Goal: Task Accomplishment & Management: Use online tool/utility

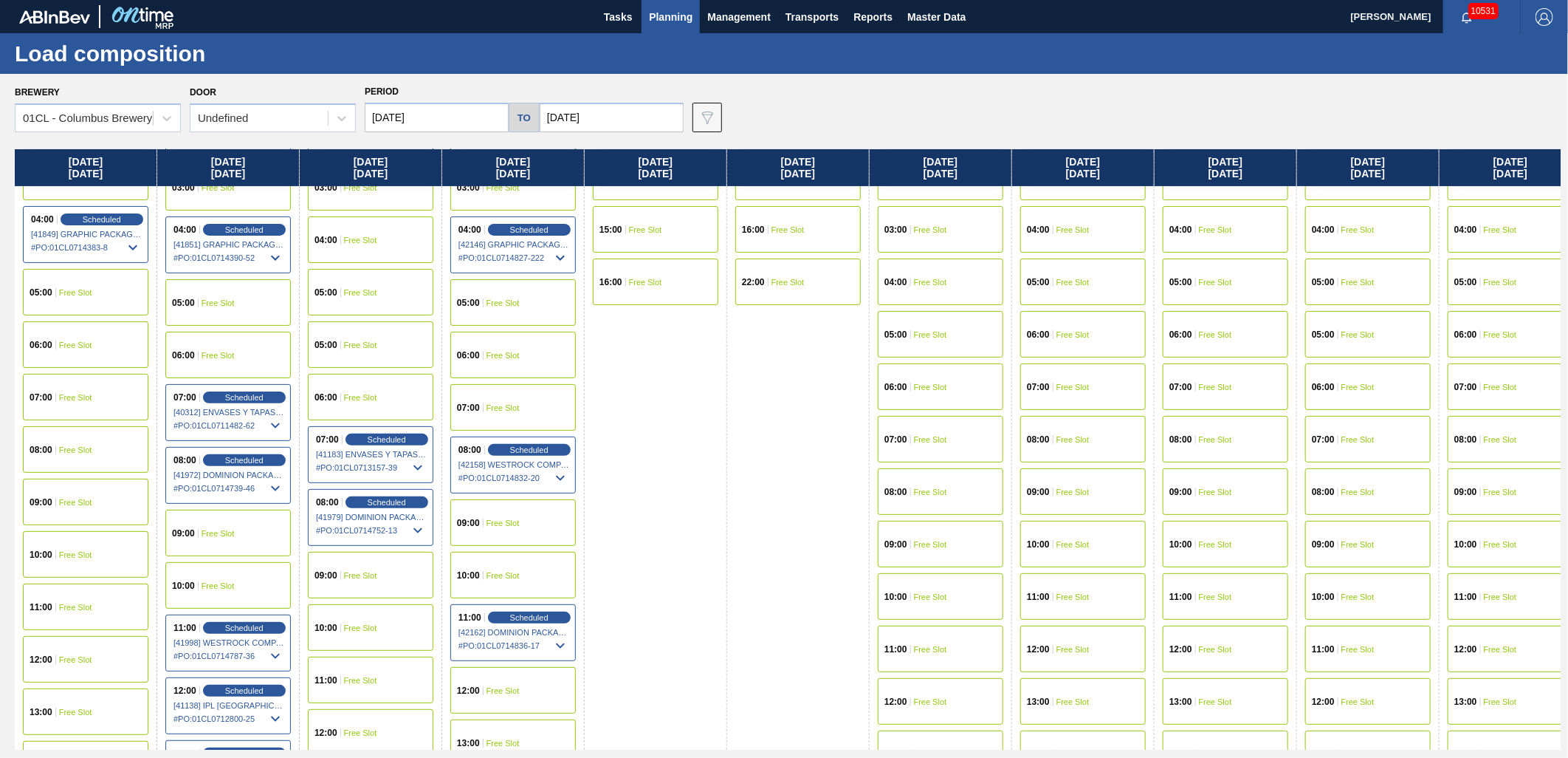
scroll to position [164, 0]
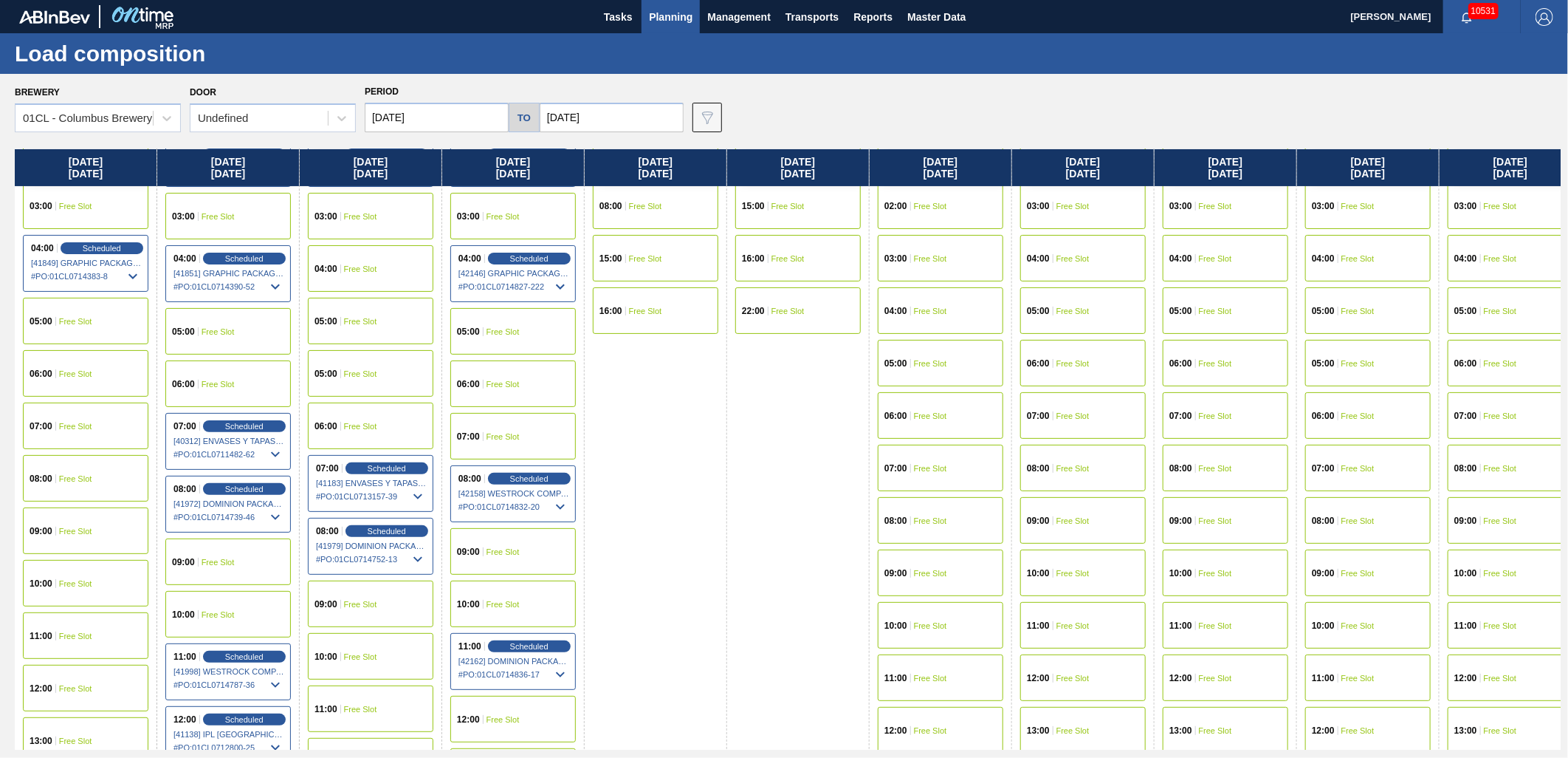
drag, startPoint x: 540, startPoint y: 256, endPoint x: 568, endPoint y: 268, distance: 30.5
click at [540, 256] on span "Scheduled" at bounding box center [529, 258] width 39 height 9
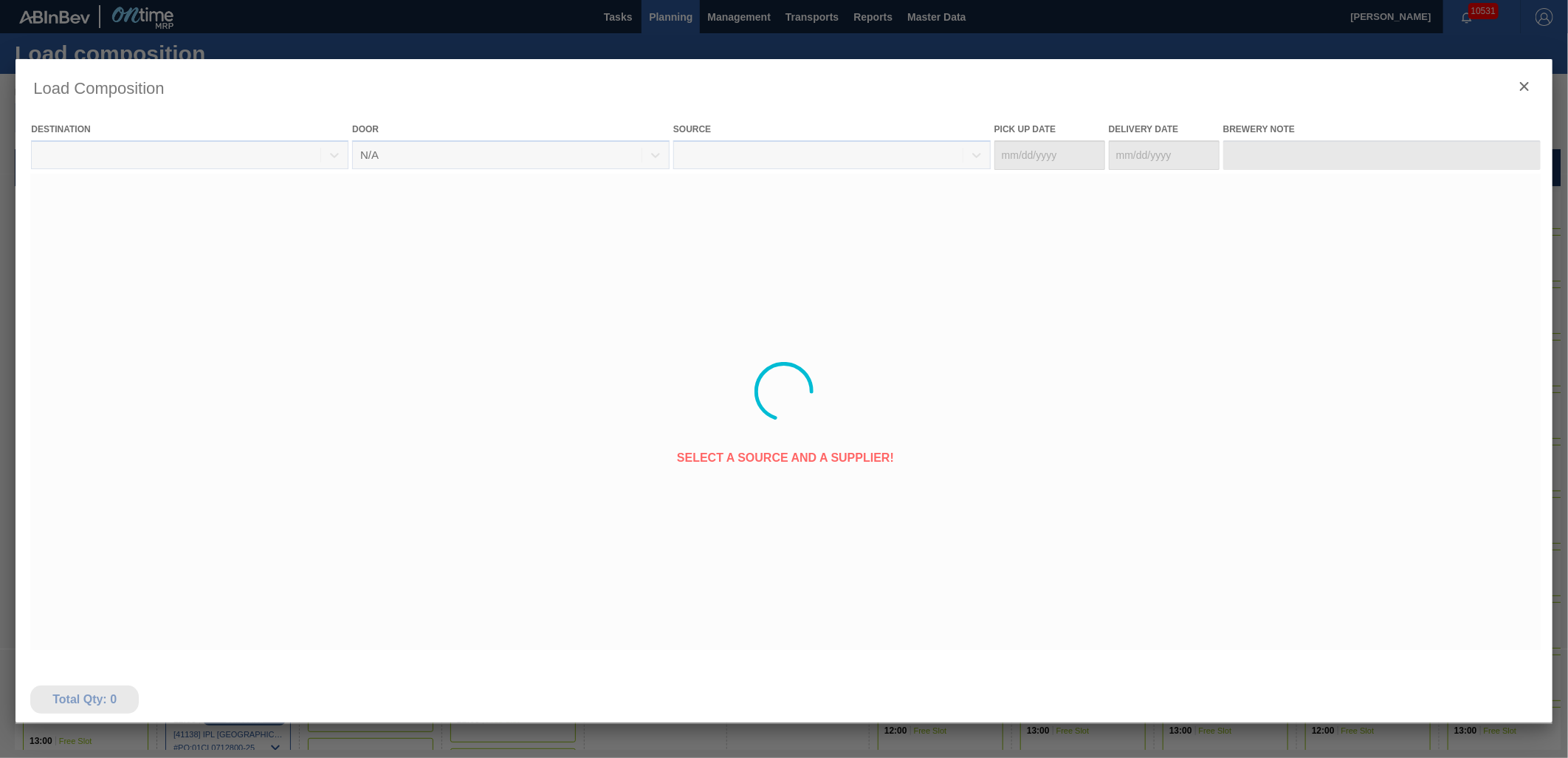
type Date "[DATE]"
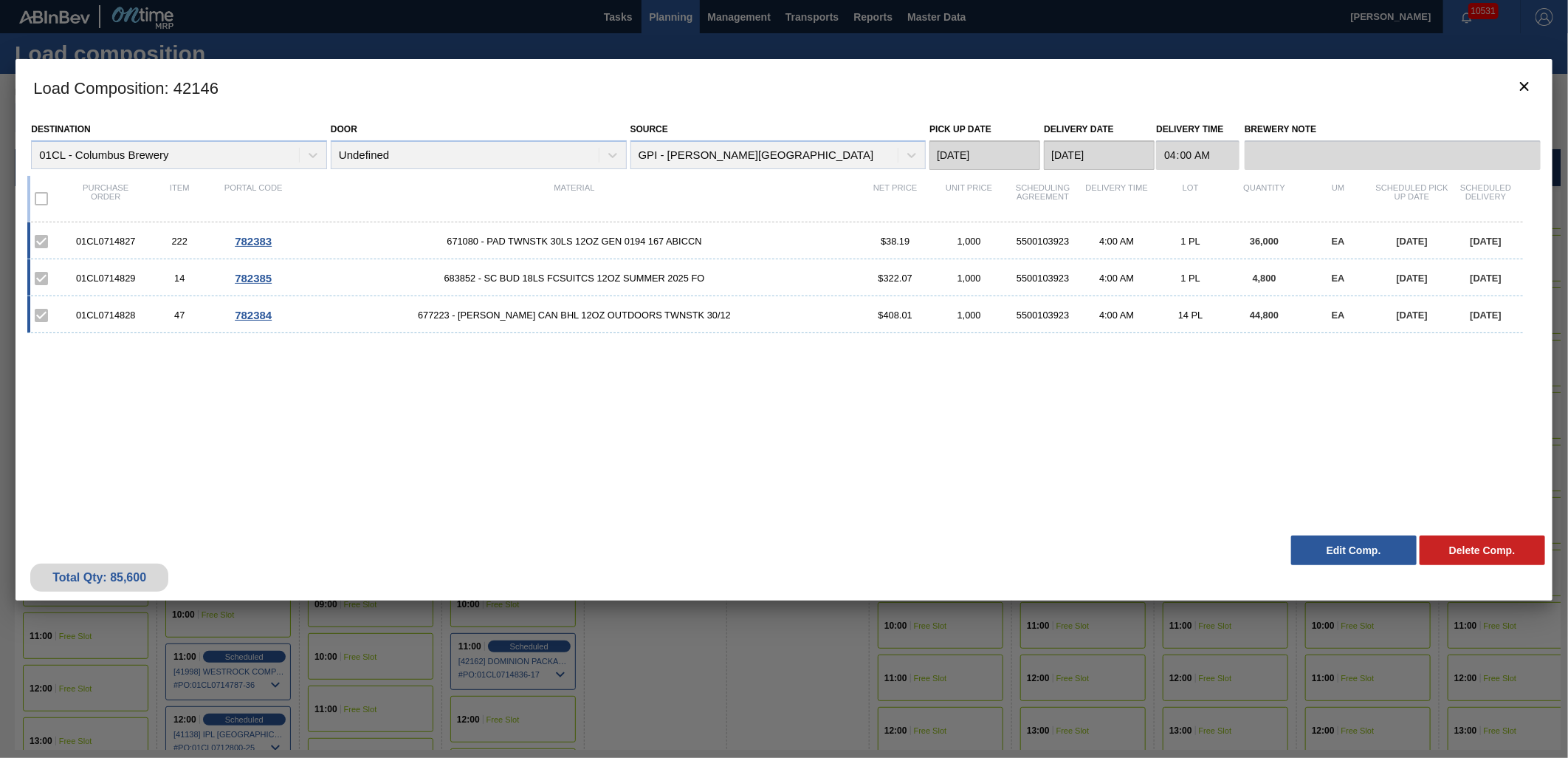
click at [1348, 554] on button "Edit Comp." at bounding box center [1354, 550] width 125 height 30
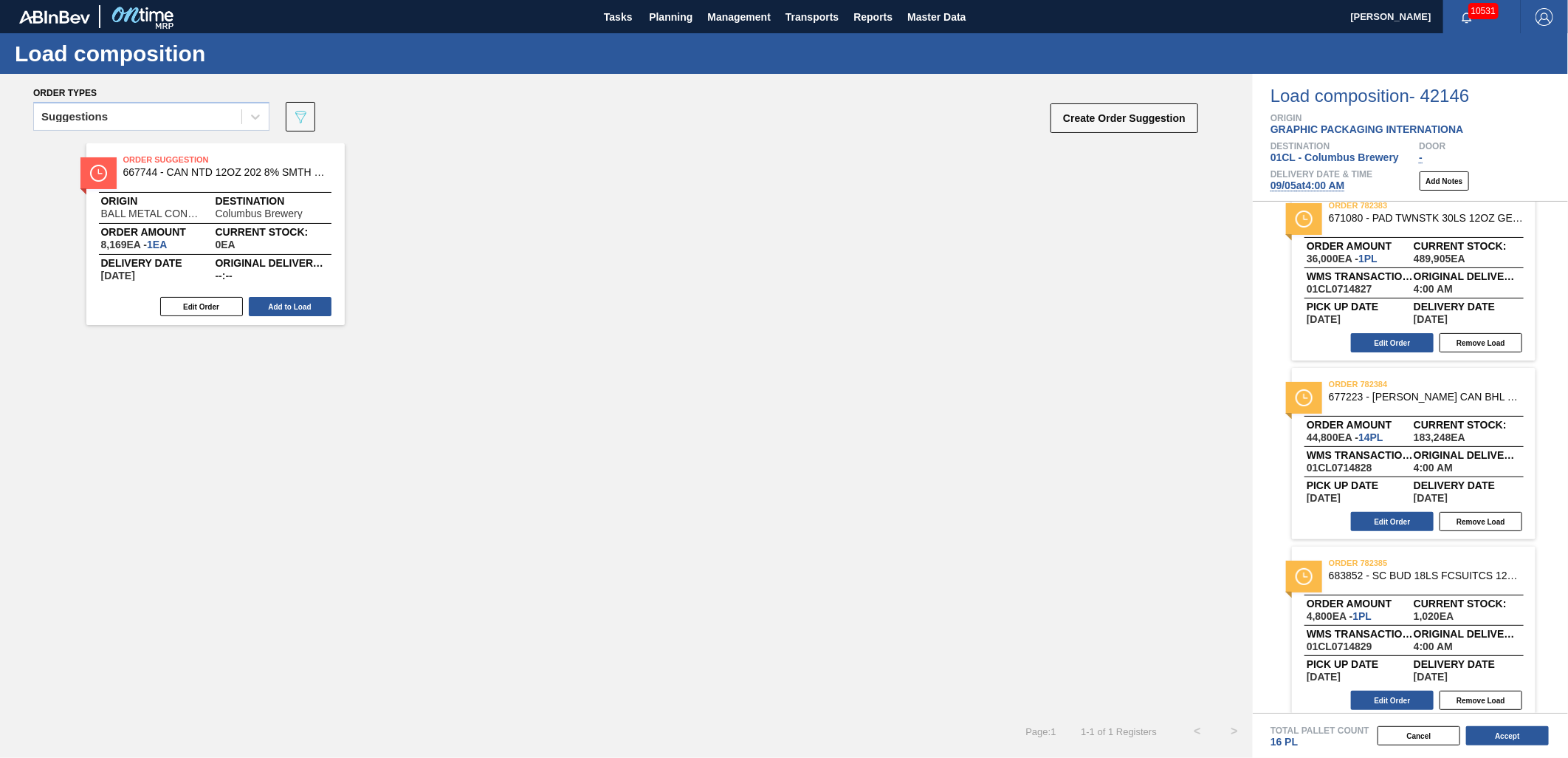
scroll to position [31, 0]
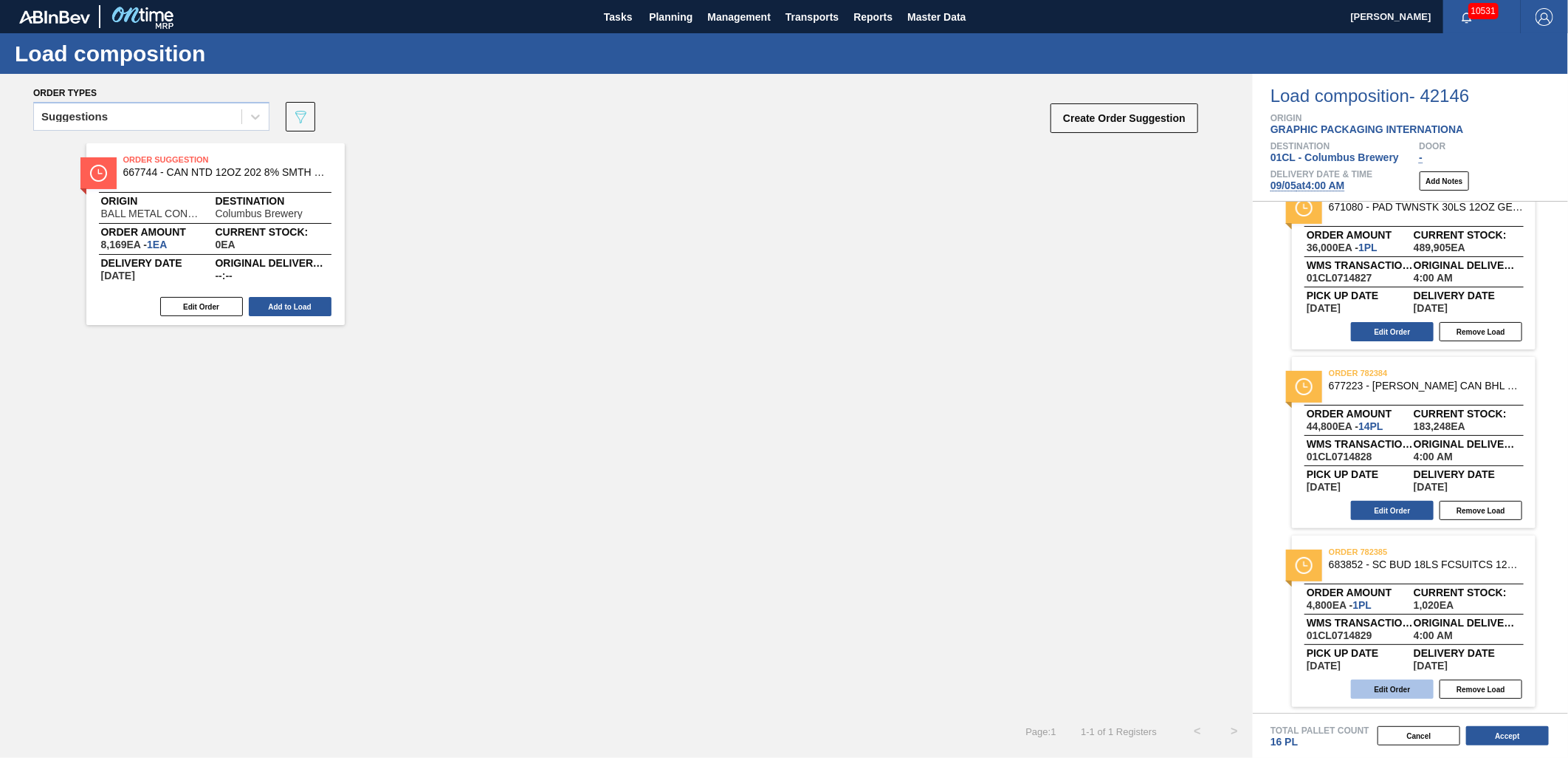
click at [1379, 684] on button "Edit Order" at bounding box center [1392, 689] width 82 height 19
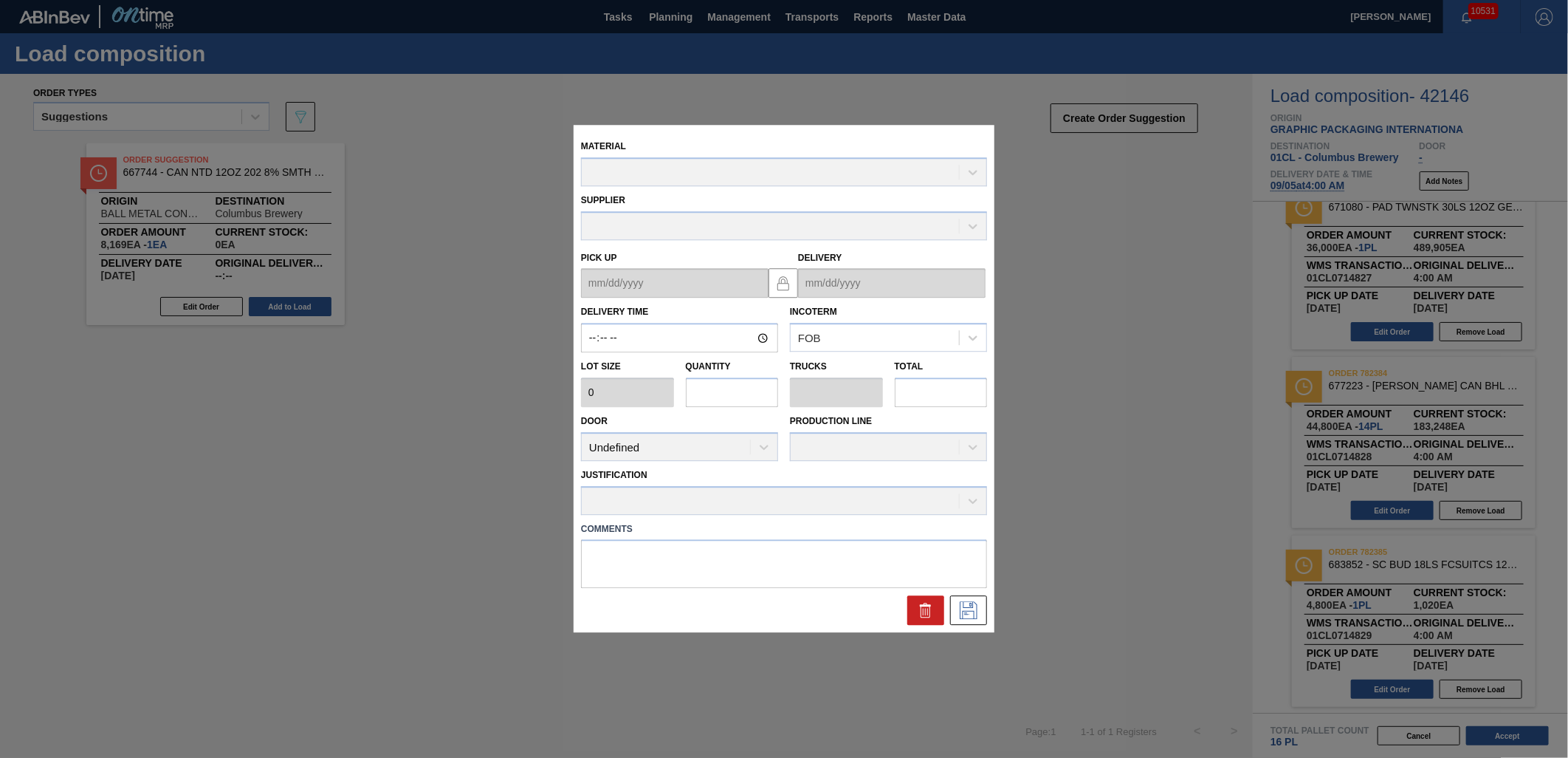
type input "04:00:00"
type input "4,800"
type input "1"
type input "0.038"
type input "4,800"
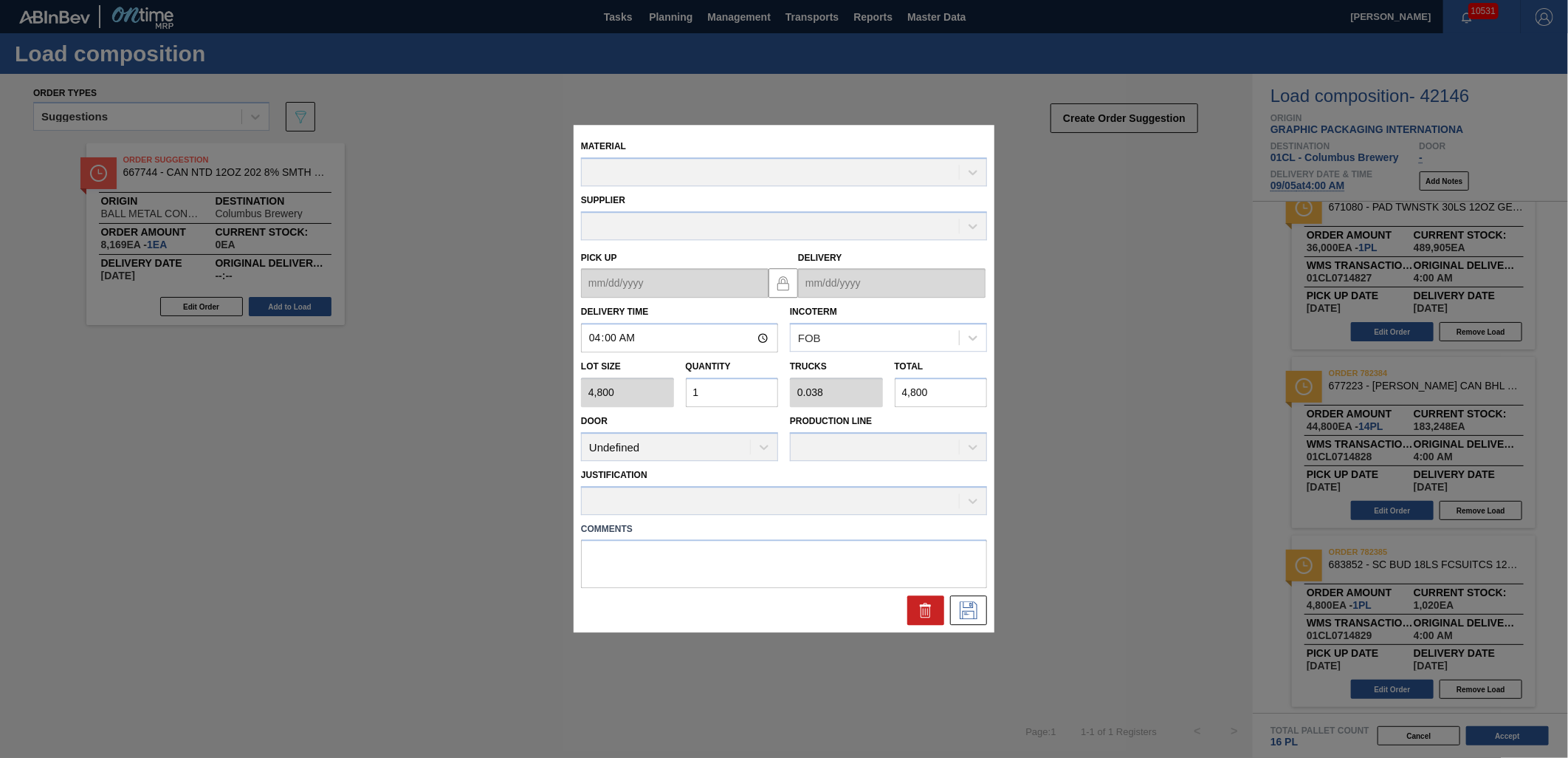
type up "[DATE]"
type input "[DATE]"
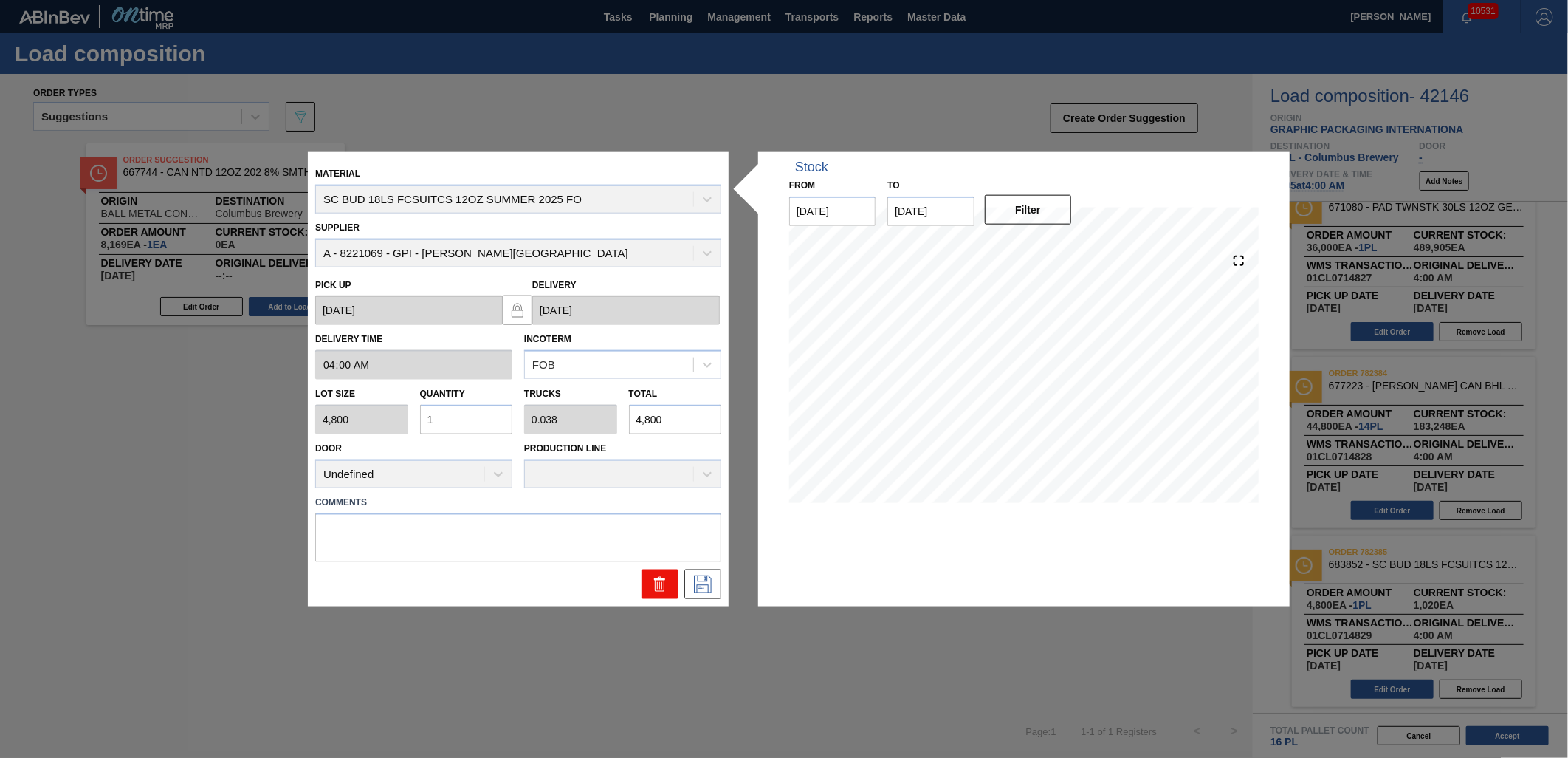
click at [654, 579] on icon at bounding box center [660, 583] width 17 height 17
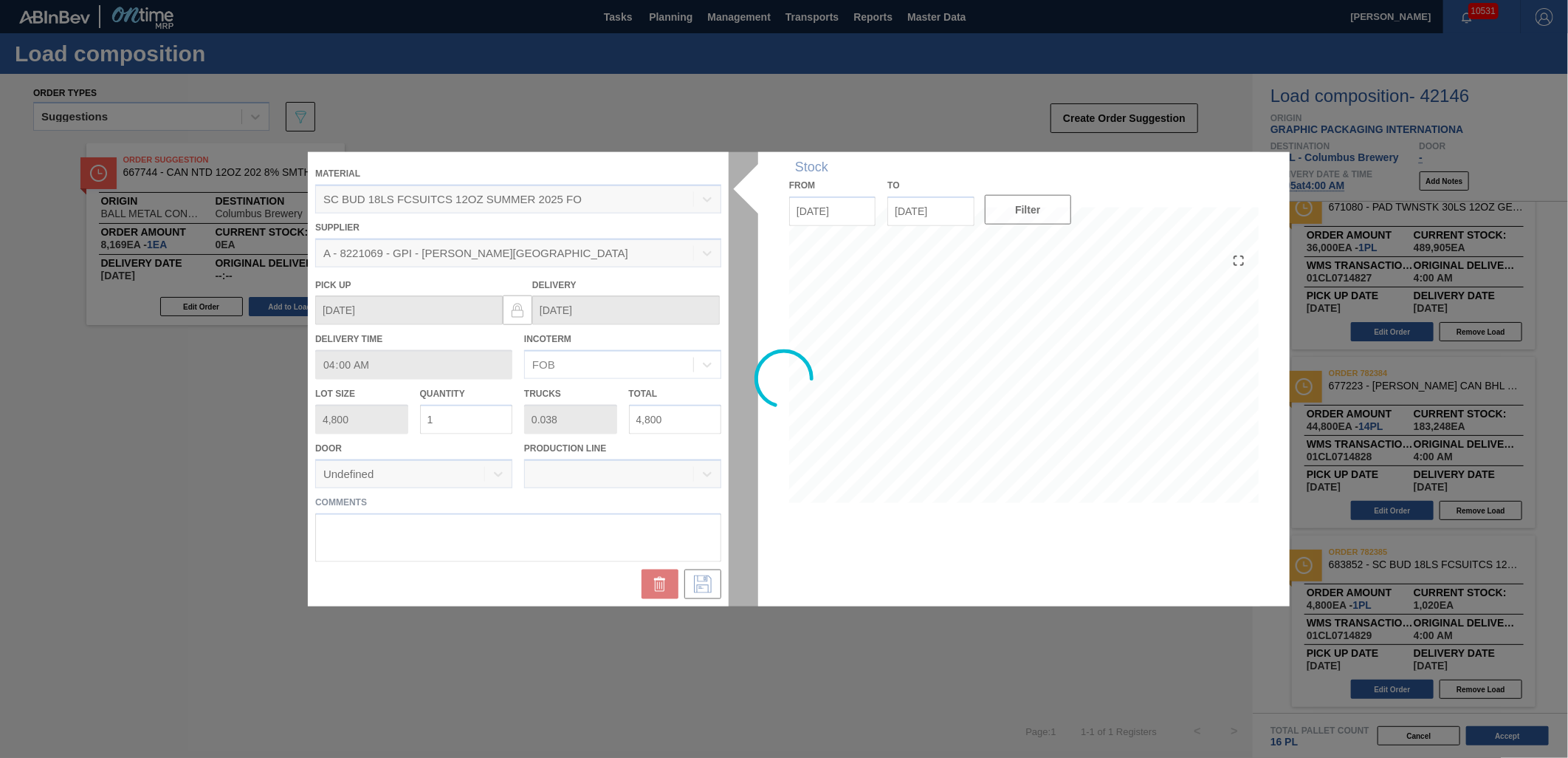
scroll to position [0, 0]
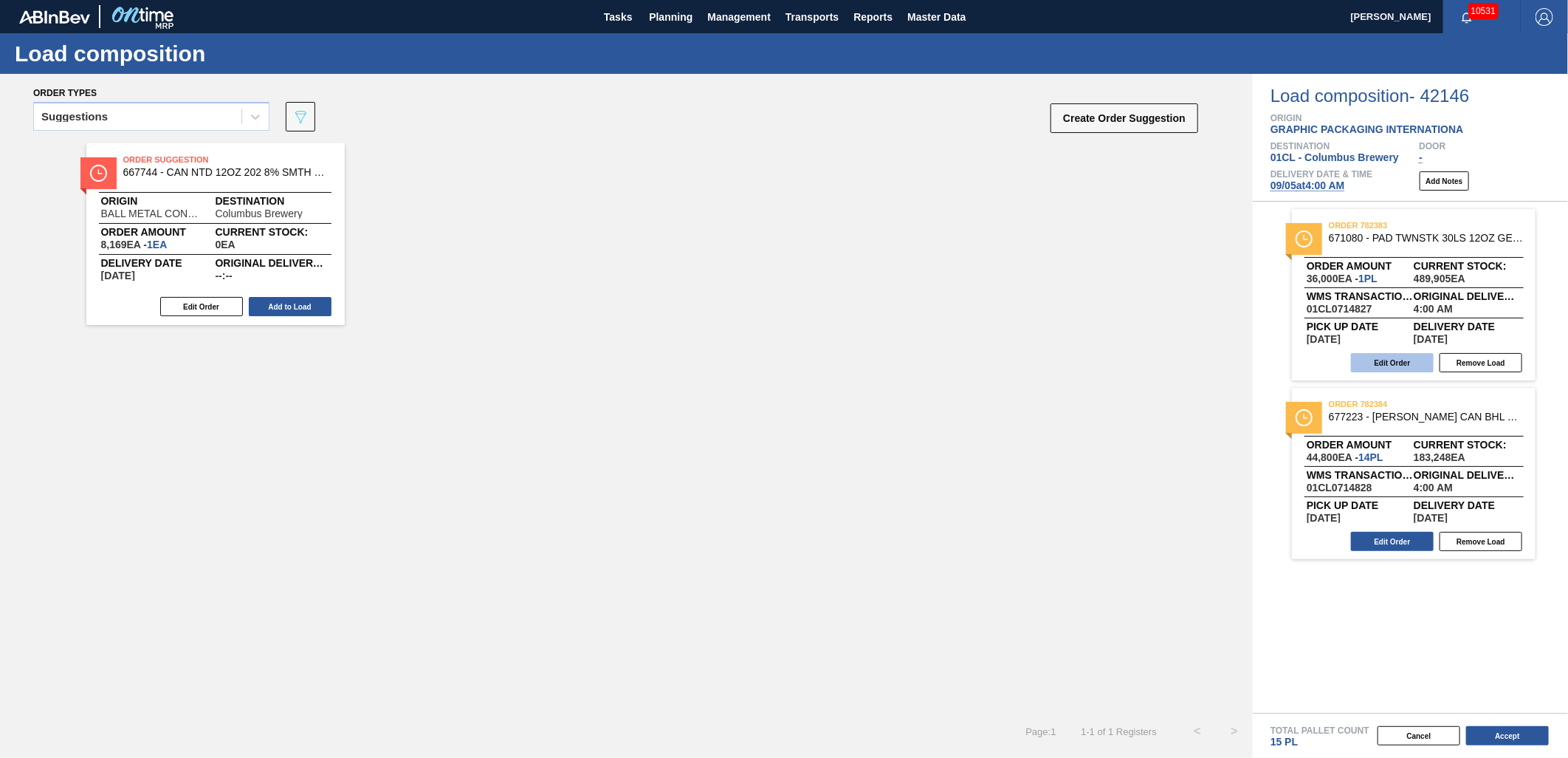
click at [1385, 364] on button "Edit Order" at bounding box center [1392, 362] width 82 height 19
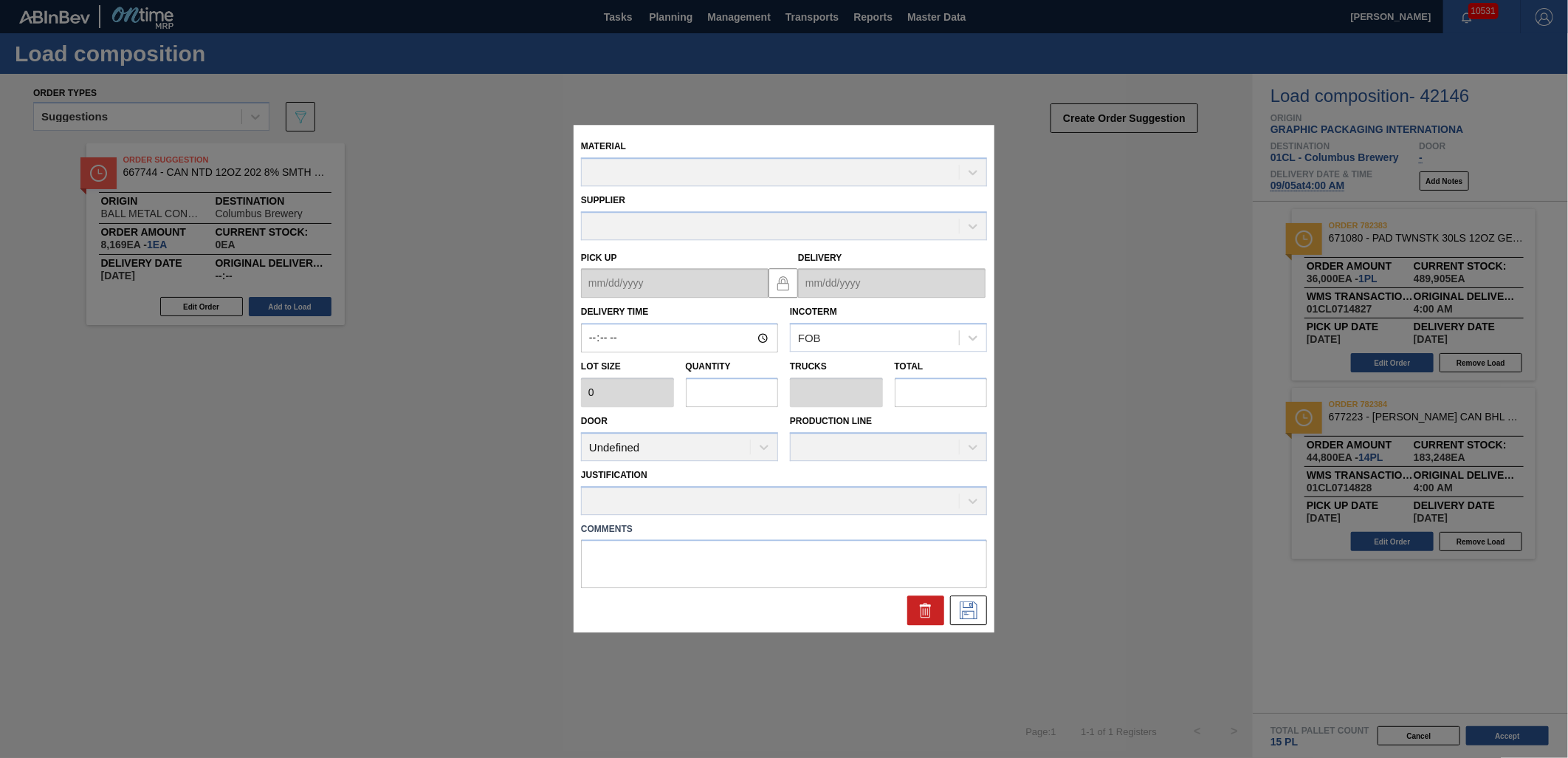
type input "04:00:00"
type input "36,000"
type input "1"
type input "0.05"
type input "36,000"
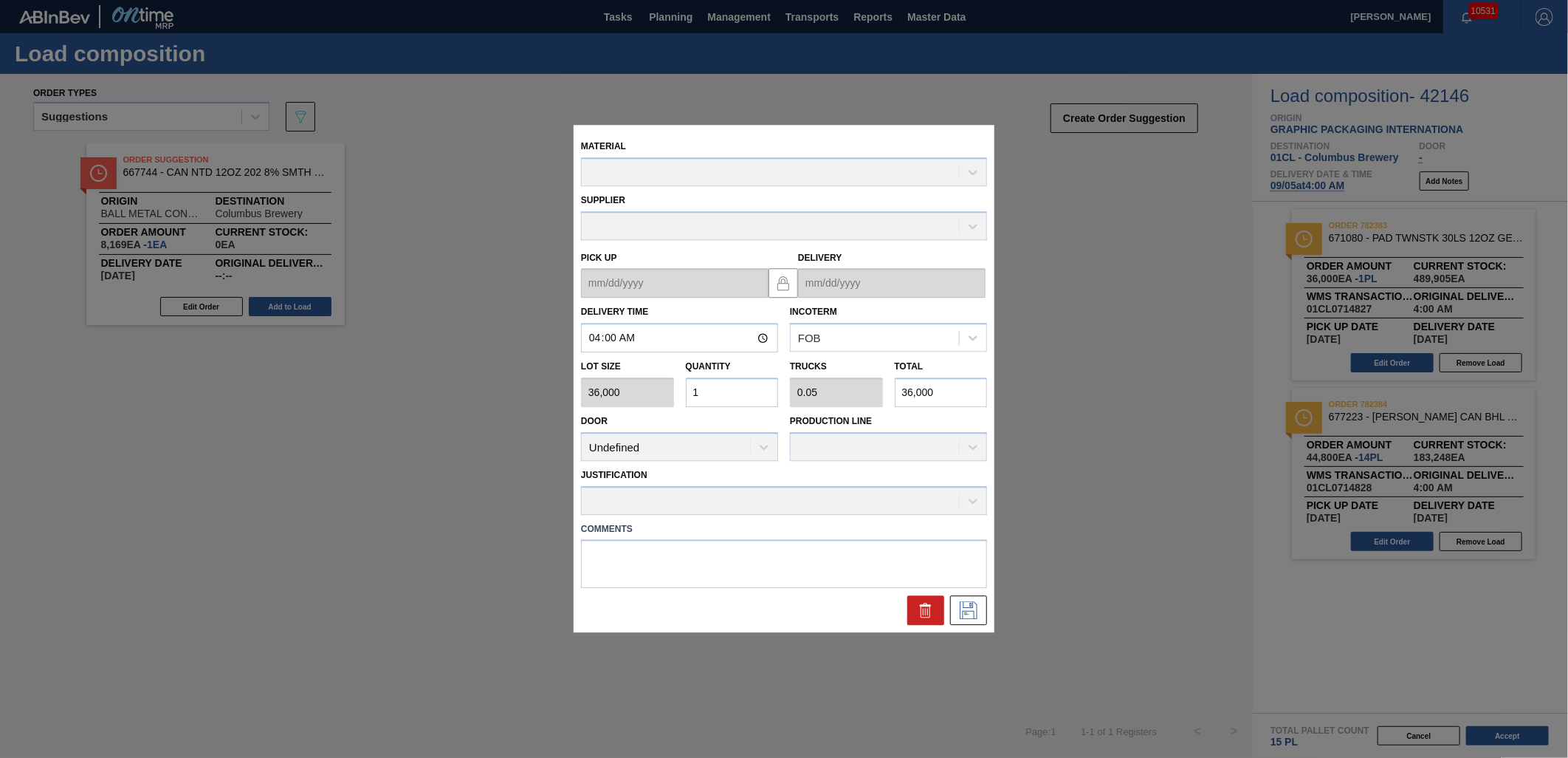
type up "[DATE]"
type input "[DATE]"
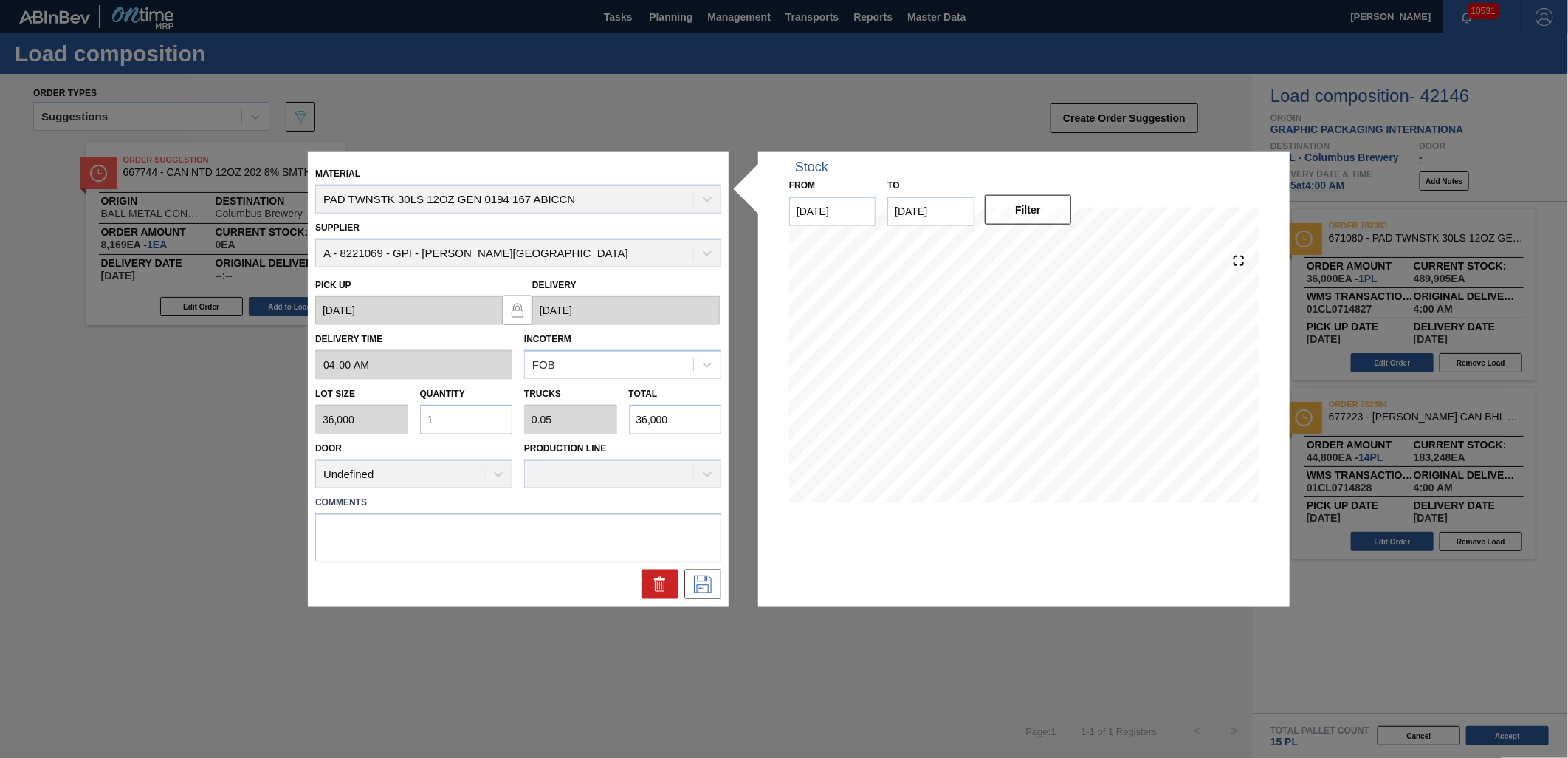
click at [492, 420] on input "1" at bounding box center [466, 420] width 93 height 30
type input "0"
type input "2"
type input "0.1"
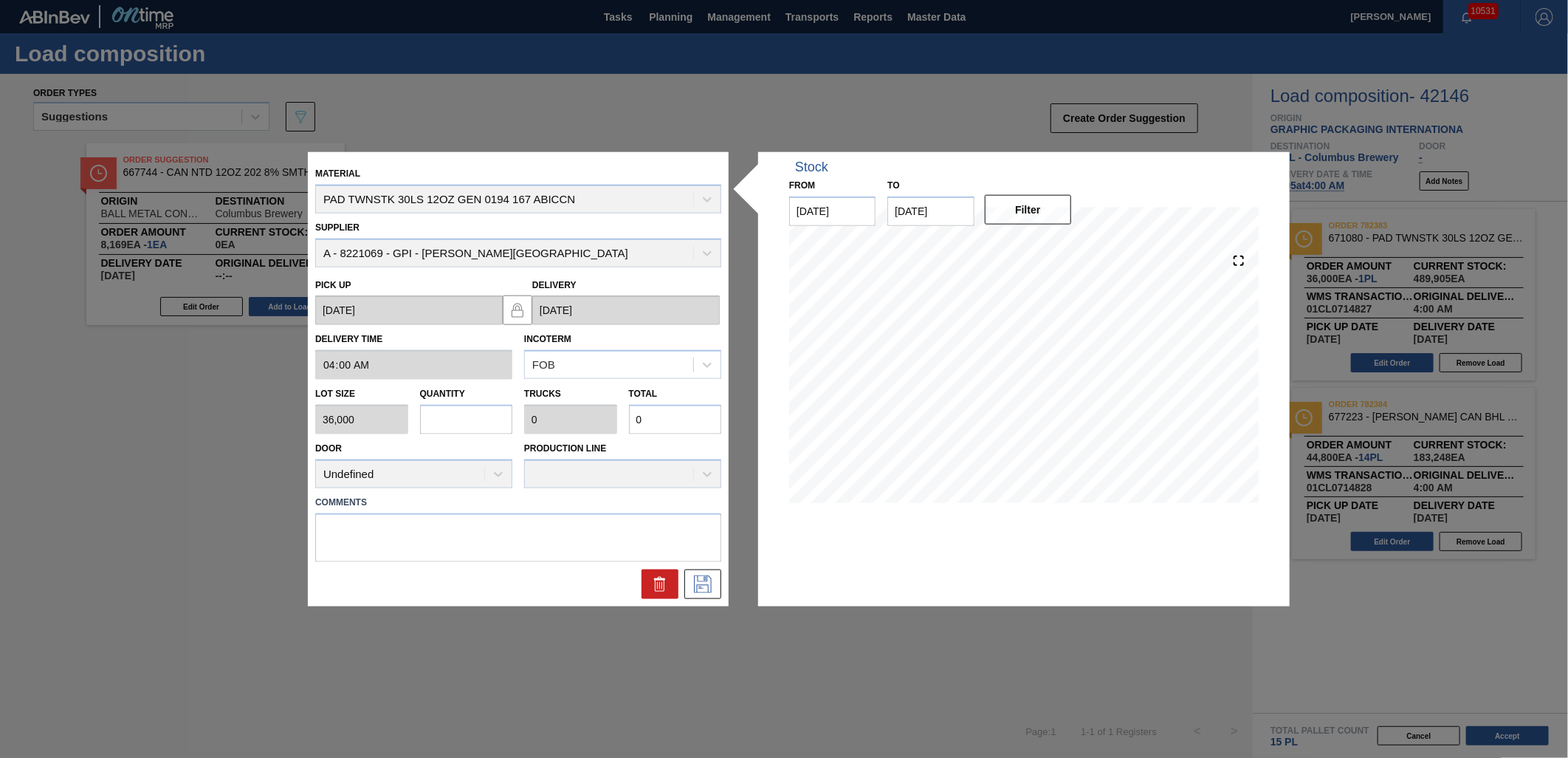
type input "72,000"
type input "2"
click at [712, 588] on icon at bounding box center [702, 583] width 24 height 17
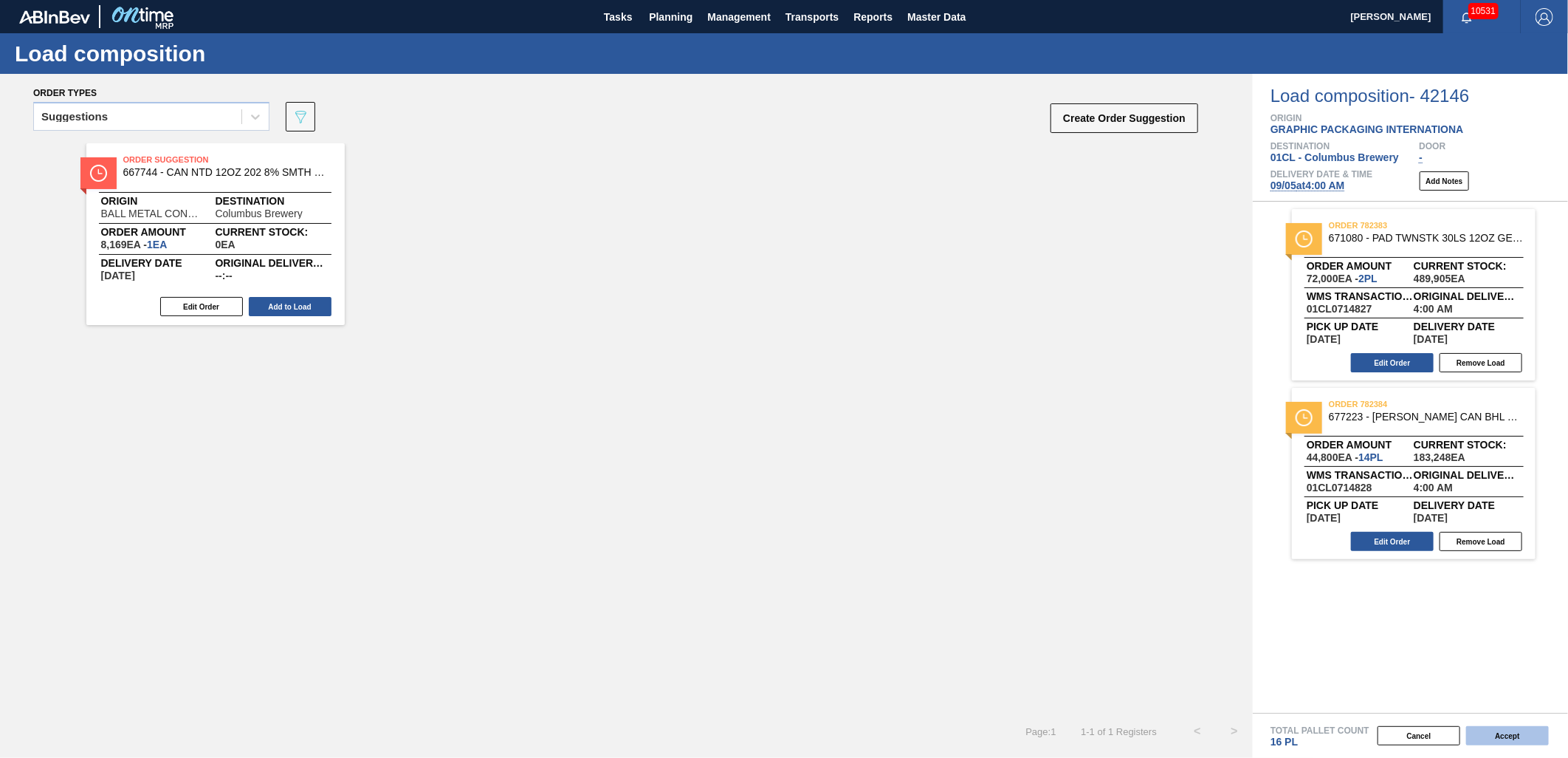
click at [1521, 737] on button "Accept" at bounding box center [1507, 735] width 82 height 19
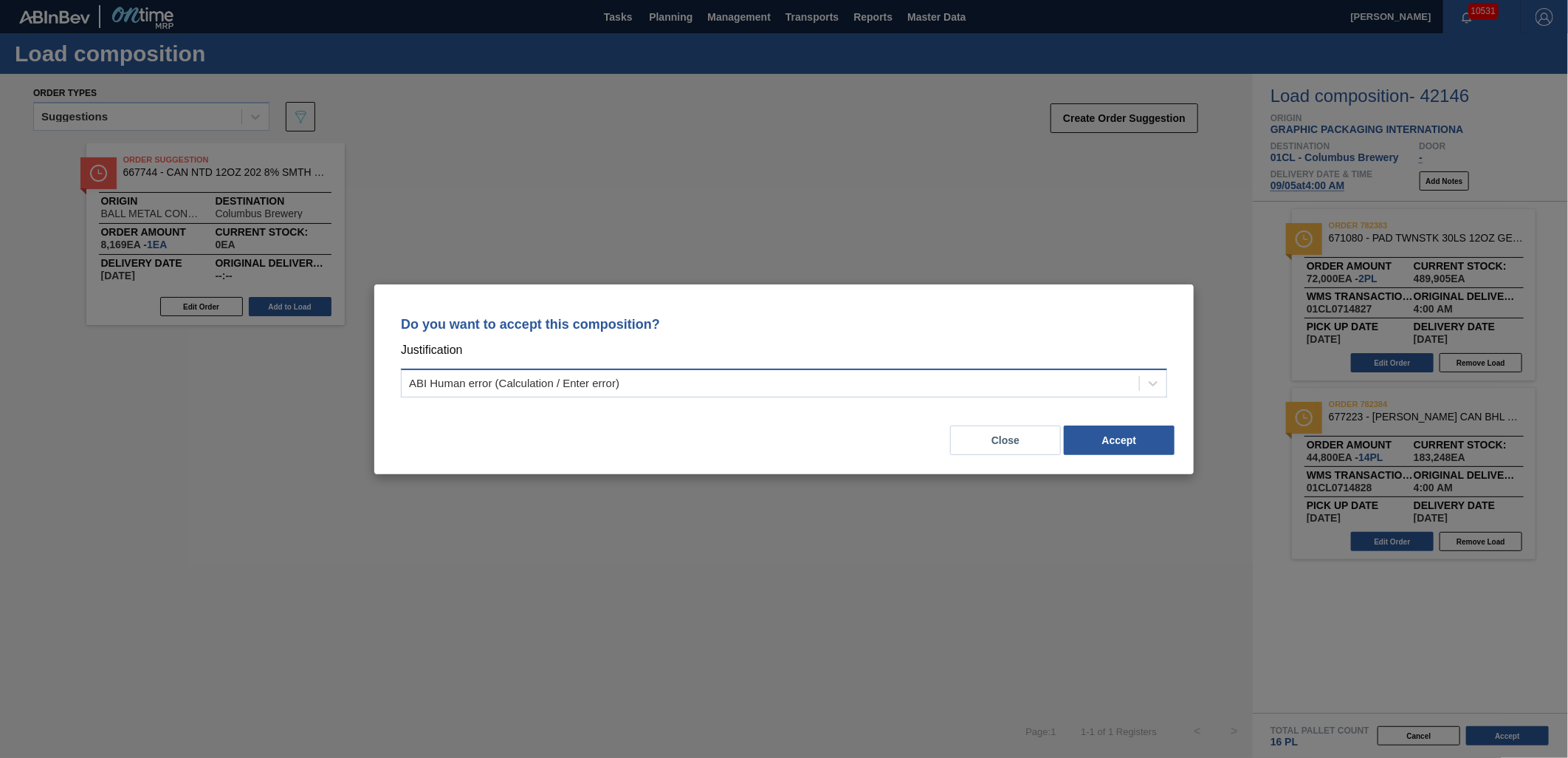
click at [1043, 392] on div "ABI Human error (Calculation / Enter error)" at bounding box center [770, 383] width 738 height 21
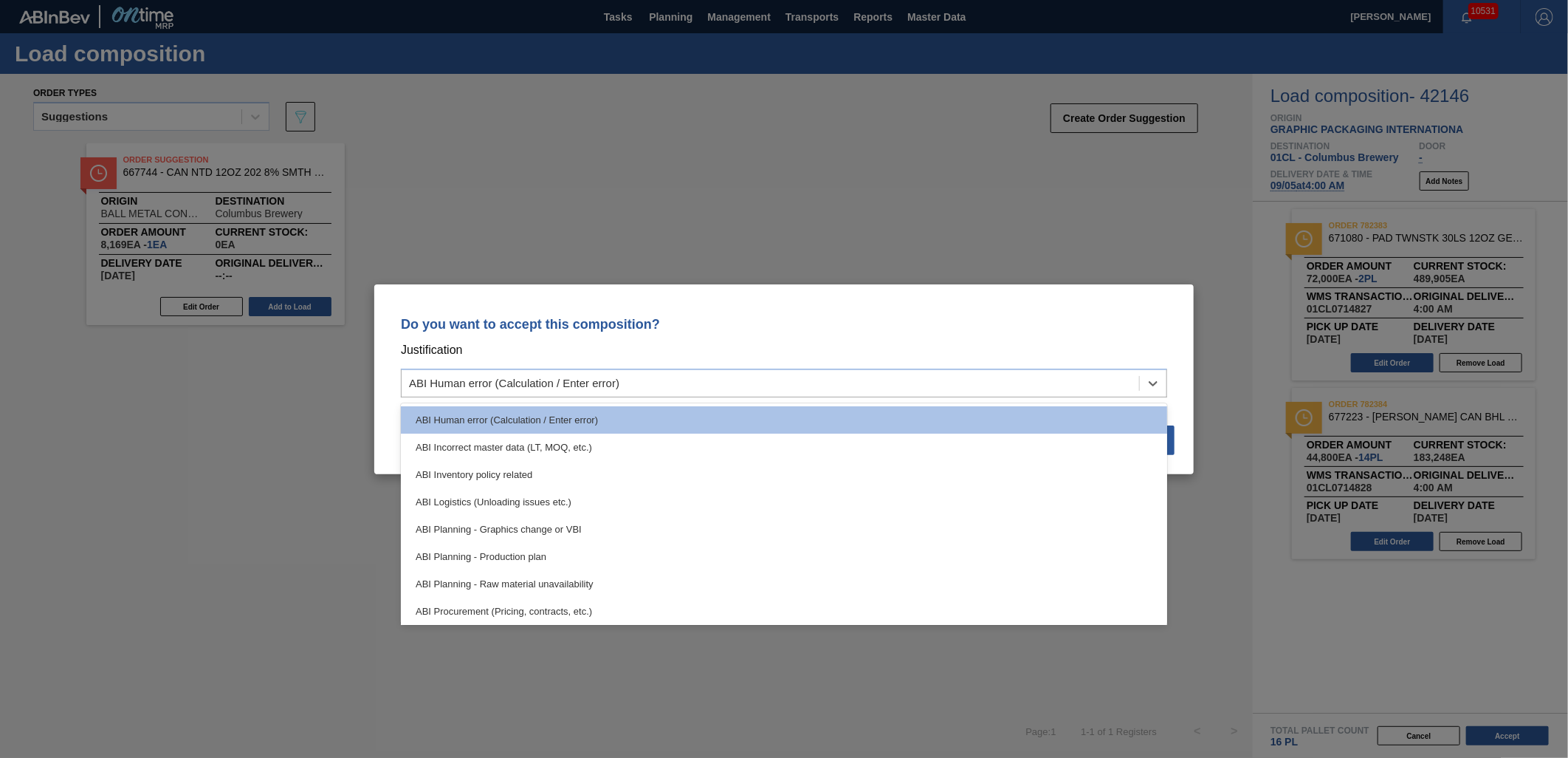
click at [866, 516] on div "ABI Planning - Graphics change or VBI" at bounding box center [783, 529] width 766 height 27
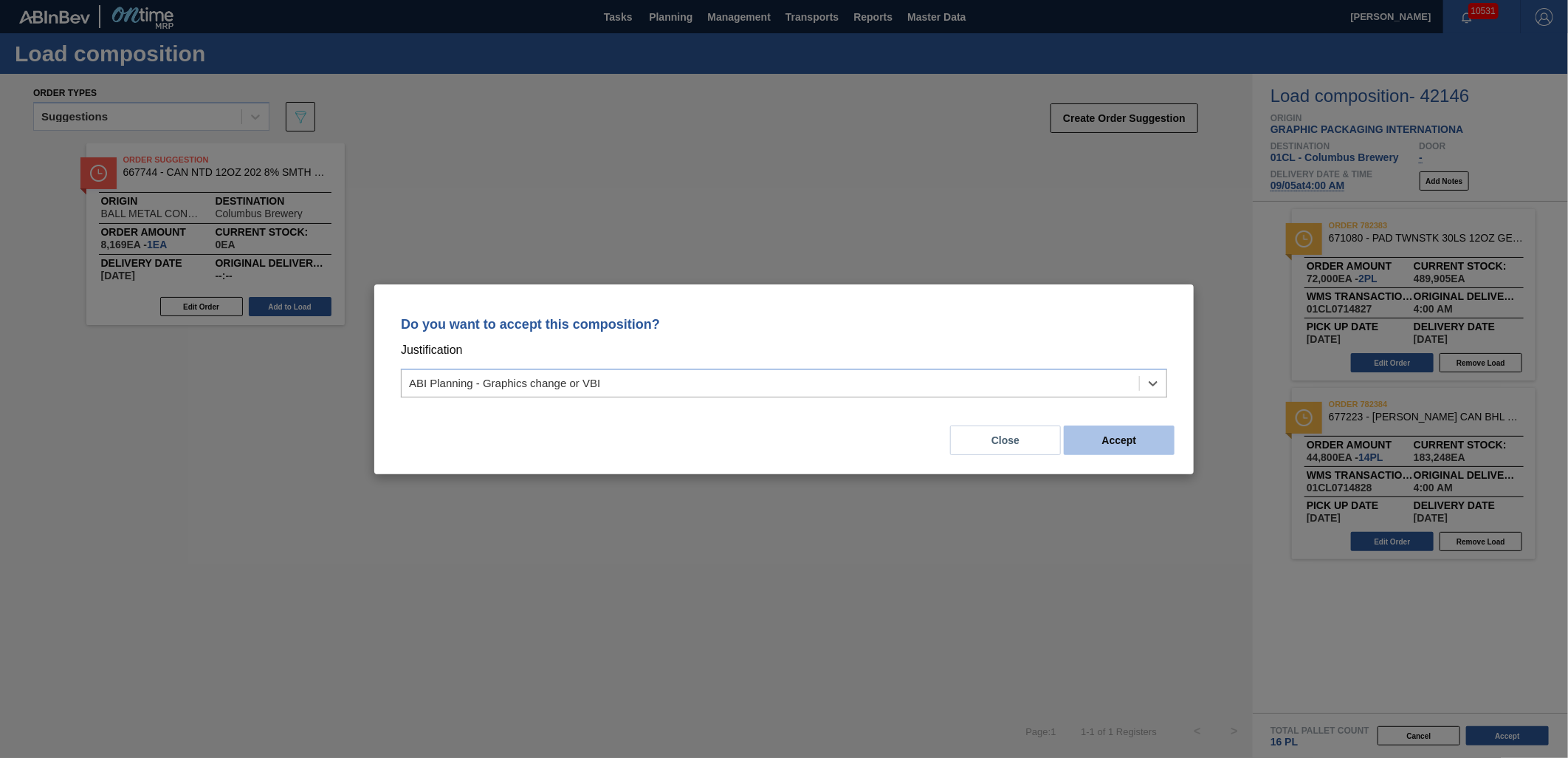
click at [1093, 439] on button "Accept" at bounding box center [1119, 440] width 110 height 30
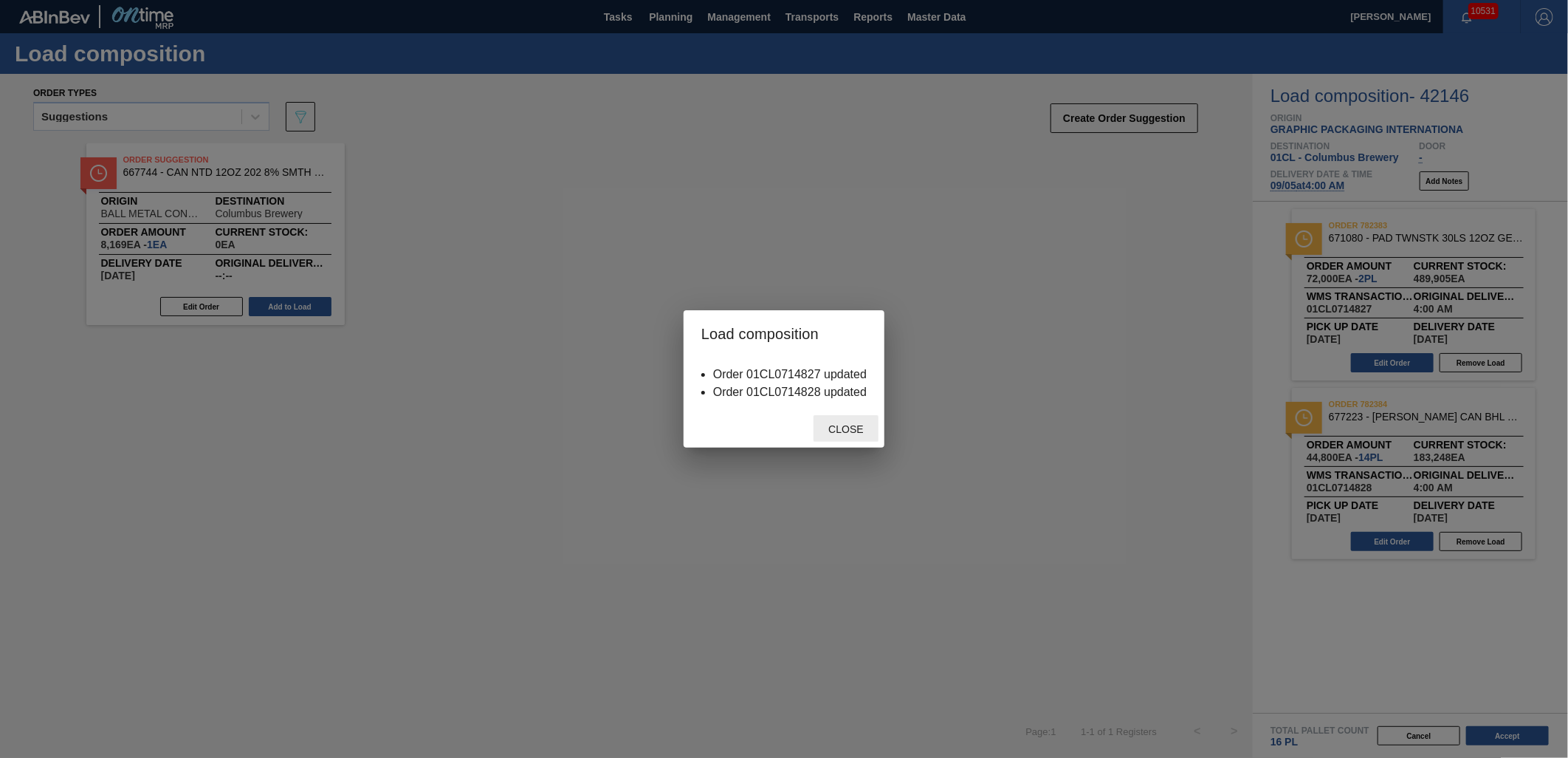
click at [854, 432] on span "Close" at bounding box center [845, 429] width 59 height 12
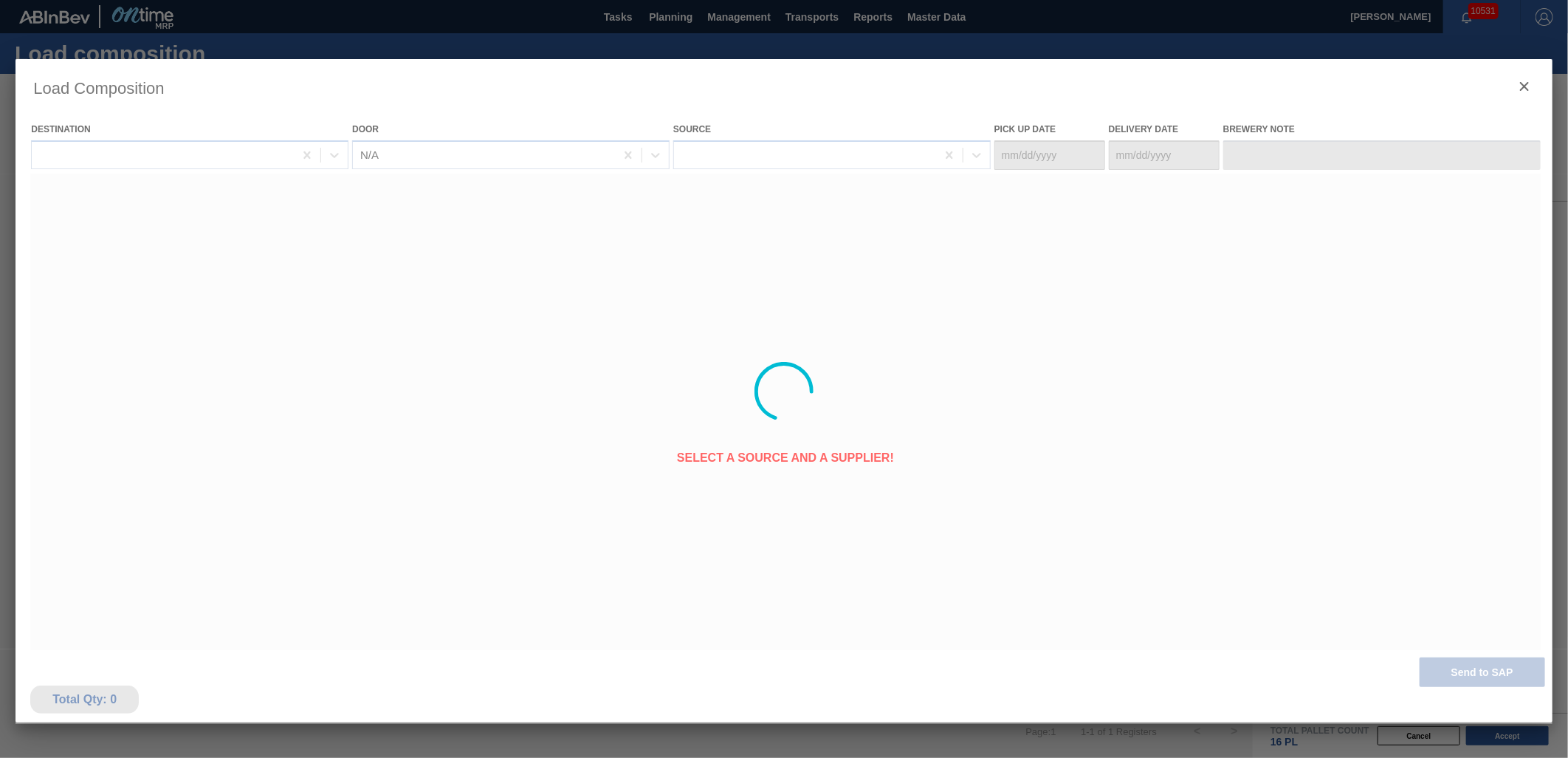
type Date "[DATE]"
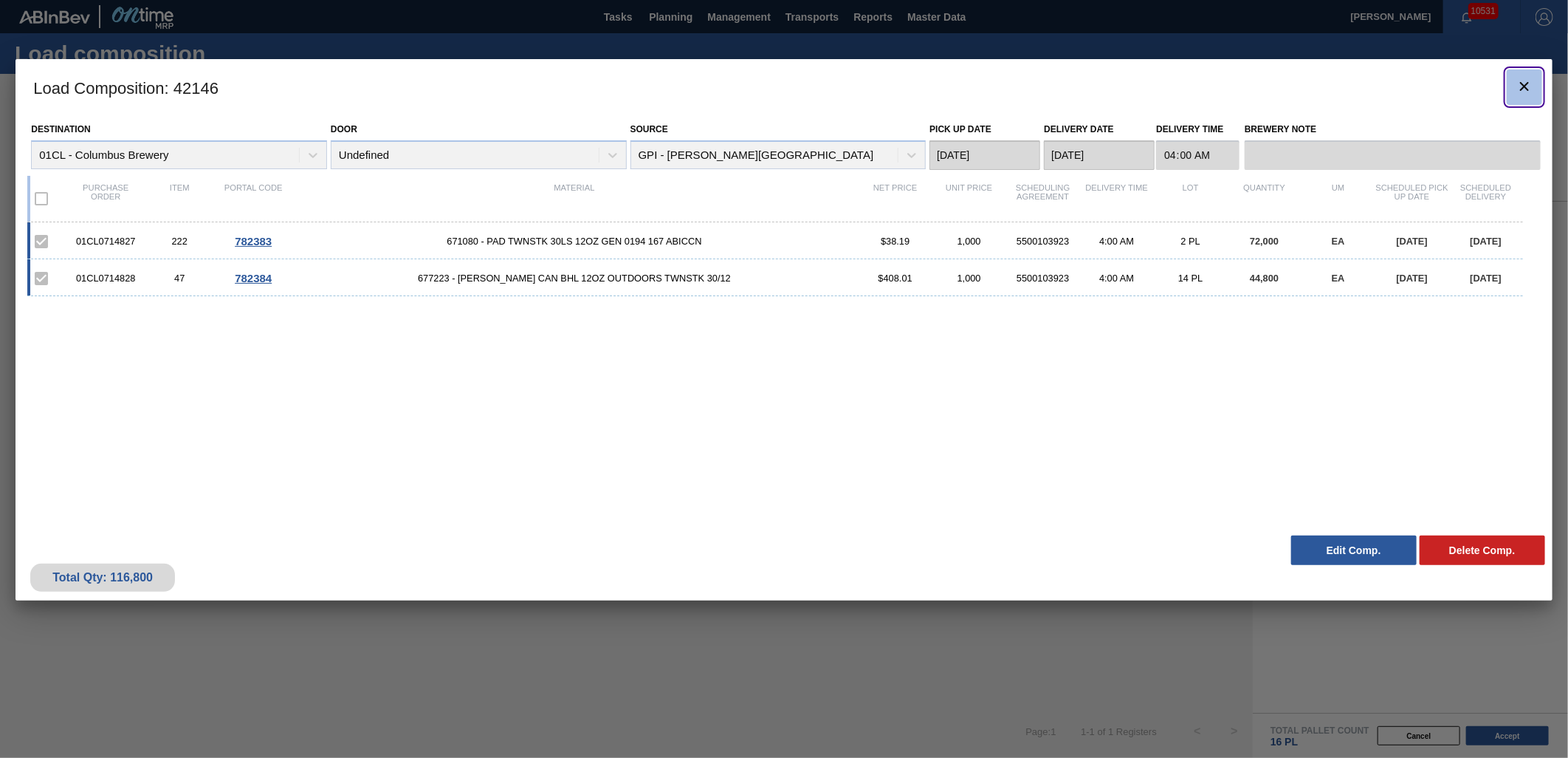
click at [1515, 86] on icon "botão de ícone" at bounding box center [1523, 86] width 17 height 17
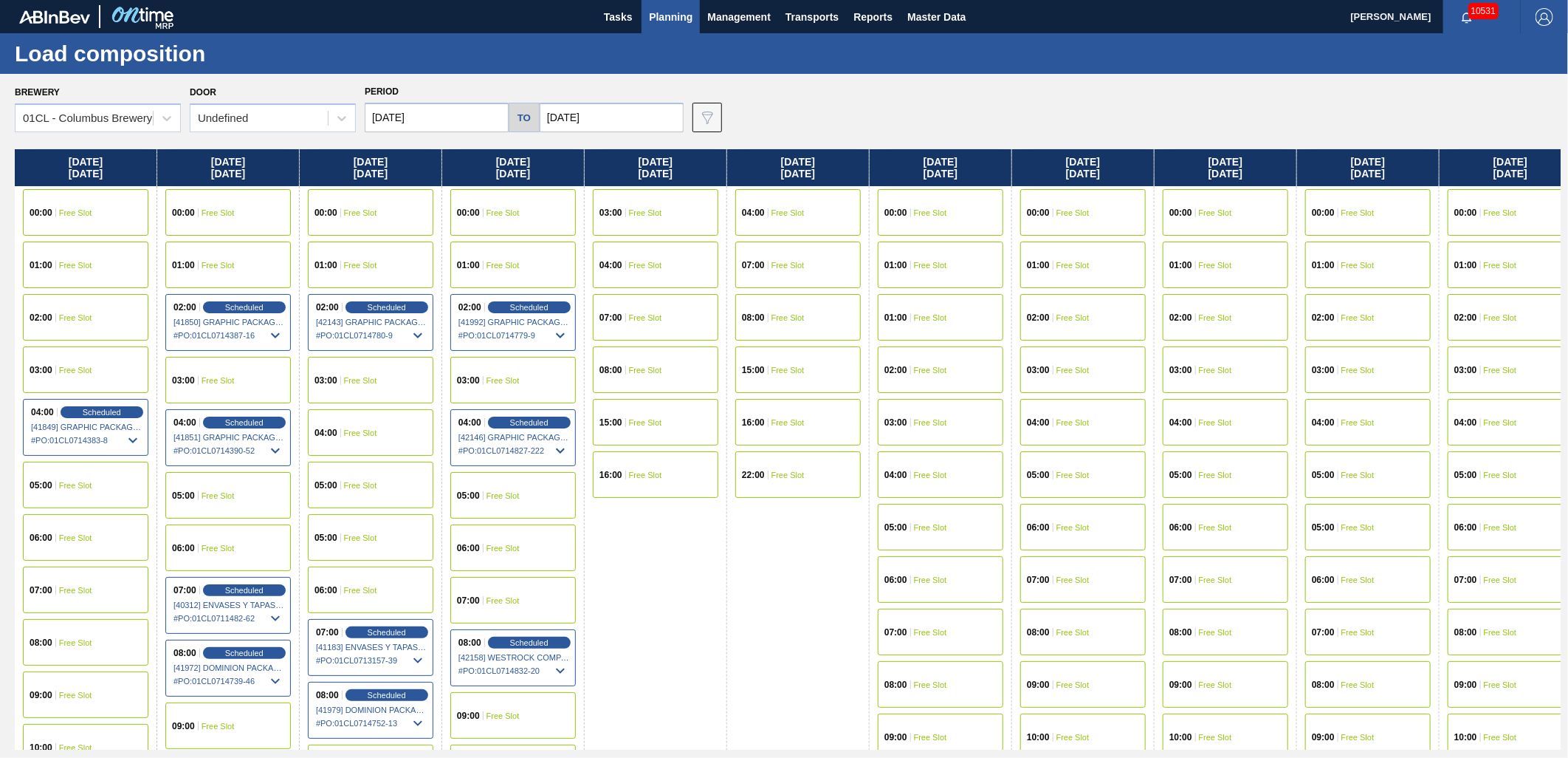
click at [930, 366] on span "Free Slot" at bounding box center [931, 370] width 33 height 9
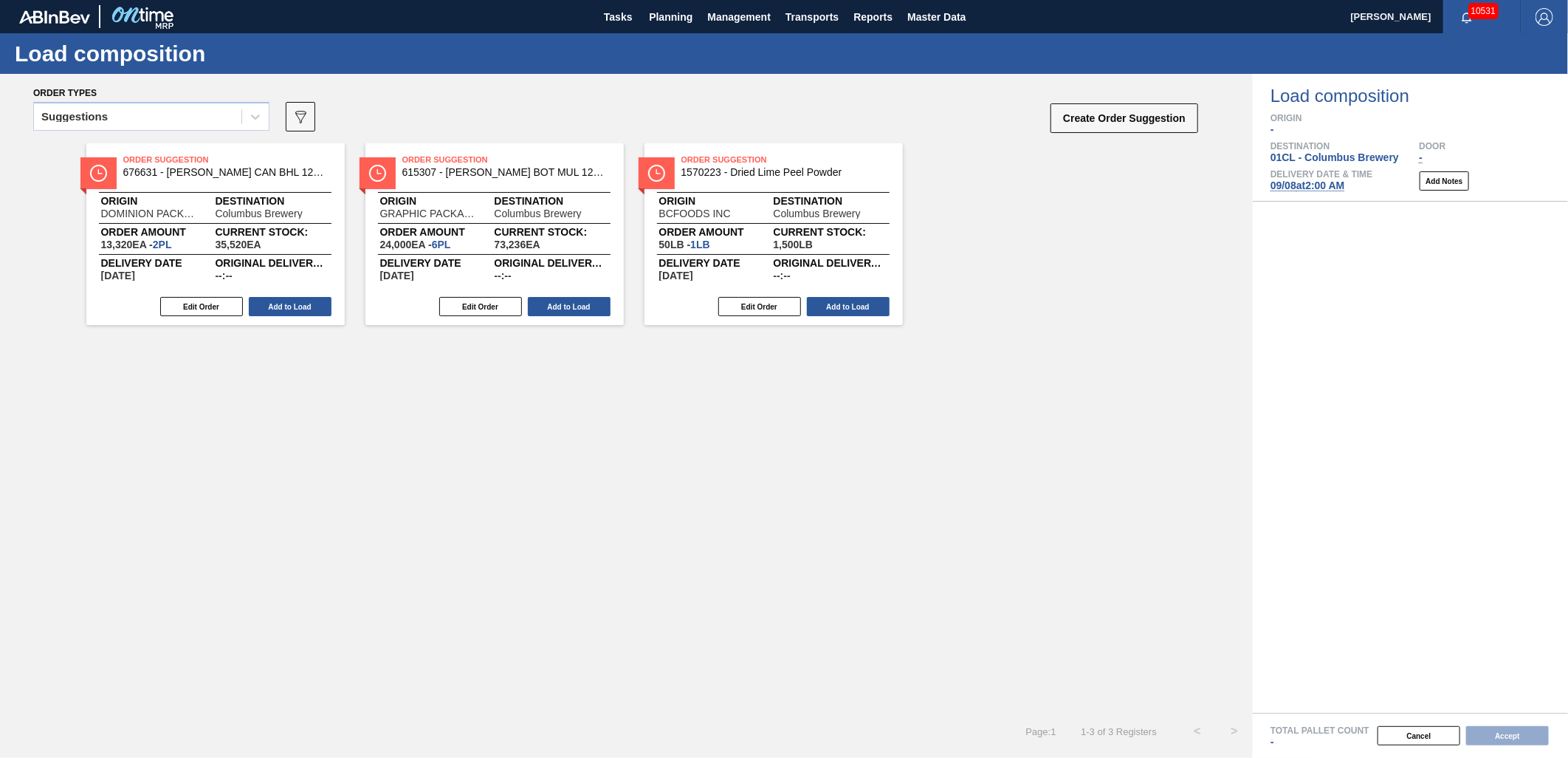
click at [173, 124] on div "Suggestions" at bounding box center [138, 117] width 208 height 21
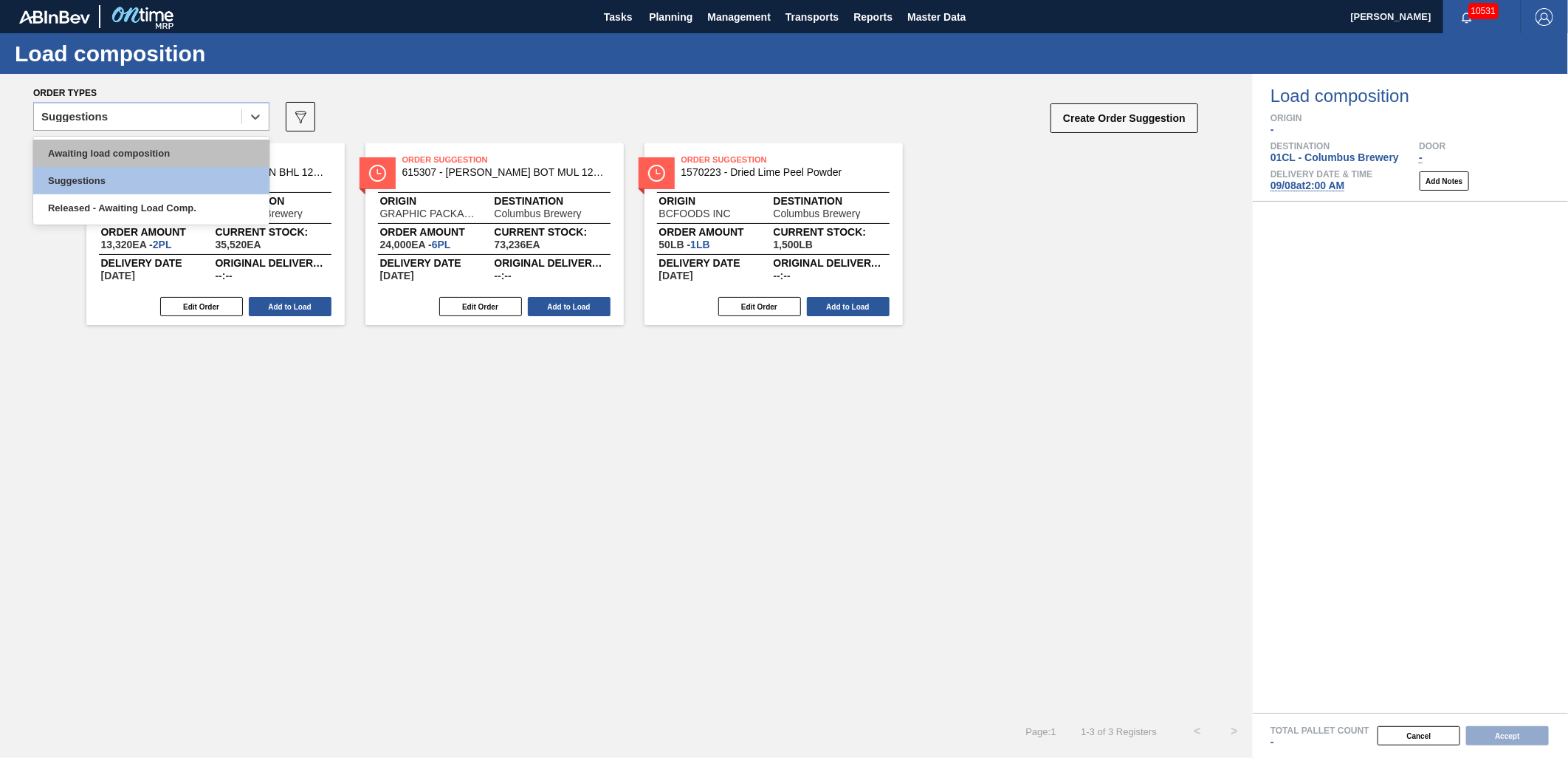
click at [171, 145] on div "Awaiting load composition" at bounding box center [151, 153] width 237 height 27
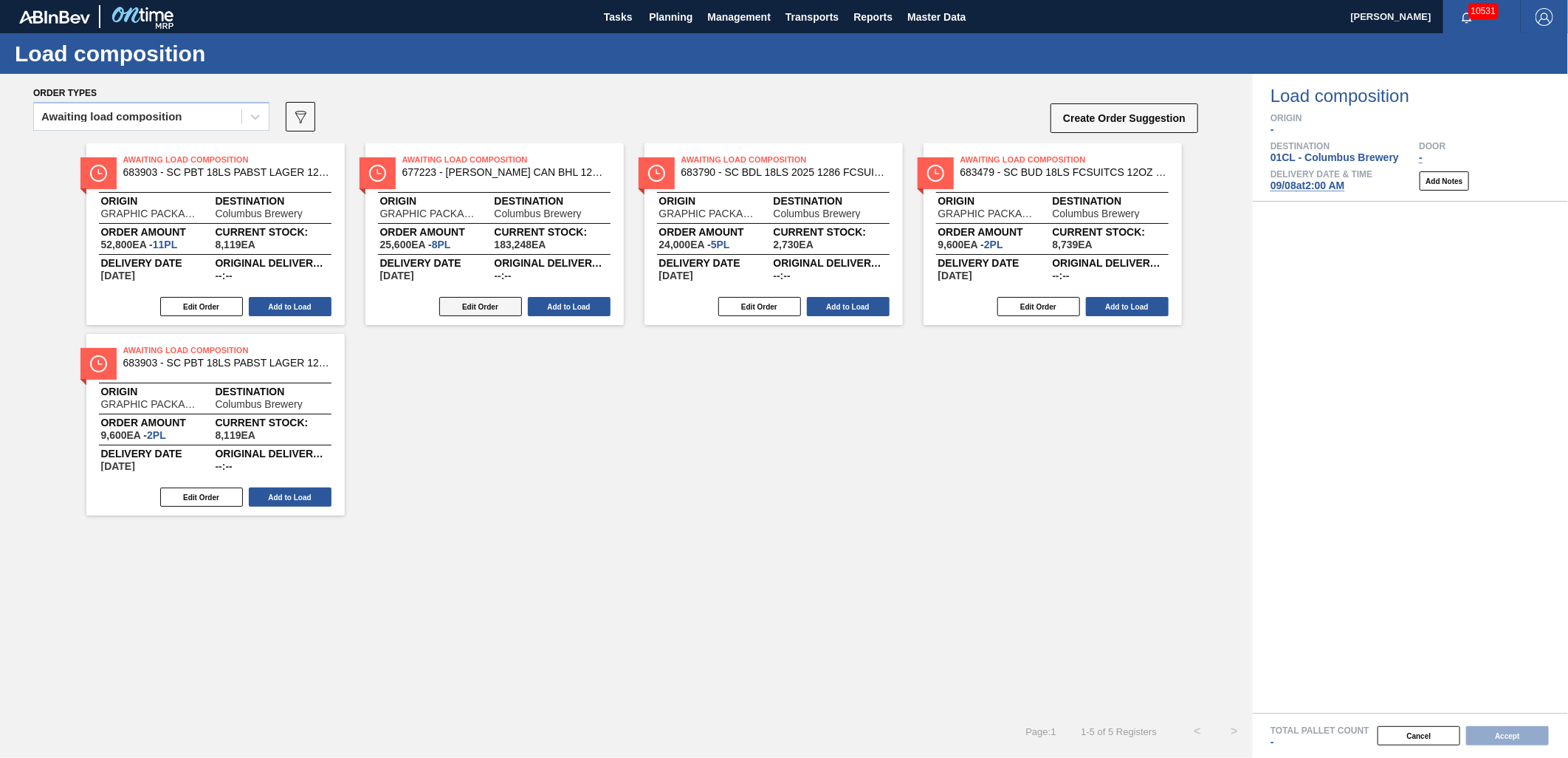
click at [488, 312] on button "Edit Order" at bounding box center [481, 306] width 82 height 19
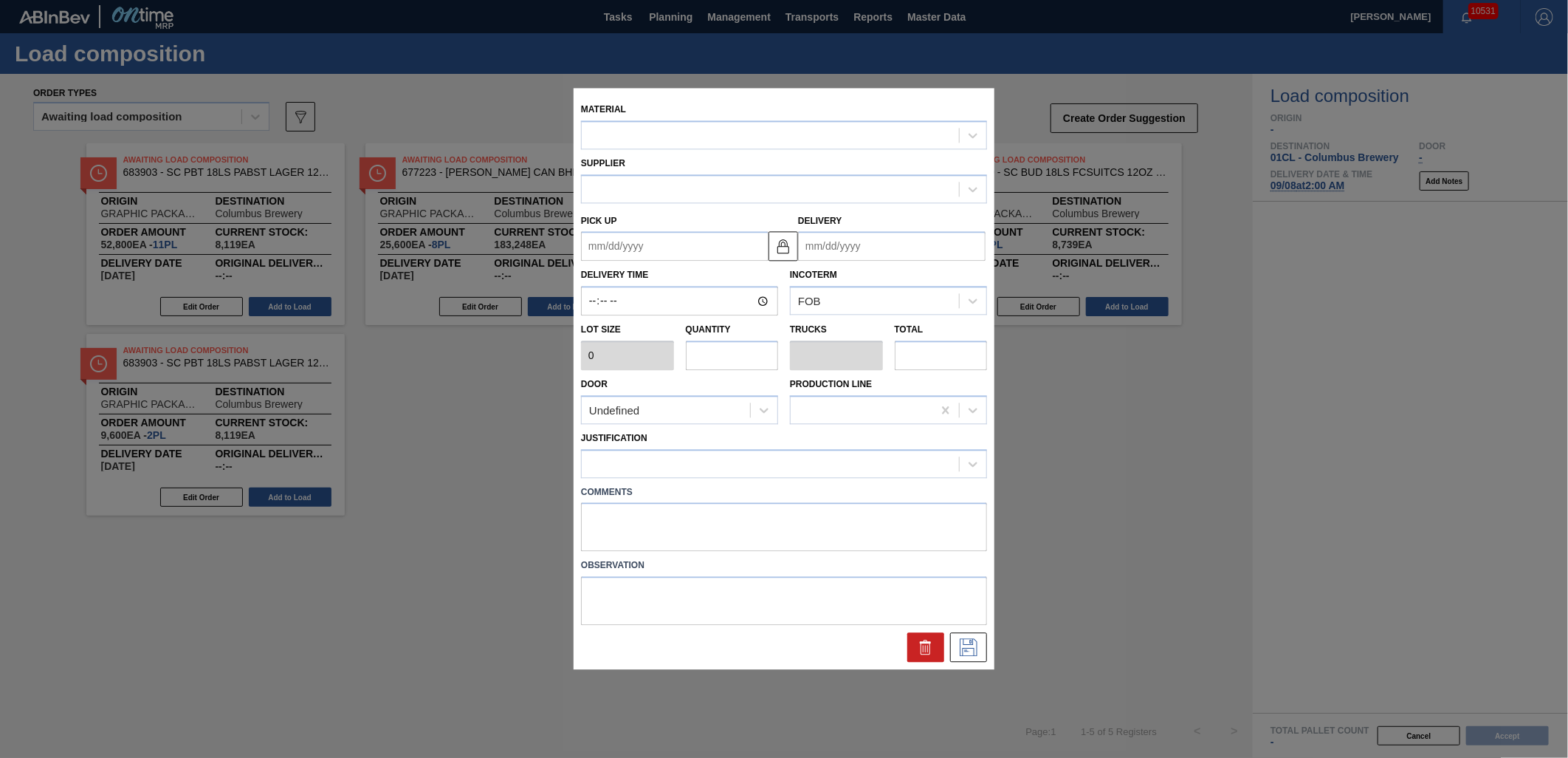
type input "3,200"
type input "8"
type input "0.308"
type input "25,600"
type up "[DATE]"
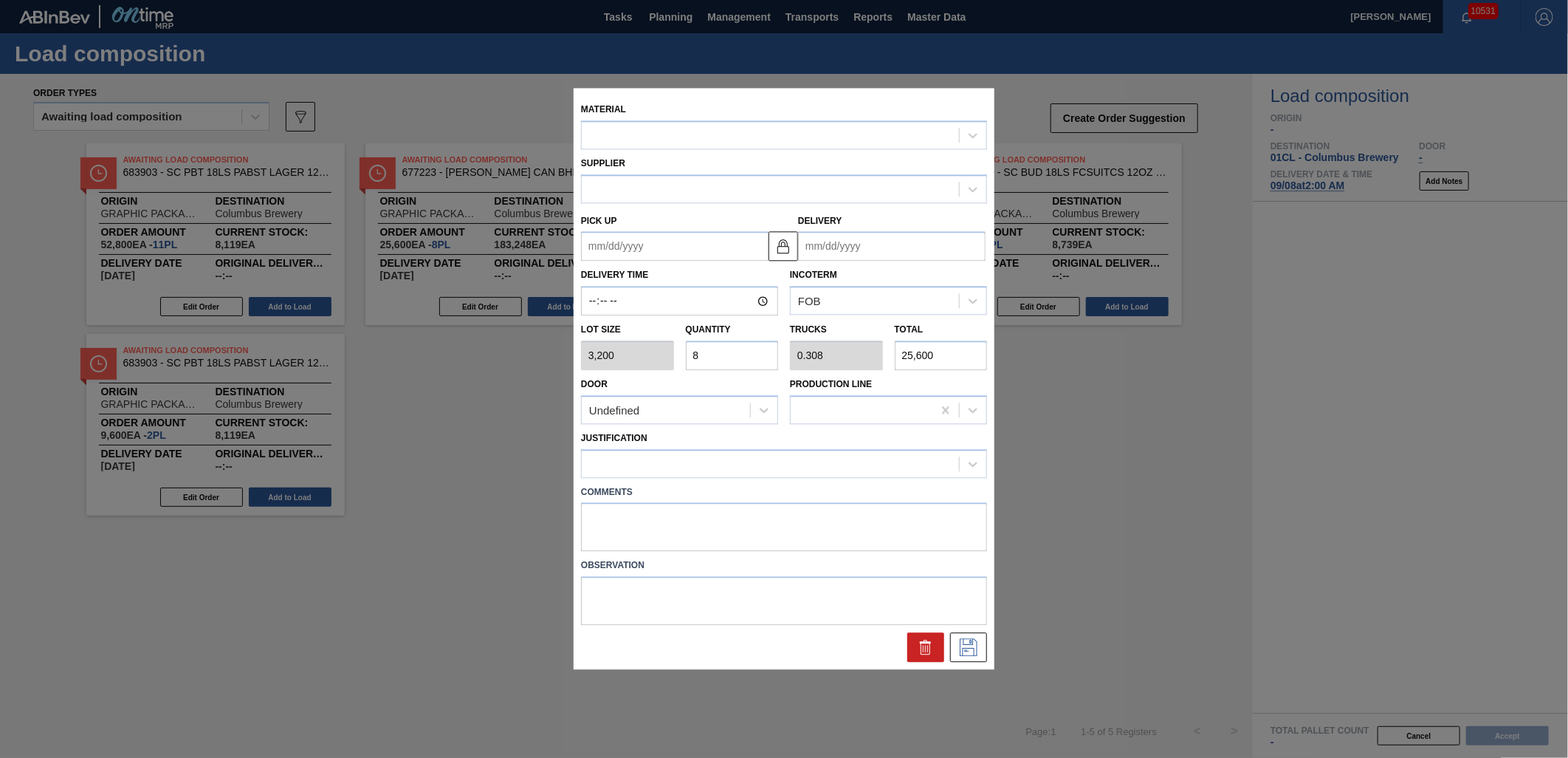
type input "[DATE]"
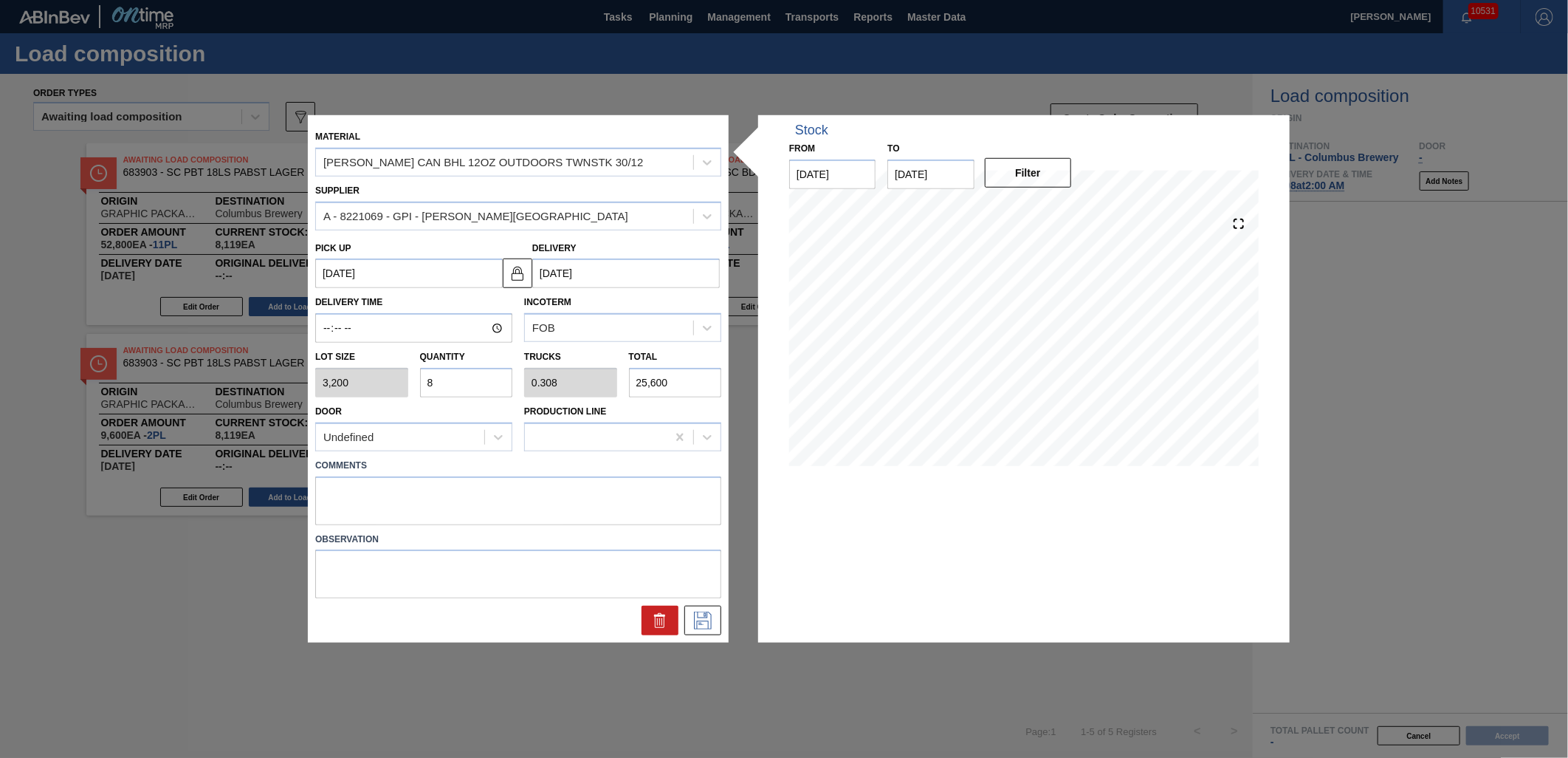
click at [447, 385] on input "8" at bounding box center [466, 383] width 93 height 30
type input "0"
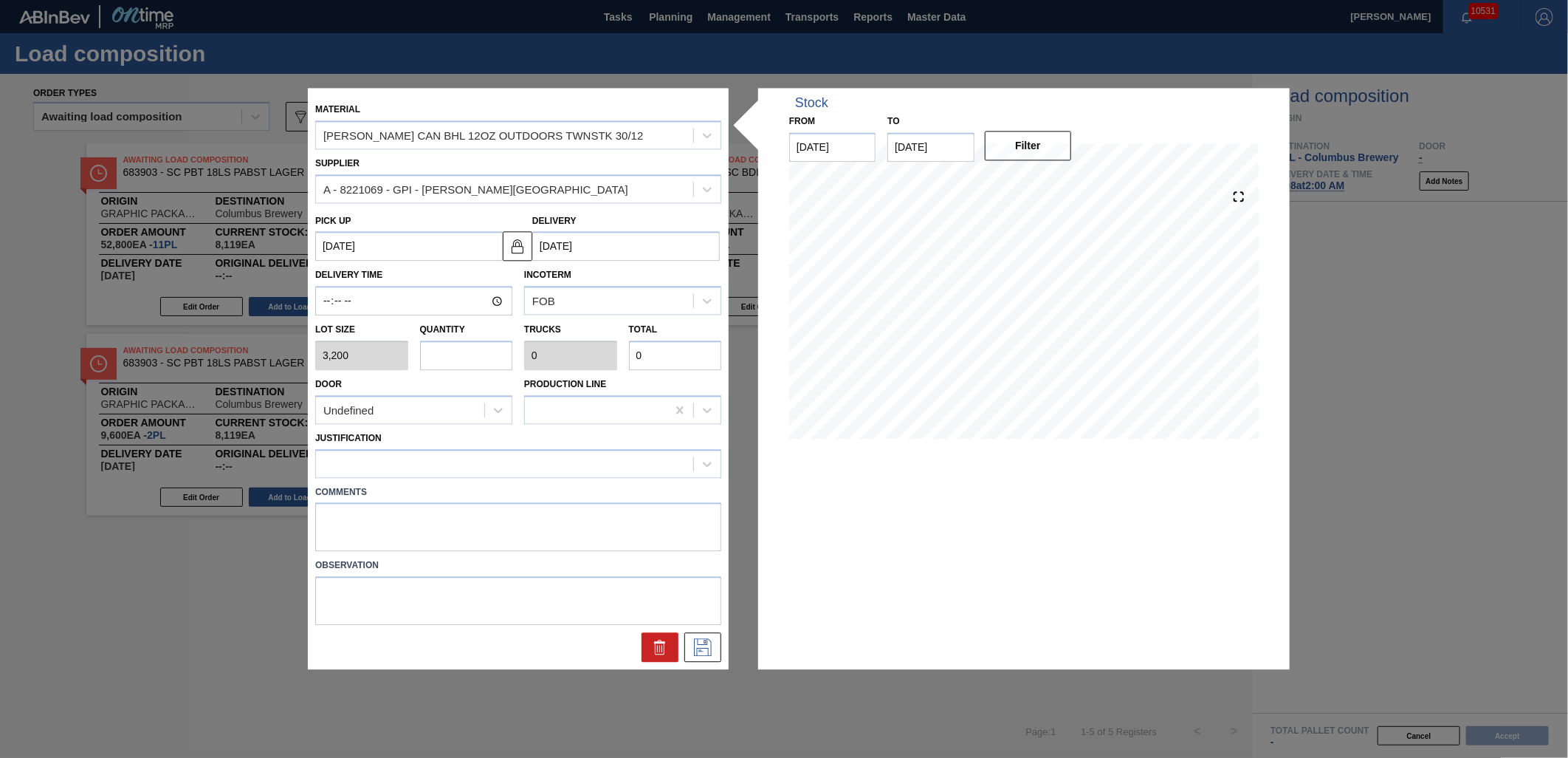
type input "1"
type input "0.038"
type input "3,200"
type input "12"
type input "0.462"
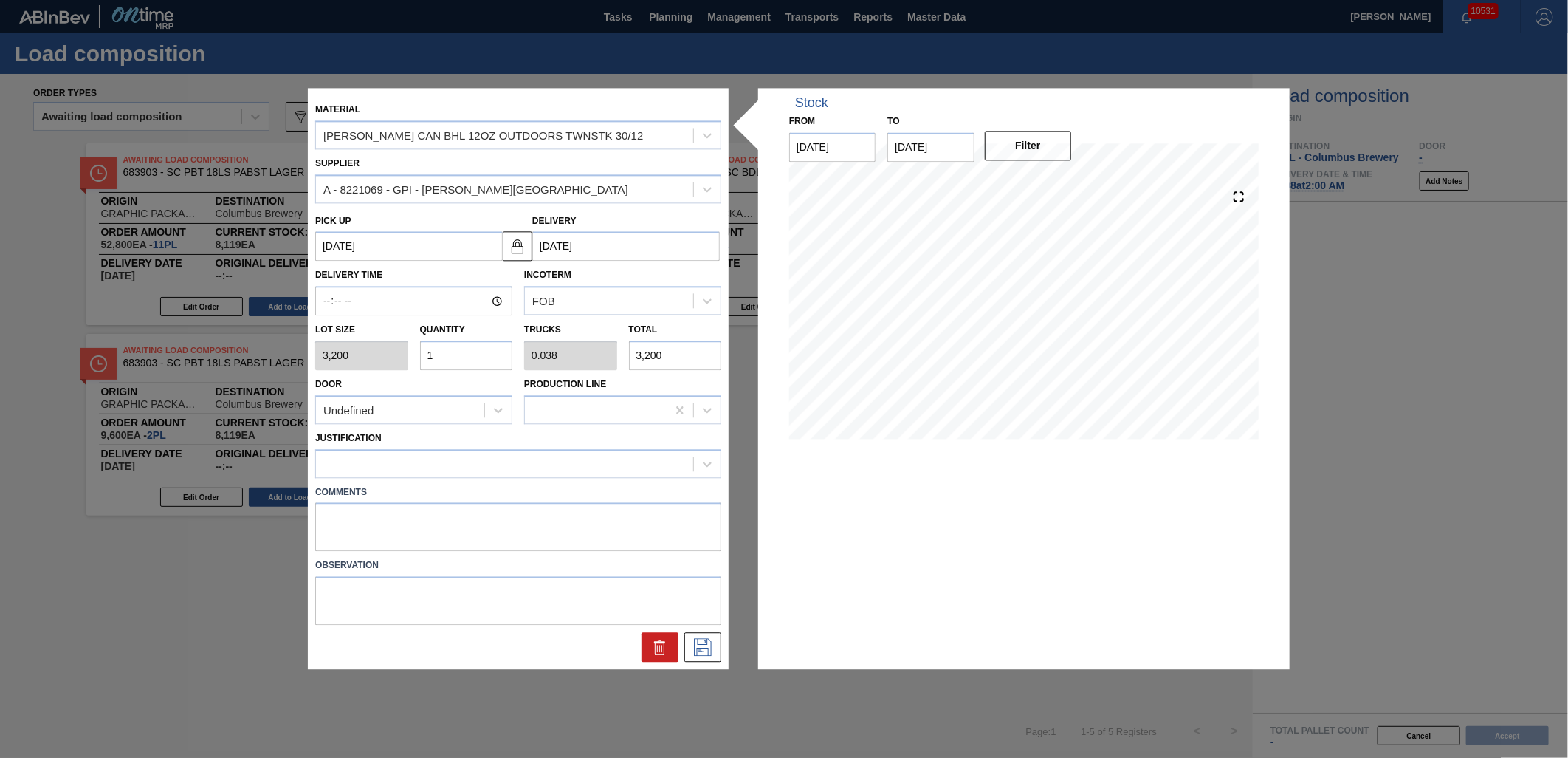
type input "38,400"
type input "12"
click at [493, 455] on div at bounding box center [505, 464] width 378 height 21
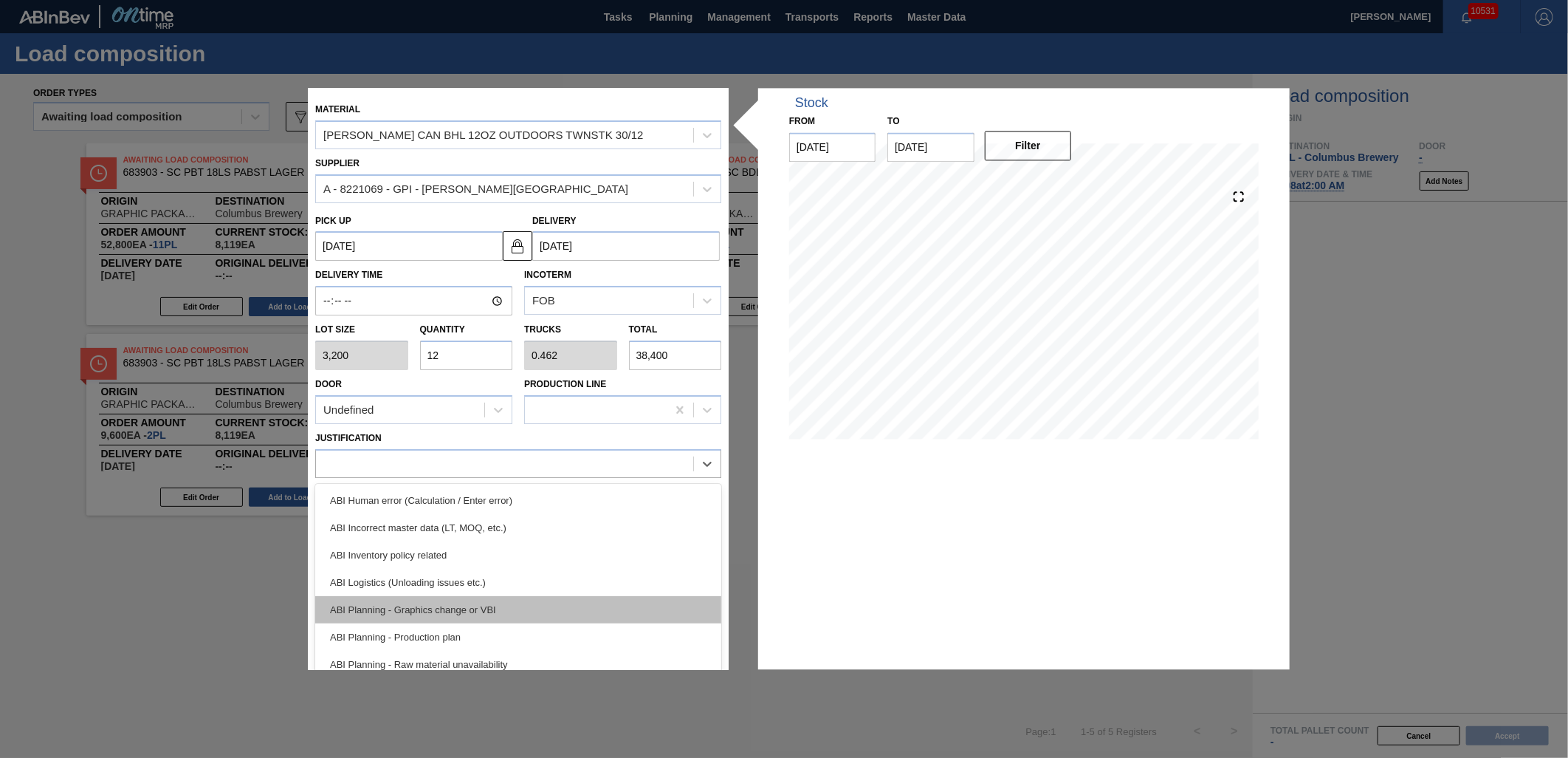
click at [544, 619] on div "ABI Planning - Graphics change or VBI" at bounding box center [518, 610] width 406 height 27
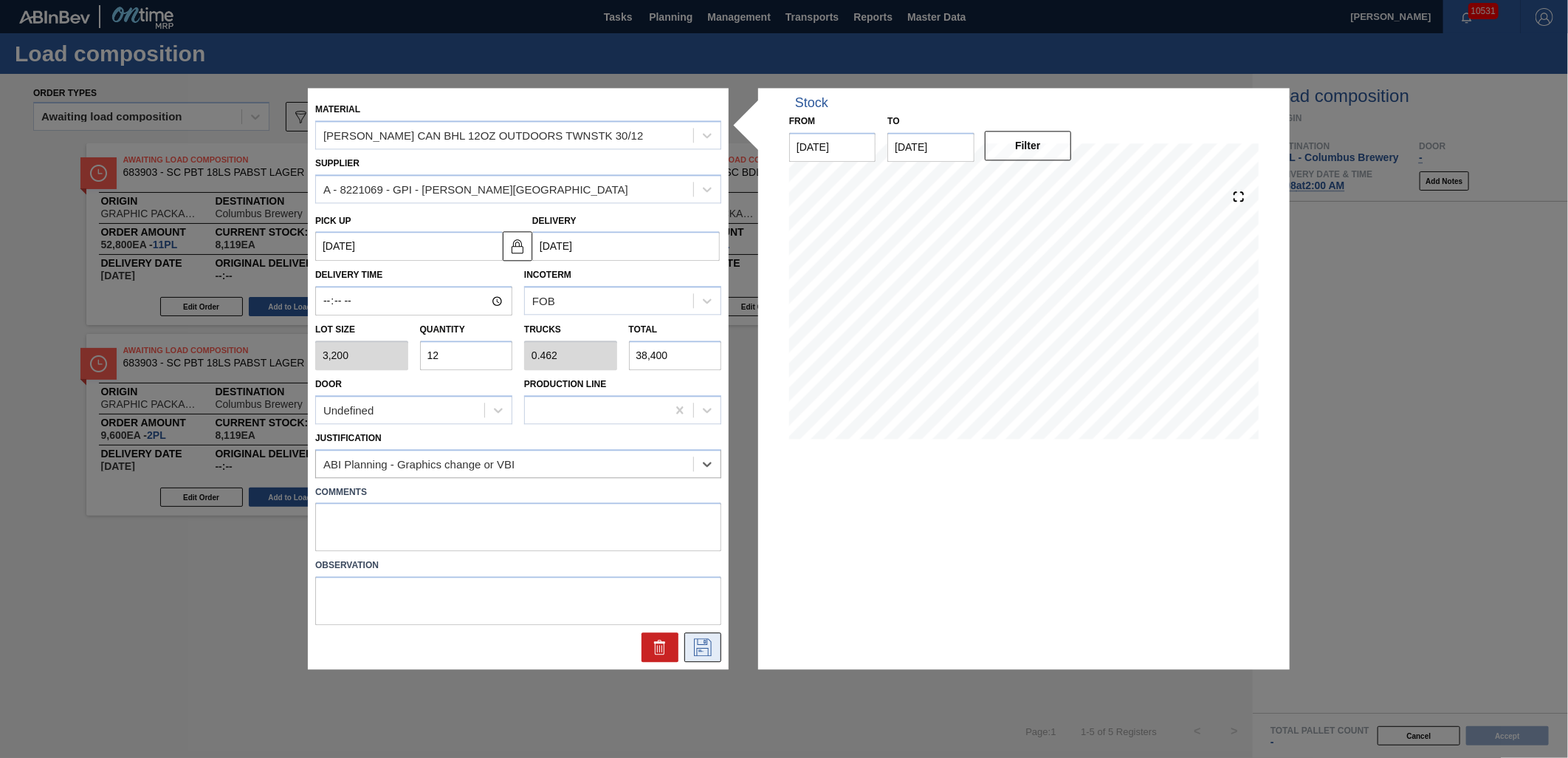
click at [695, 647] on icon at bounding box center [702, 647] width 17 height 17
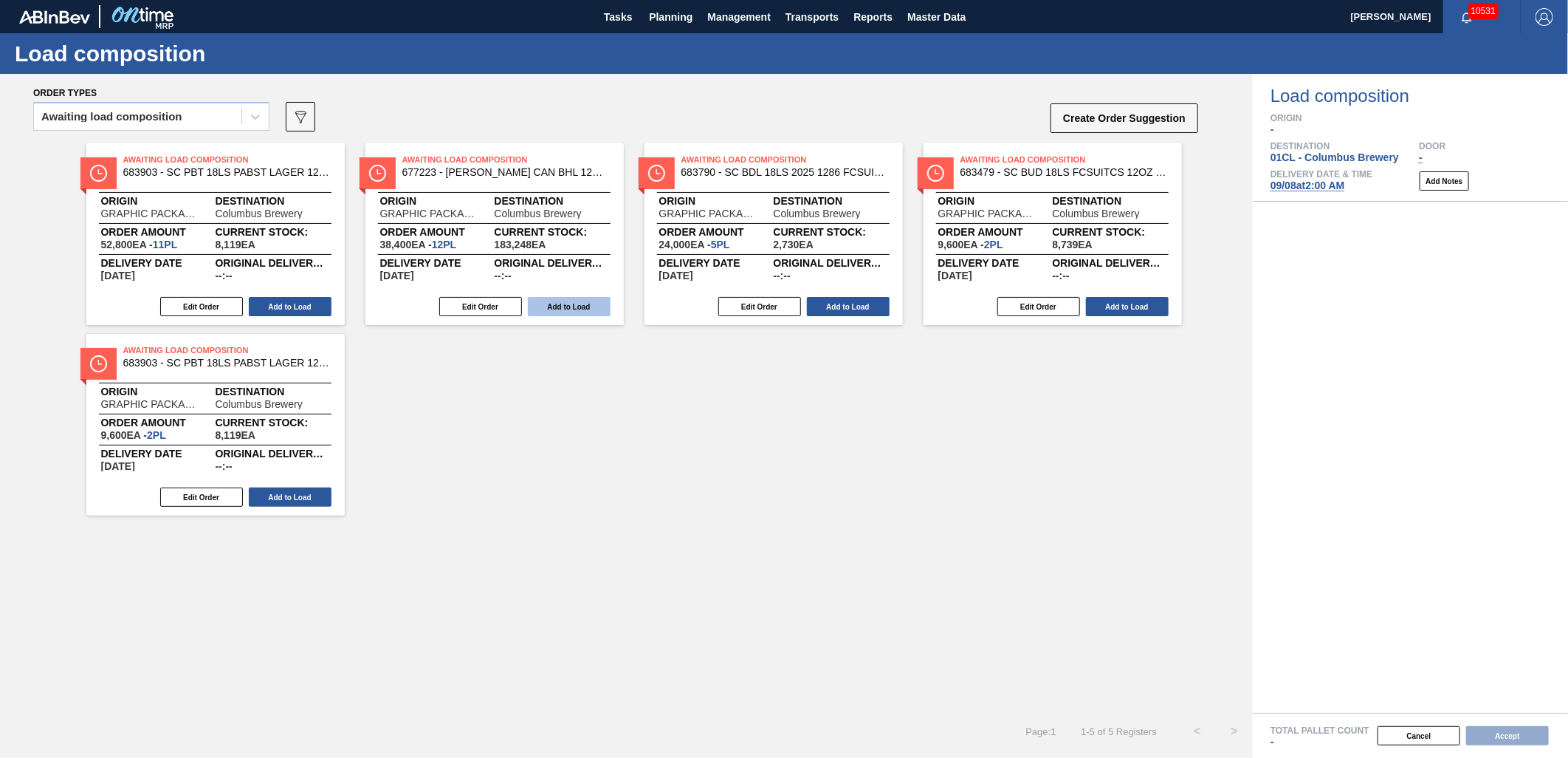
click at [565, 301] on button "Add to Load" at bounding box center [569, 306] width 82 height 19
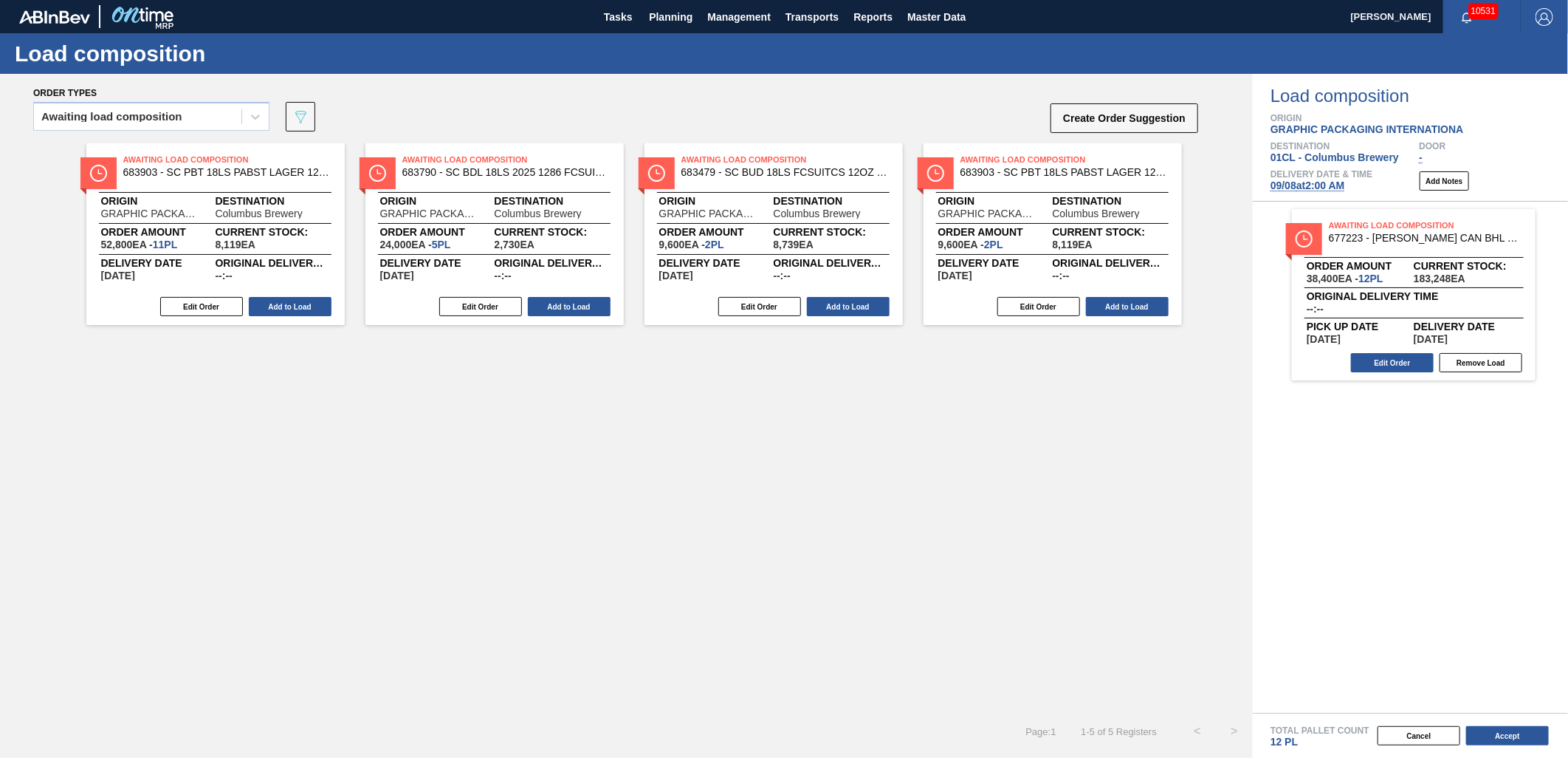
click at [565, 301] on button "Add to Load" at bounding box center [569, 306] width 82 height 19
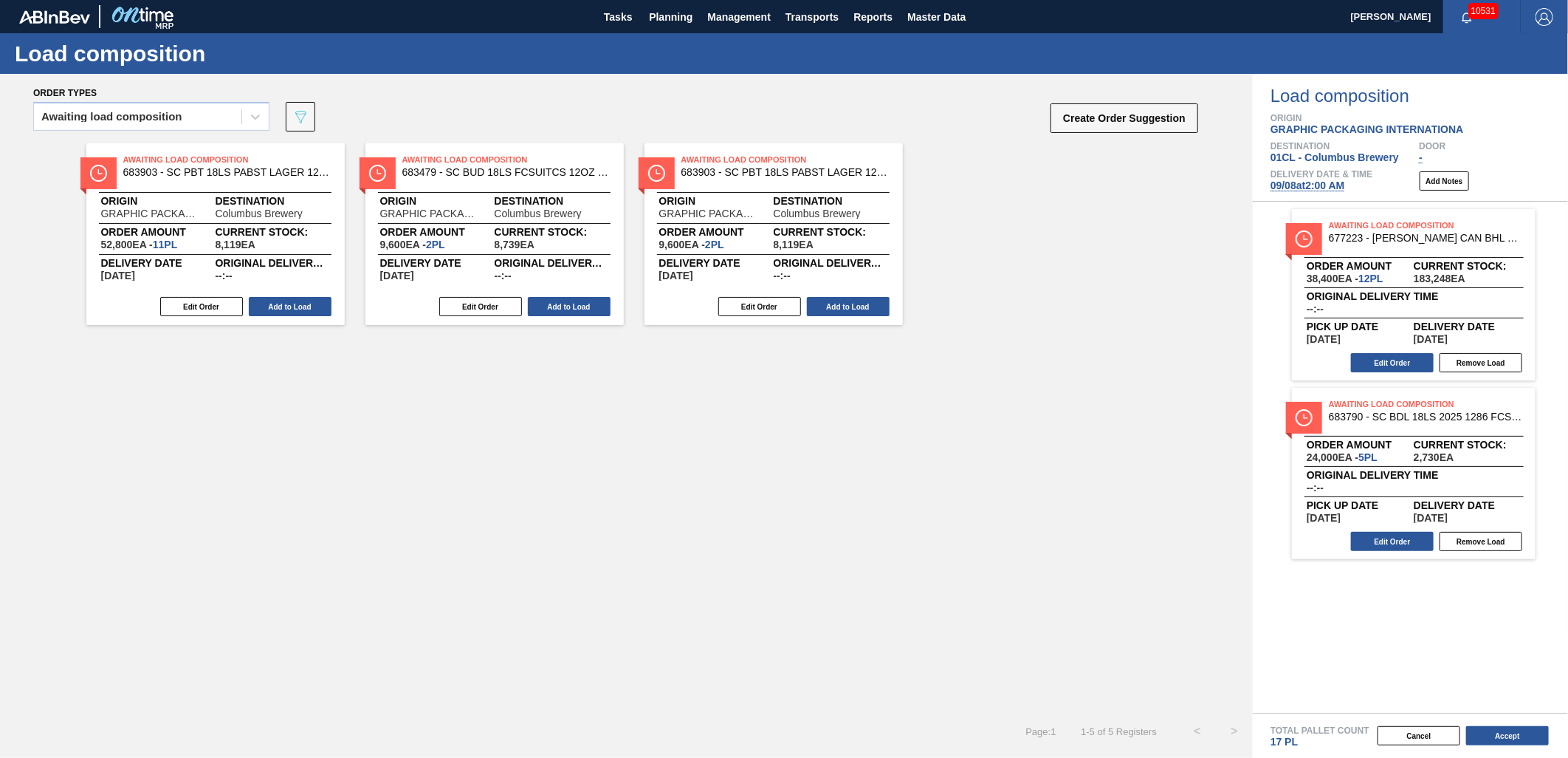
click at [565, 301] on button "Add to Load" at bounding box center [569, 306] width 82 height 19
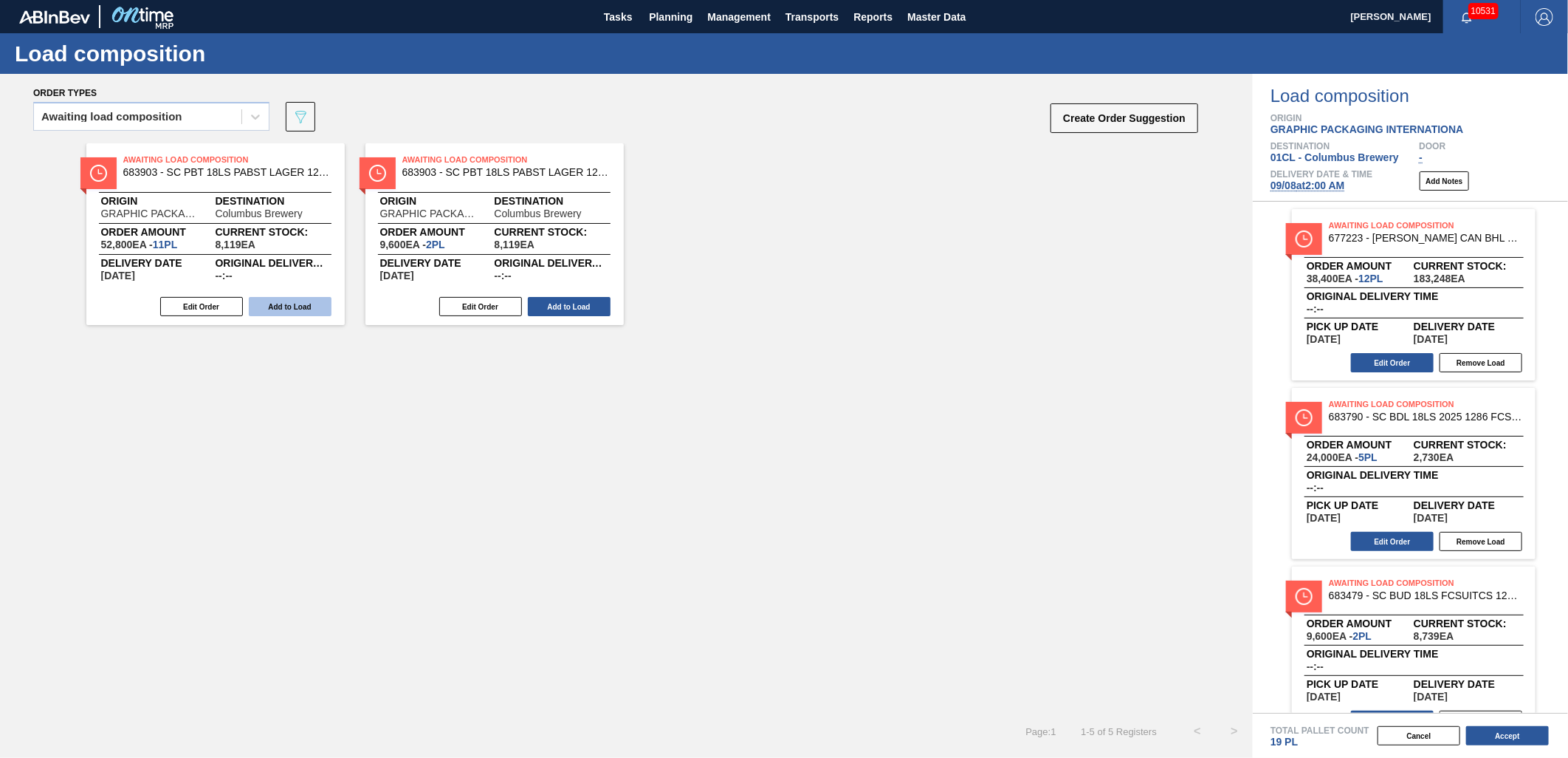
click at [279, 308] on button "Add to Load" at bounding box center [290, 306] width 82 height 19
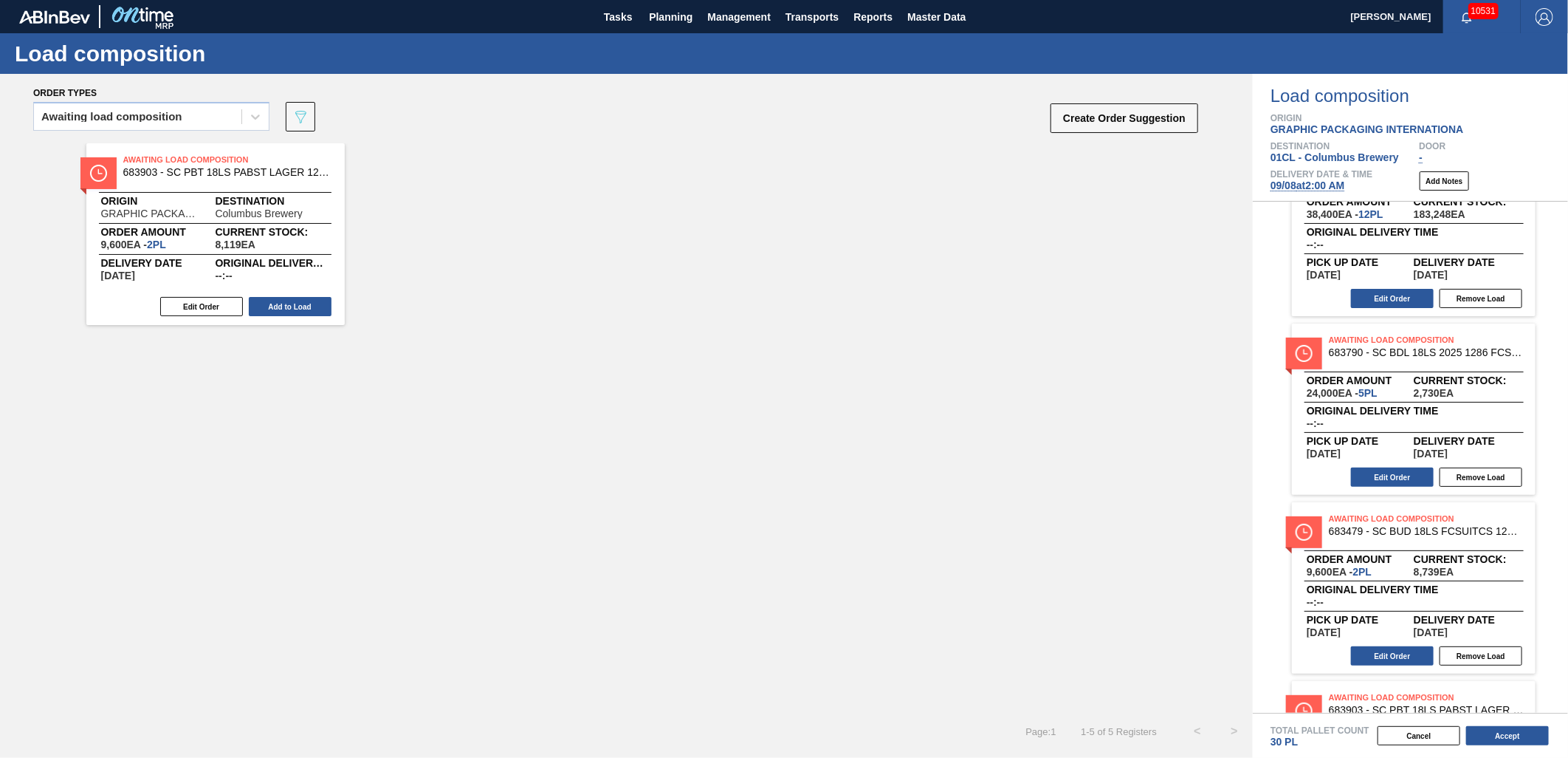
scroll to position [210, 0]
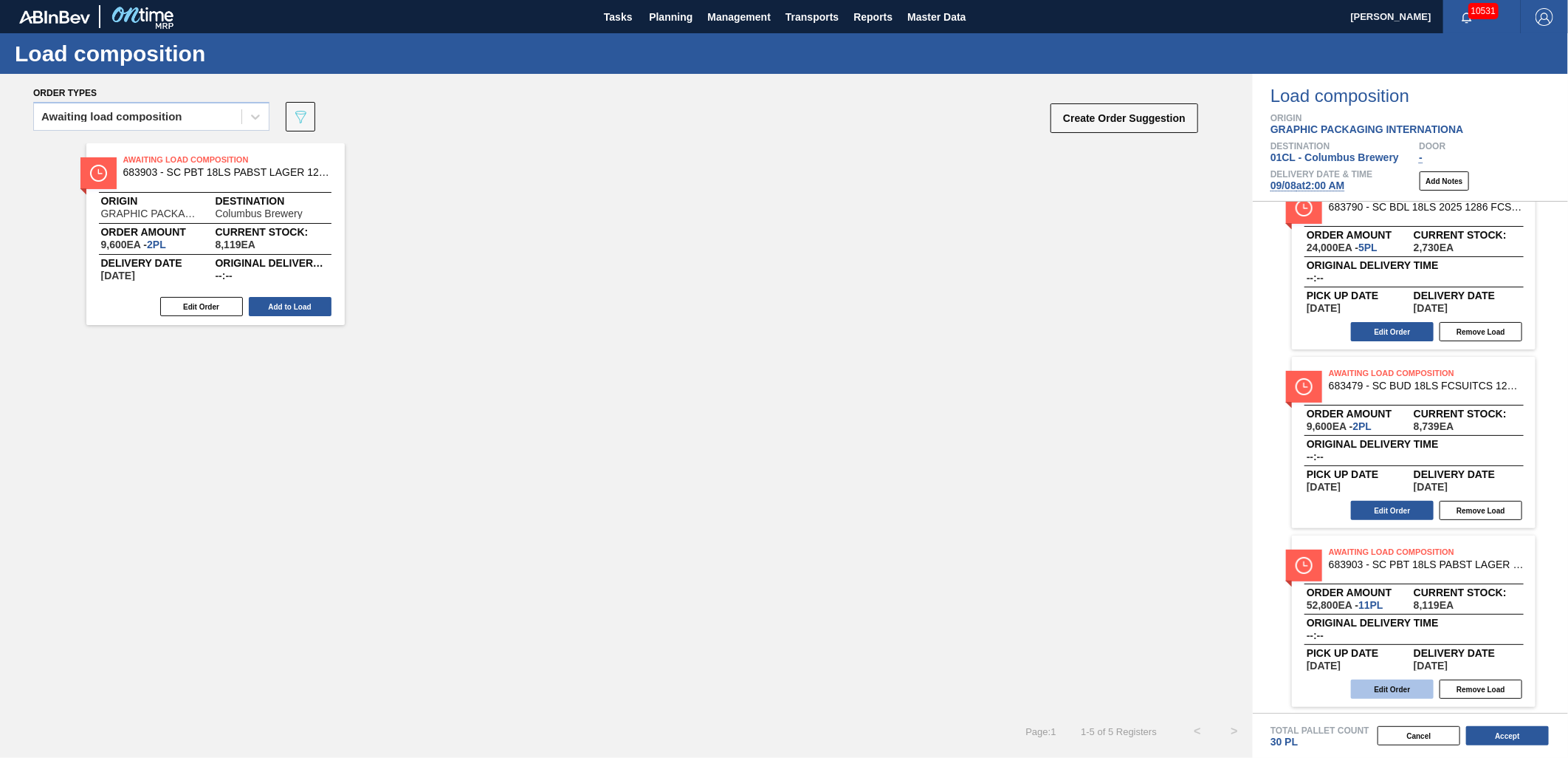
click at [1380, 688] on button "Edit Order" at bounding box center [1392, 689] width 82 height 19
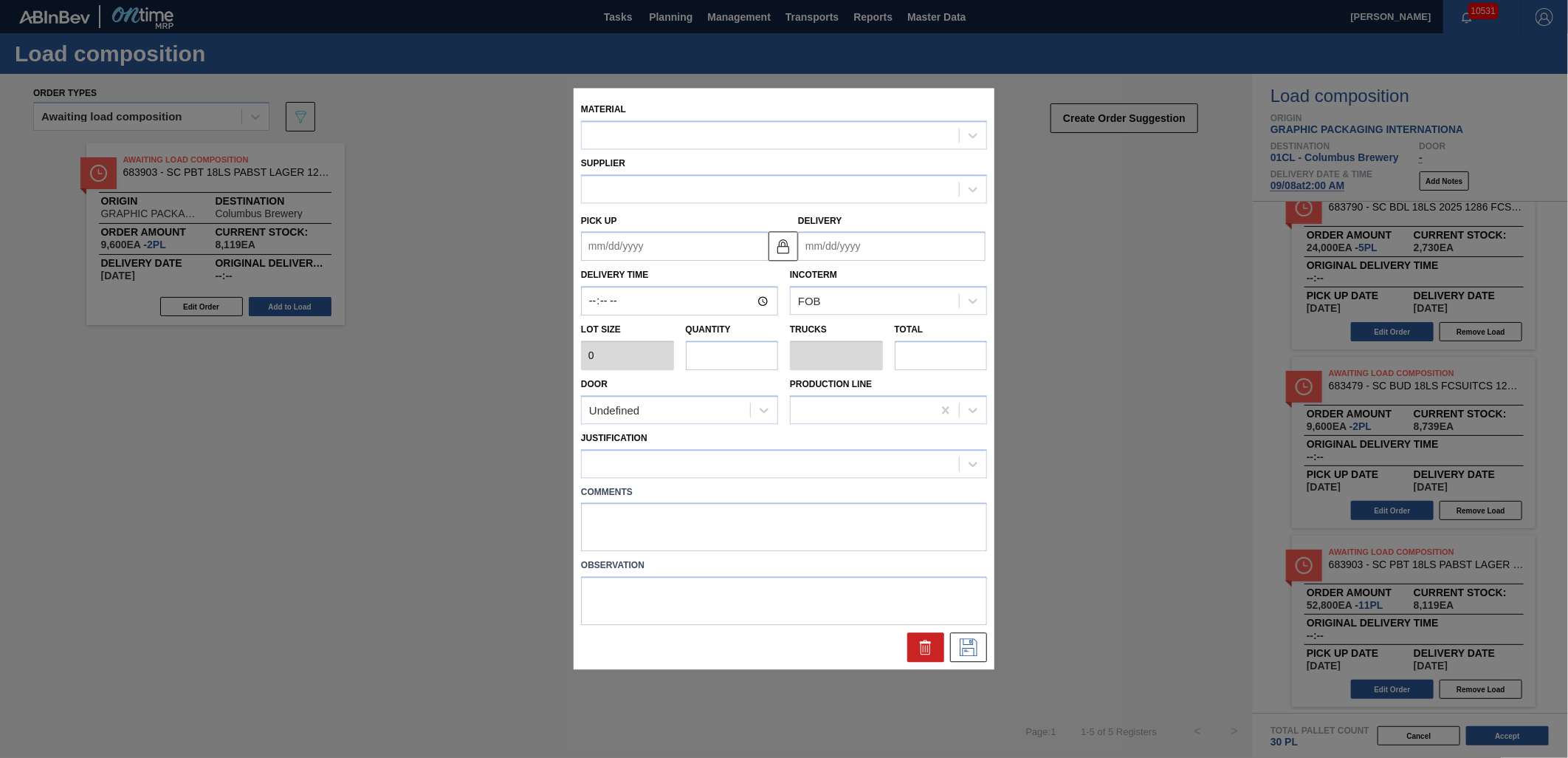
type input "4,800"
type input "11"
type input "0.423"
type input "52,800"
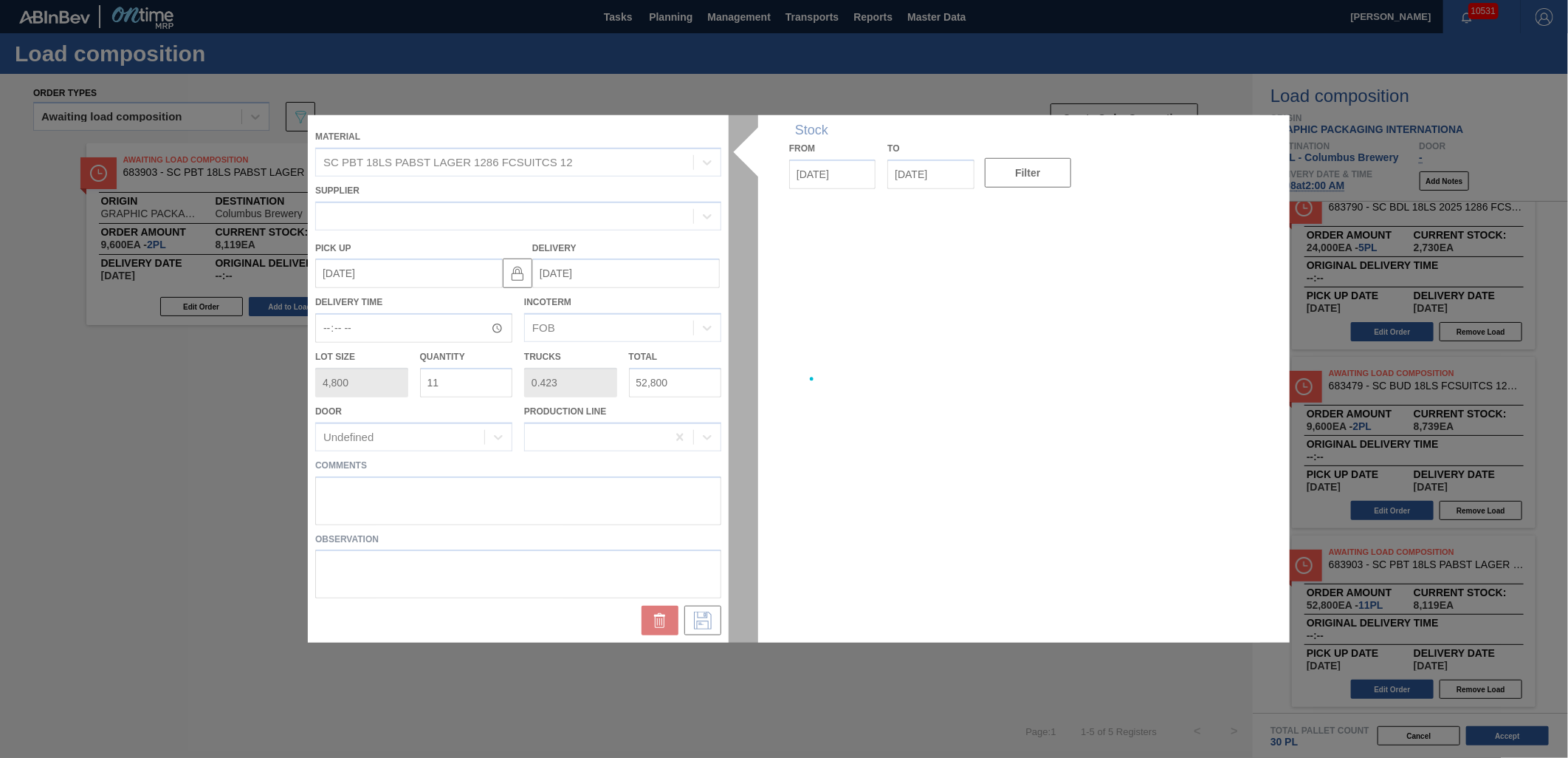
type up "[DATE]"
type input "[DATE]"
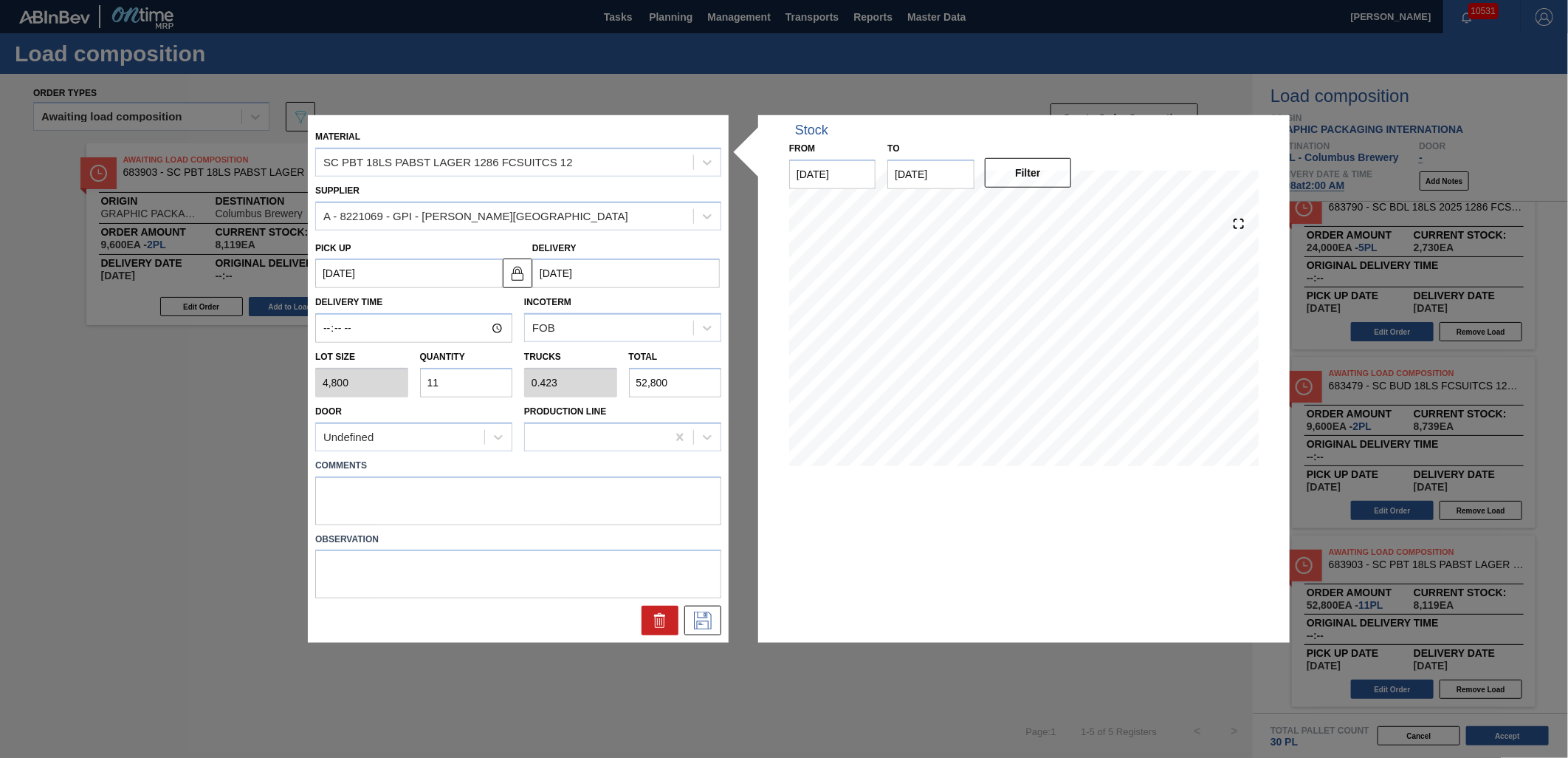
click at [498, 381] on input "11" at bounding box center [466, 383] width 93 height 30
type input "1"
type input "0.038"
type input "4,800"
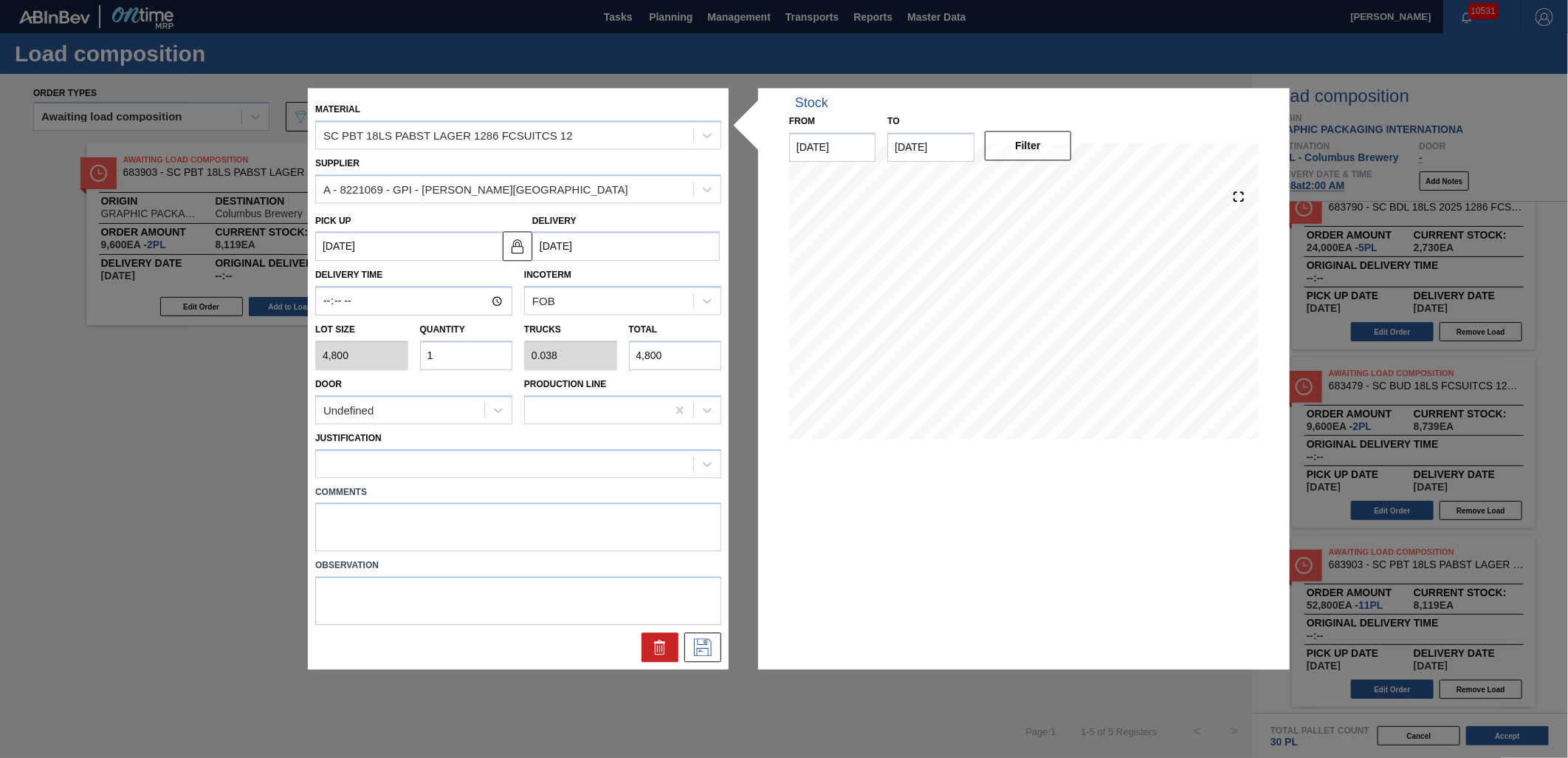
type input "0"
type input "7"
type input "0.269"
type input "33,600"
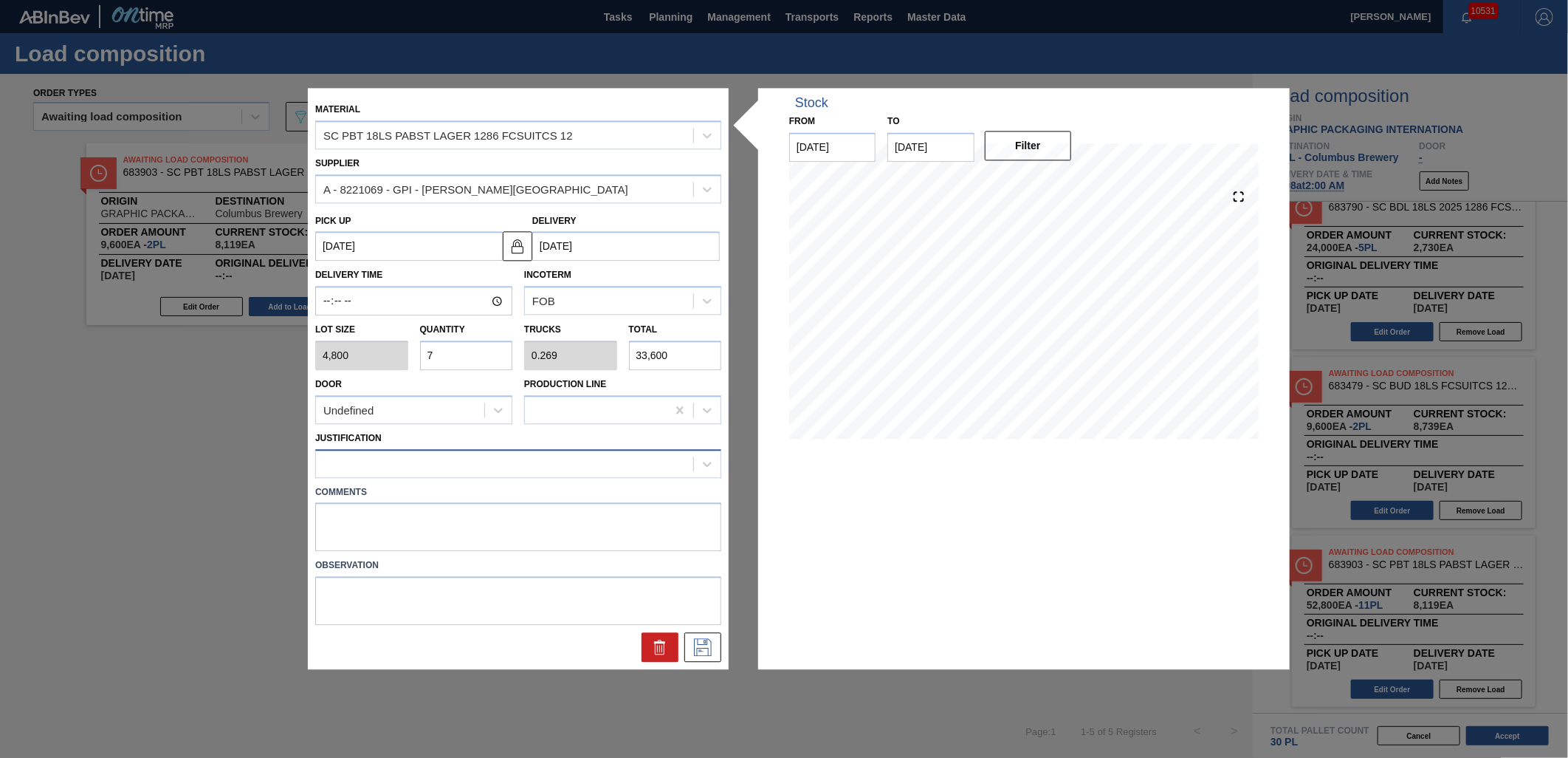
type input "7"
click at [556, 468] on div at bounding box center [505, 464] width 378 height 21
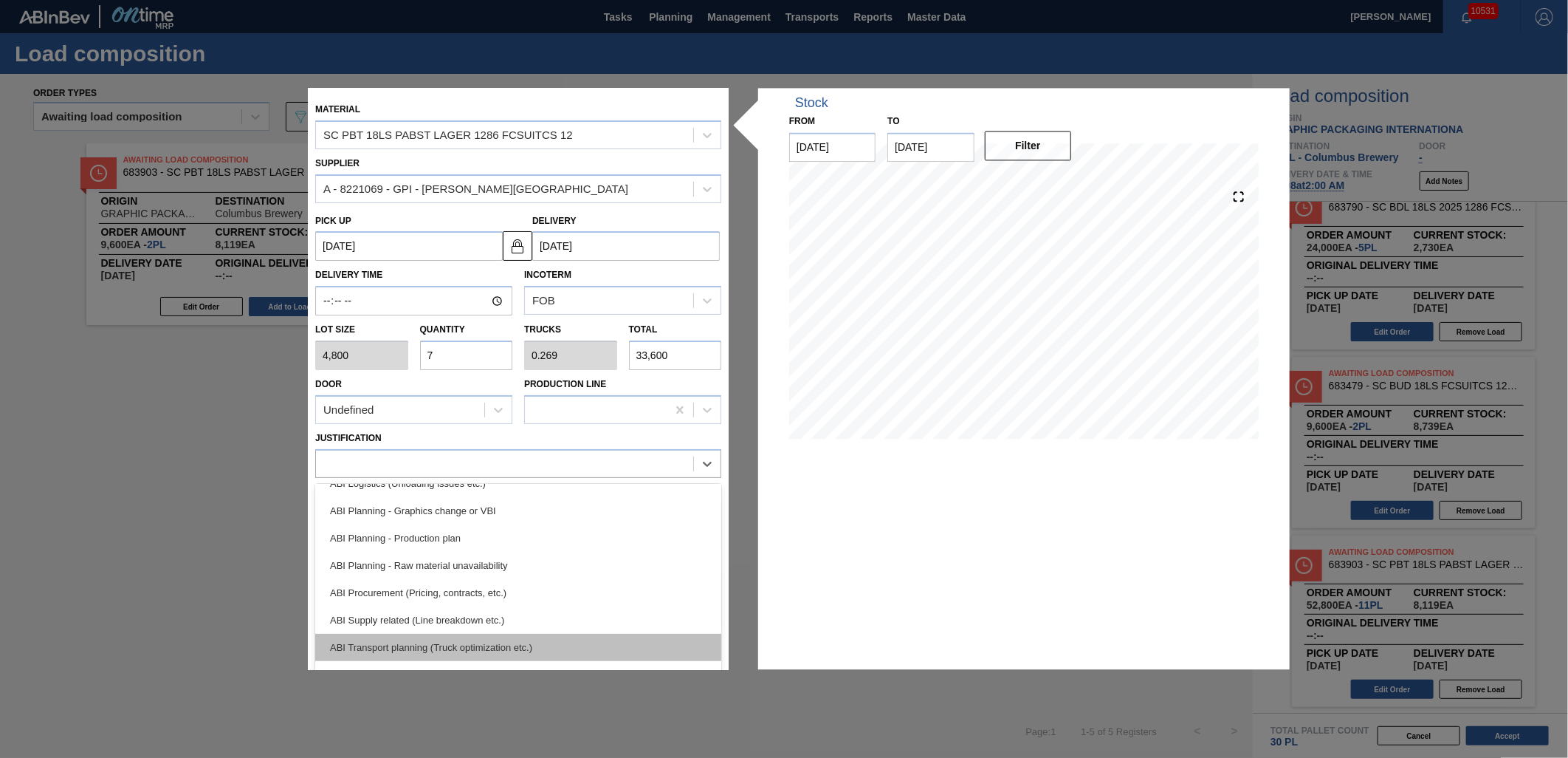
scroll to position [164, 0]
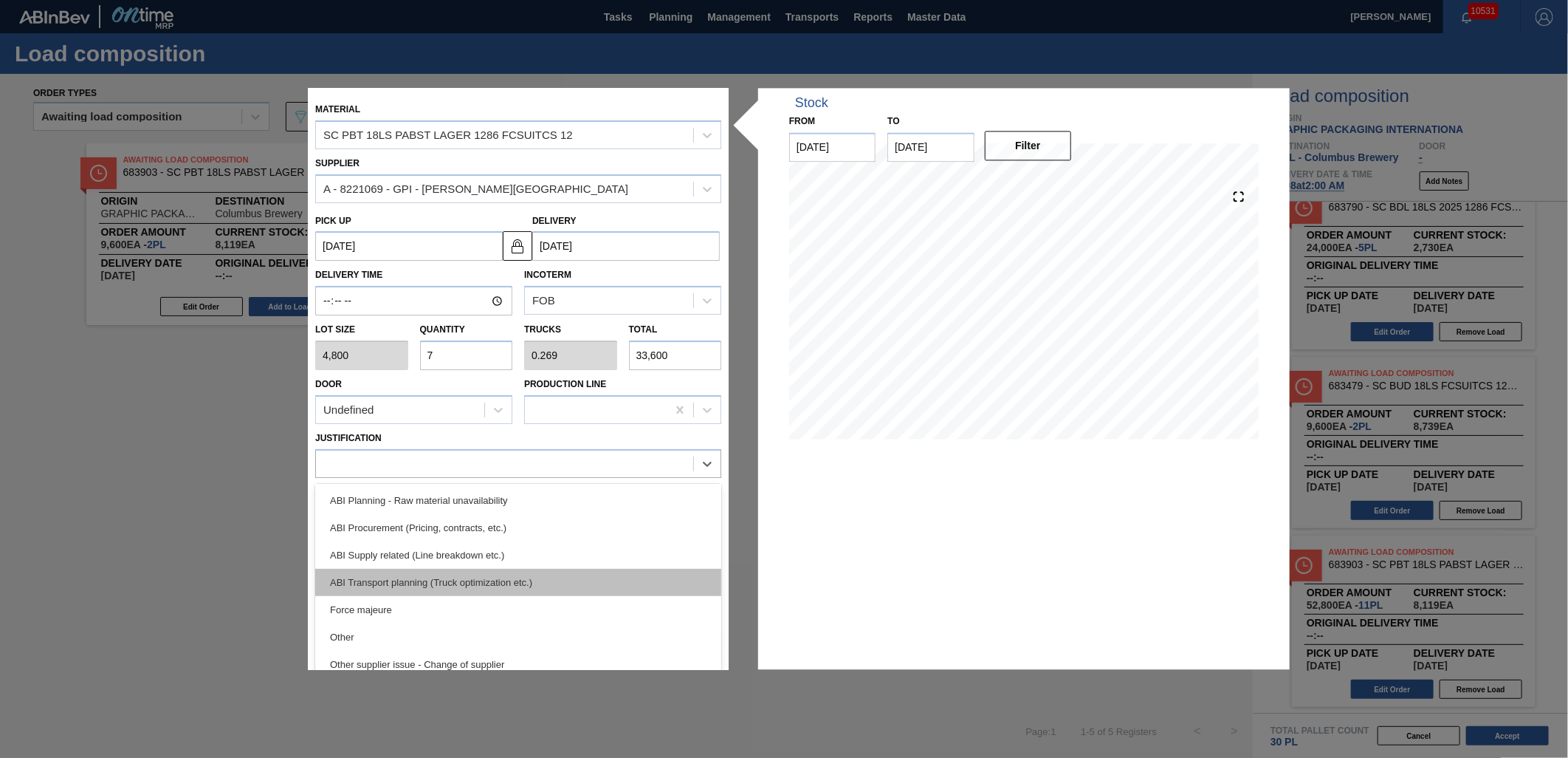
click at [552, 569] on div "ABI Transport planning (Truck optimization etc.)" at bounding box center [518, 581] width 406 height 27
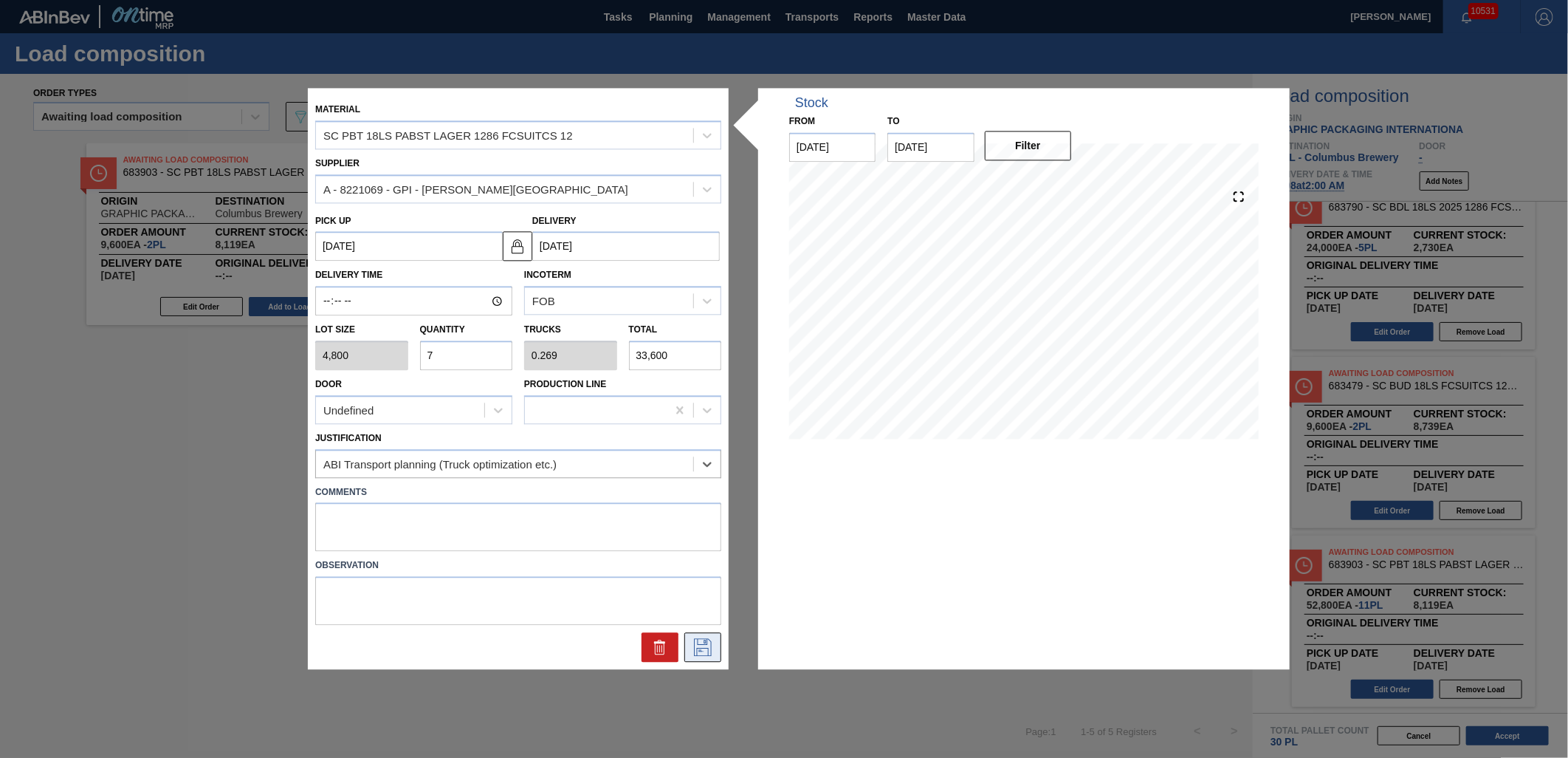
click at [695, 639] on icon at bounding box center [702, 647] width 24 height 17
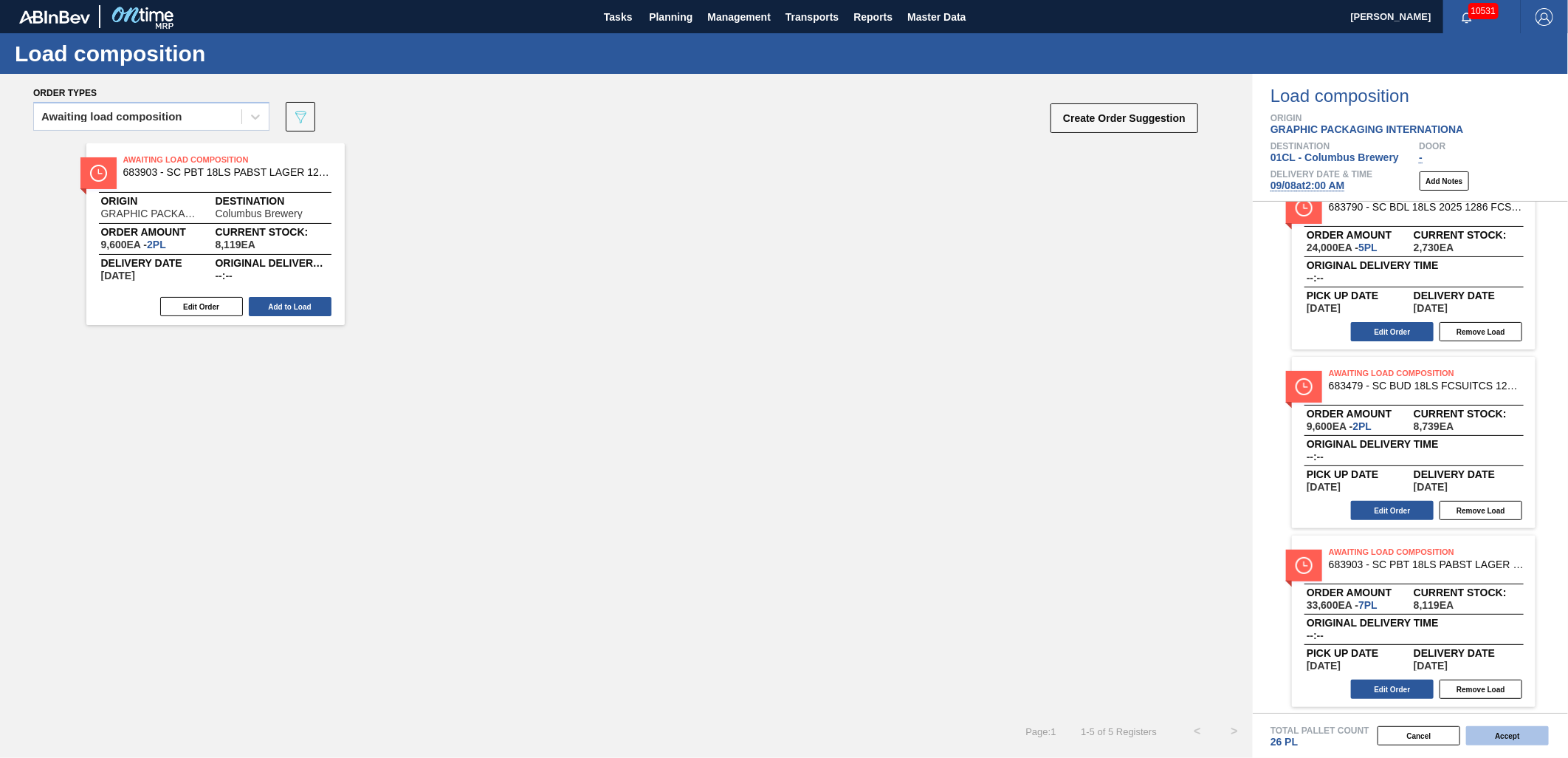
click at [1490, 732] on button "Accept" at bounding box center [1507, 735] width 82 height 19
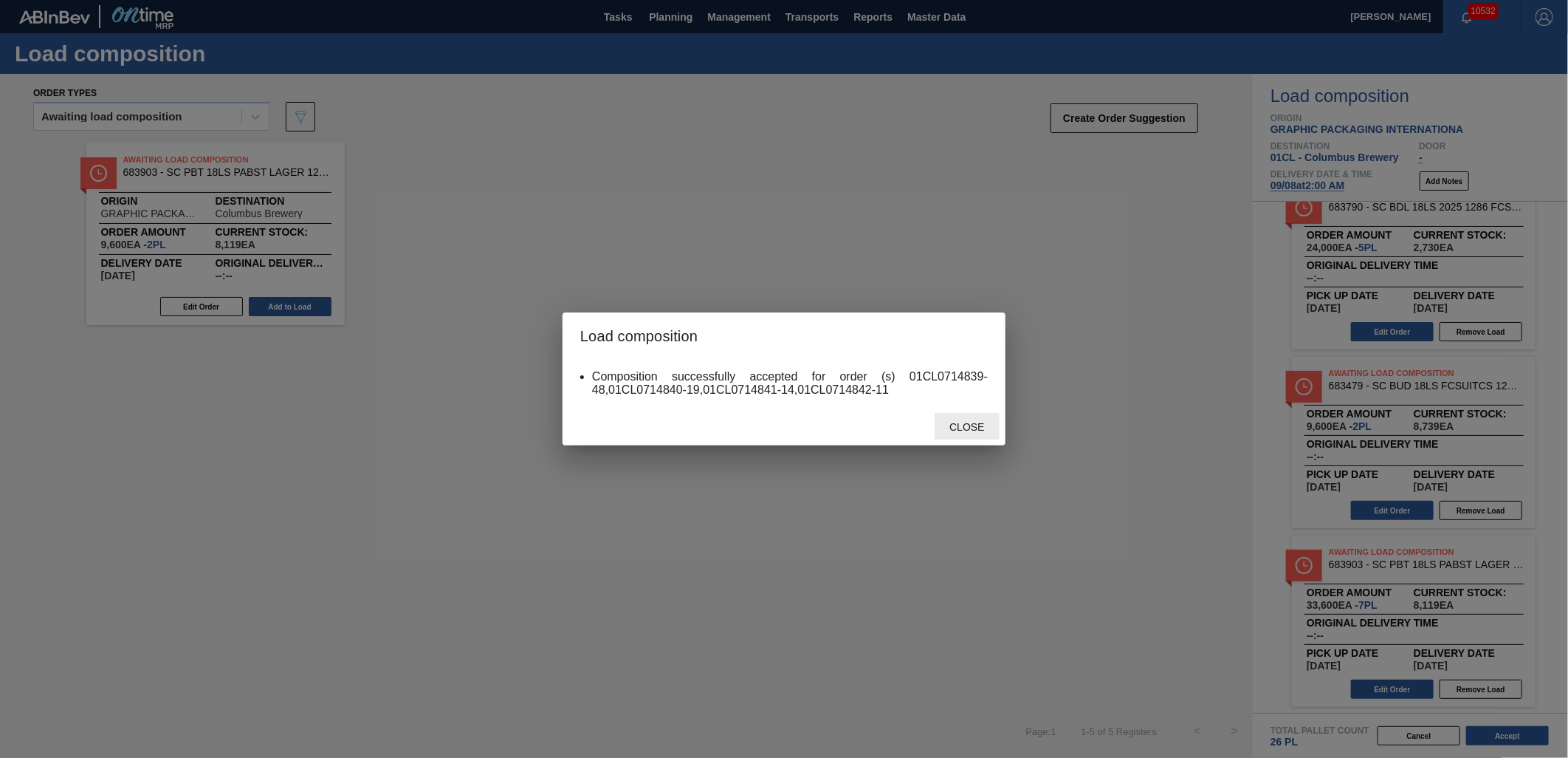
click at [960, 425] on span "Close" at bounding box center [966, 426] width 59 height 12
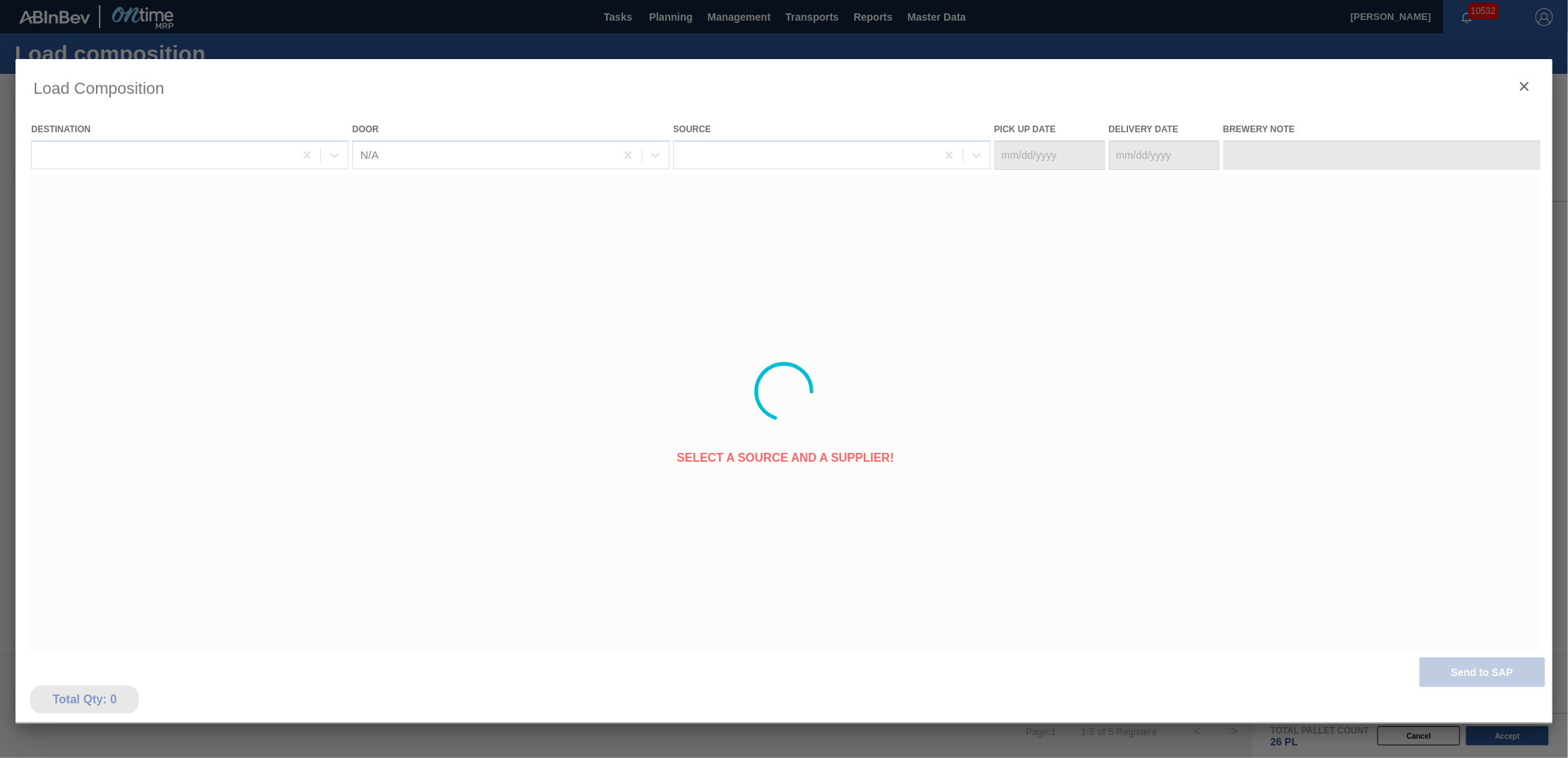
type Date "[DATE]"
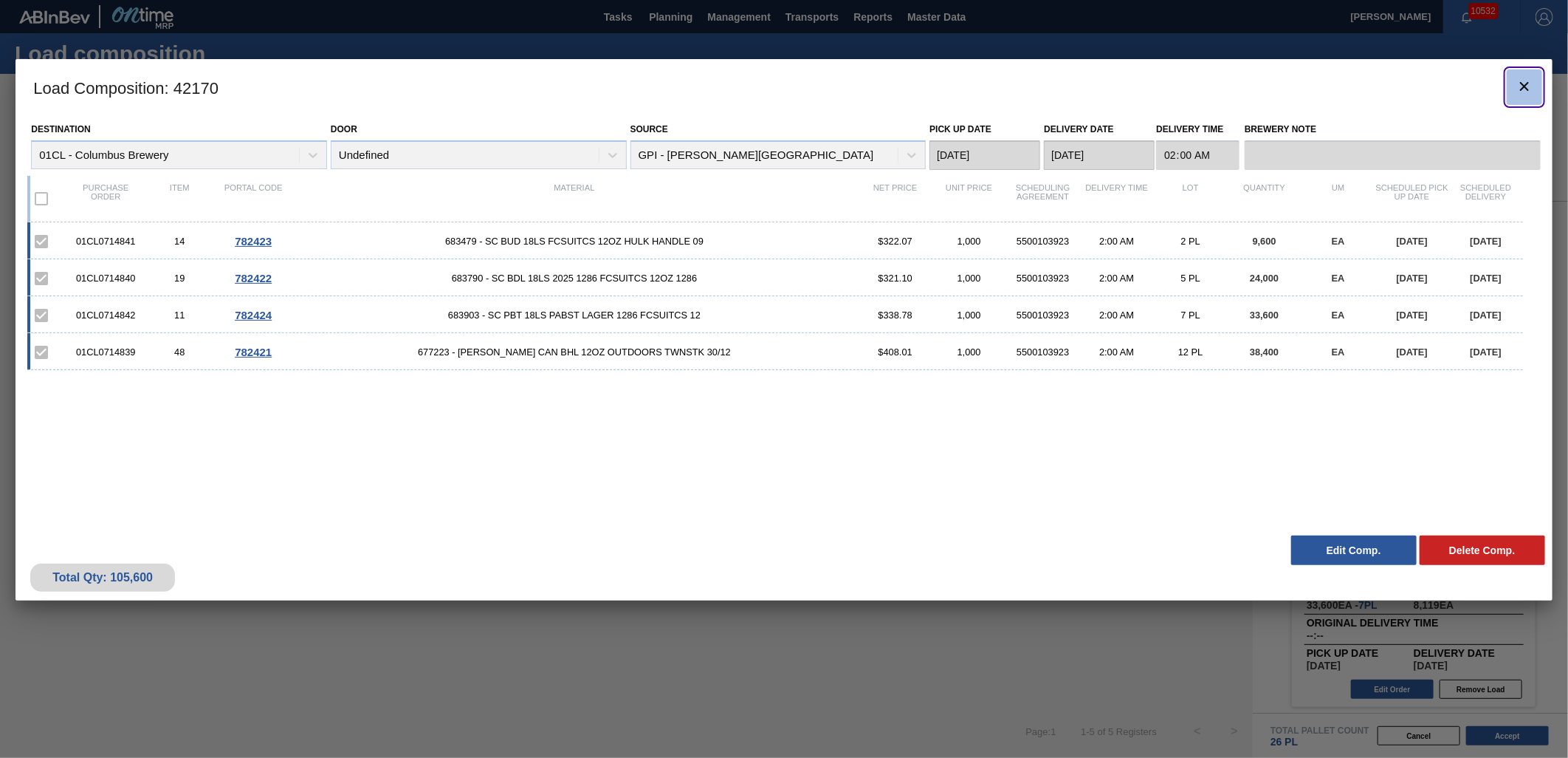
click at [1532, 81] on icon "botão de ícone" at bounding box center [1523, 86] width 17 height 17
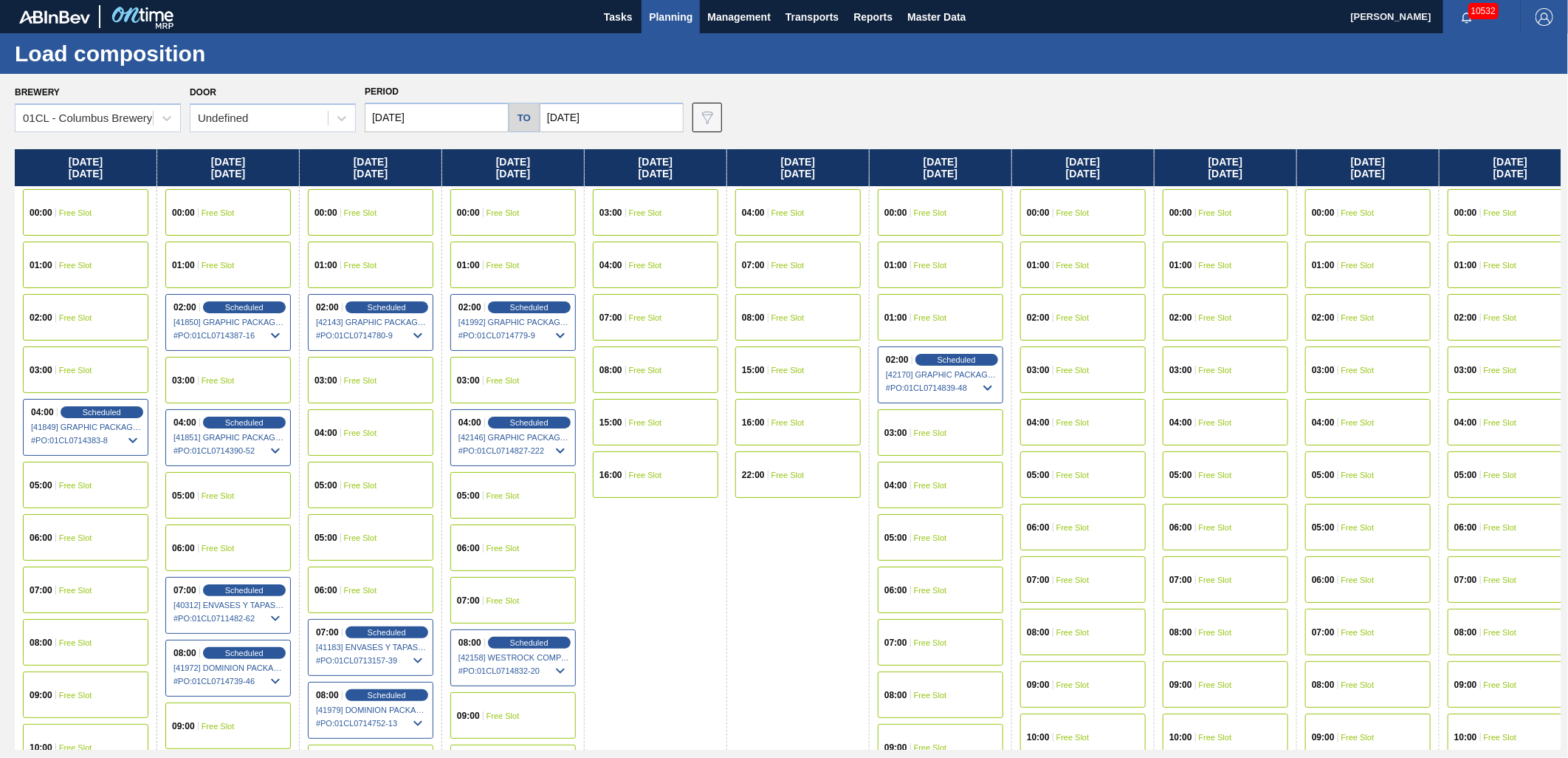
click at [1077, 271] on div "01:00 Free Slot" at bounding box center [1082, 265] width 125 height 46
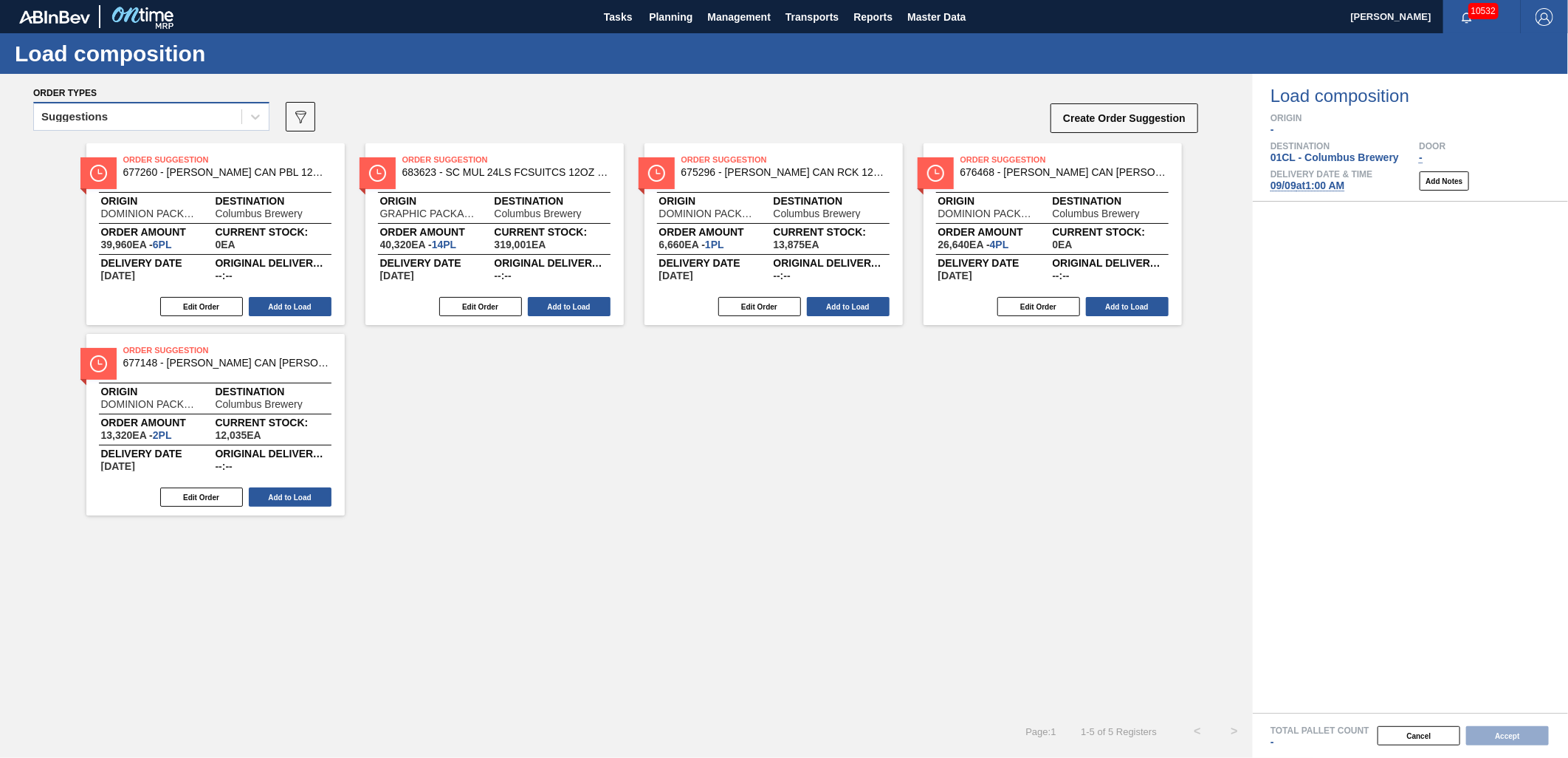
click at [188, 112] on div "Suggestions" at bounding box center [138, 117] width 208 height 21
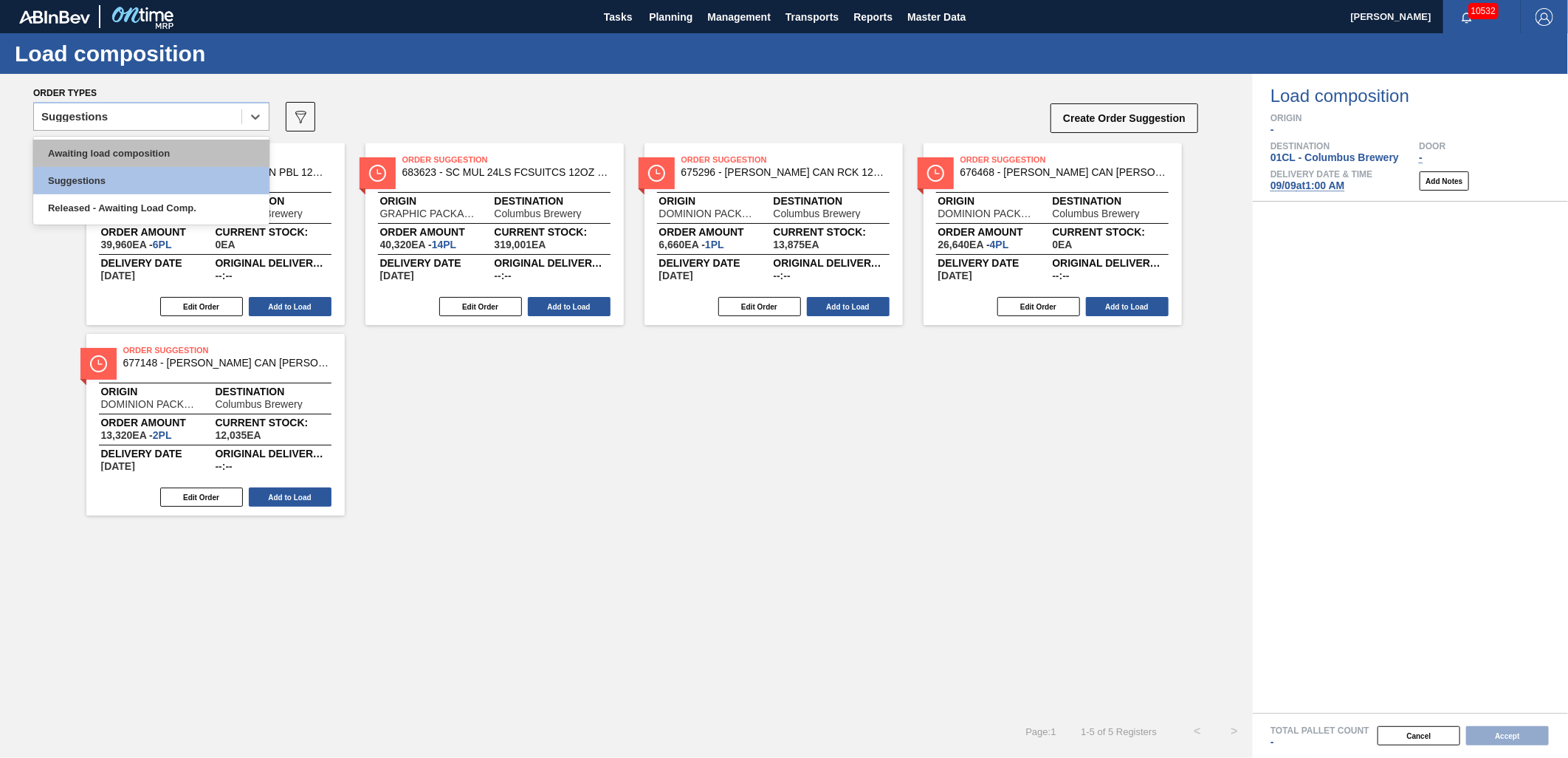
click at [138, 144] on div "Awaiting load composition" at bounding box center [151, 153] width 237 height 27
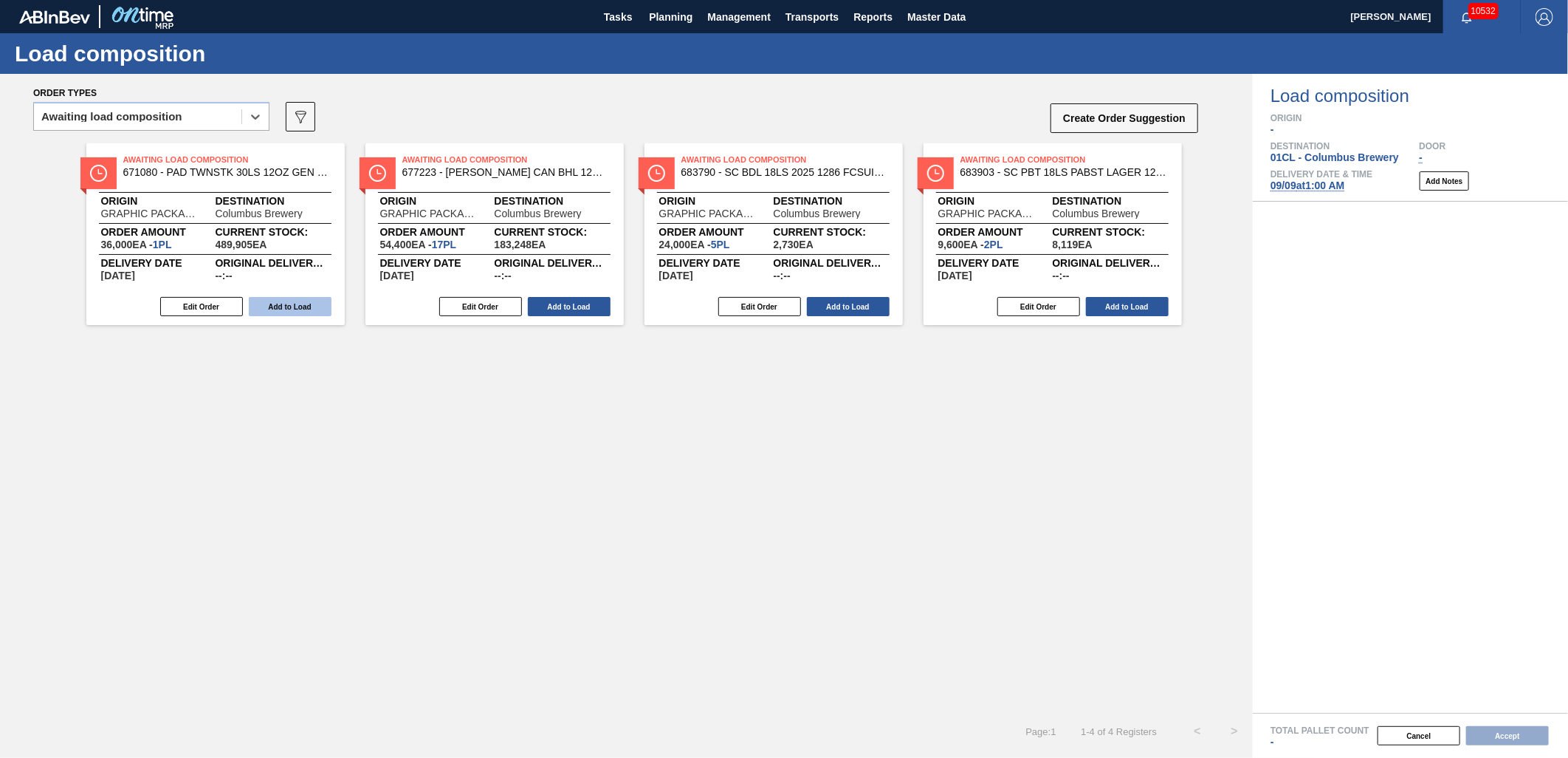
click at [259, 304] on button "Add to Load" at bounding box center [290, 306] width 82 height 19
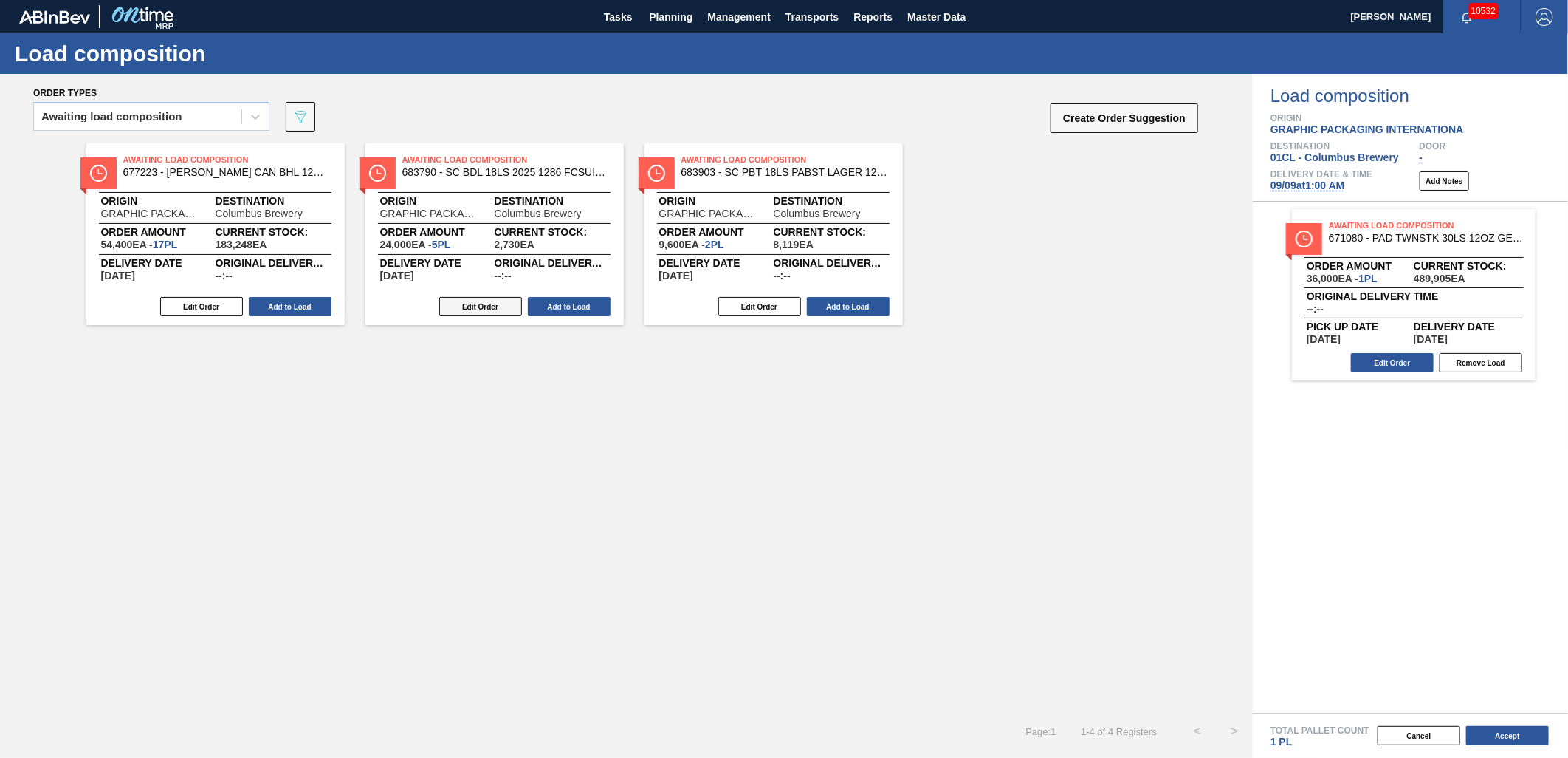
click at [478, 312] on button "Edit Order" at bounding box center [481, 306] width 82 height 19
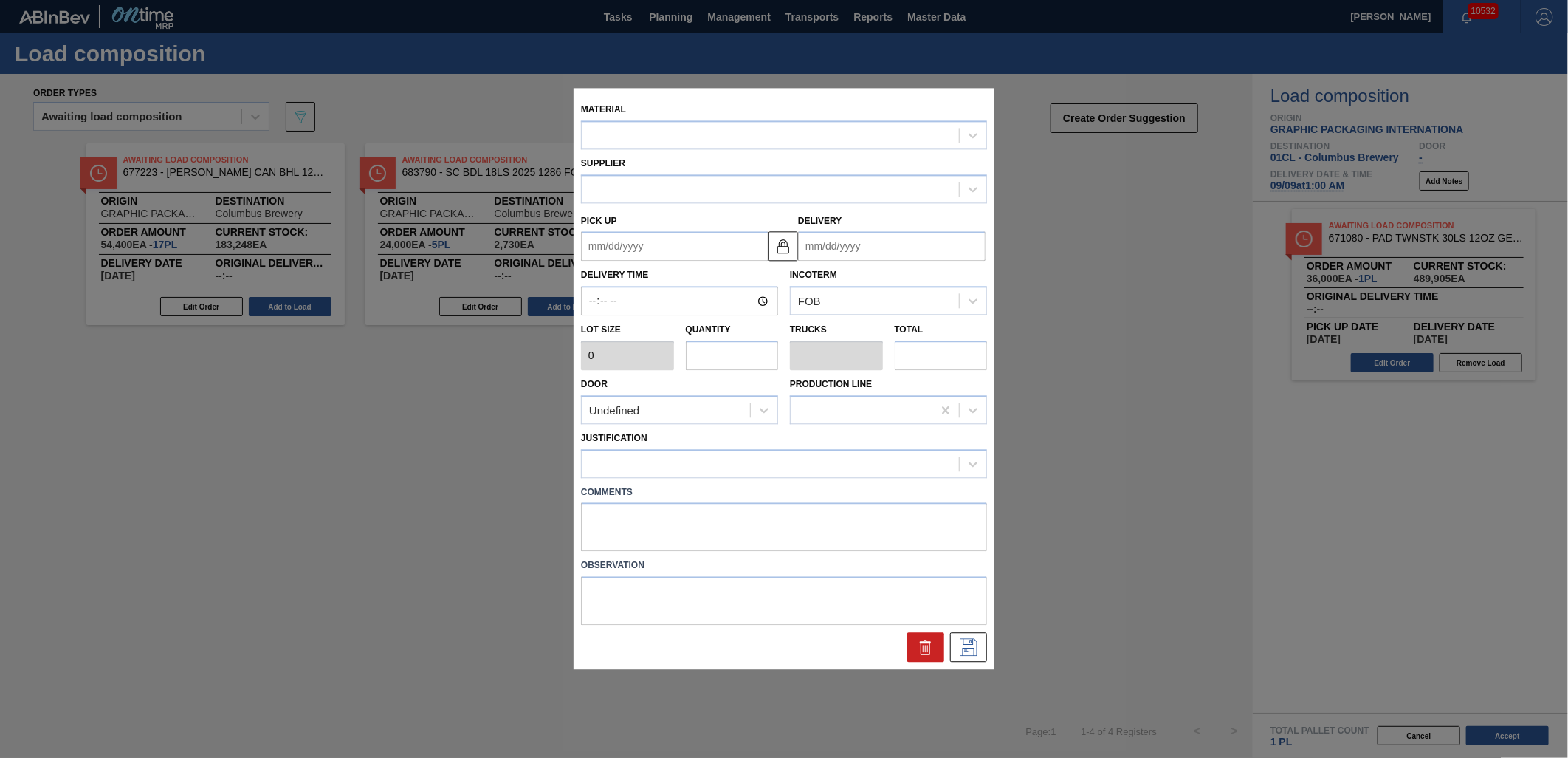
type input "4,800"
type input "5"
type input "0.192"
type input "24,000"
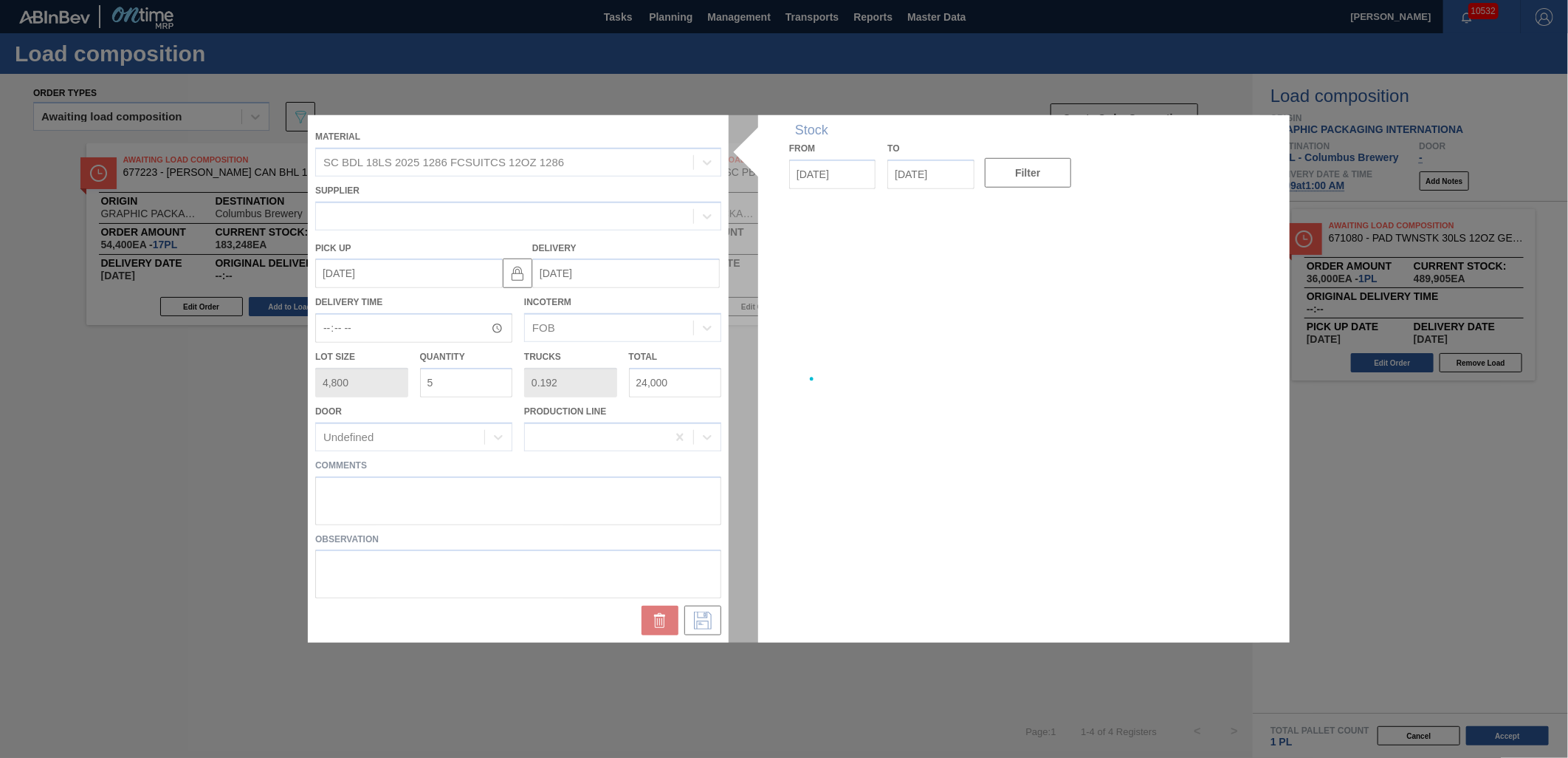
type up "[DATE]"
type input "[DATE]"
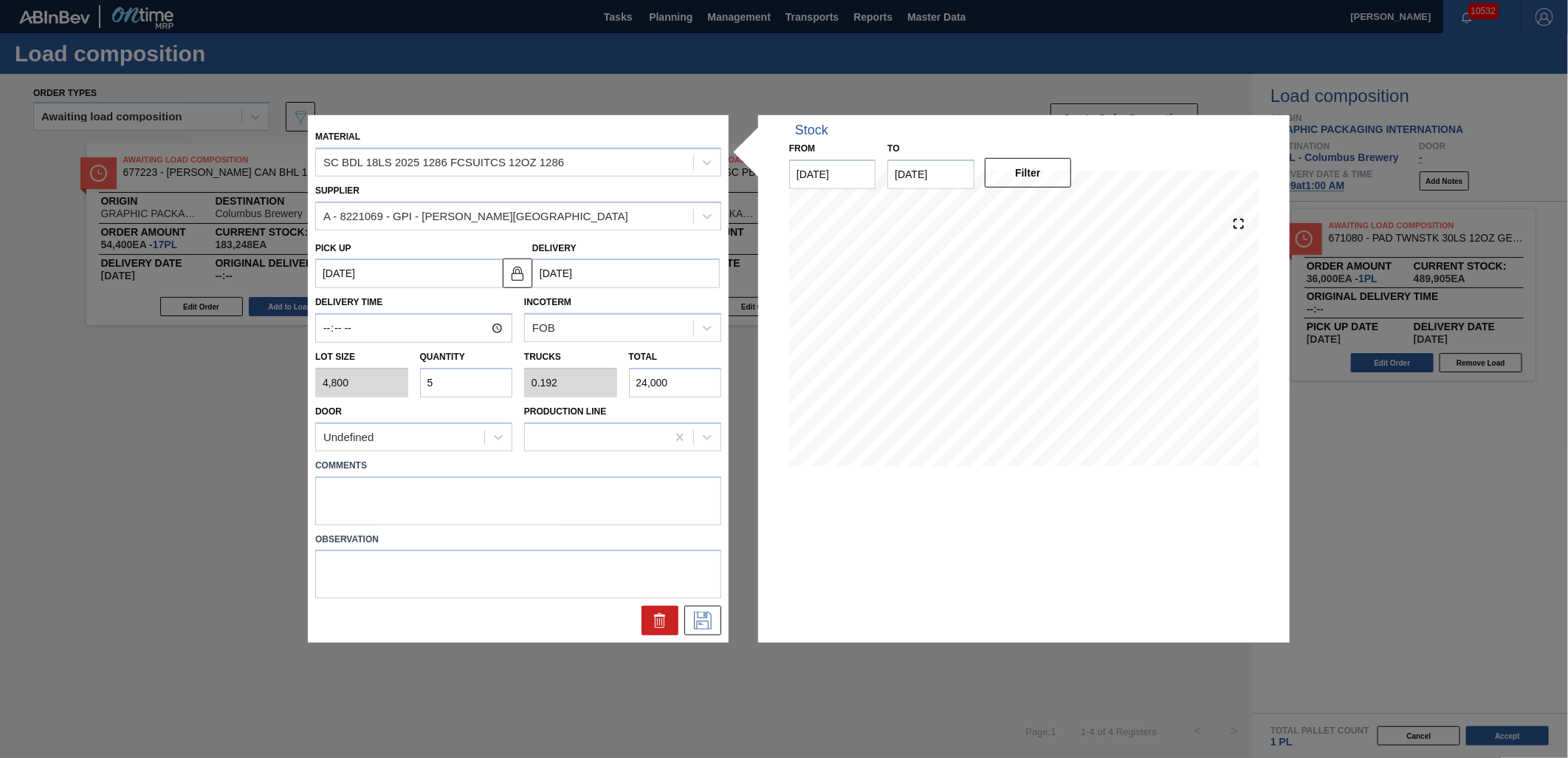
click at [450, 386] on input "5" at bounding box center [466, 383] width 93 height 30
type input "0"
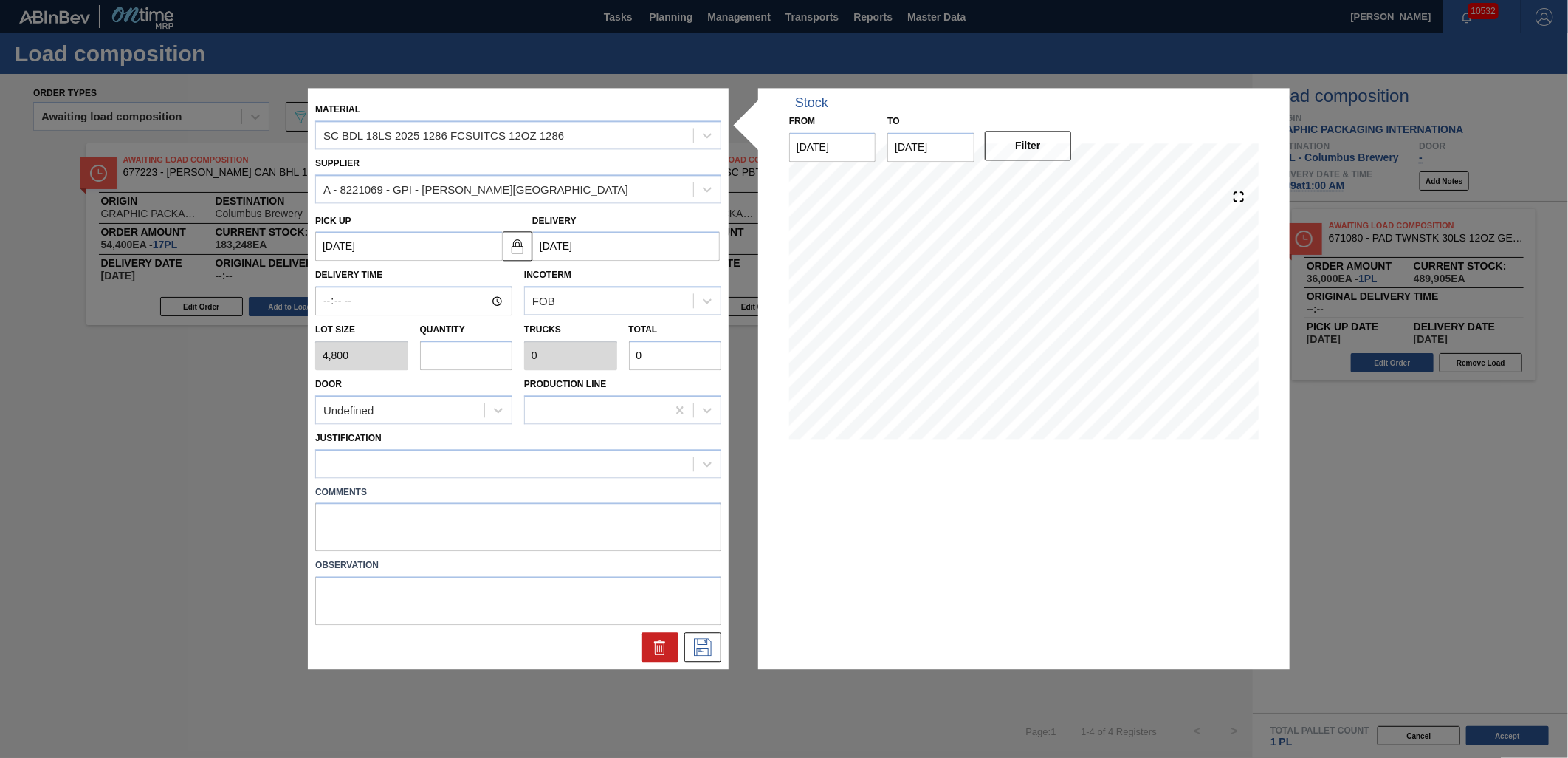
type input "1"
type input "0.038"
type input "4,800"
type input "1"
click at [669, 459] on div at bounding box center [505, 464] width 378 height 21
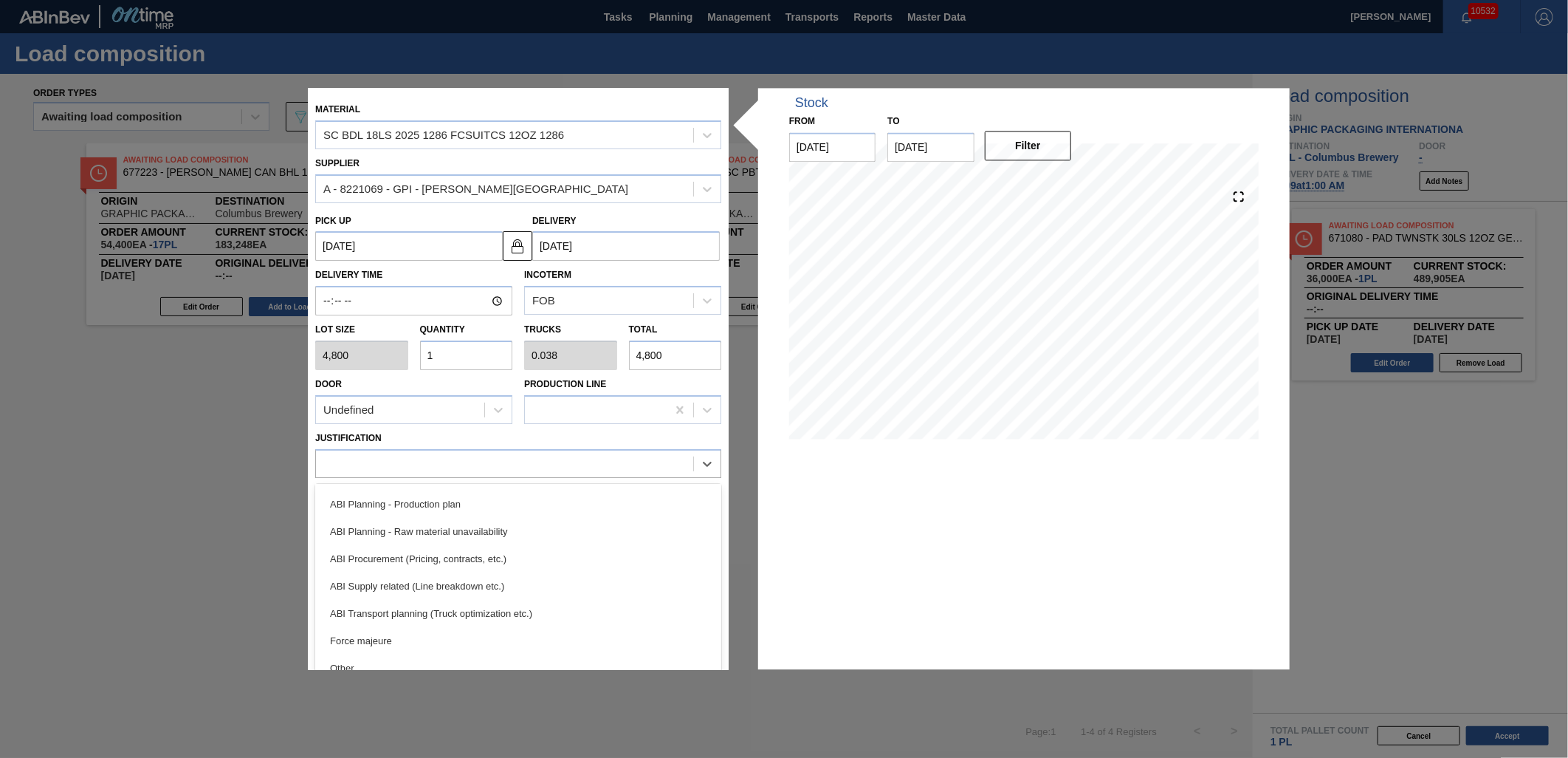
scroll to position [164, 0]
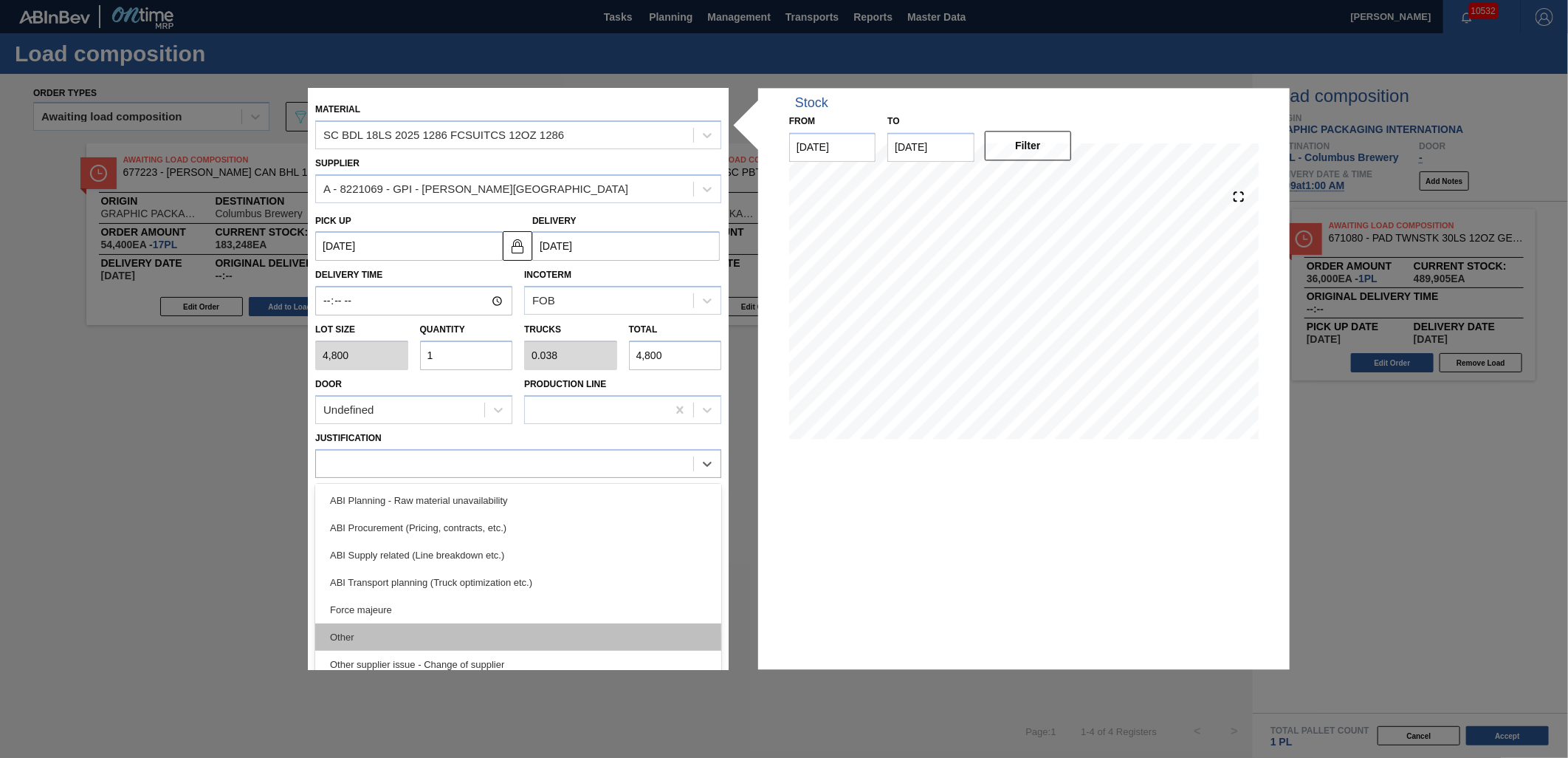
click at [441, 629] on div "Other" at bounding box center [518, 637] width 406 height 27
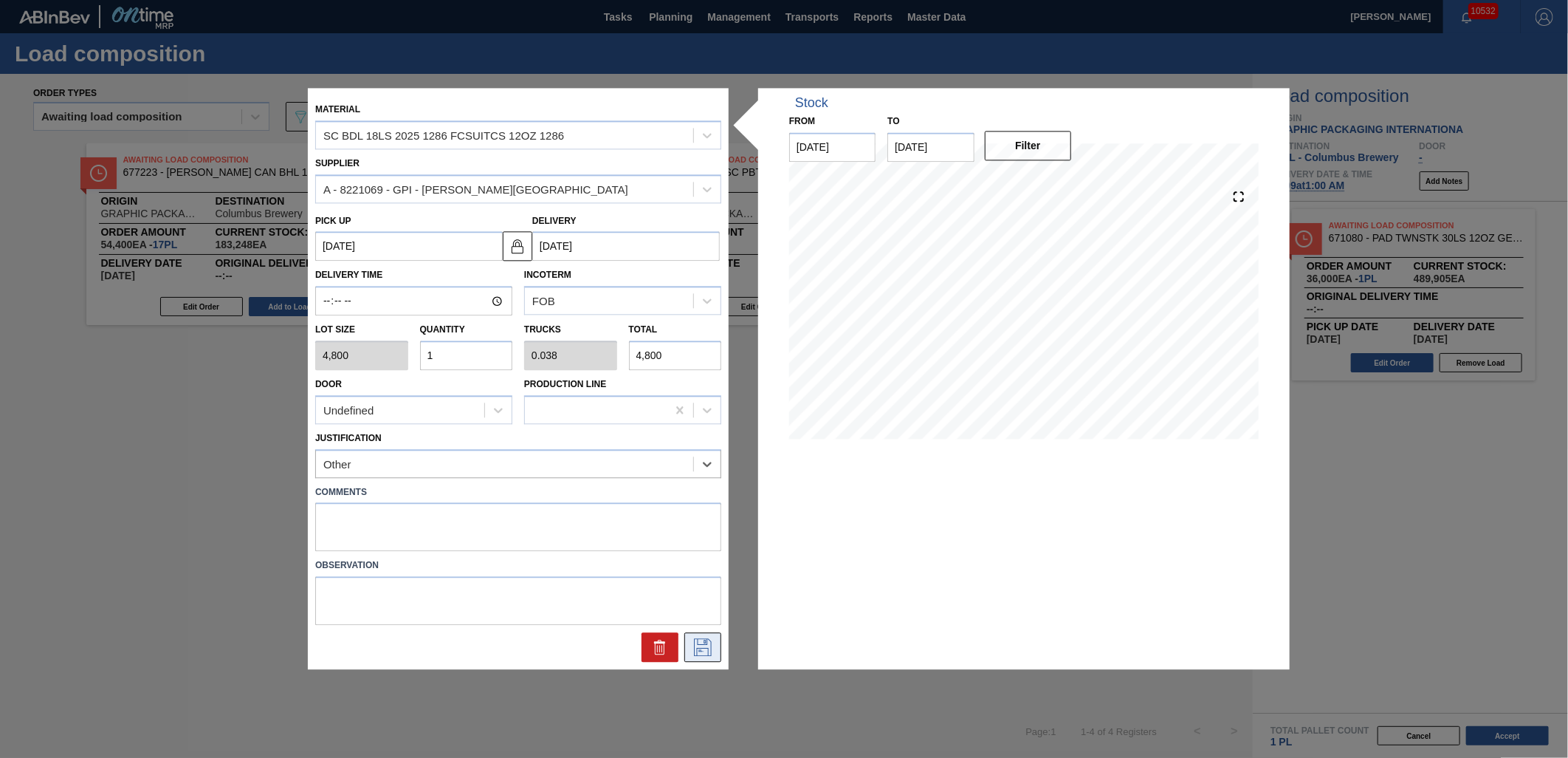
click at [703, 650] on icon at bounding box center [702, 647] width 24 height 17
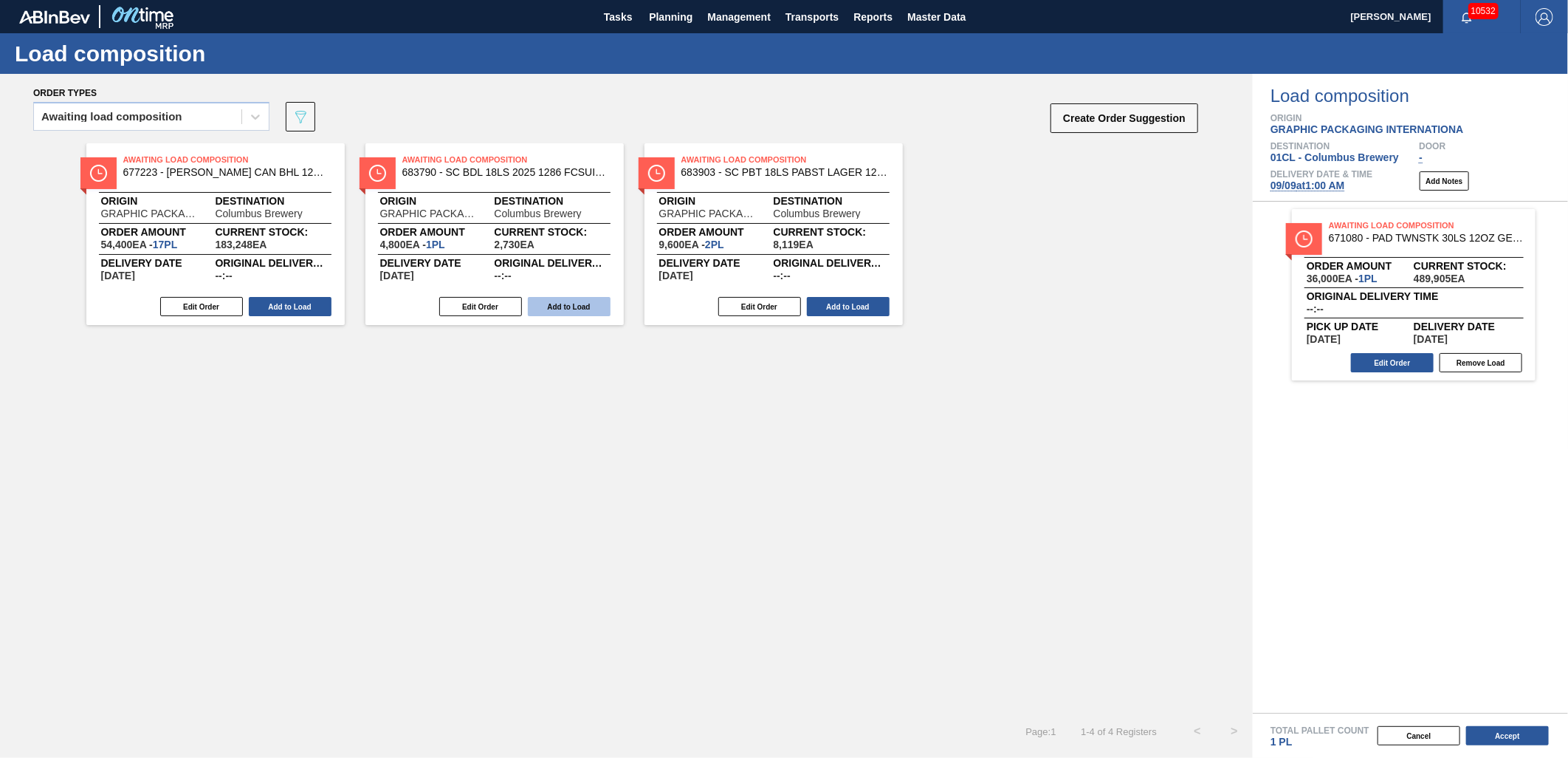
click at [559, 310] on button "Add to Load" at bounding box center [569, 306] width 82 height 19
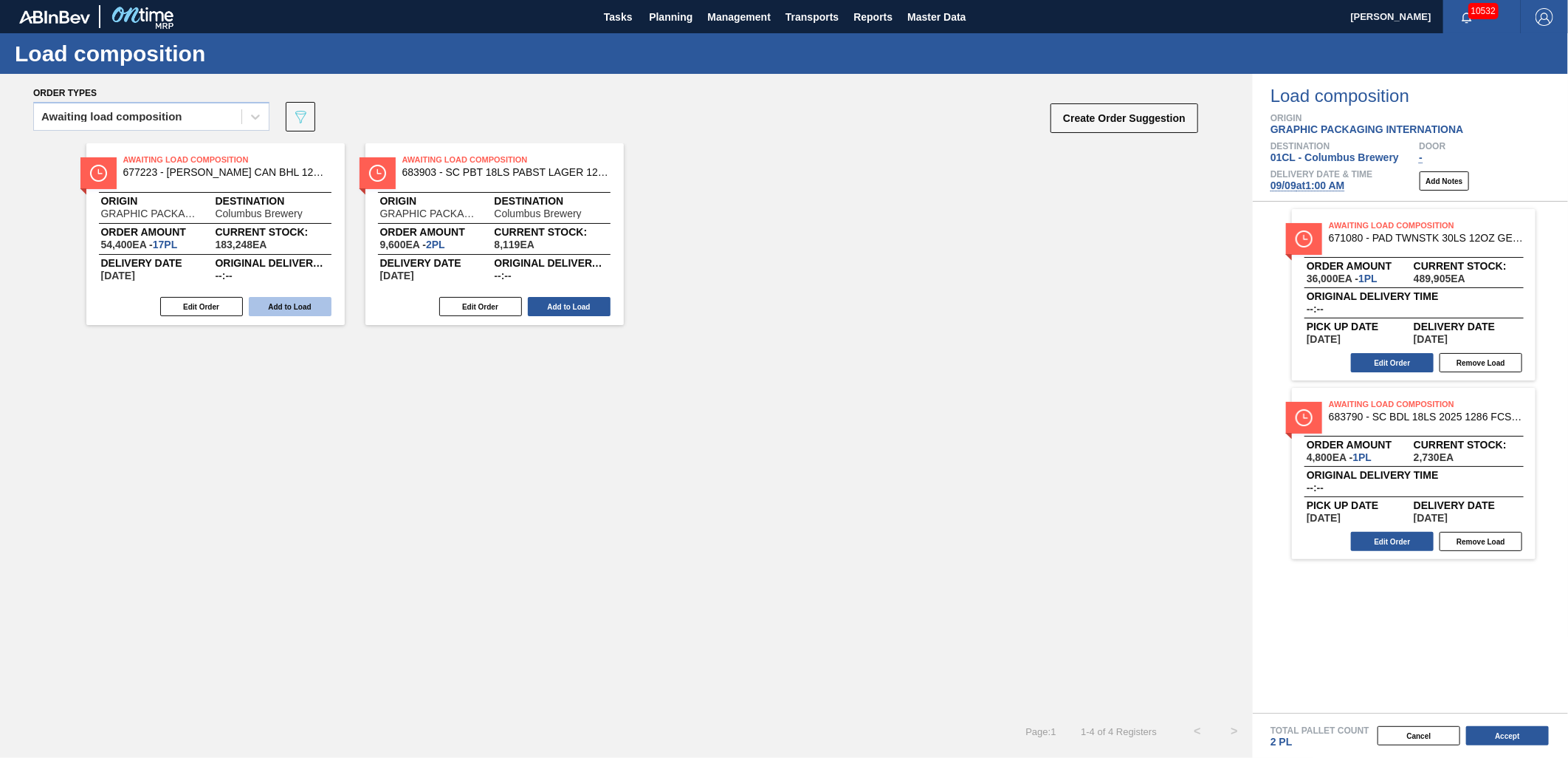
click at [303, 304] on button "Add to Load" at bounding box center [290, 306] width 82 height 19
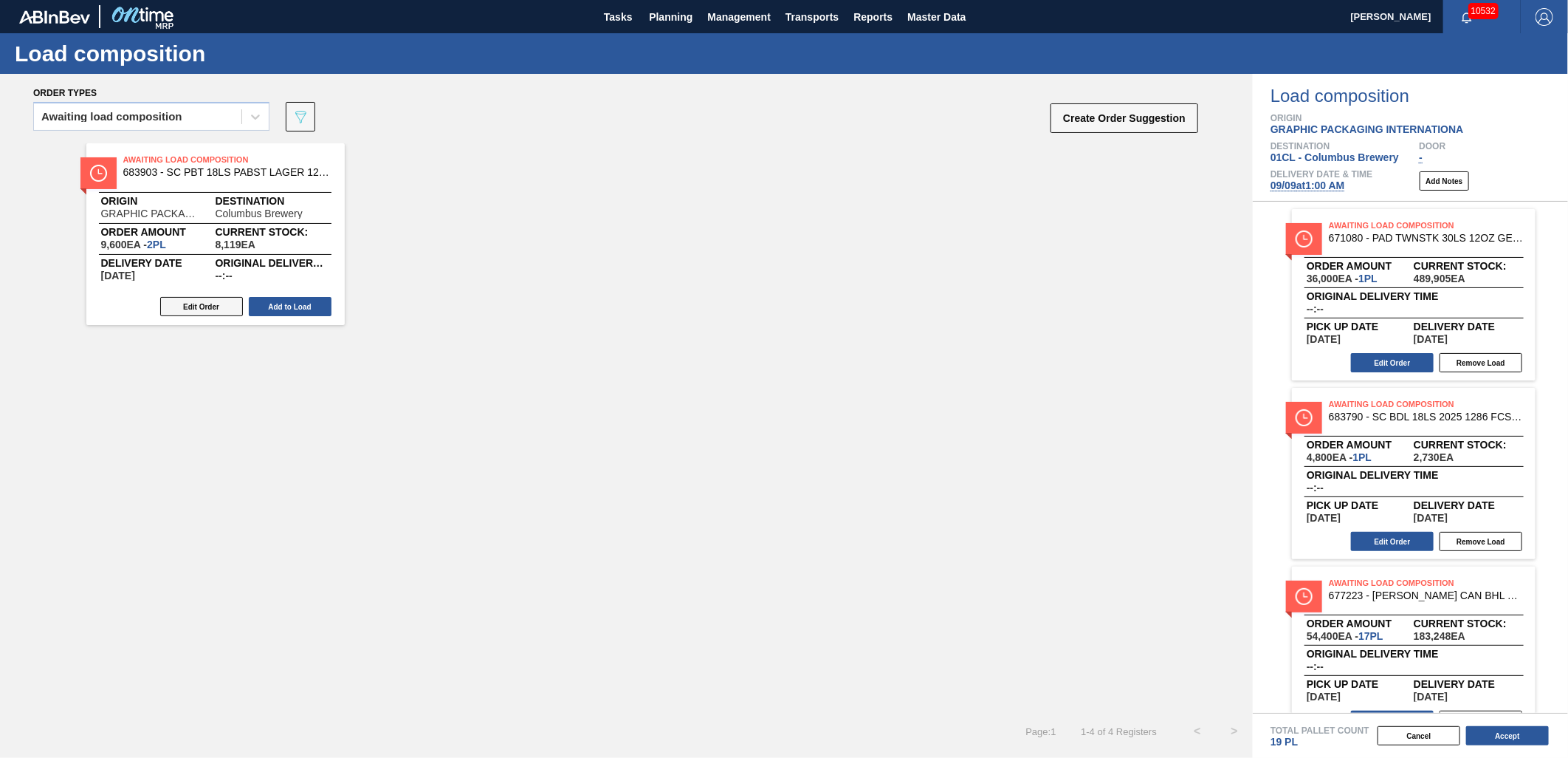
click at [216, 312] on button "Edit Order" at bounding box center [201, 306] width 82 height 19
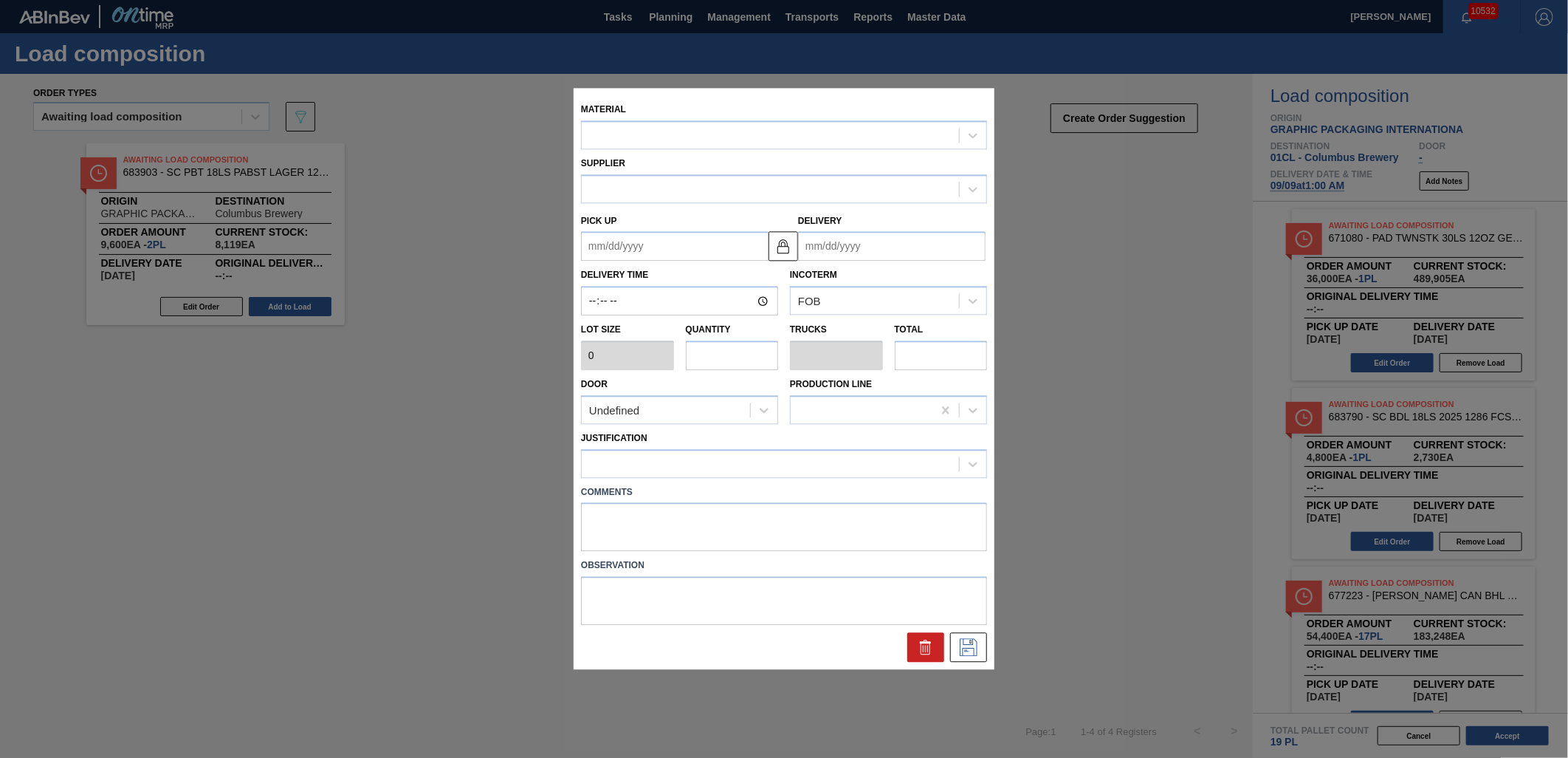
type input "4,800"
type input "2"
type input "0.077"
type input "9,600"
type up "[DATE]"
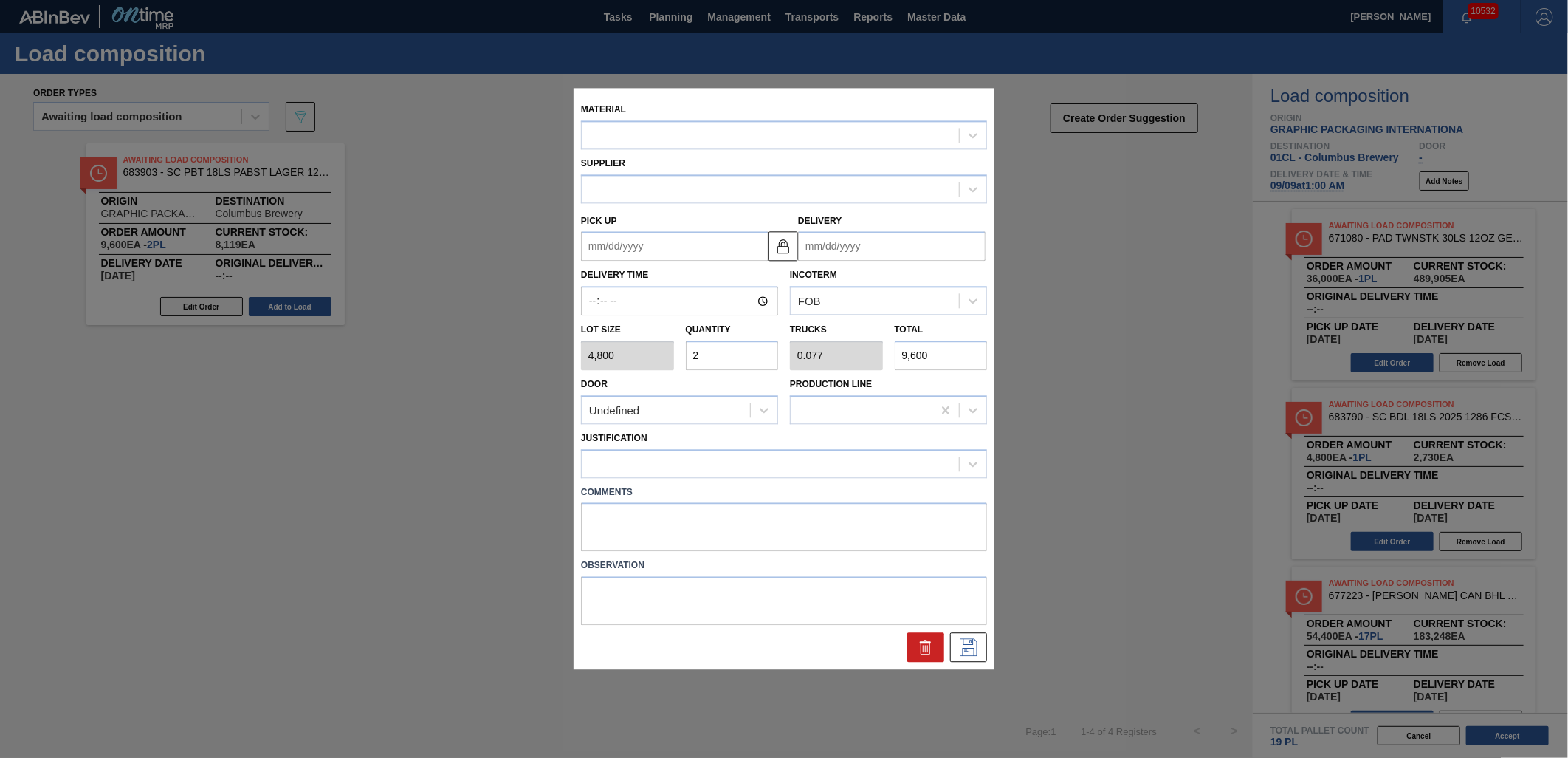
type input "[DATE]"
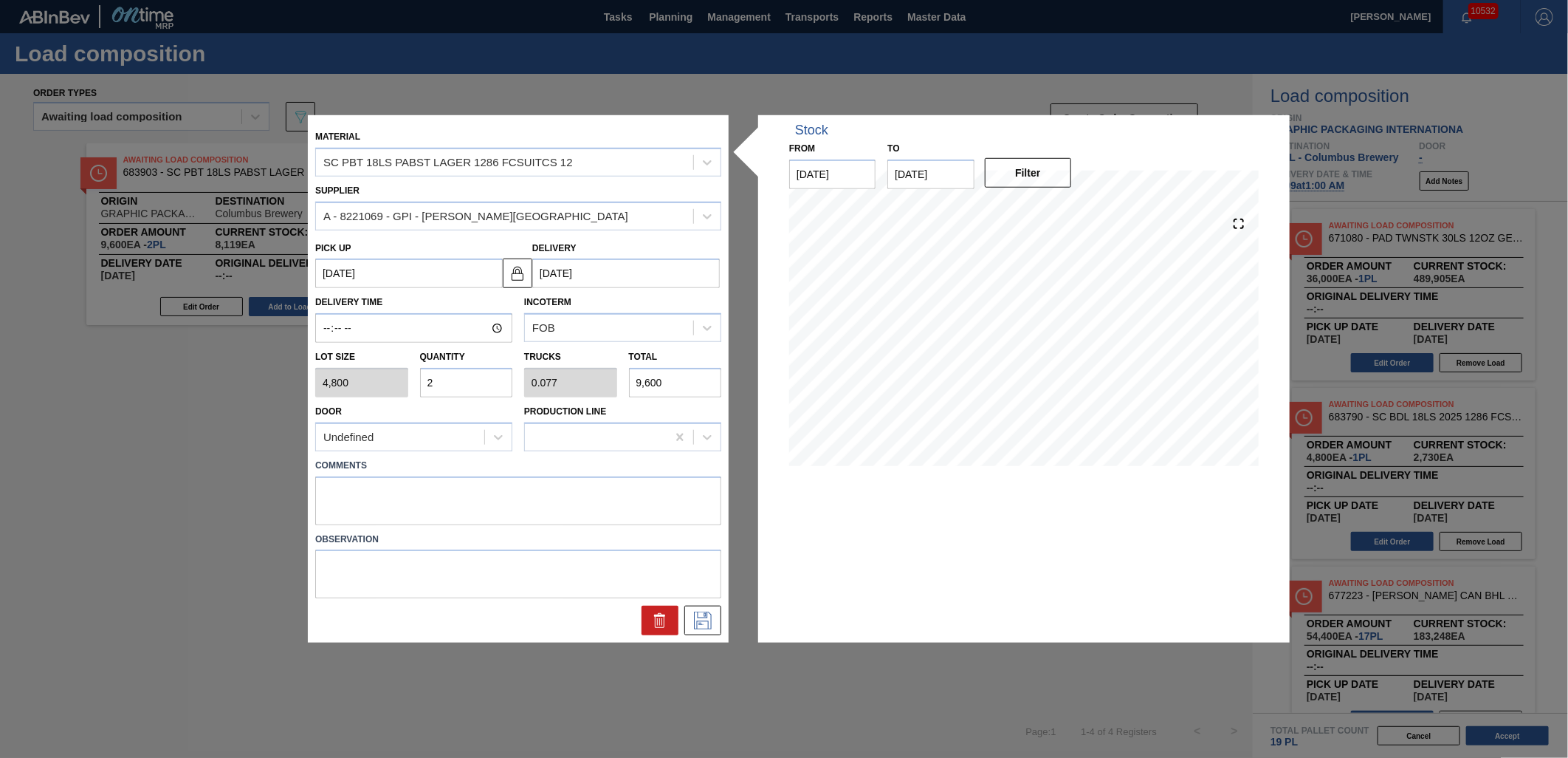
click at [459, 385] on input "2" at bounding box center [466, 383] width 93 height 30
type input "0"
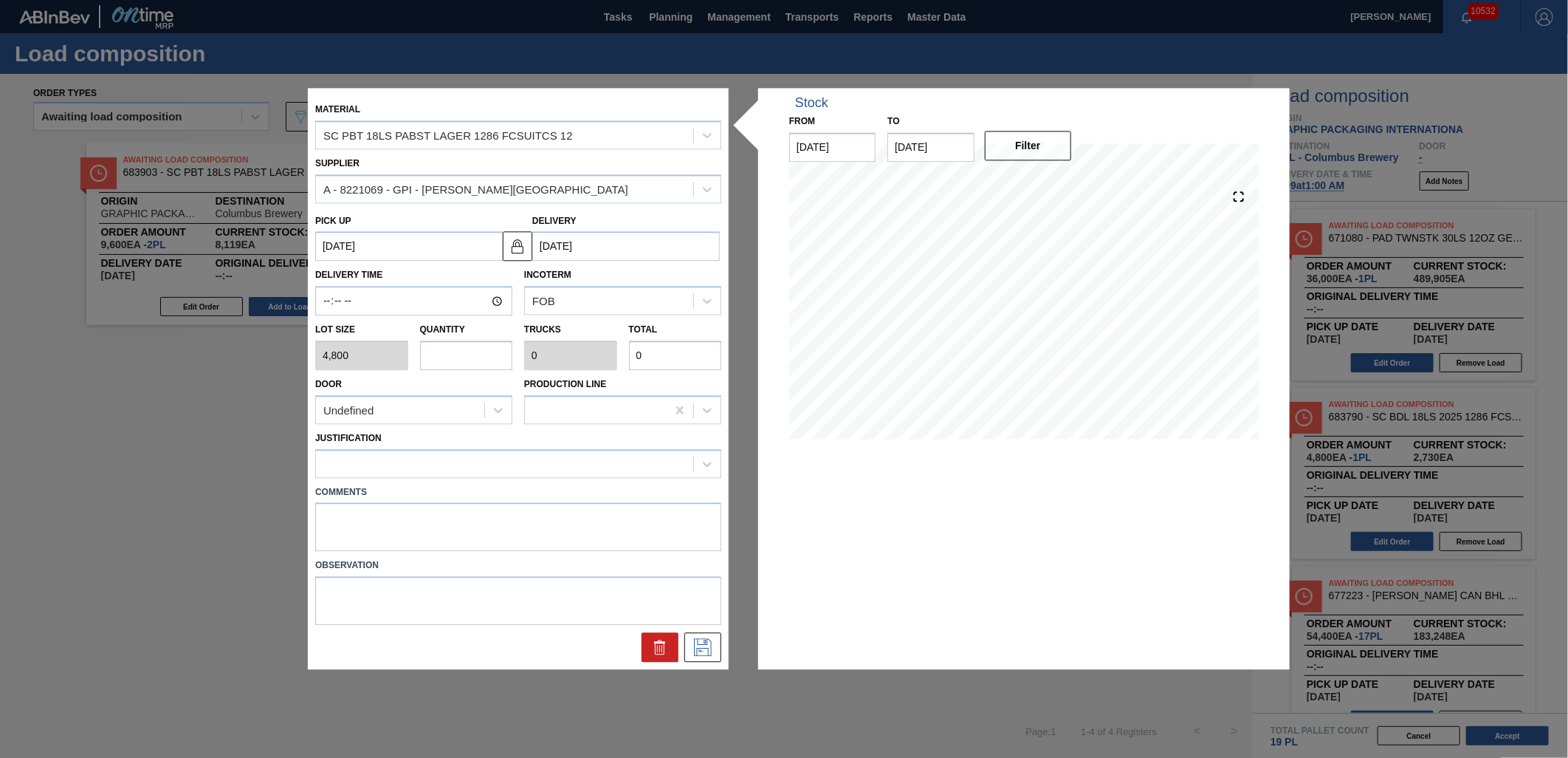
type input "7"
type input "0.269"
type input "33,600"
type input "0"
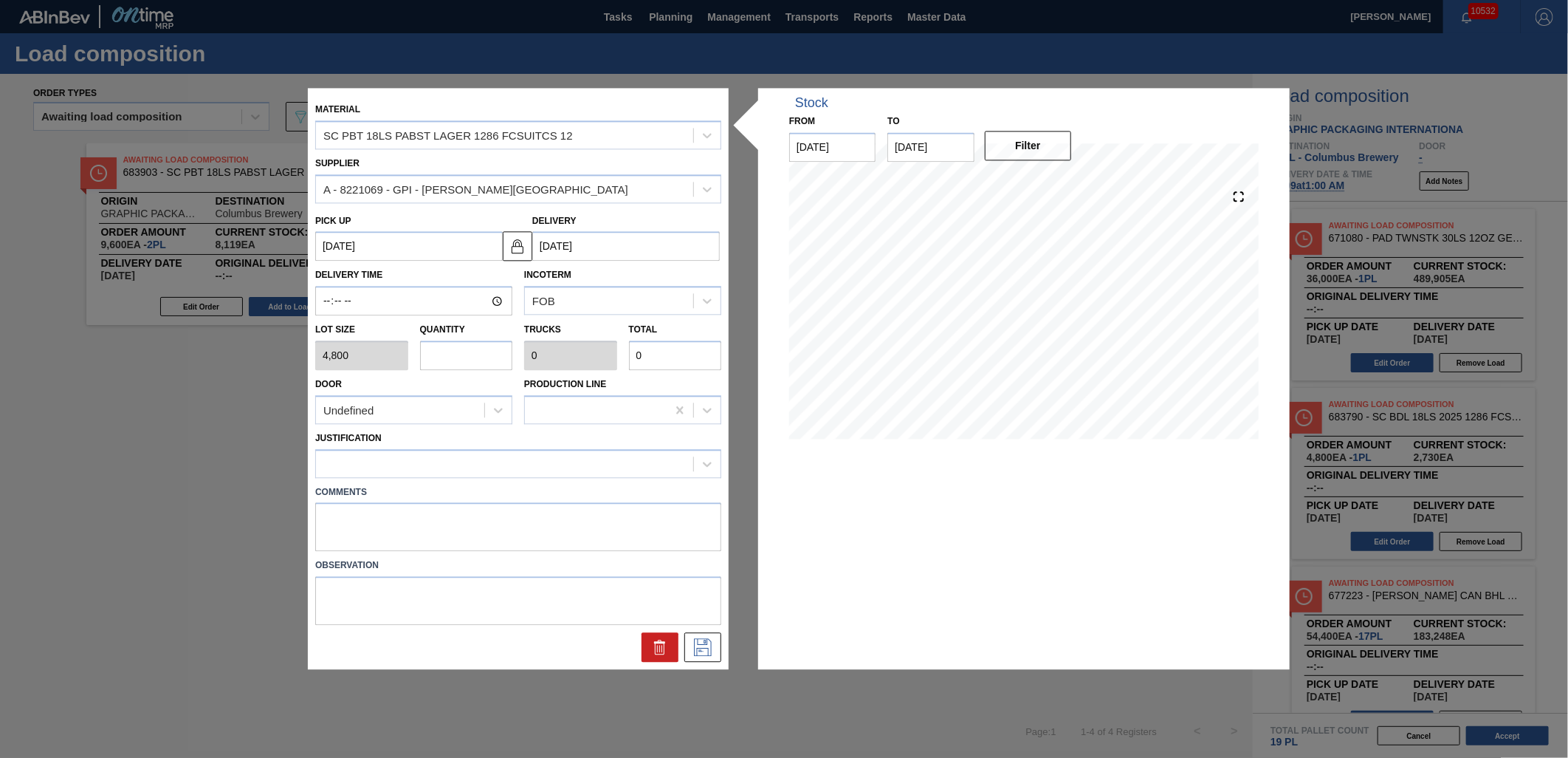
type input "6"
type input "0.231"
type input "28,800"
type input "6"
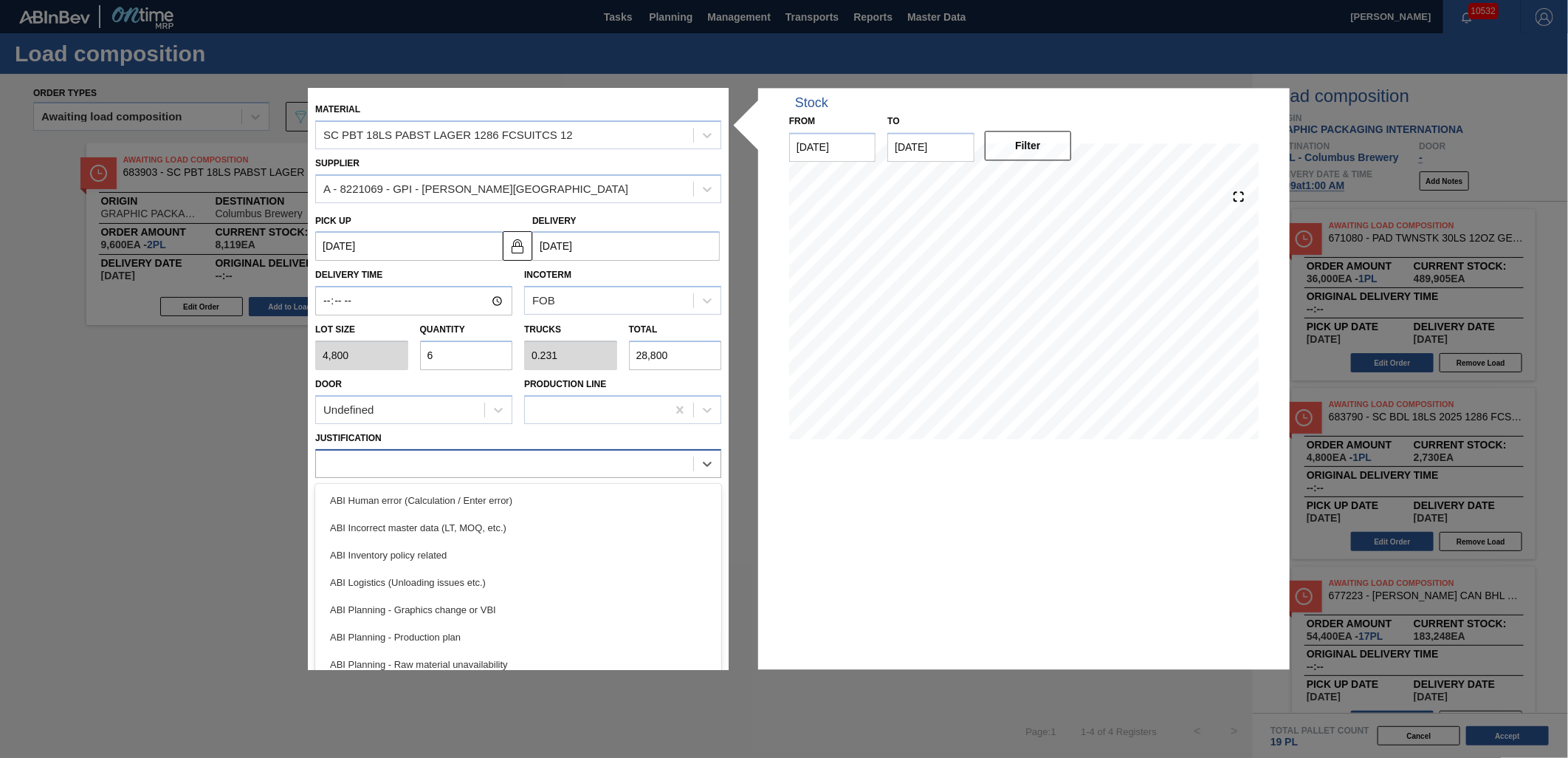
click at [493, 464] on div at bounding box center [505, 464] width 378 height 21
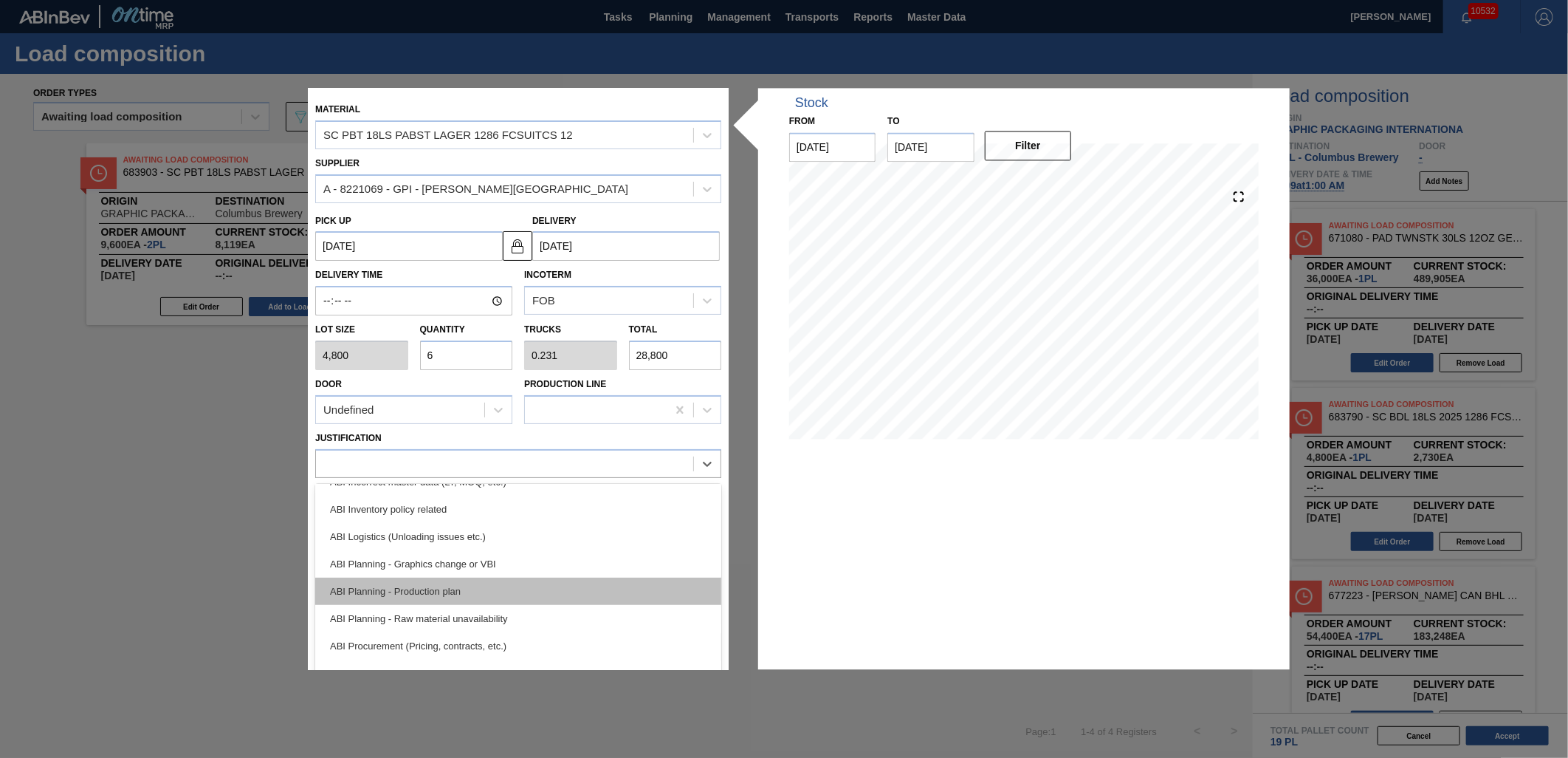
scroll to position [82, 0]
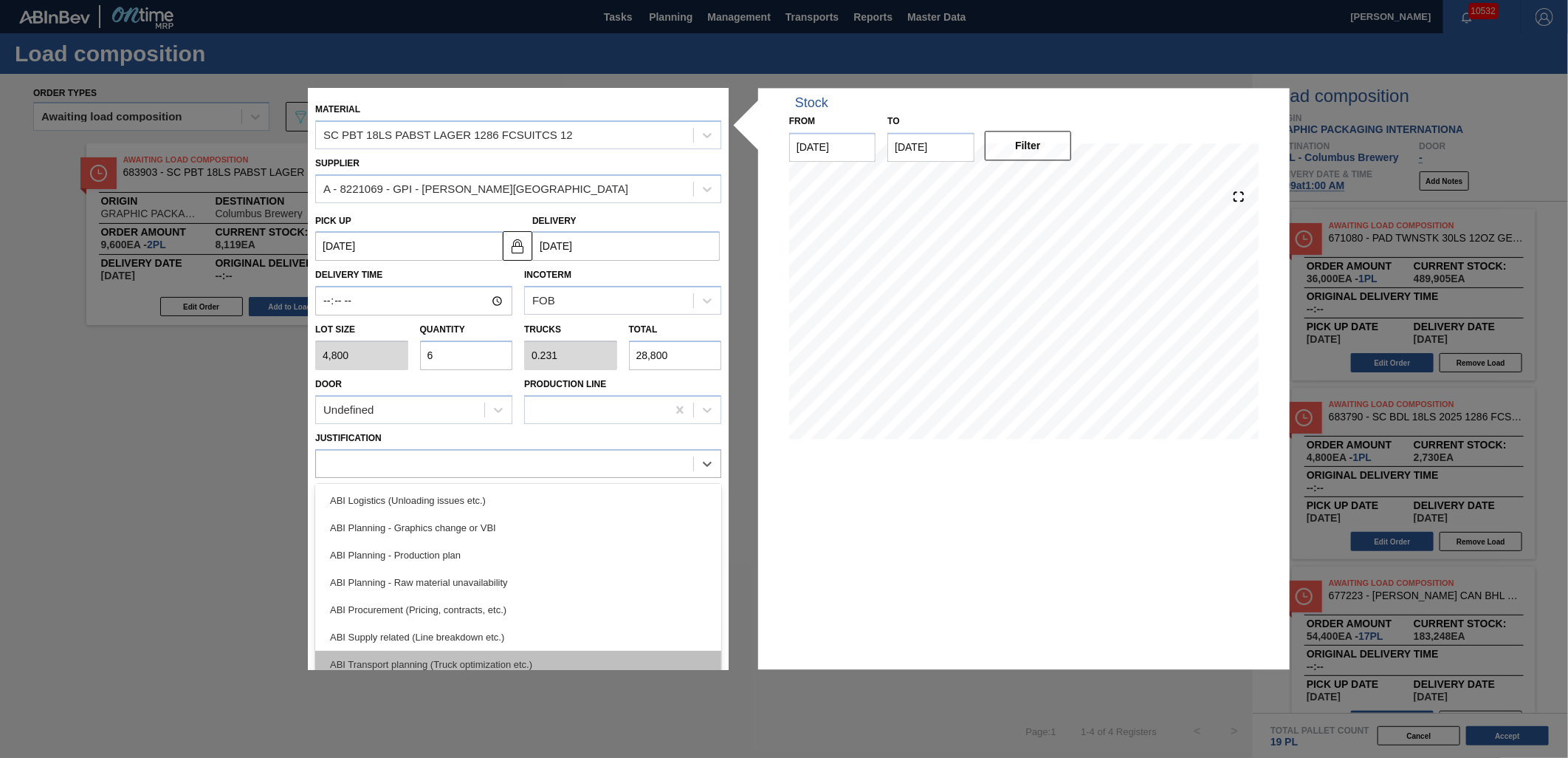
click at [541, 654] on div "ABI Transport planning (Truck optimization etc.)" at bounding box center [518, 664] width 406 height 27
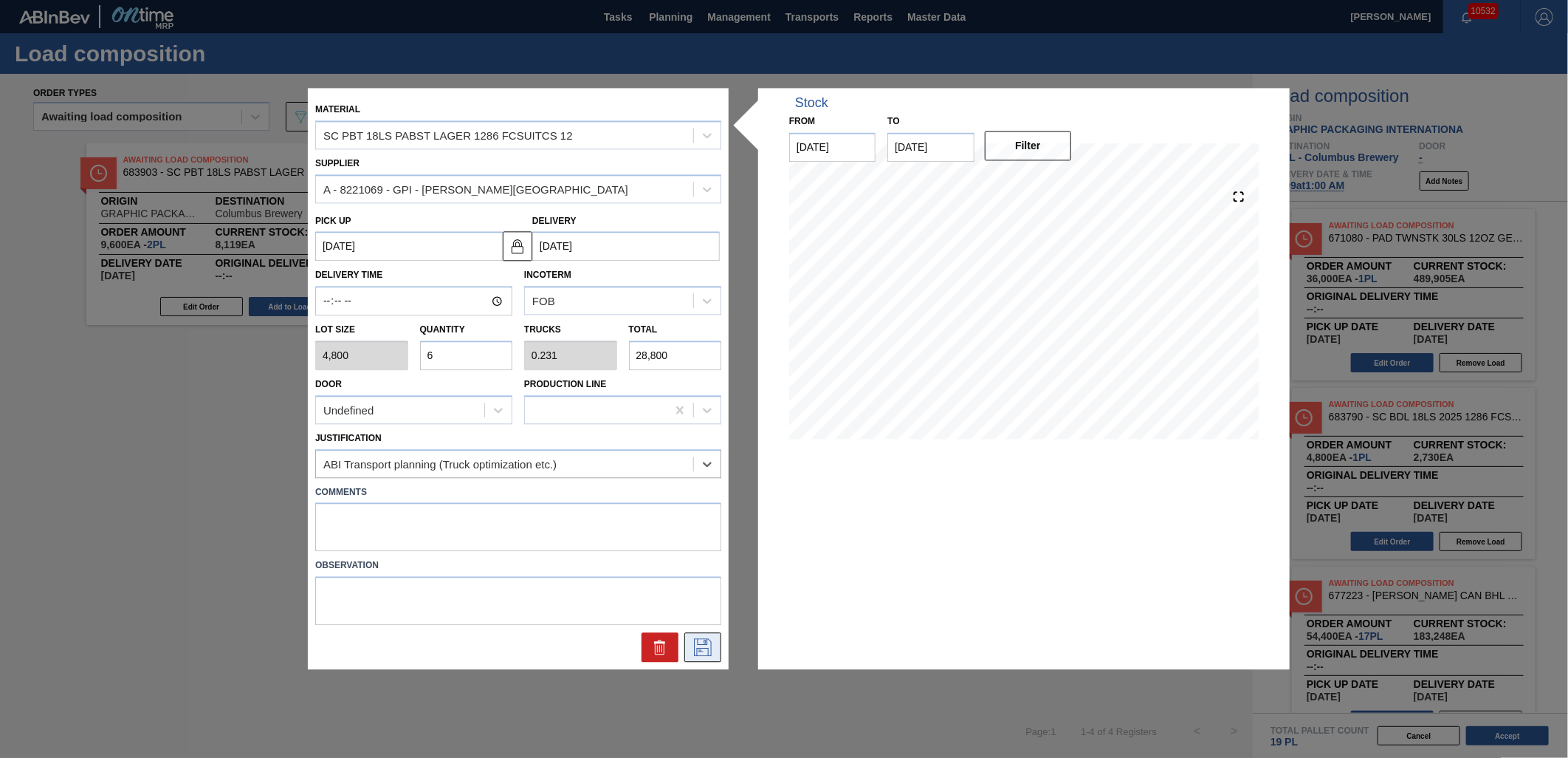
click at [697, 640] on icon at bounding box center [702, 647] width 17 height 17
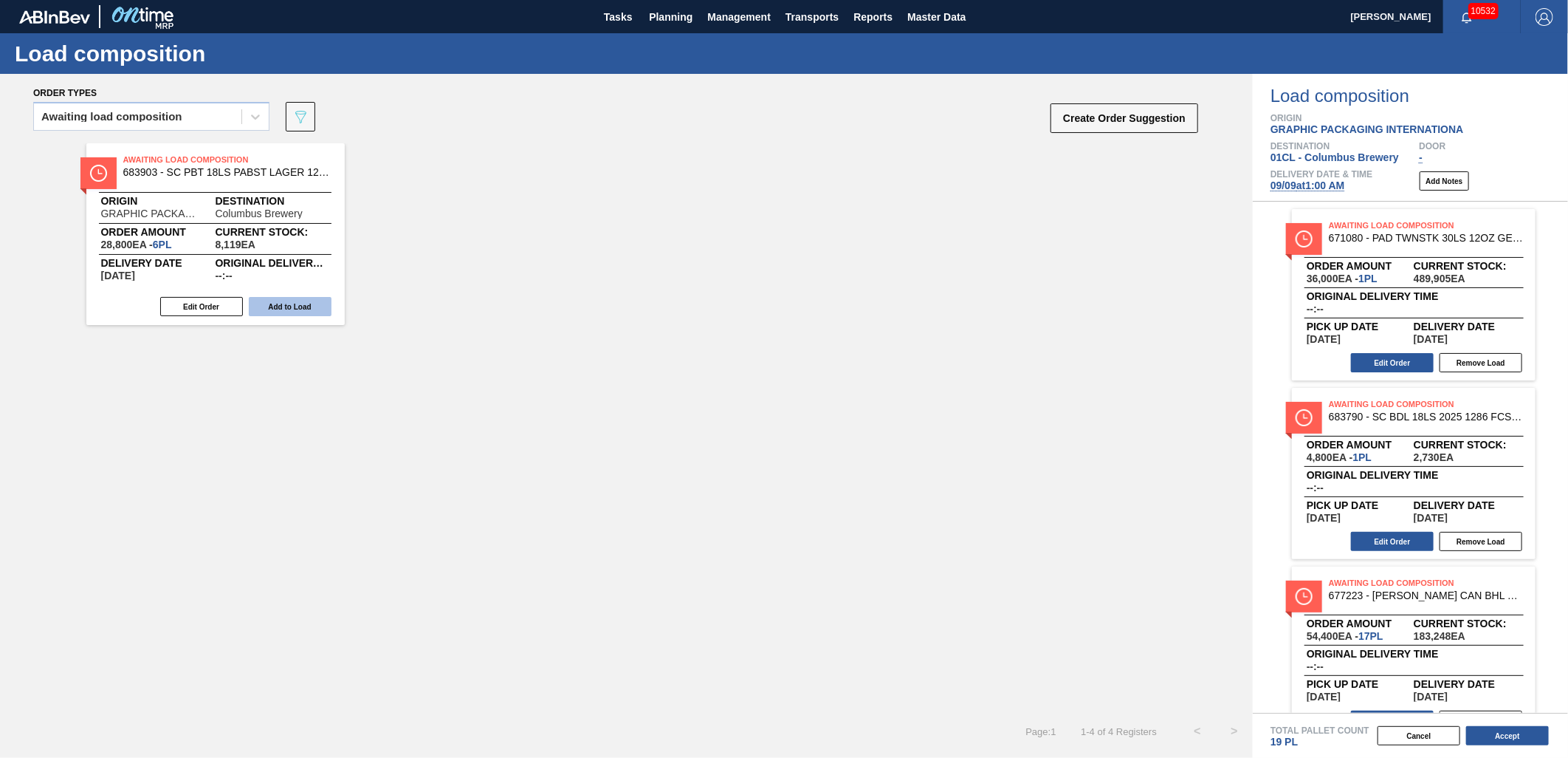
click at [290, 308] on button "Add to Load" at bounding box center [290, 306] width 82 height 19
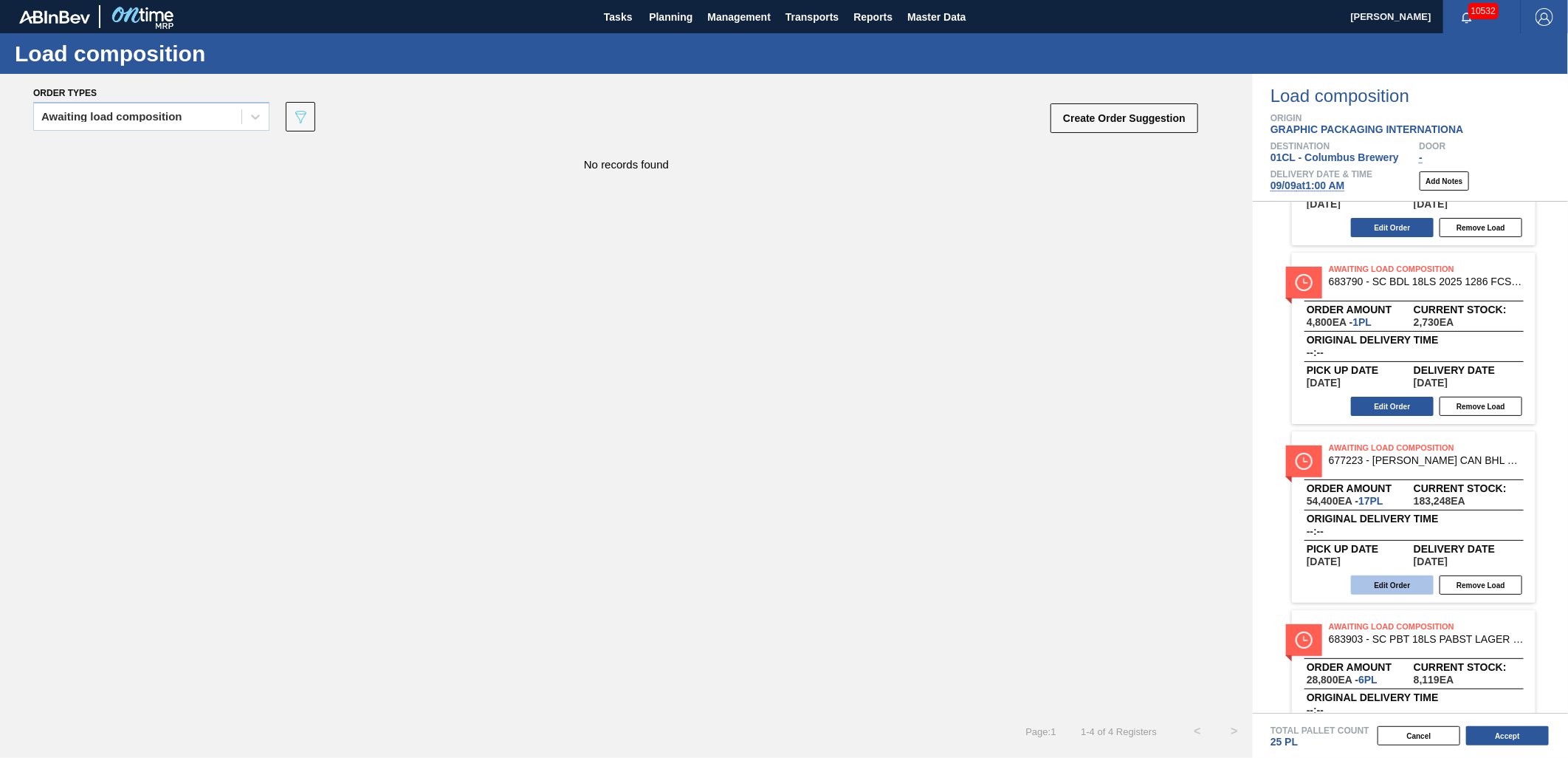
scroll to position [164, 0]
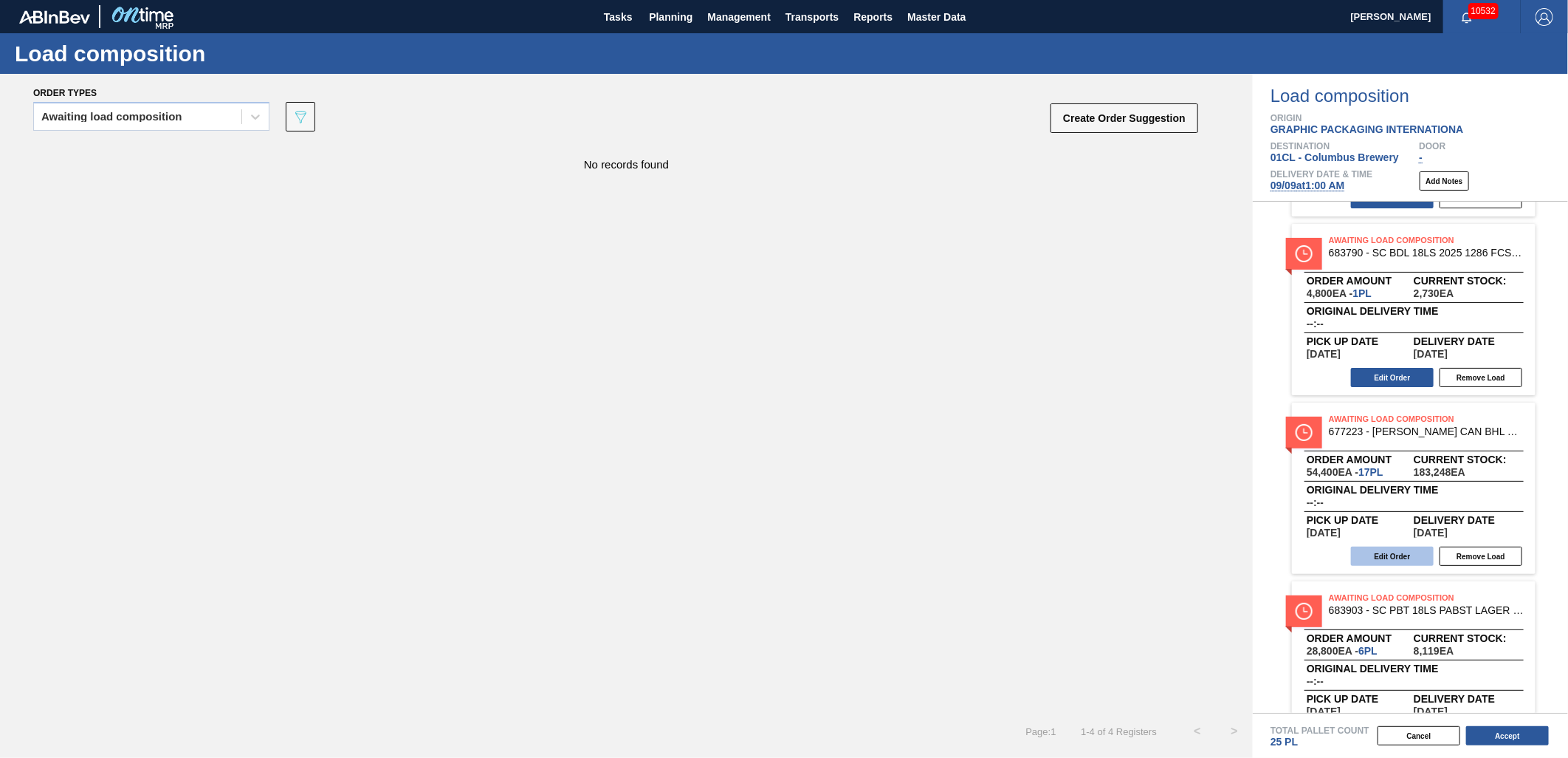
click at [1372, 547] on button "Edit Order" at bounding box center [1392, 556] width 82 height 19
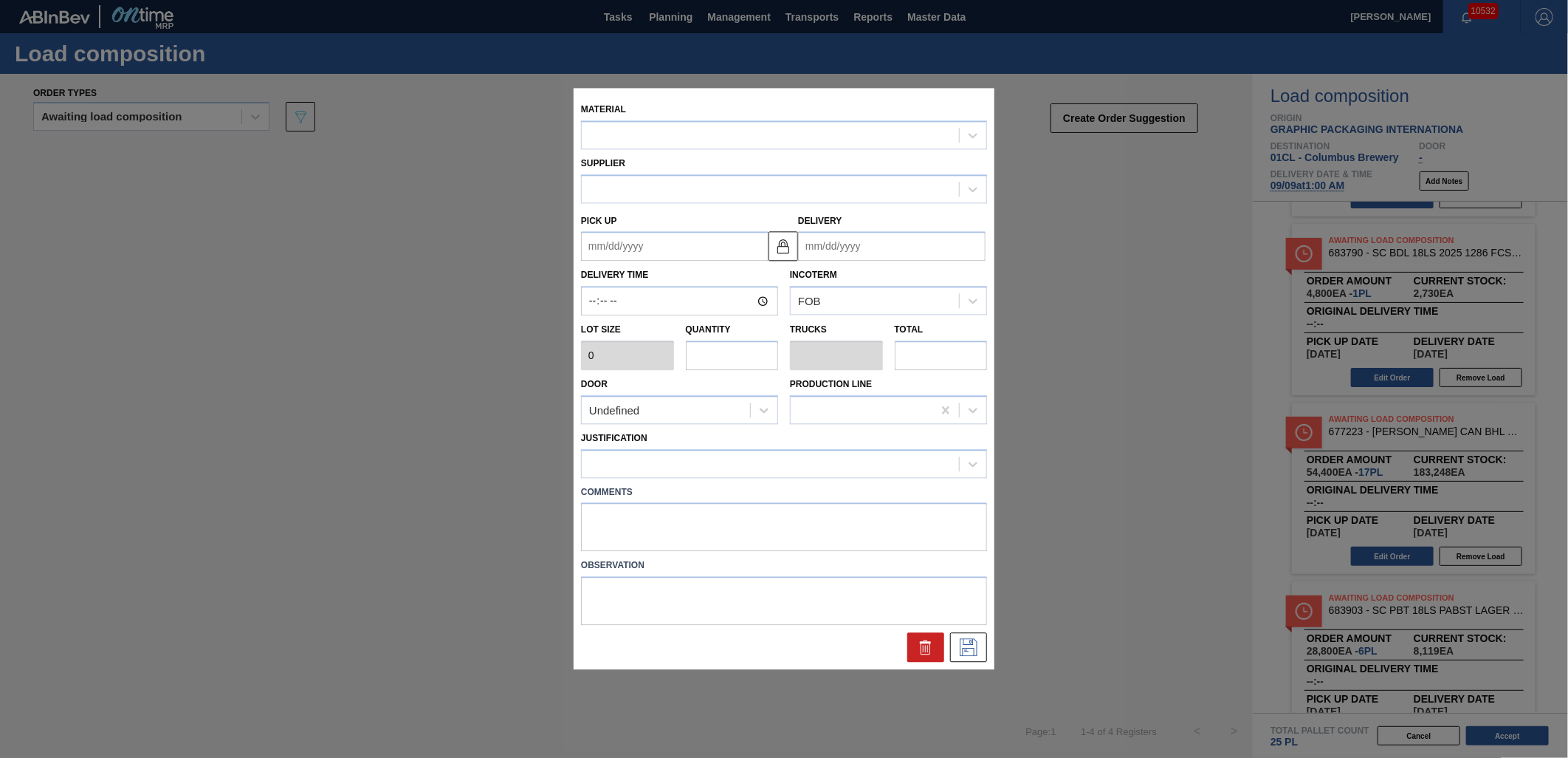
type input "3,200"
type input "17"
type input "0.654"
type input "54,400"
type up "[DATE]"
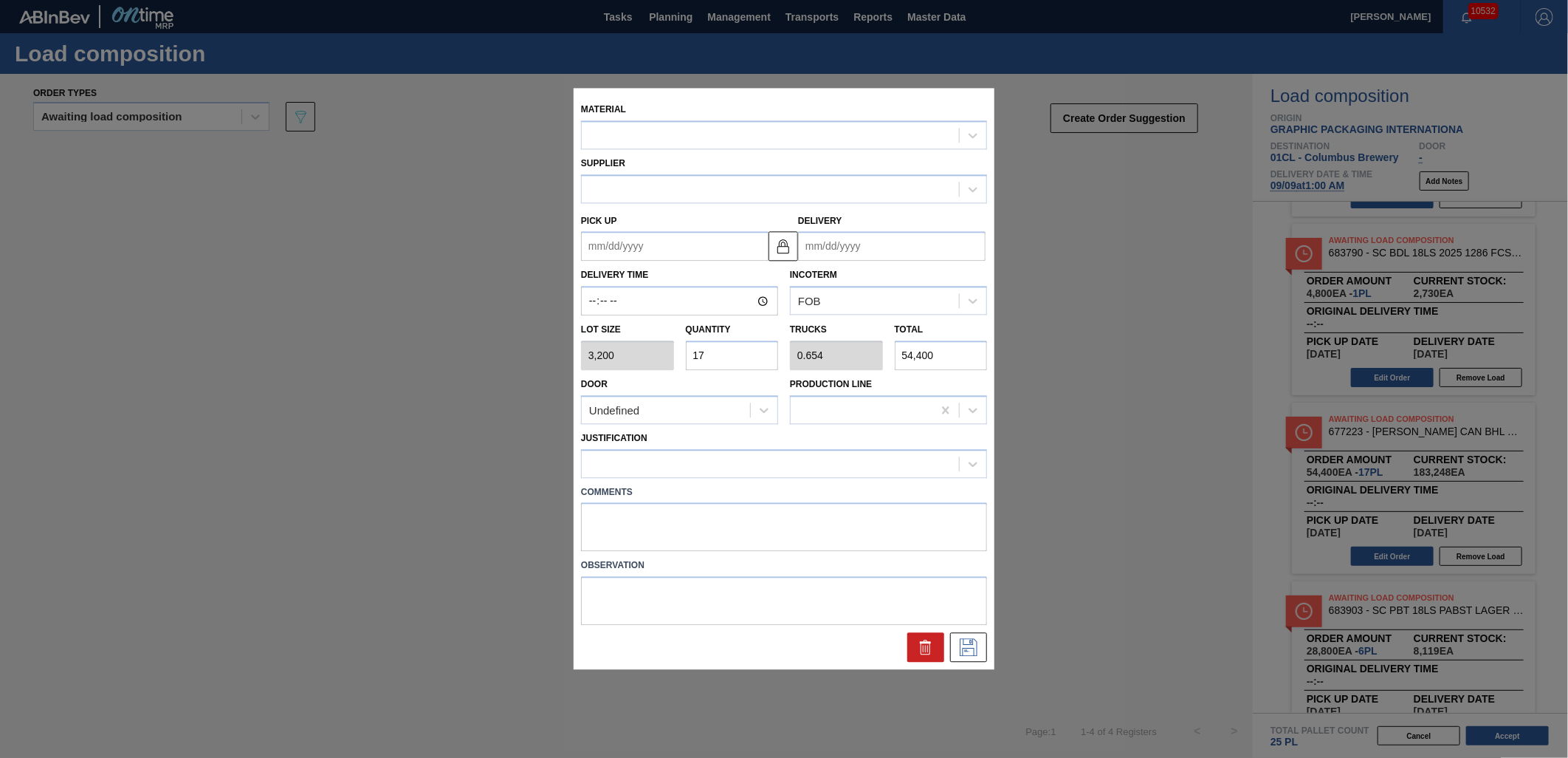
type input "[DATE]"
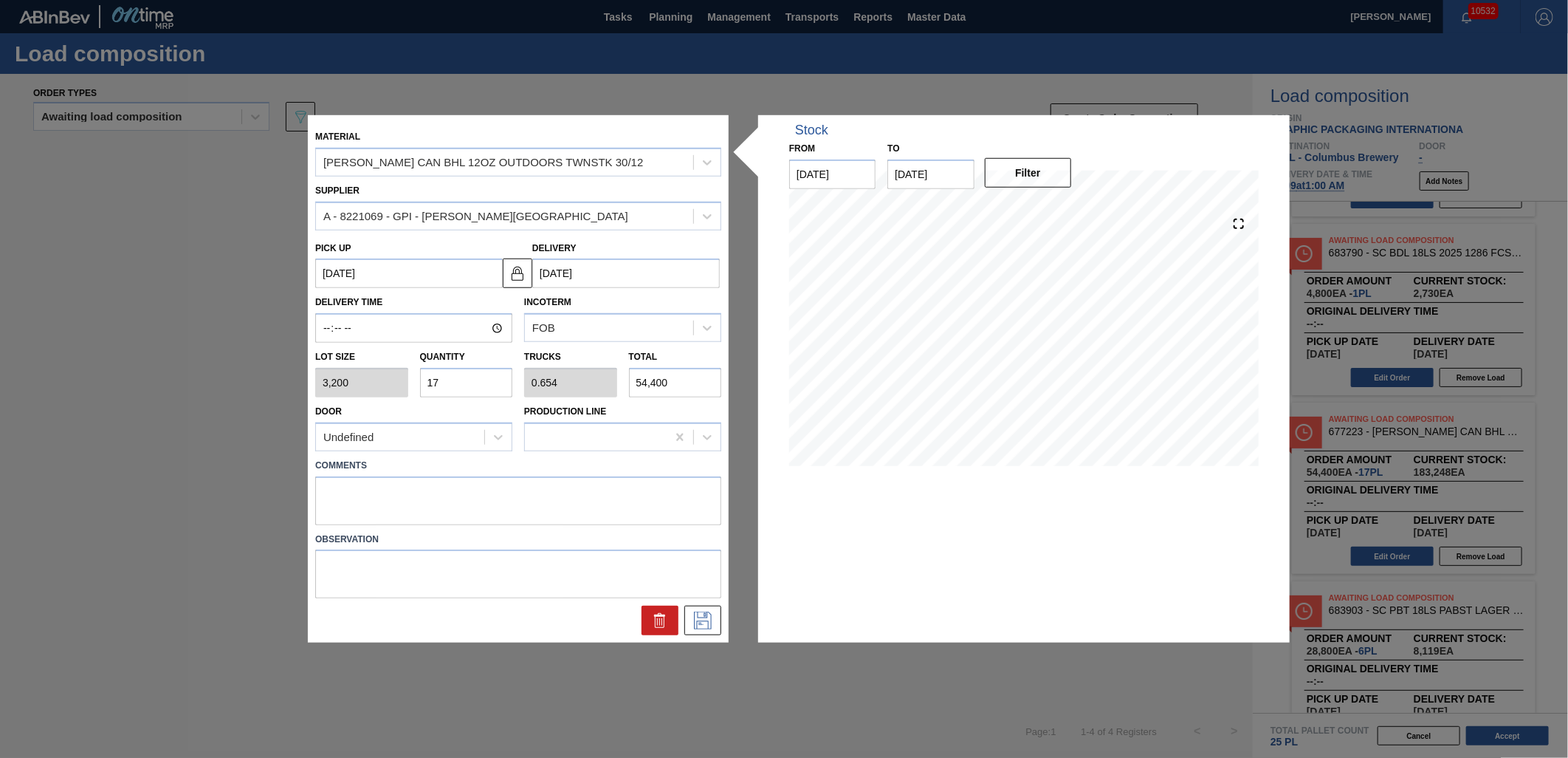
click at [455, 385] on input "17" at bounding box center [466, 383] width 93 height 30
type input "1"
type input "0.038"
type input "3,200"
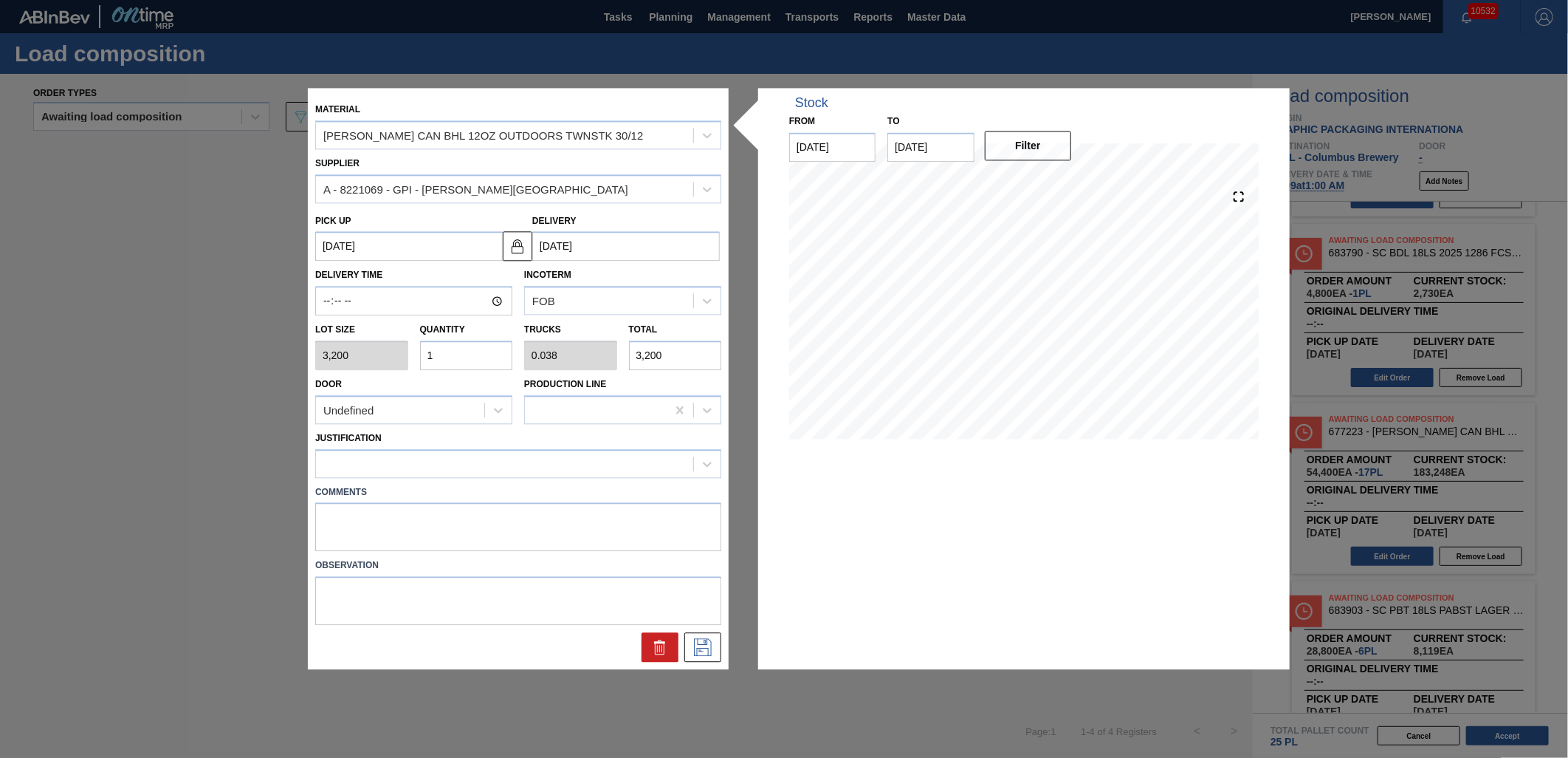
type input "18"
type input "0.692"
type input "57,600"
type input "18"
click at [702, 645] on icon at bounding box center [702, 647] width 24 height 17
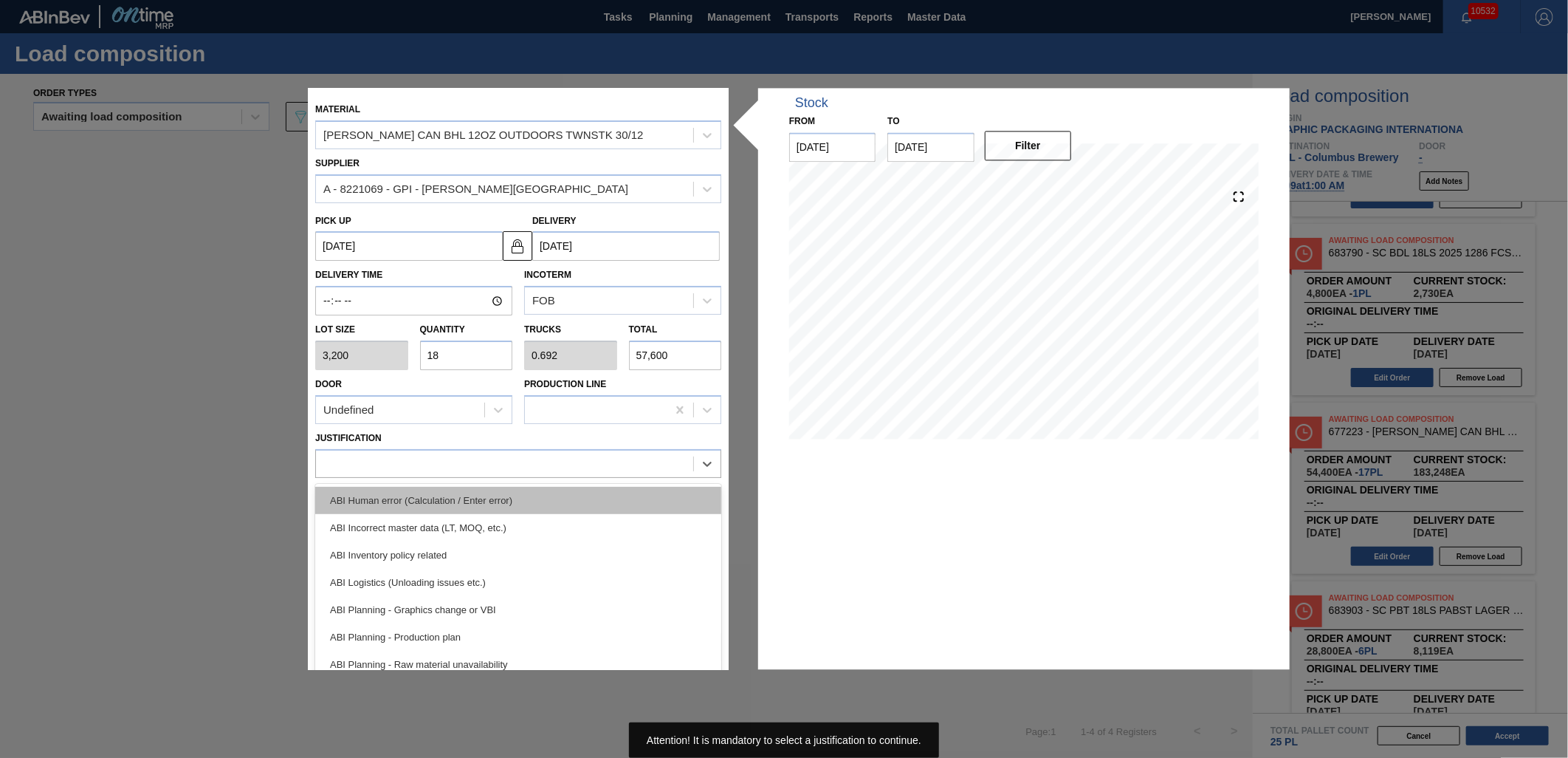
drag, startPoint x: 586, startPoint y: 463, endPoint x: 552, endPoint y: 492, distance: 44.7
click at [587, 463] on div at bounding box center [505, 464] width 378 height 21
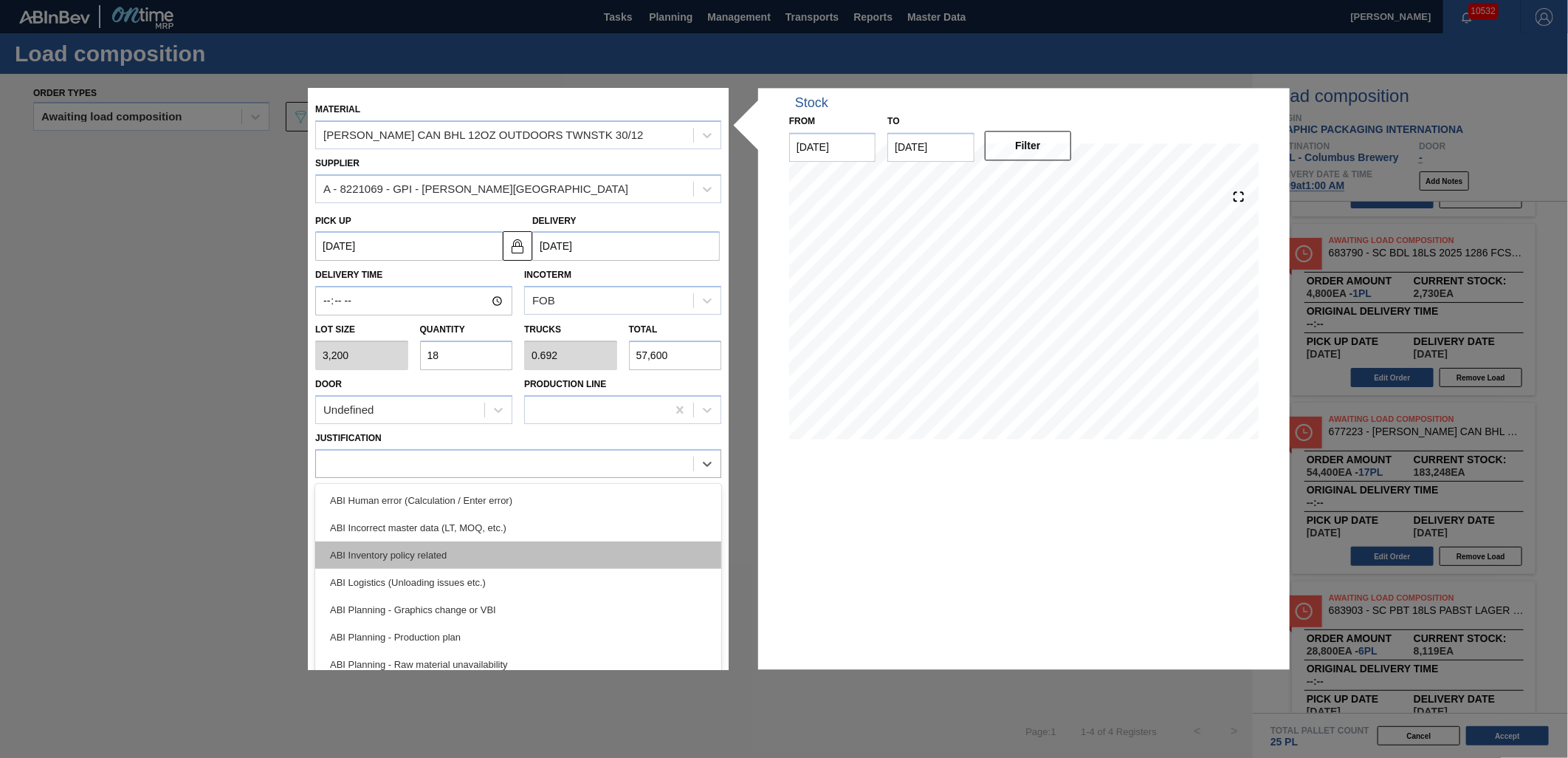
scroll to position [82, 0]
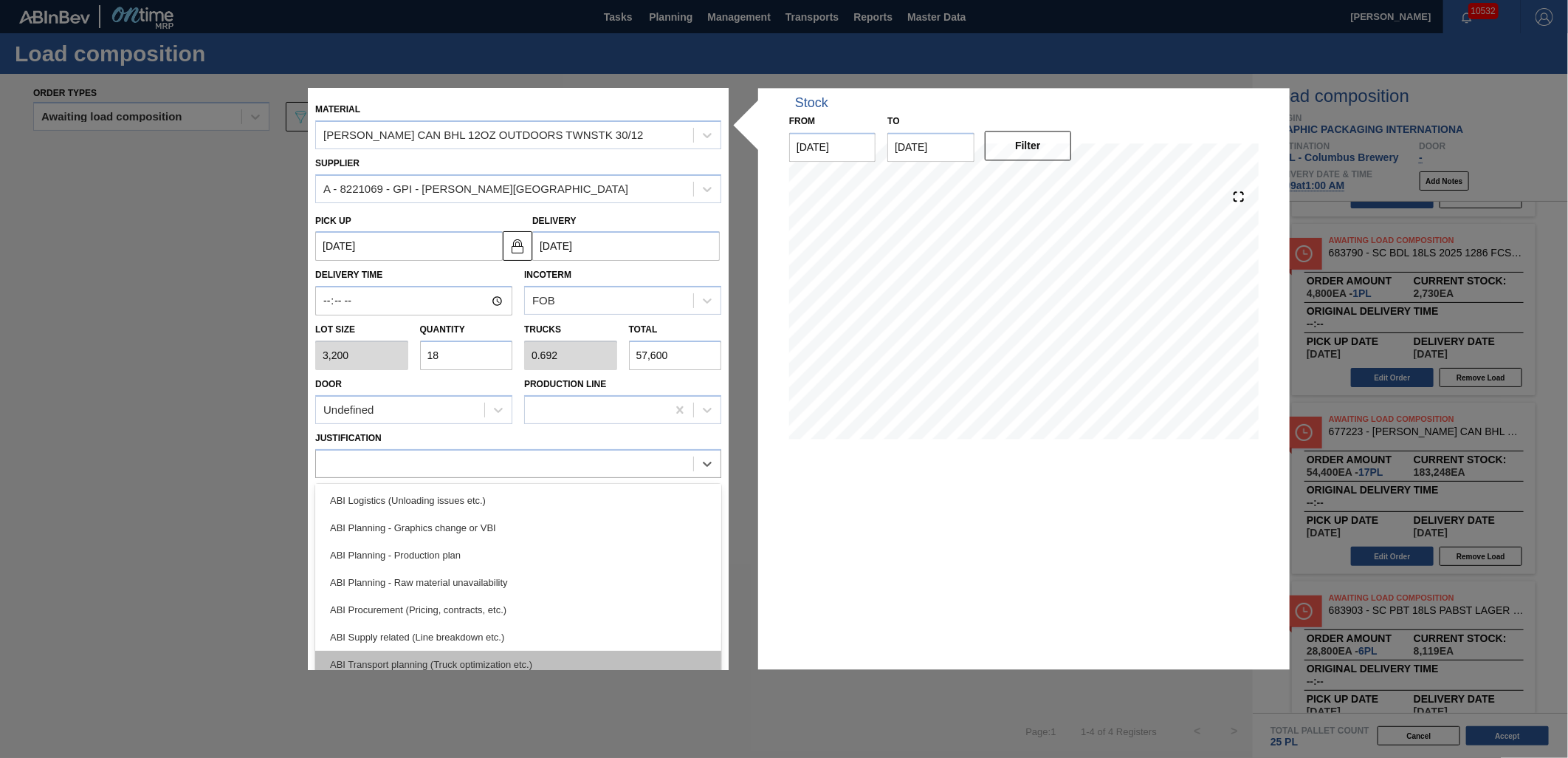
click at [533, 655] on div "ABI Transport planning (Truck optimization etc.)" at bounding box center [518, 664] width 406 height 27
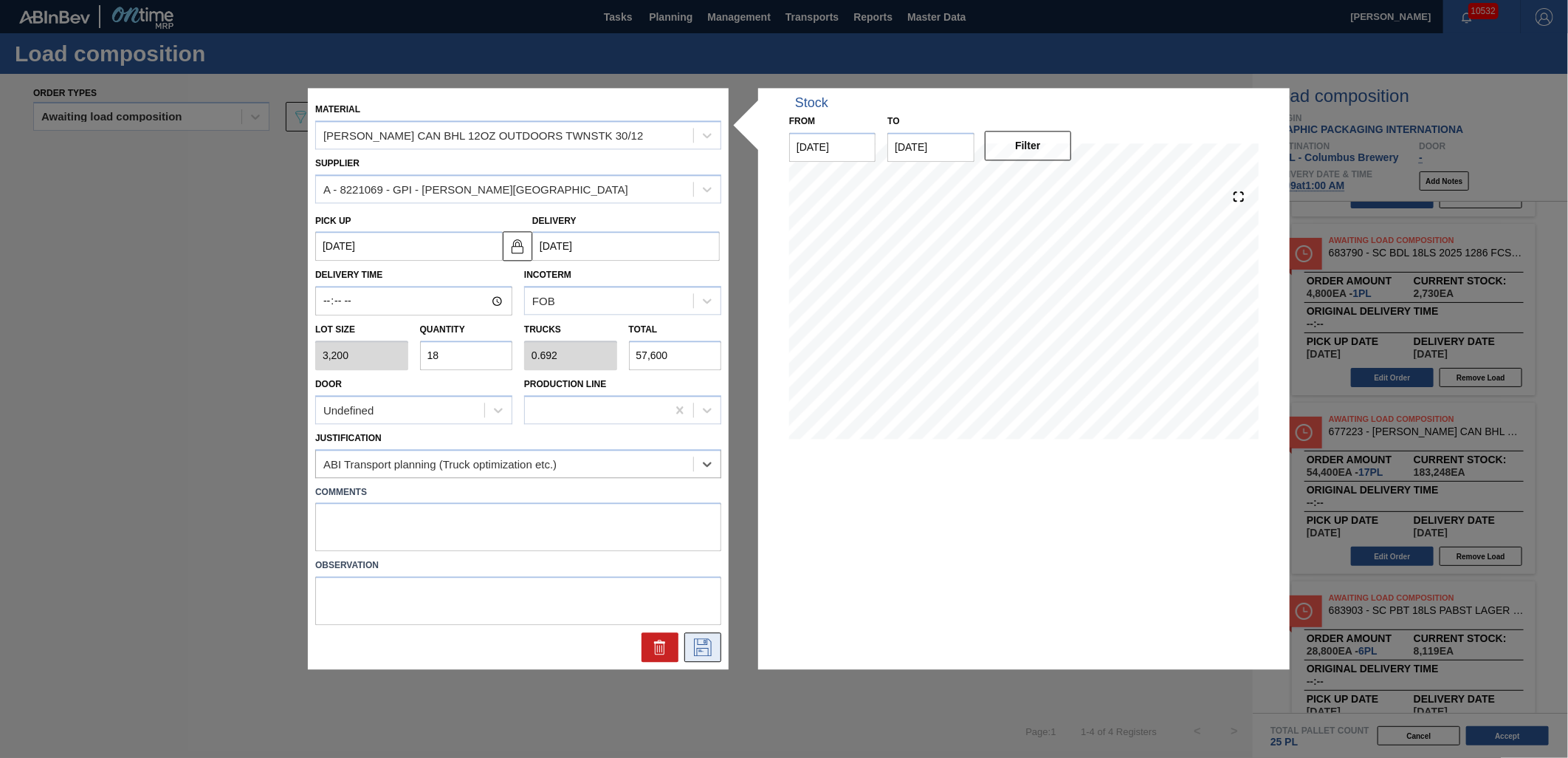
click at [697, 644] on icon at bounding box center [702, 647] width 24 height 17
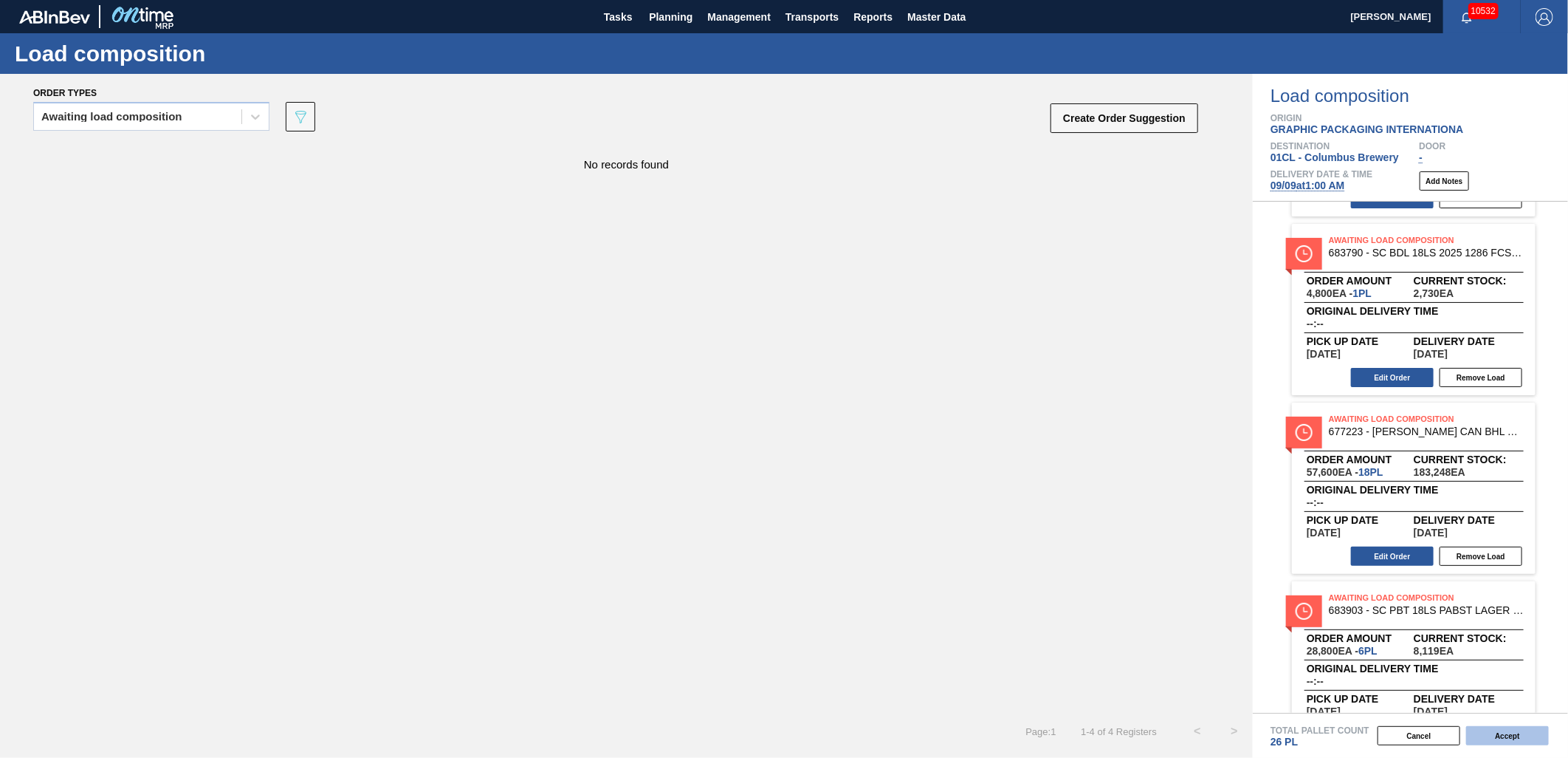
click at [1482, 742] on button "Accept" at bounding box center [1507, 735] width 82 height 19
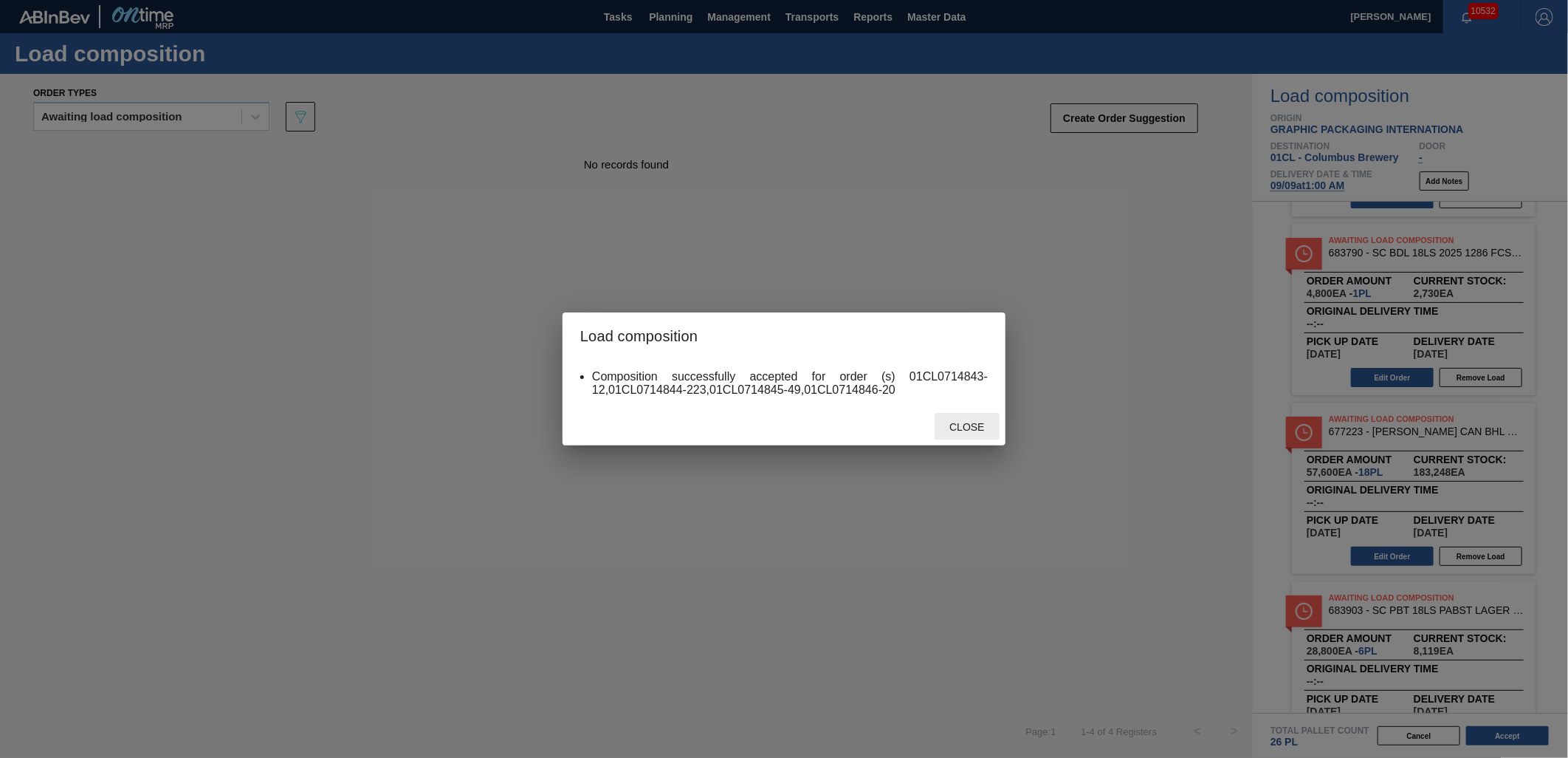
click at [972, 433] on div "Close" at bounding box center [967, 426] width 65 height 27
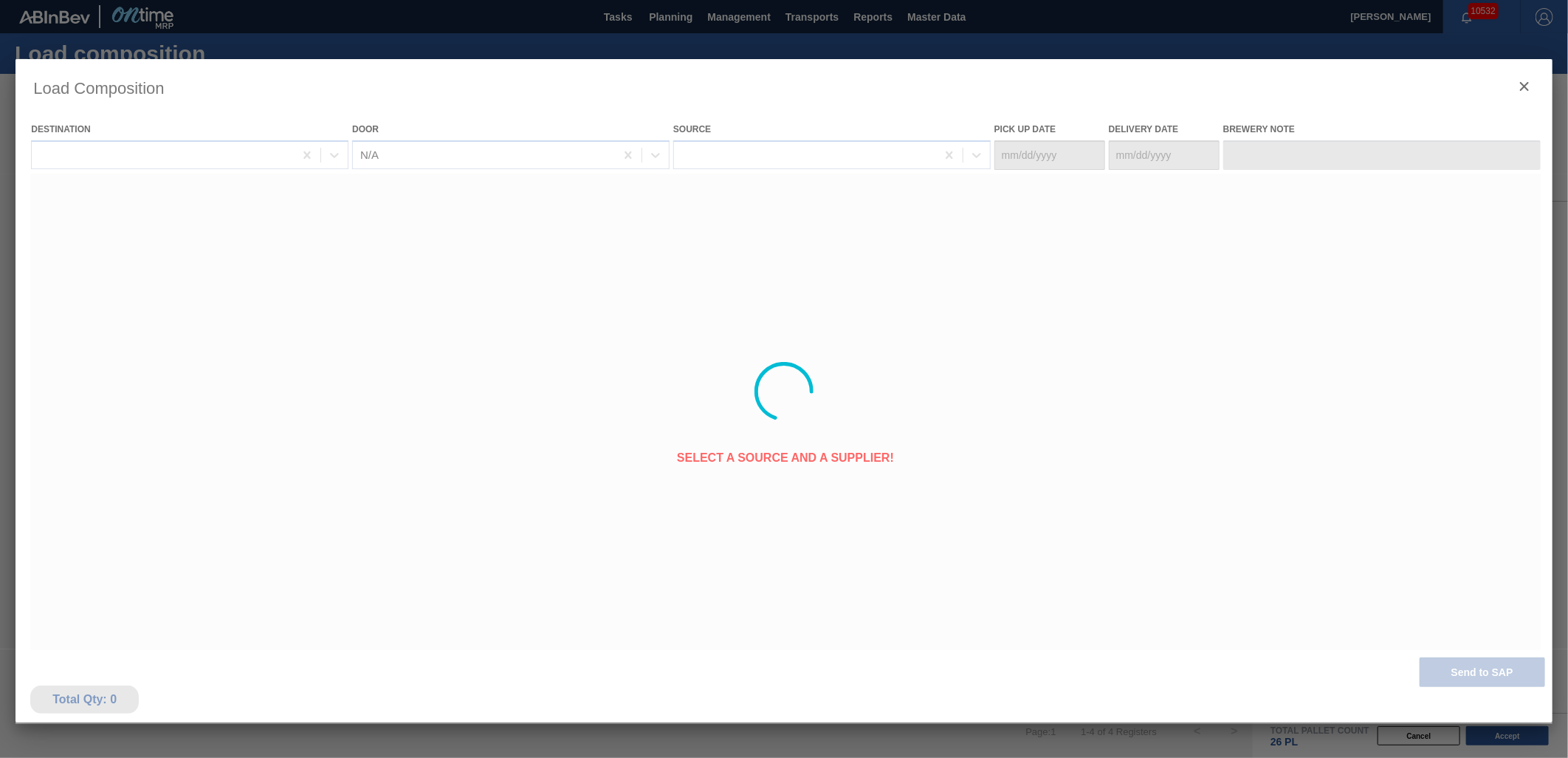
type Date "[DATE]"
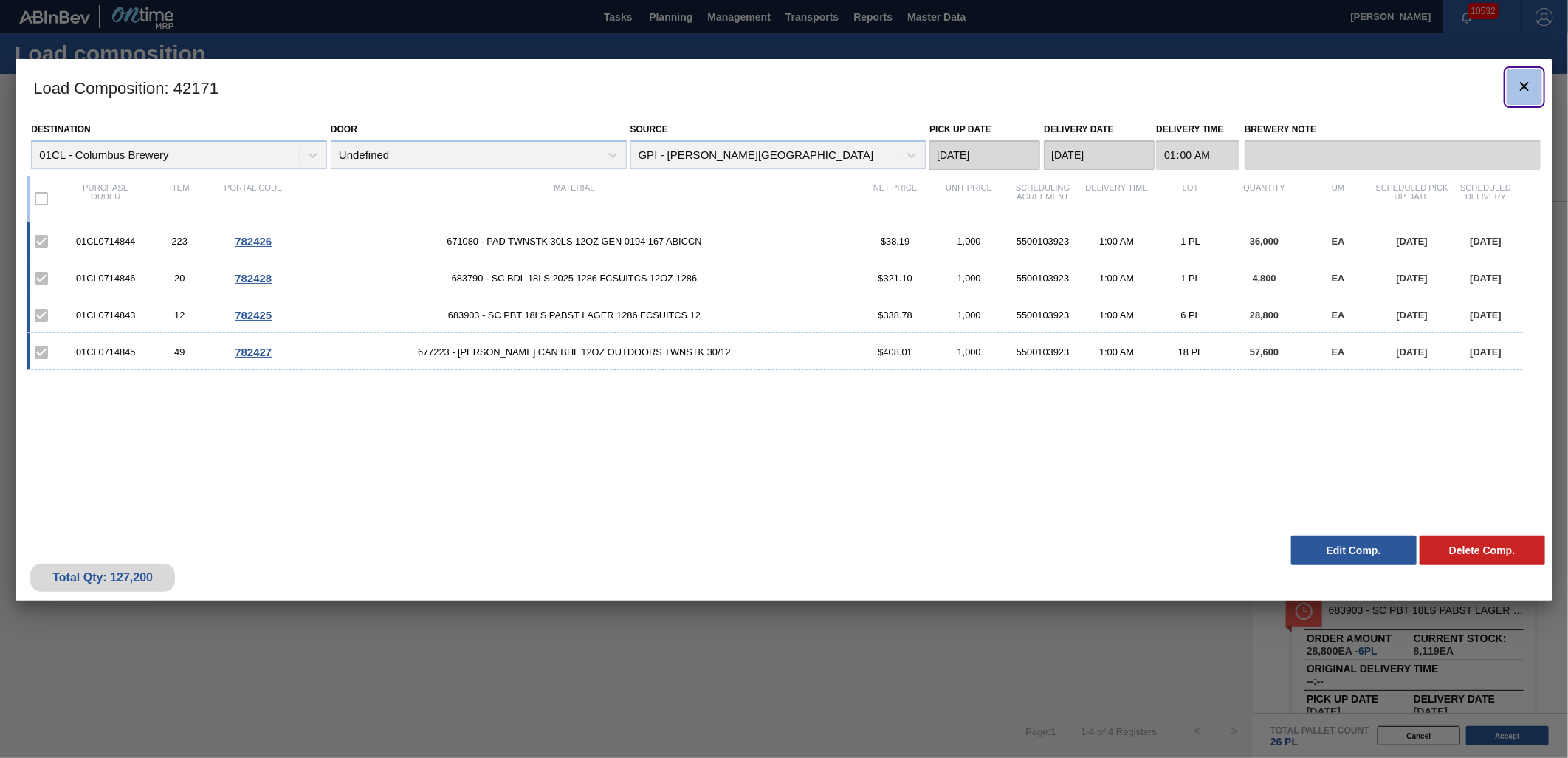
click at [1521, 86] on icon "botão de ícone" at bounding box center [1523, 86] width 17 height 17
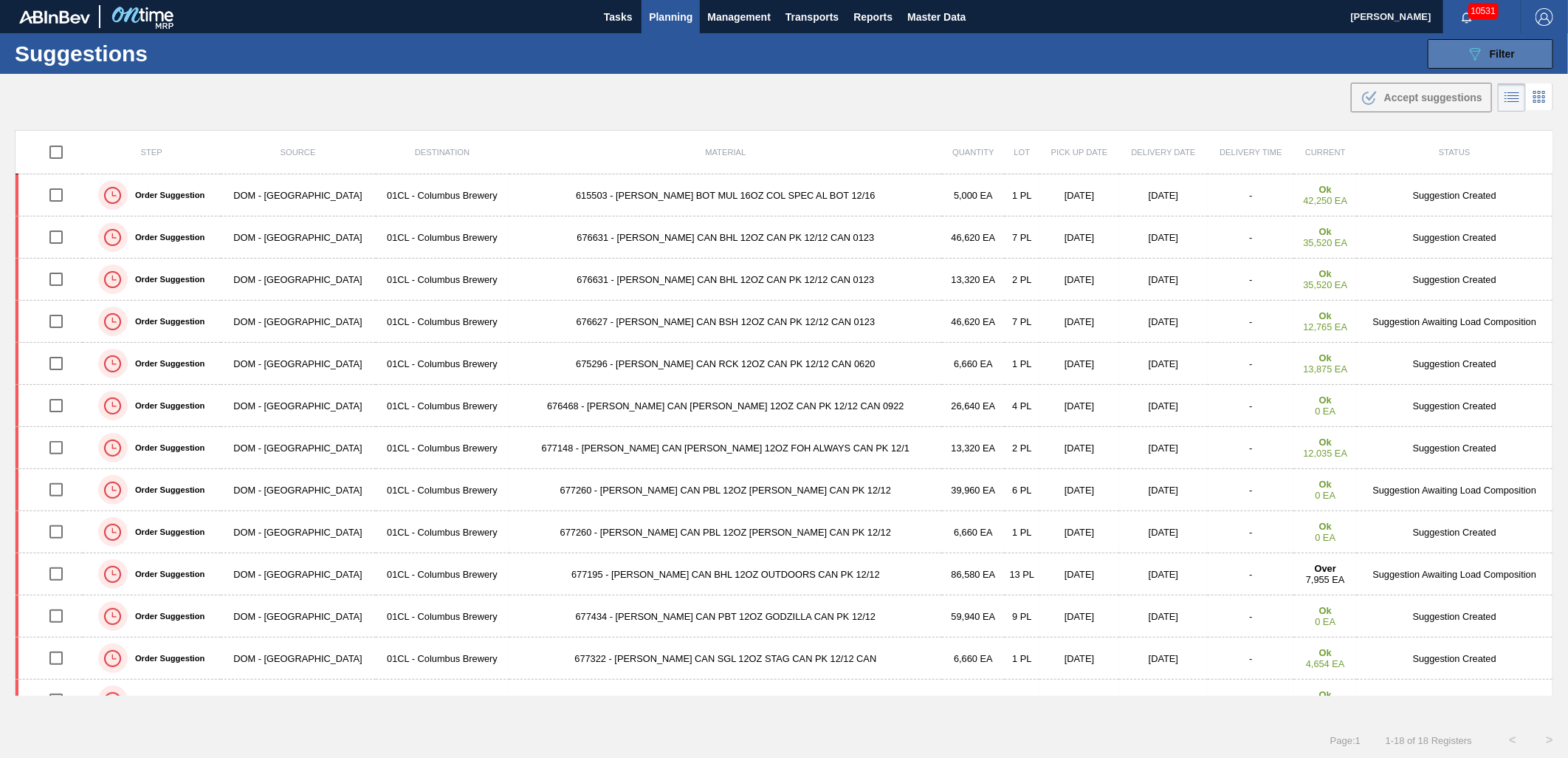
click at [1462, 45] on button "089F7B8B-B2A5-4AFE-B5C0-19BA573D28AC Filter" at bounding box center [1491, 54] width 125 height 30
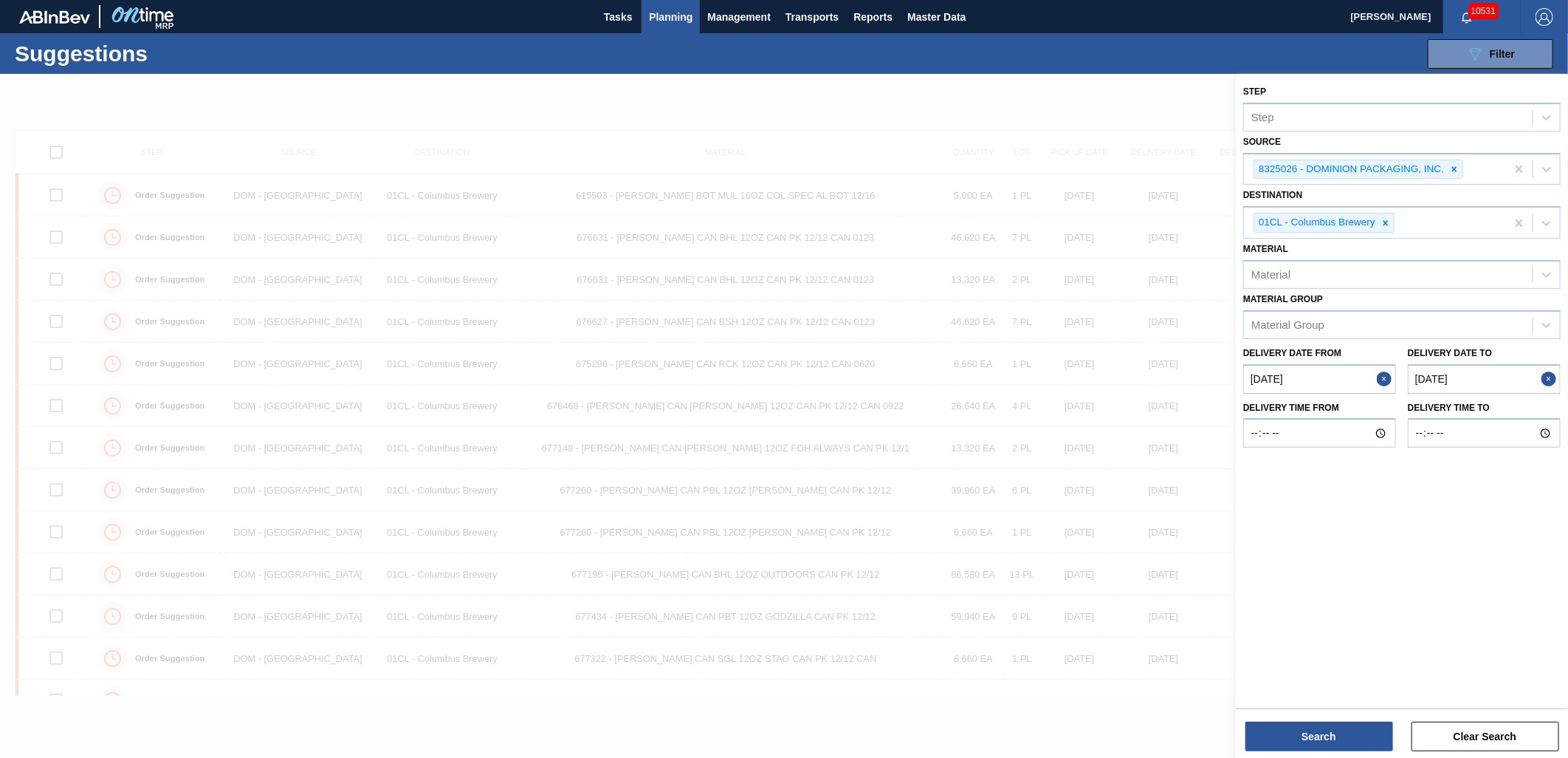
click at [1318, 713] on div "Search Clear Search" at bounding box center [1401, 729] width 332 height 41
click at [1317, 732] on button "Search" at bounding box center [1319, 737] width 148 height 30
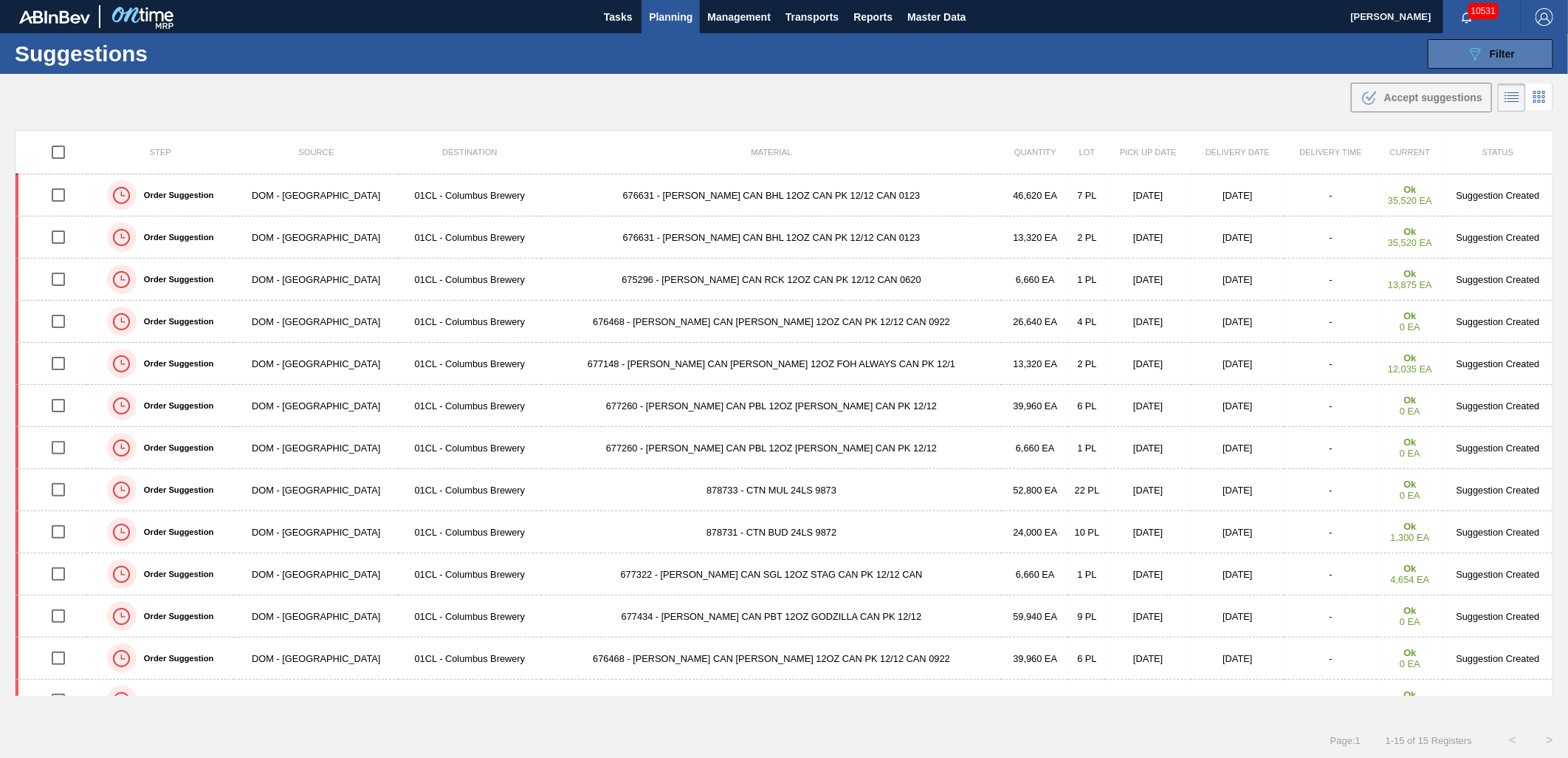
click at [1463, 54] on button "089F7B8B-B2A5-4AFE-B5C0-19BA573D28AC Filter" at bounding box center [1491, 54] width 125 height 30
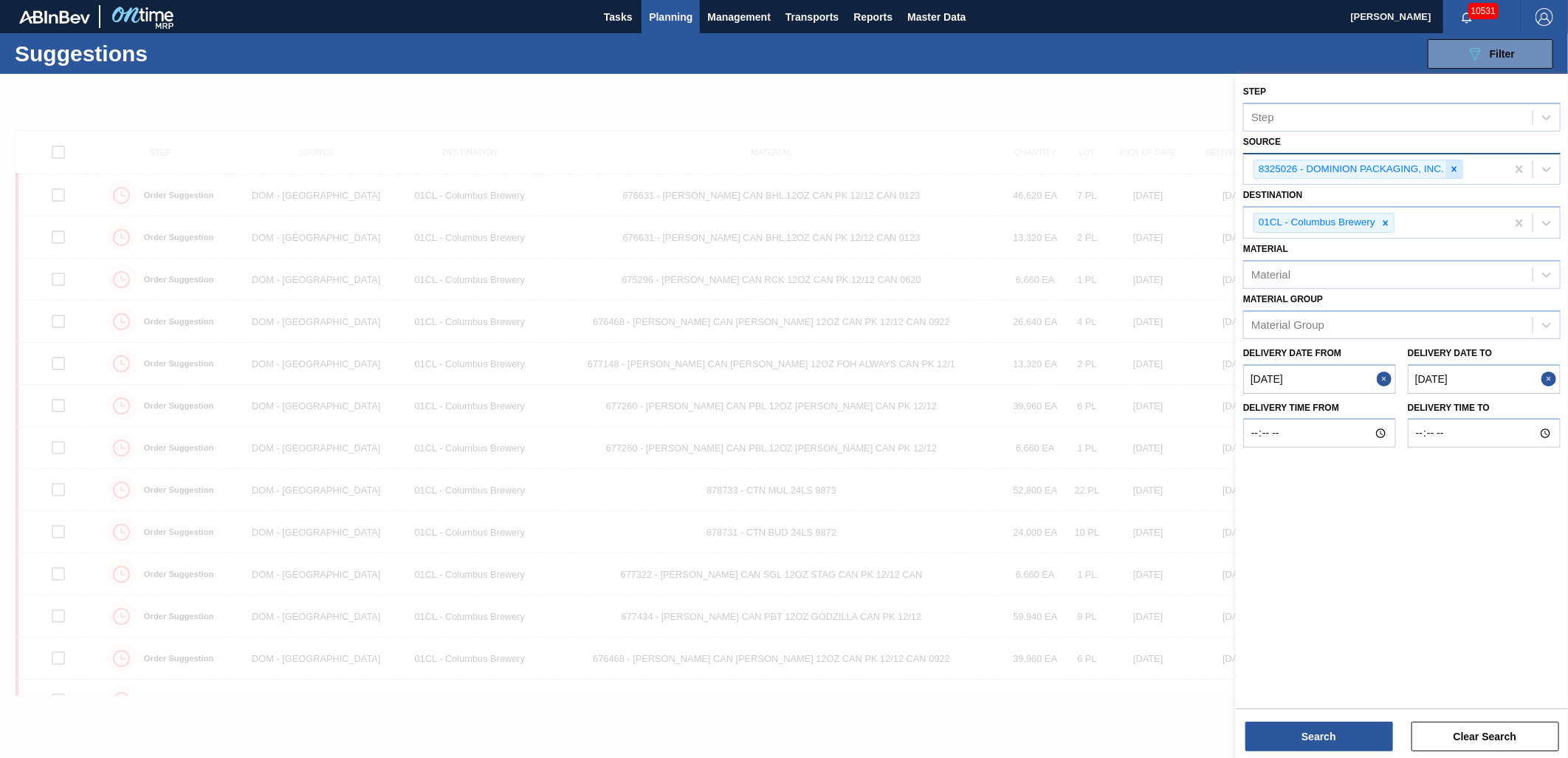
click at [1455, 166] on icon at bounding box center [1454, 169] width 11 height 11
type input "D"
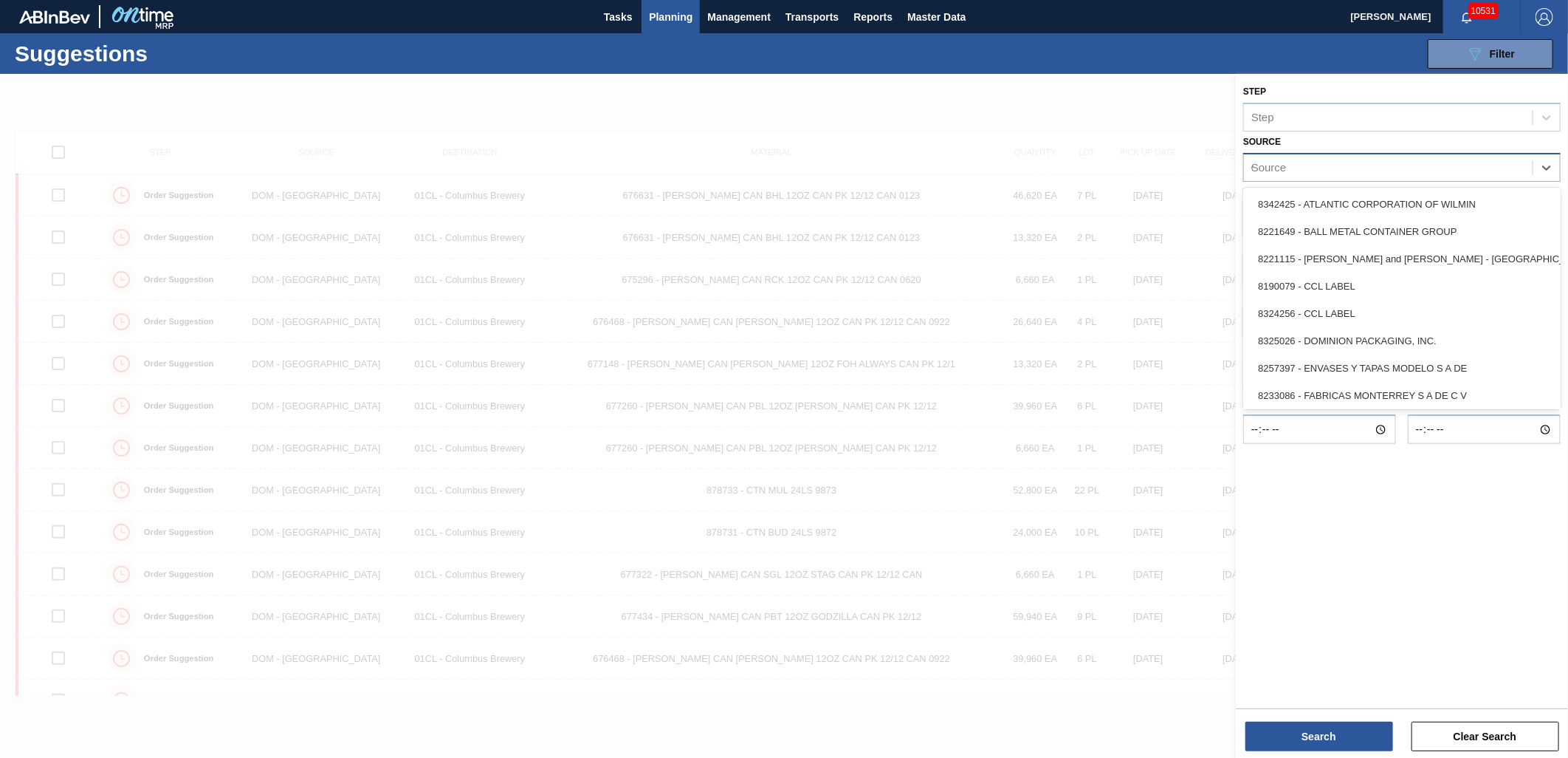
type input "Gr"
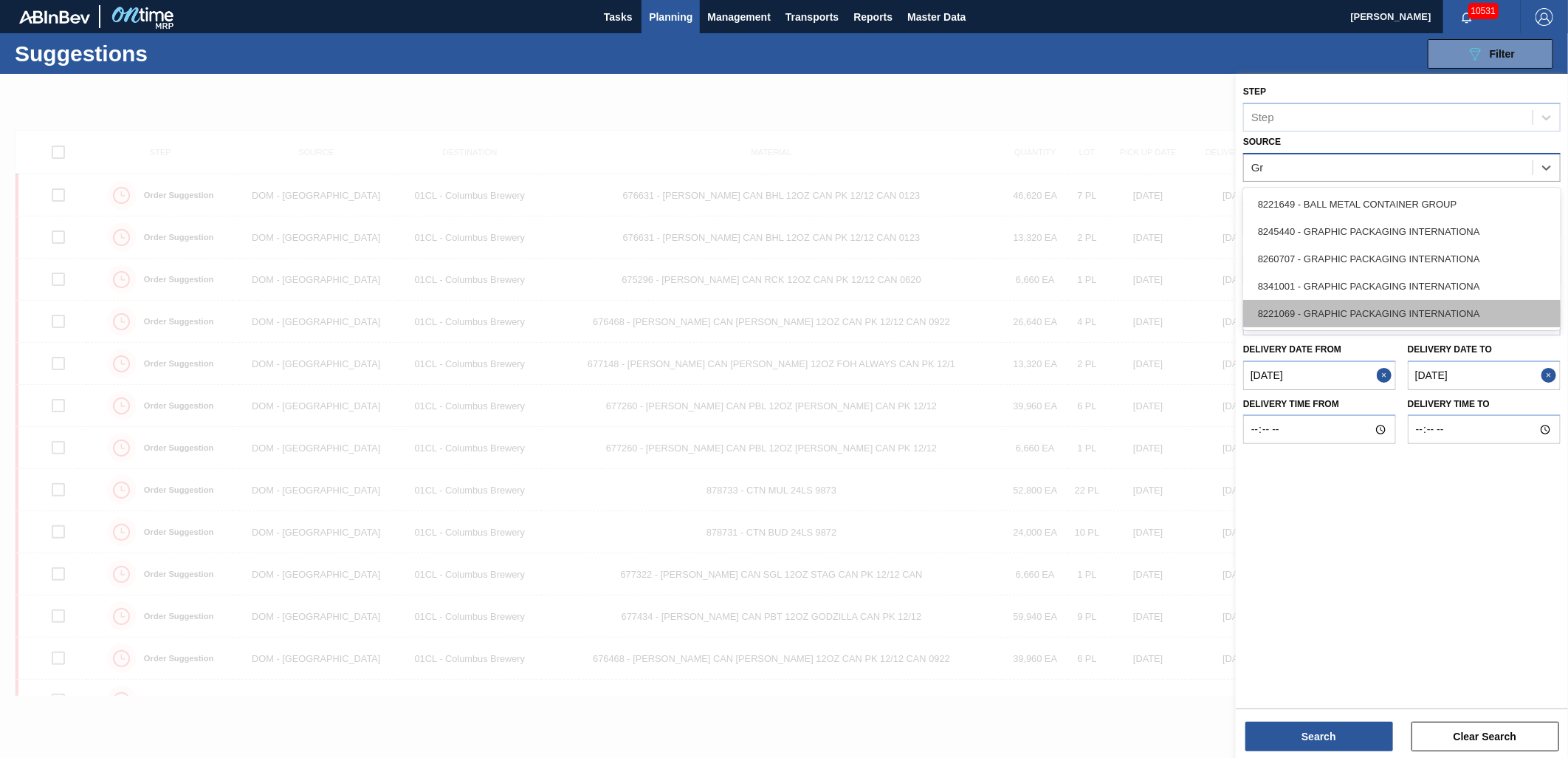
click at [1387, 303] on div "8221069 - GRAPHIC PACKAGING INTERNATIONA" at bounding box center [1401, 313] width 317 height 27
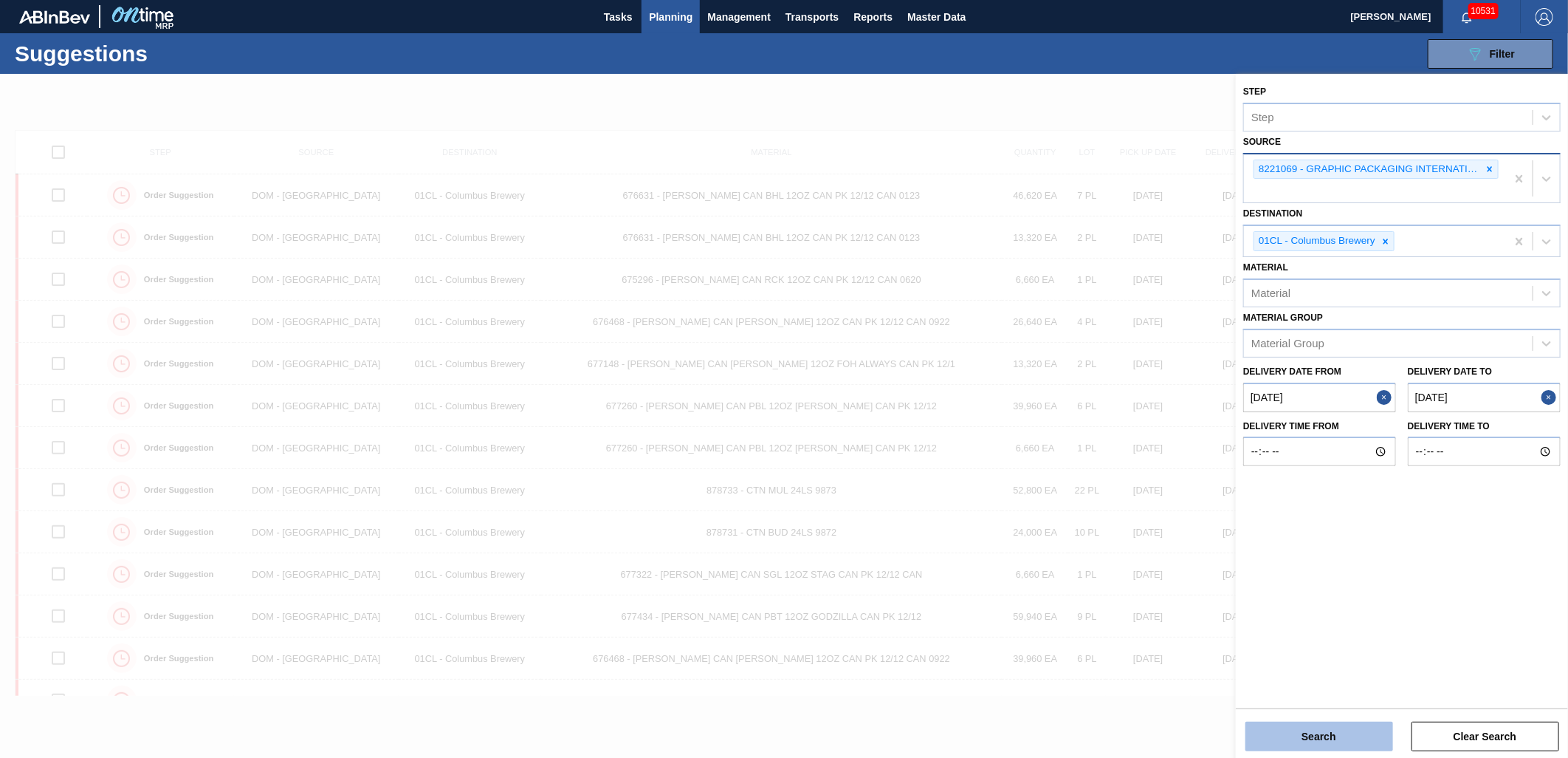
click at [1305, 729] on button "Search" at bounding box center [1319, 737] width 148 height 30
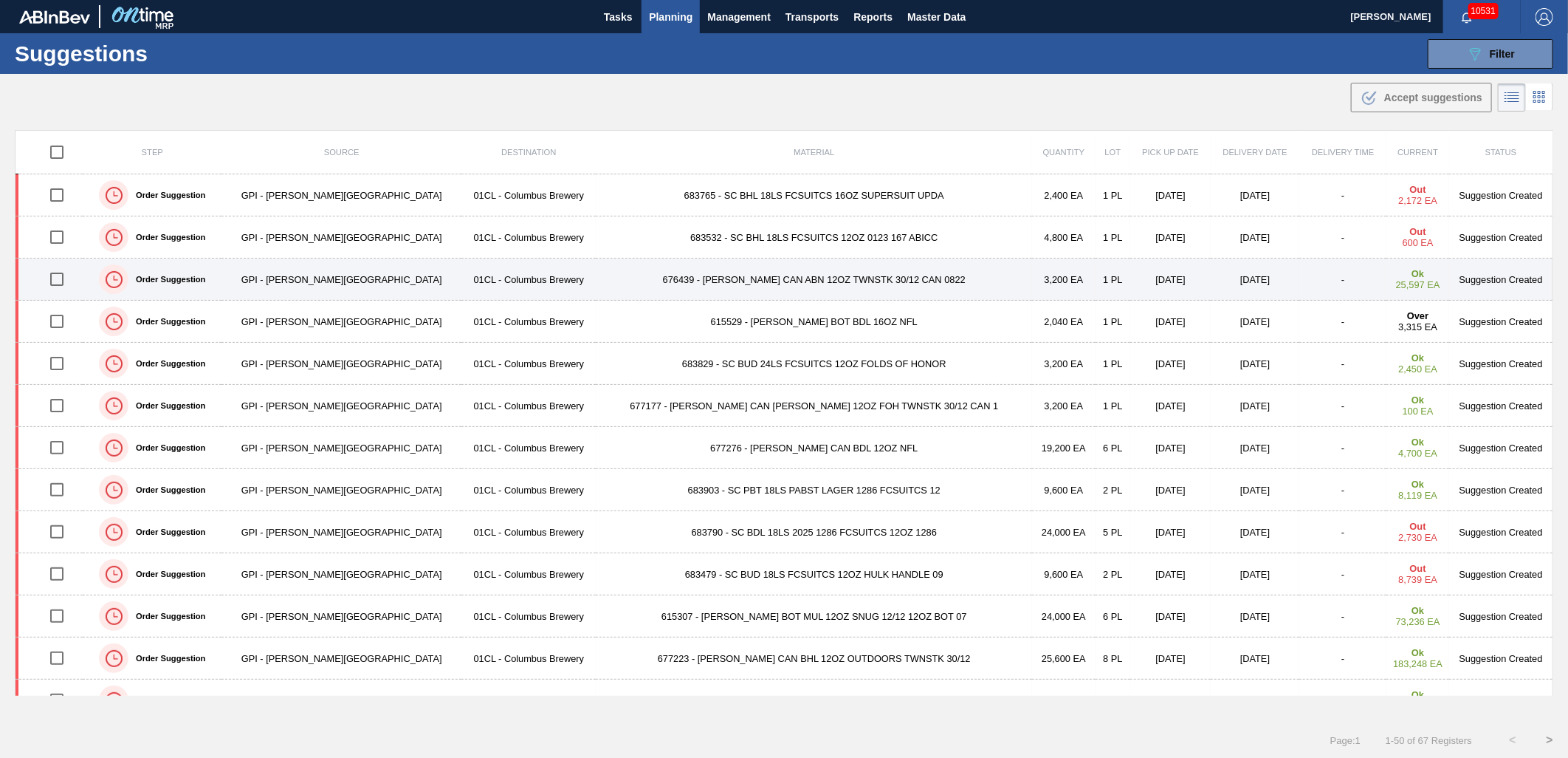
click at [739, 281] on td "676439 - [PERSON_NAME] CAN ABN 12OZ TWNSTK 30/12 CAN 0822" at bounding box center [814, 279] width 436 height 42
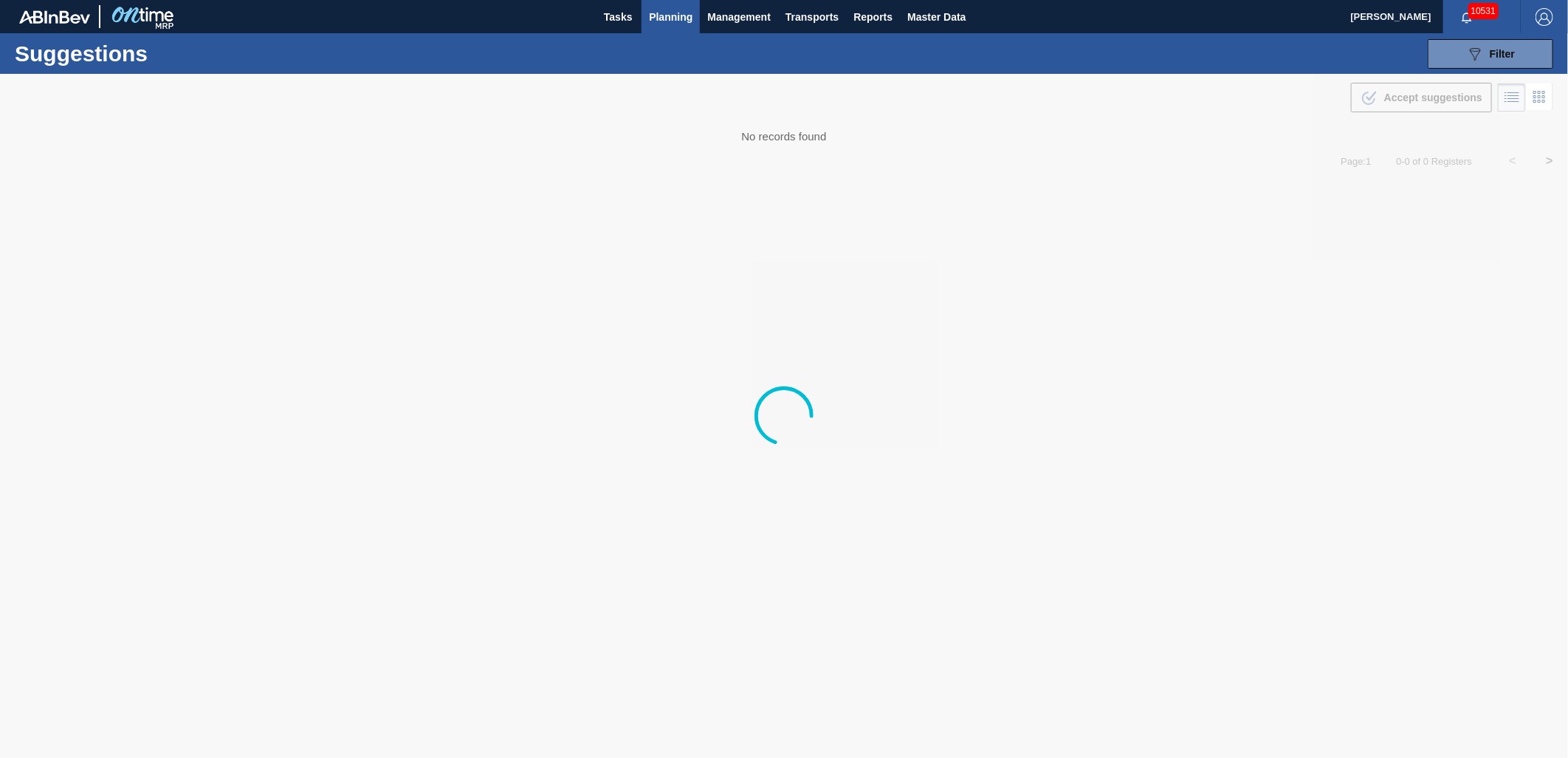
type from "[DATE]"
type to "[DATE]"
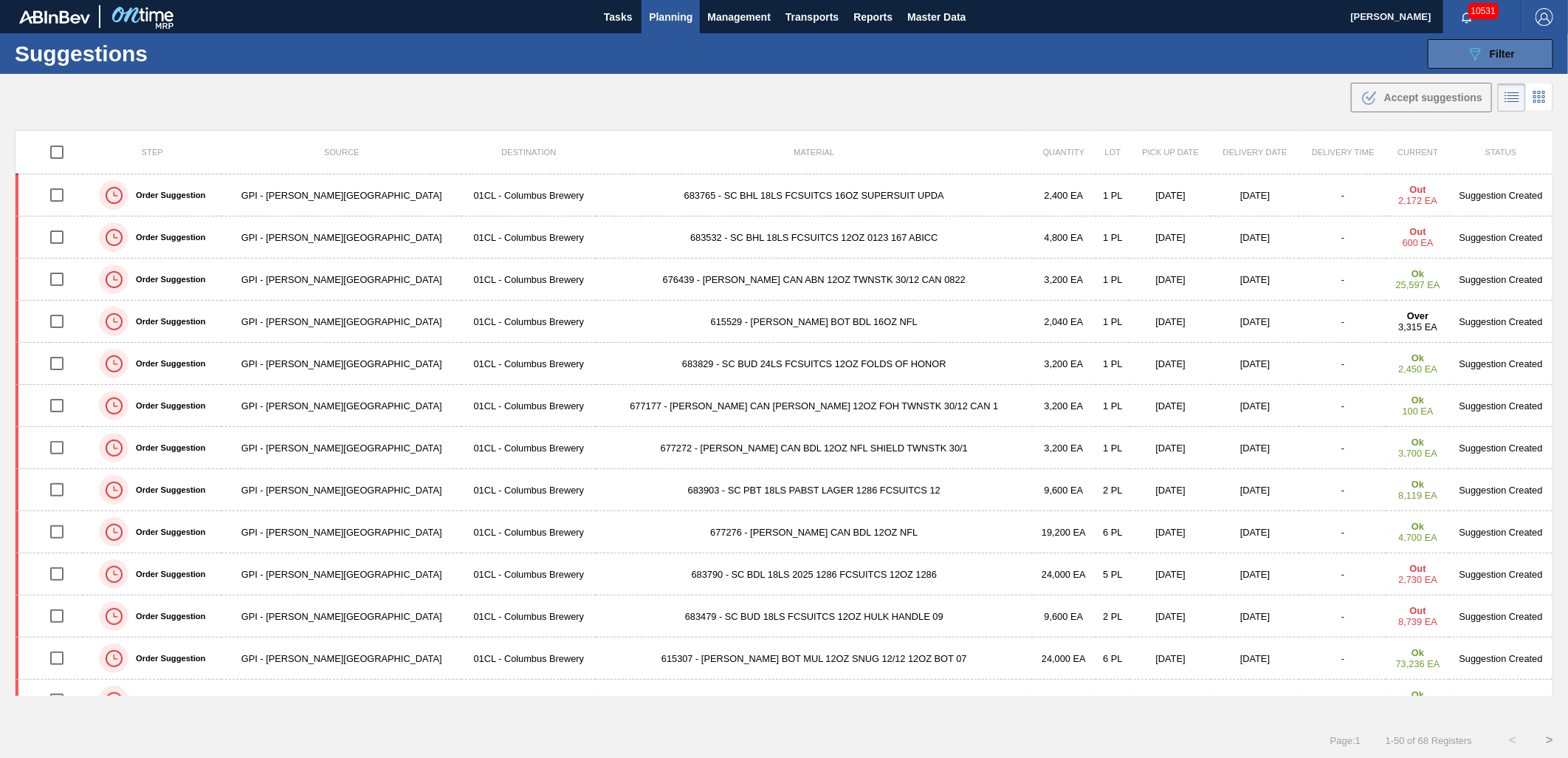
click at [1450, 43] on button "089F7B8B-B2A5-4AFE-B5C0-19BA573D28AC Filter" at bounding box center [1491, 54] width 125 height 30
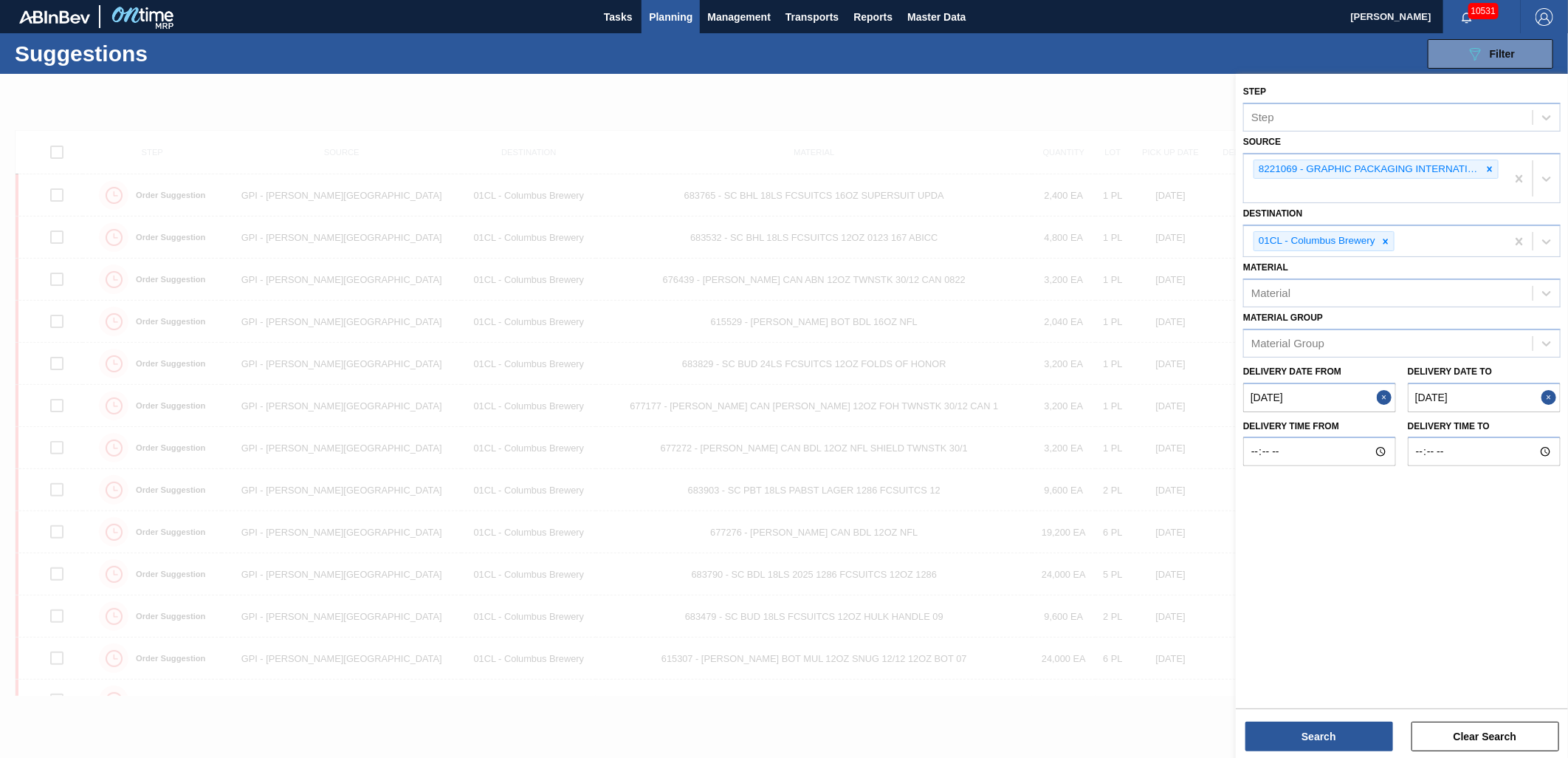
click at [1331, 399] on from "[DATE]" at bounding box center [1319, 398] width 153 height 30
click at [1404, 427] on button "Next Month" at bounding box center [1408, 432] width 11 height 11
click at [1292, 498] on div "8" at bounding box center [1284, 504] width 20 height 20
type from "[DATE]"
click at [1481, 399] on to "[DATE]" at bounding box center [1484, 398] width 153 height 30
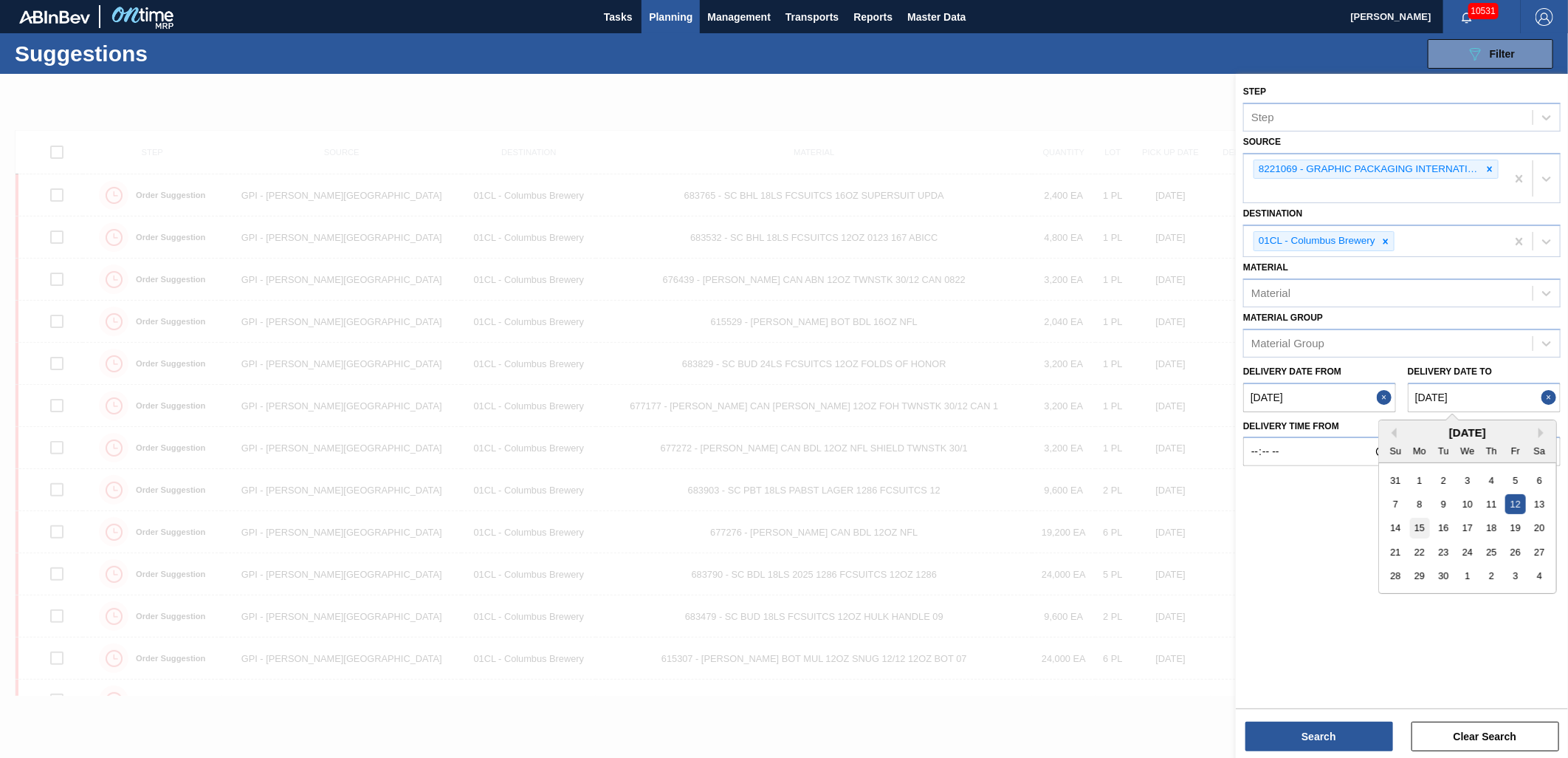
click at [1414, 525] on div "15" at bounding box center [1420, 528] width 20 height 20
type to "[DATE]"
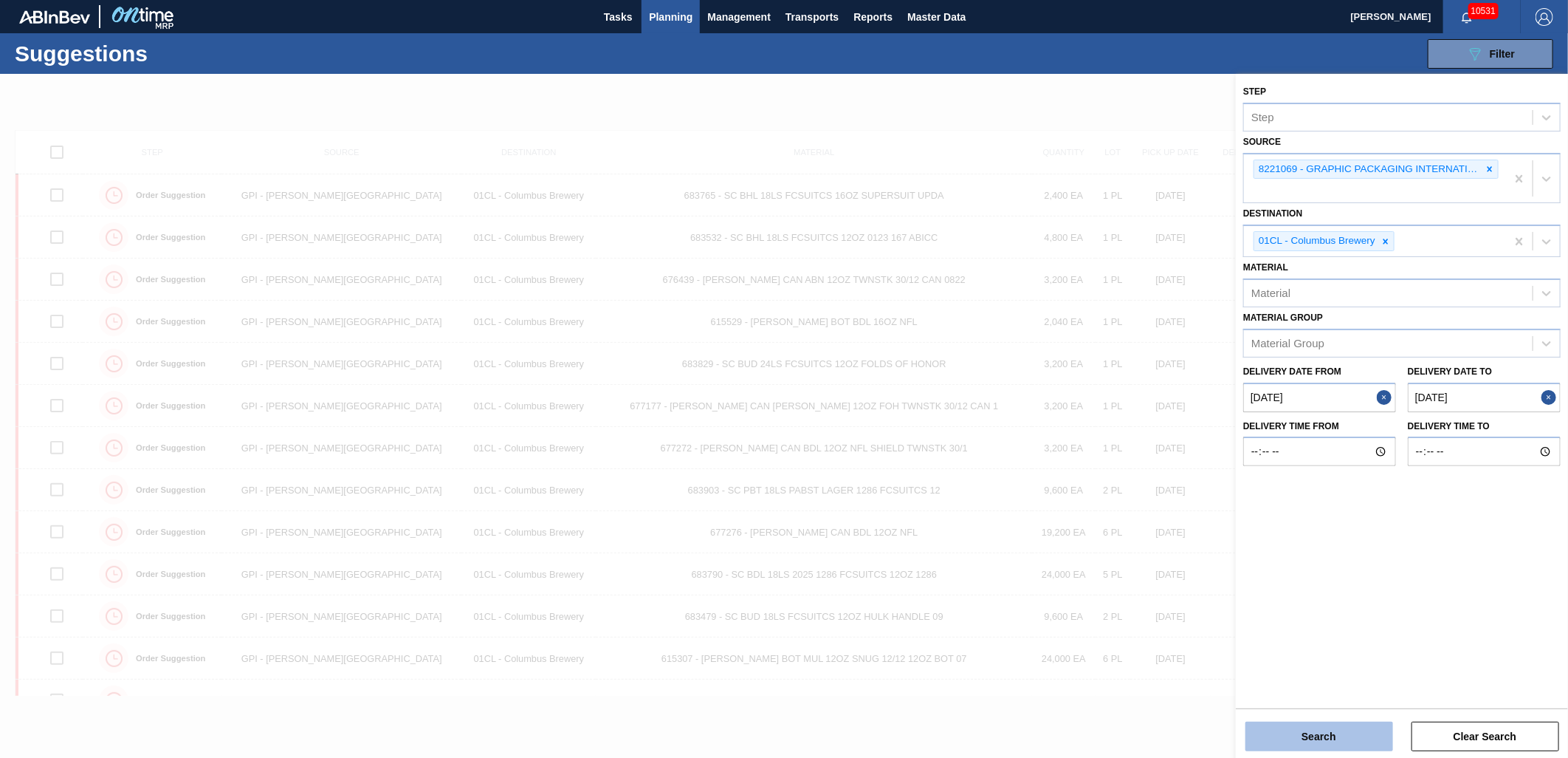
click at [1339, 740] on button "Search" at bounding box center [1319, 737] width 148 height 30
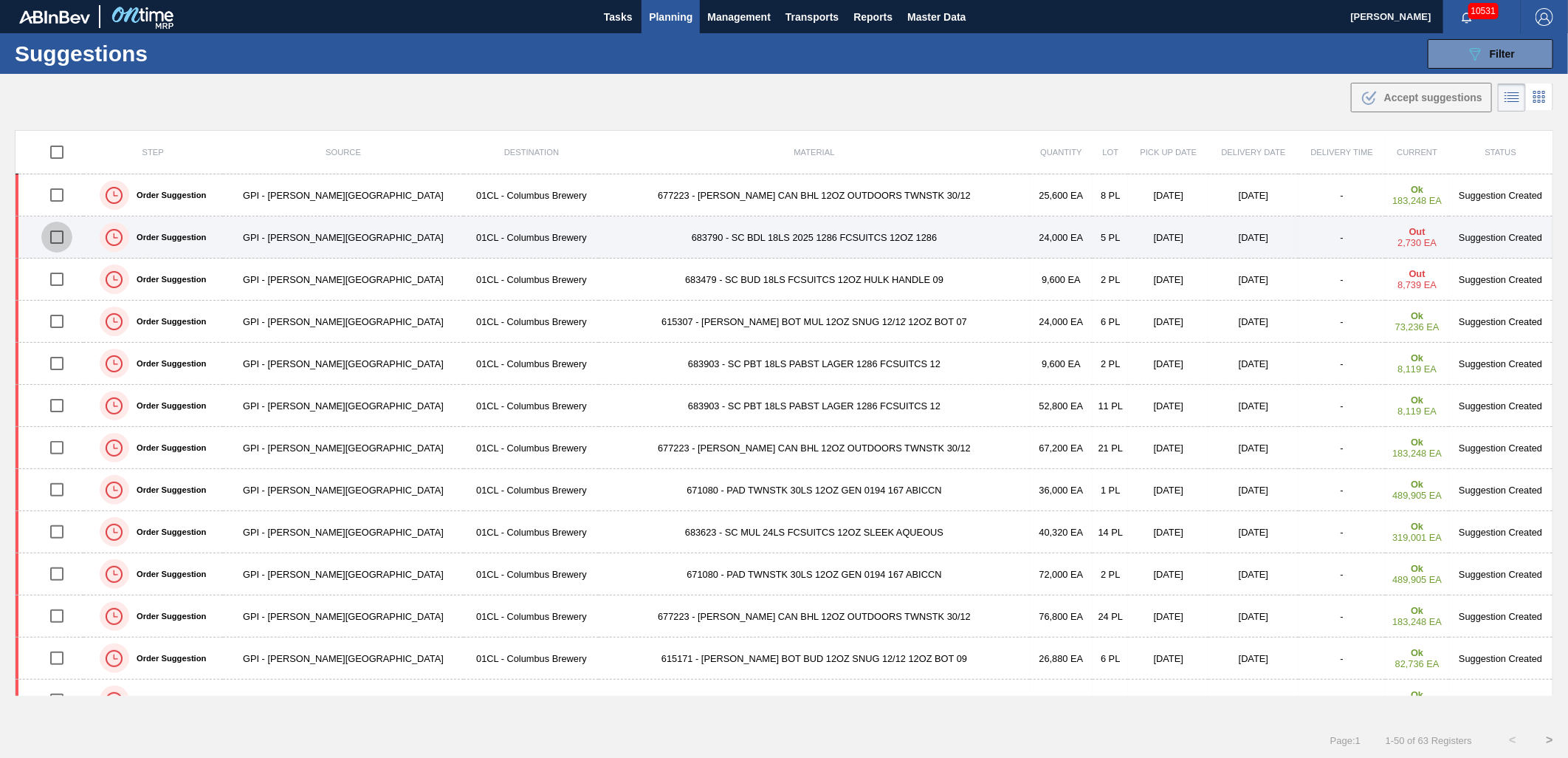
click at [60, 234] on input "checkbox" at bounding box center [57, 238] width 31 height 31
checkbox input "true"
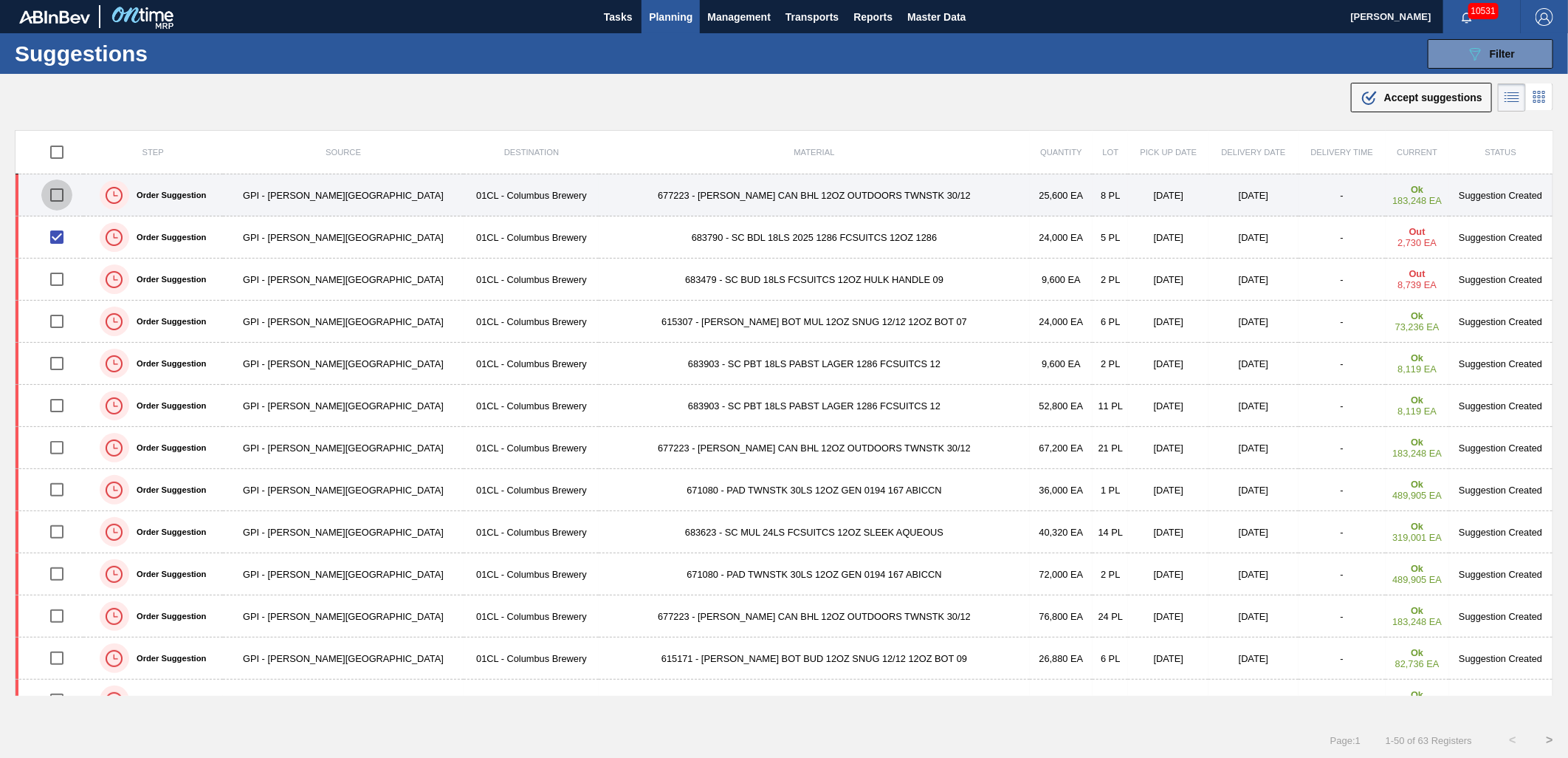
click at [62, 196] on input "checkbox" at bounding box center [57, 195] width 31 height 31
checkbox input "true"
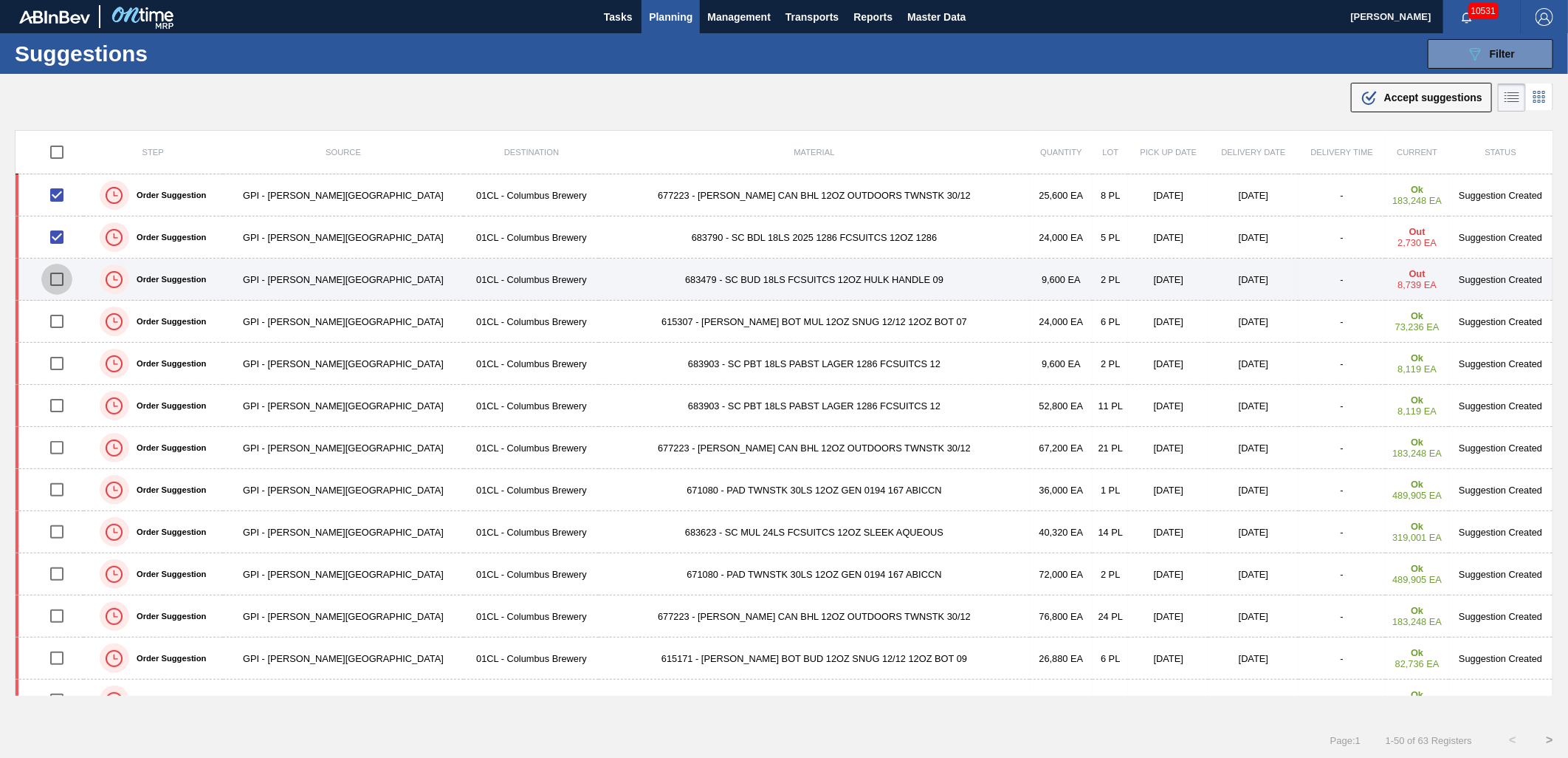
click at [62, 279] on input "checkbox" at bounding box center [57, 280] width 31 height 31
checkbox input "true"
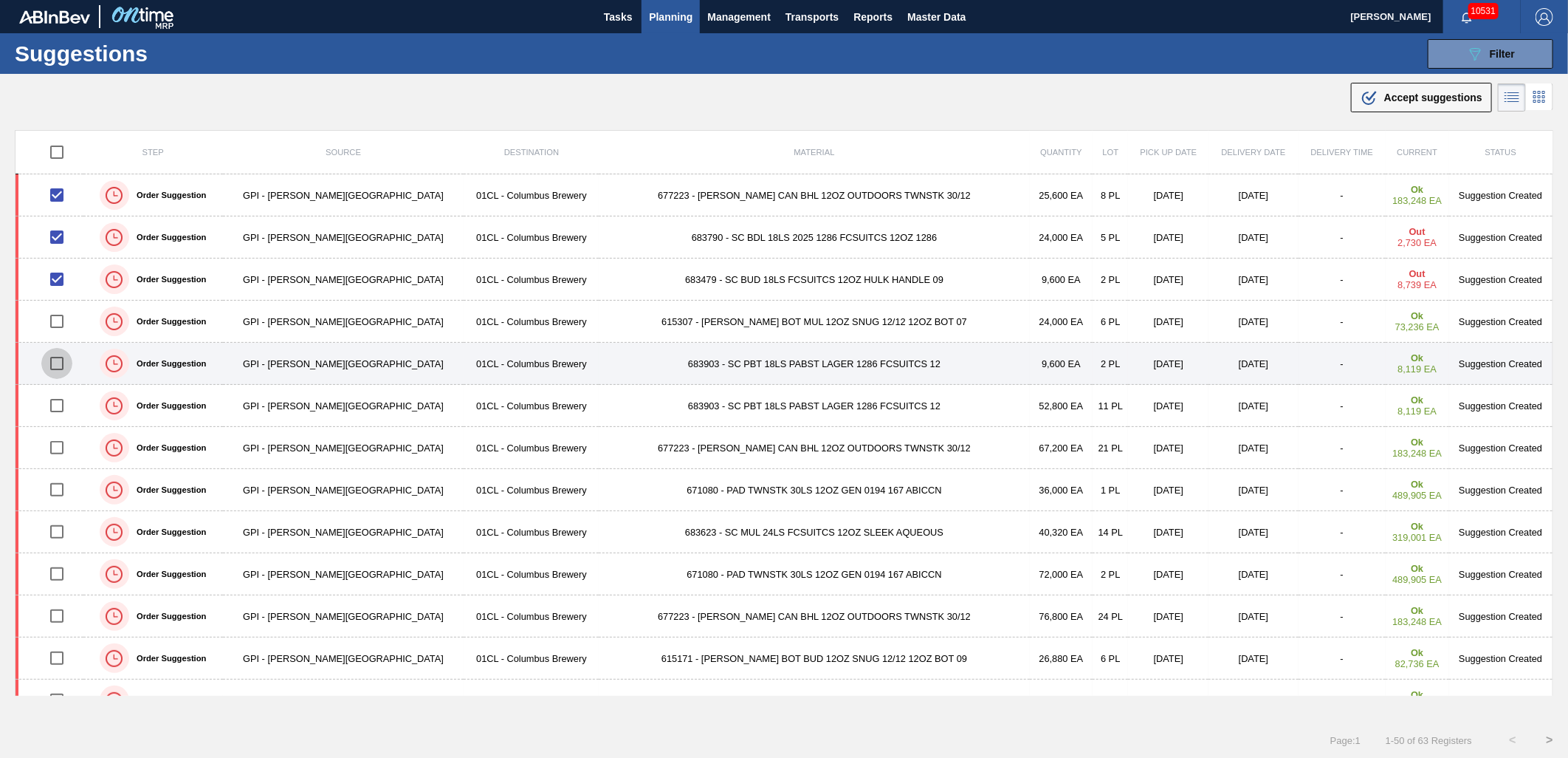
click at [59, 364] on input "checkbox" at bounding box center [57, 364] width 31 height 31
checkbox input "true"
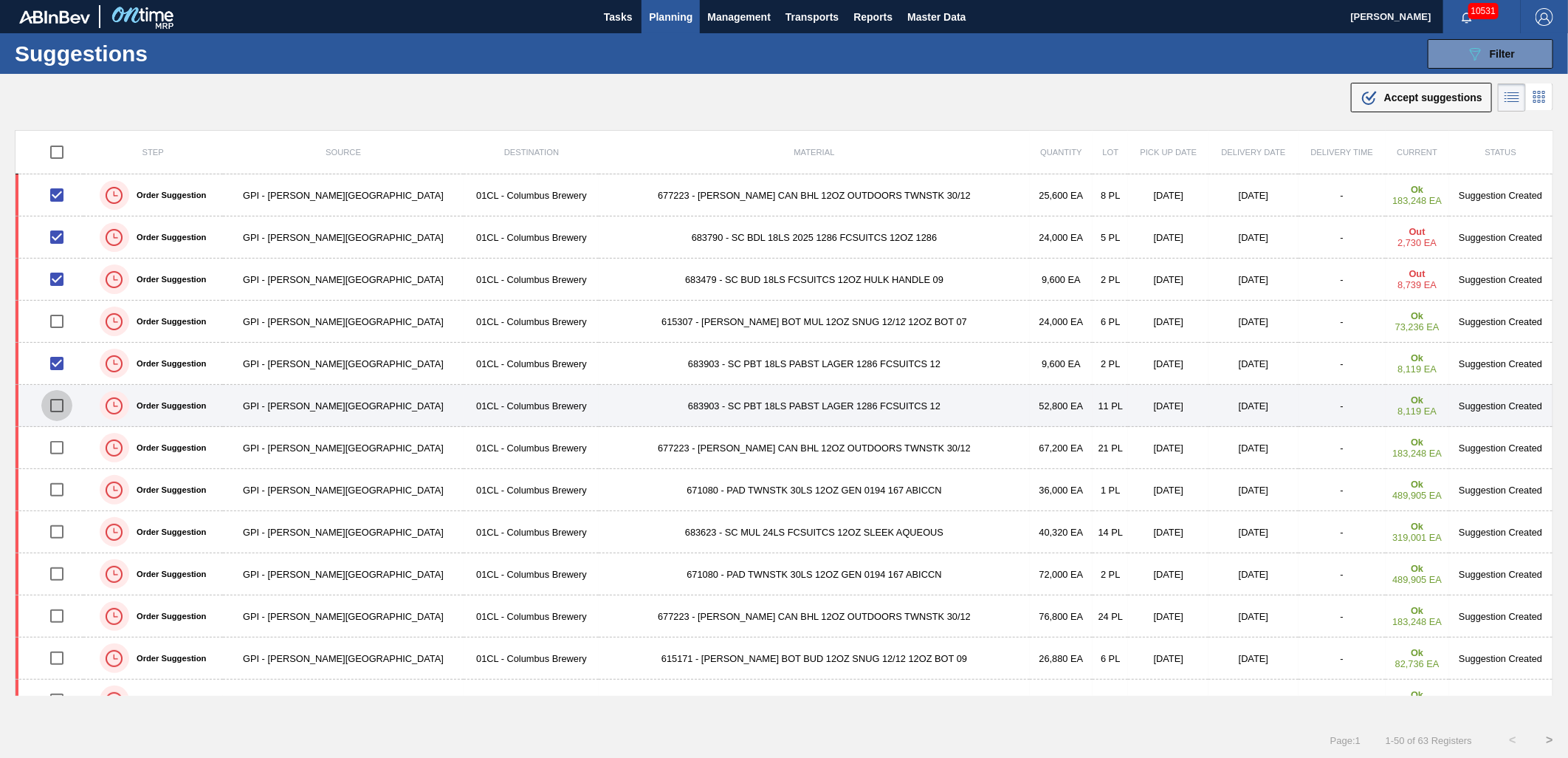
click at [64, 404] on input "checkbox" at bounding box center [57, 406] width 31 height 31
checkbox input "true"
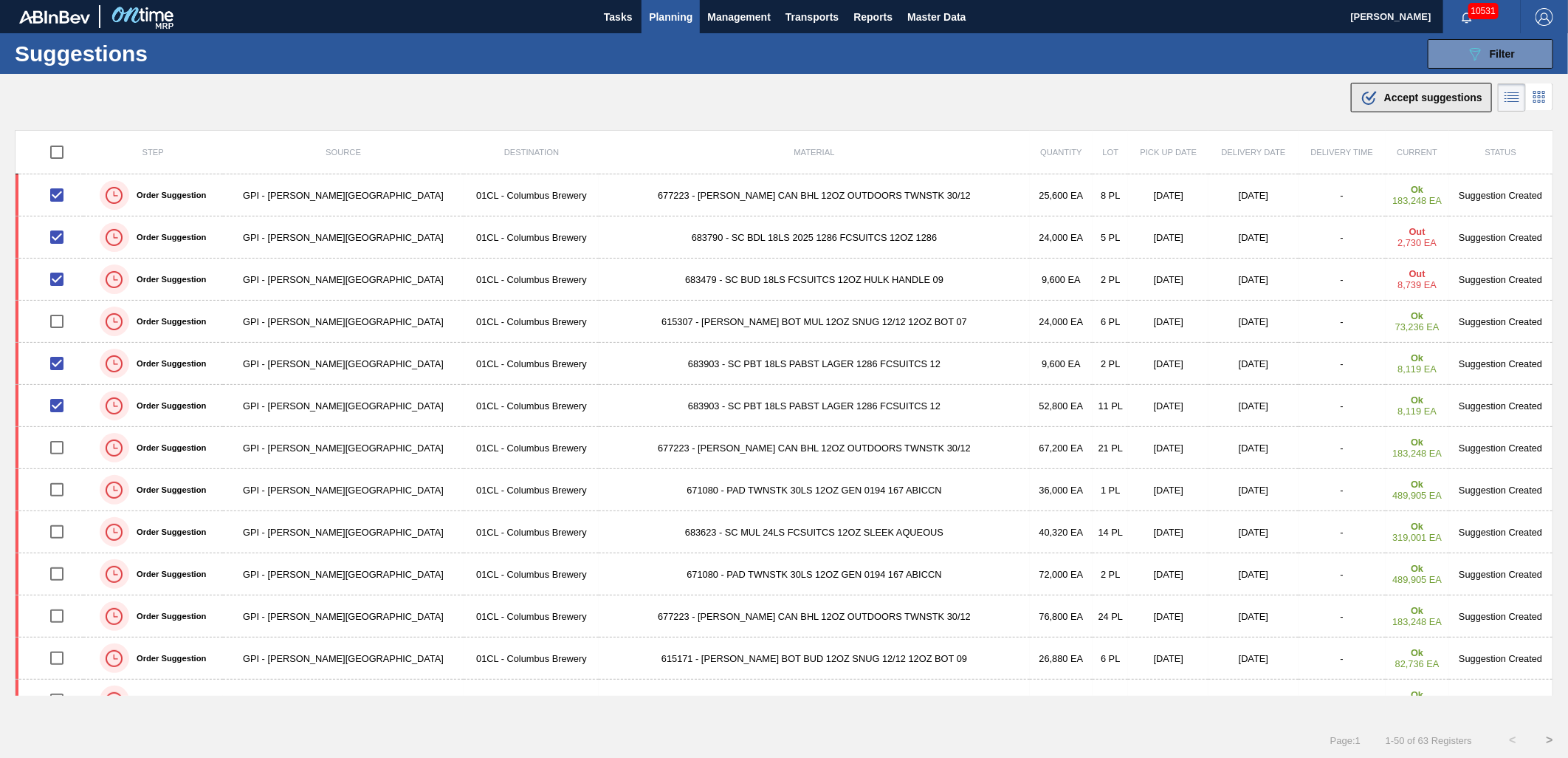
click at [1384, 95] on span "Accept suggestions" at bounding box center [1433, 97] width 98 height 12
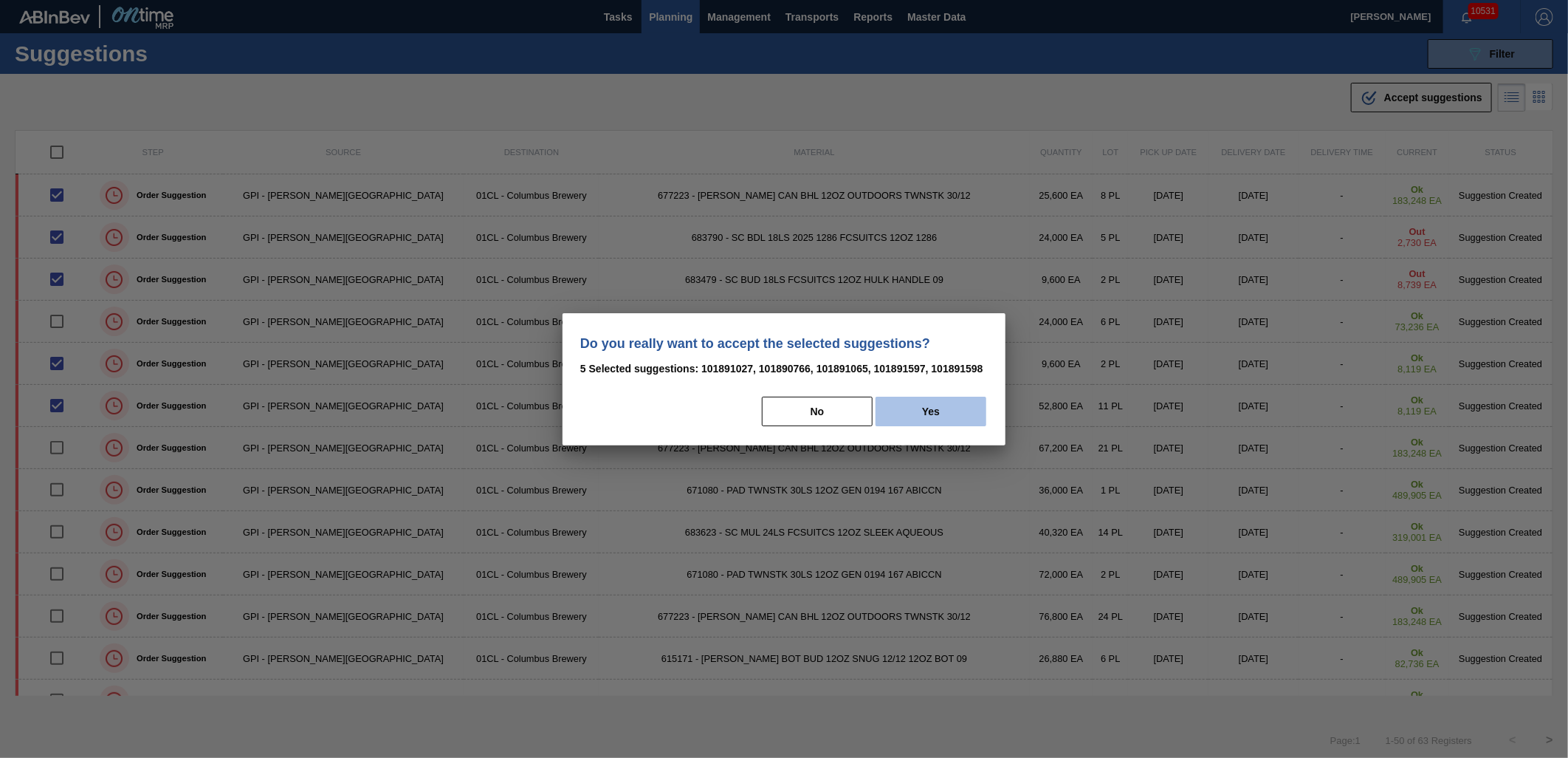
click at [932, 409] on button "Yes" at bounding box center [931, 412] width 110 height 30
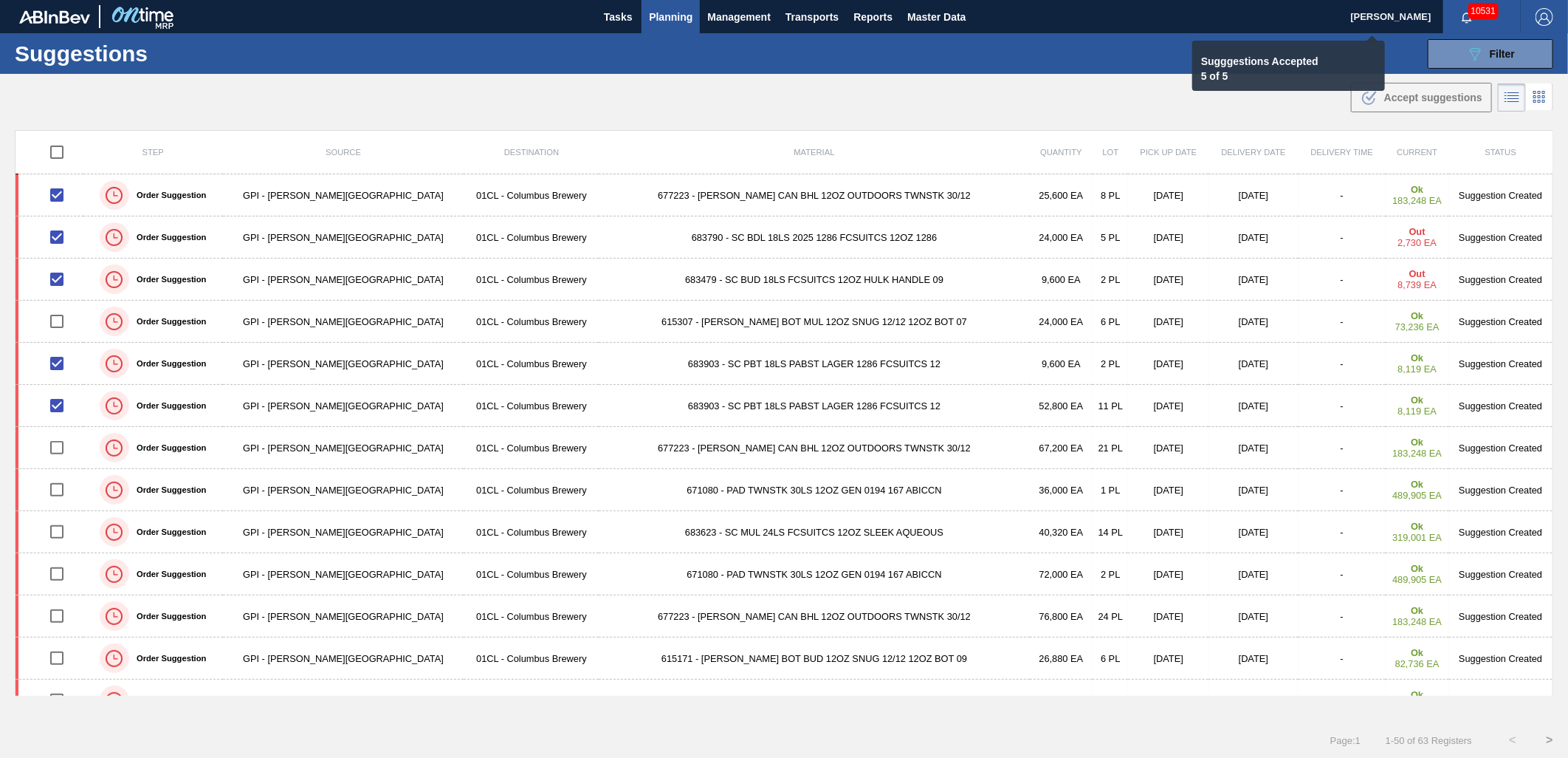
checkbox input "false"
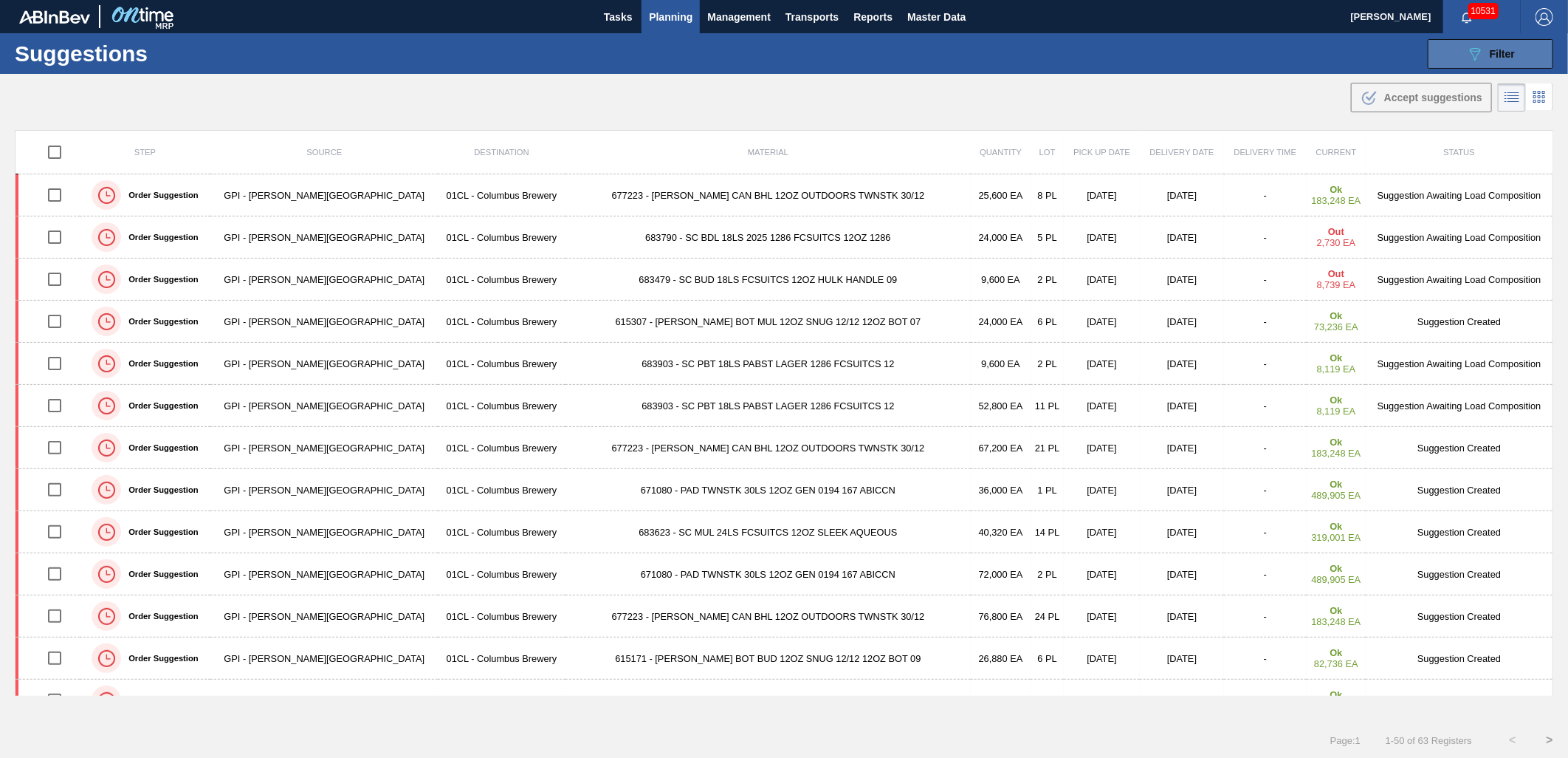
click at [1467, 62] on icon "089F7B8B-B2A5-4AFE-B5C0-19BA573D28AC" at bounding box center [1474, 54] width 17 height 17
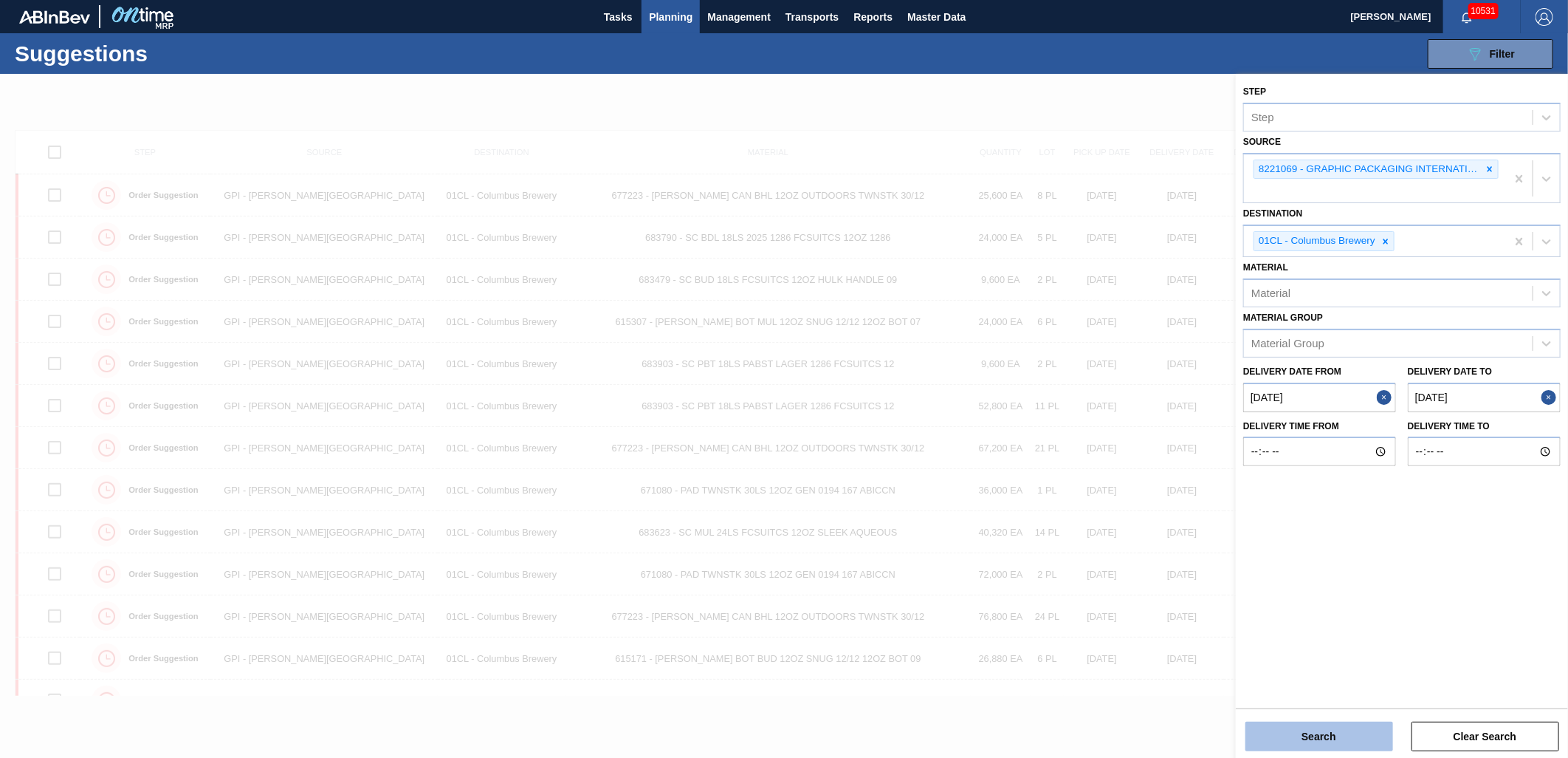
click at [1326, 733] on button "Search" at bounding box center [1319, 737] width 148 height 30
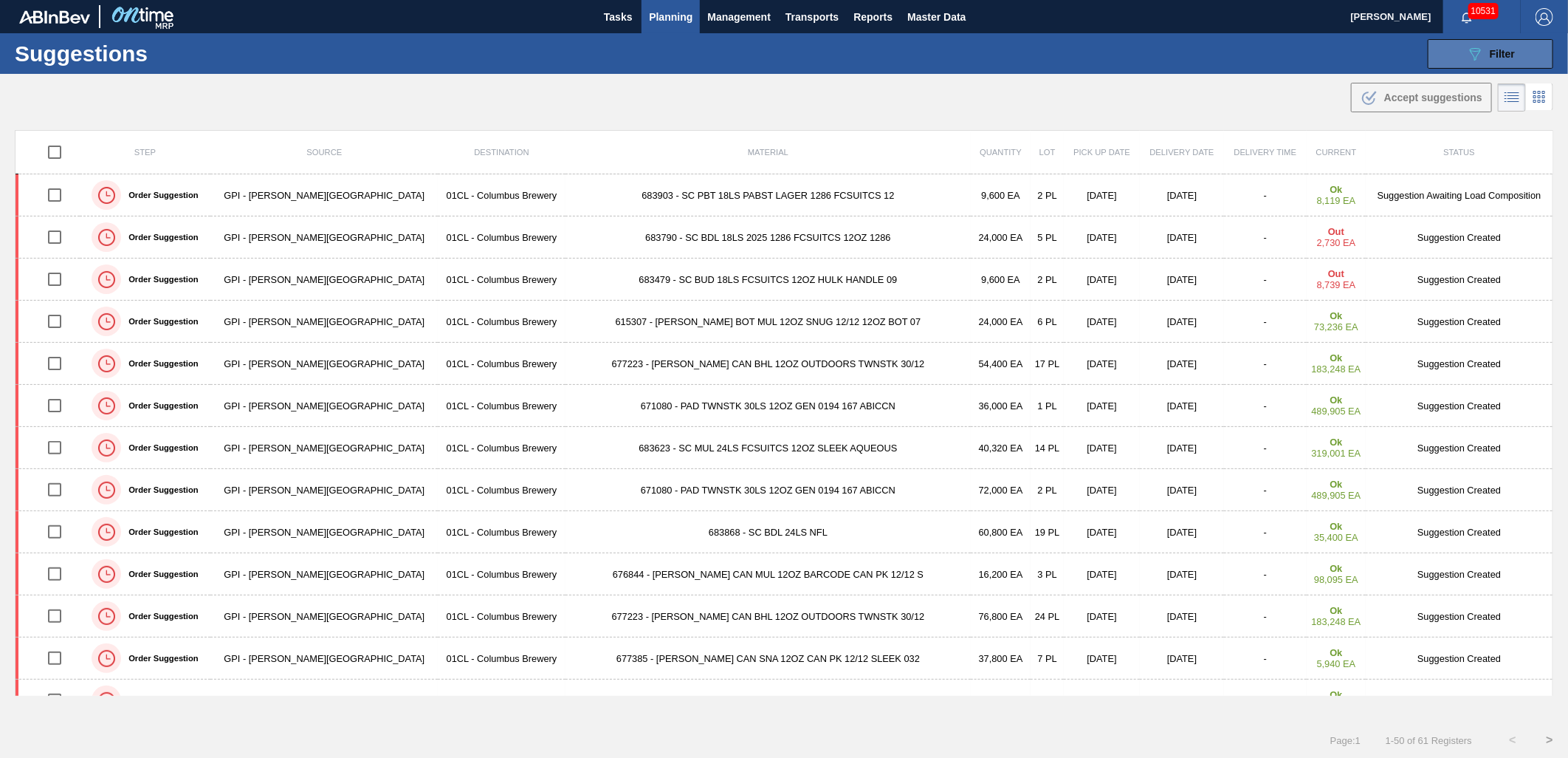
click at [1466, 54] on icon "089F7B8B-B2A5-4AFE-B5C0-19BA573D28AC" at bounding box center [1474, 54] width 17 height 17
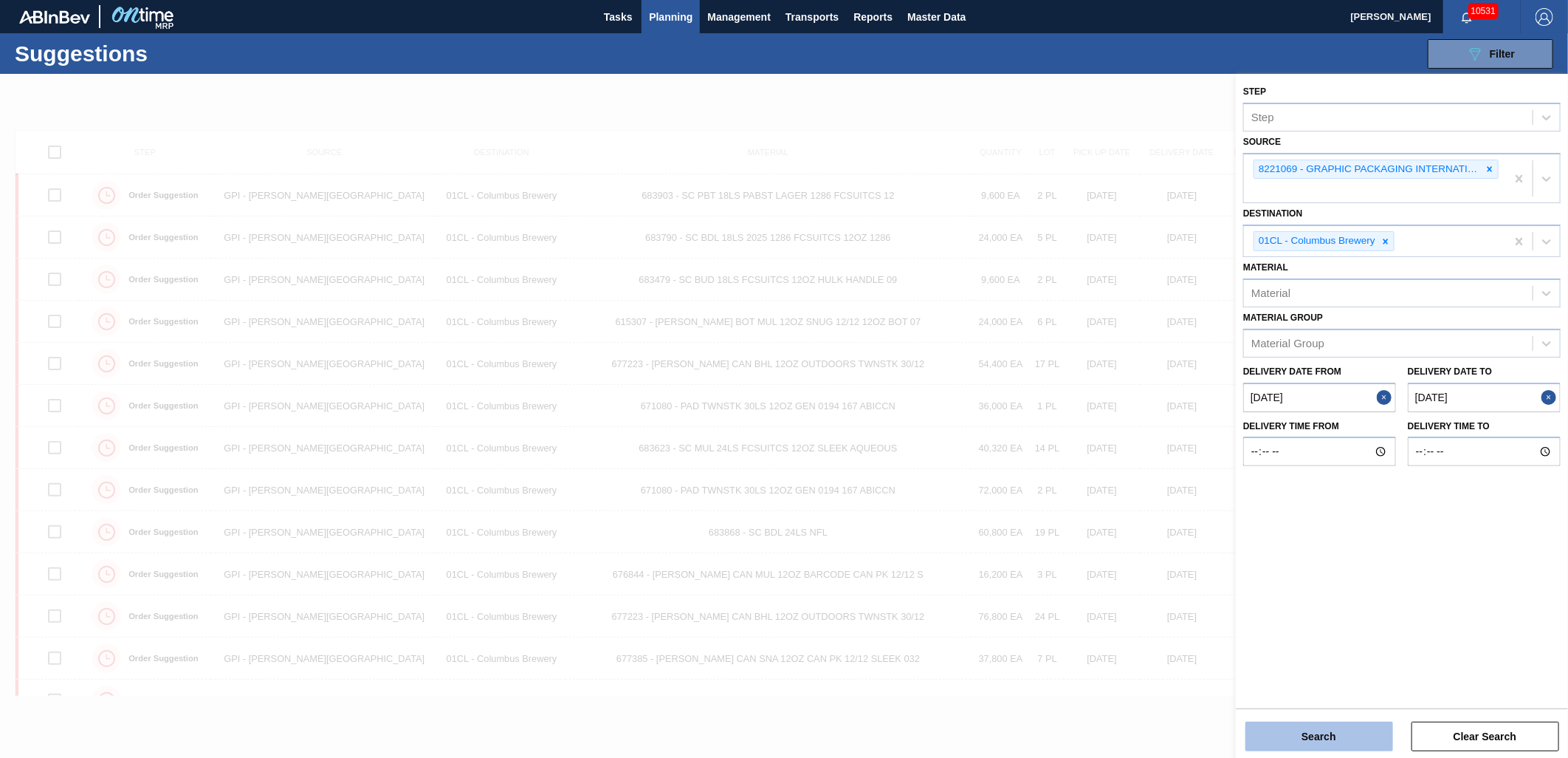
click at [1294, 735] on button "Search" at bounding box center [1319, 737] width 148 height 30
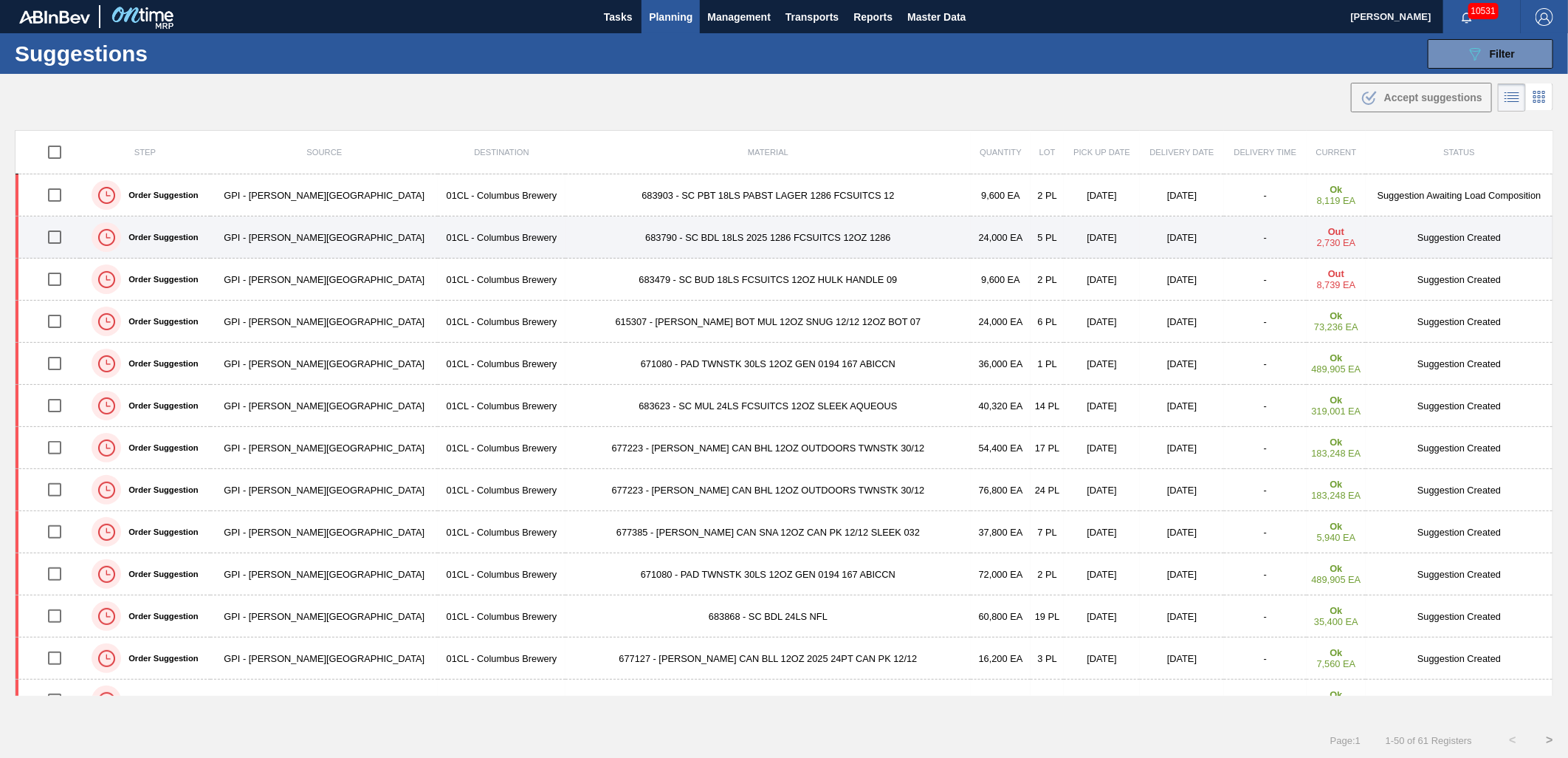
click at [763, 238] on td "683790 - SC BDL 18LS 2025 1286 FCSUITCS 12OZ 1286" at bounding box center [768, 237] width 406 height 42
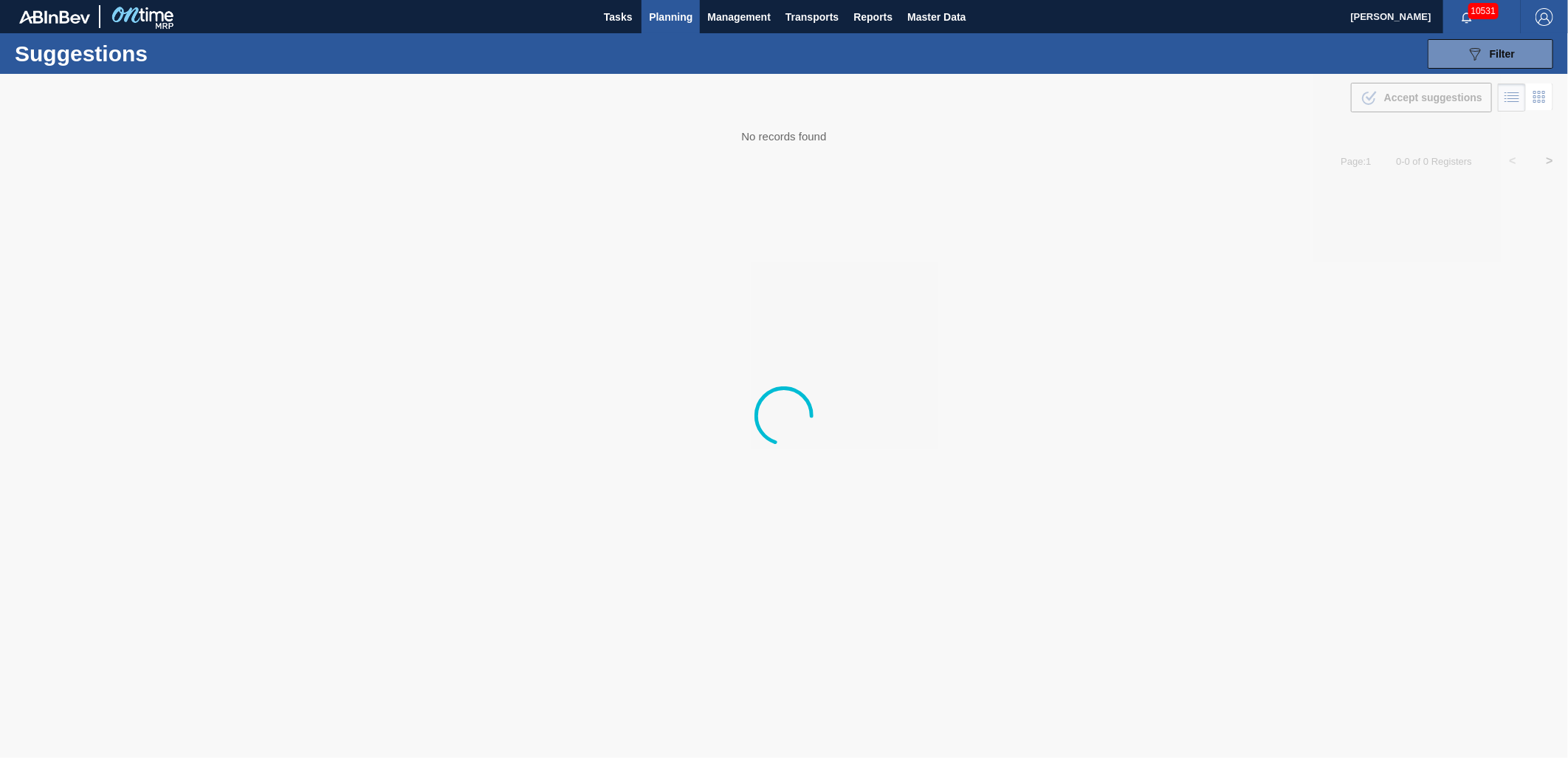
type from "[DATE]"
type to "[DATE]"
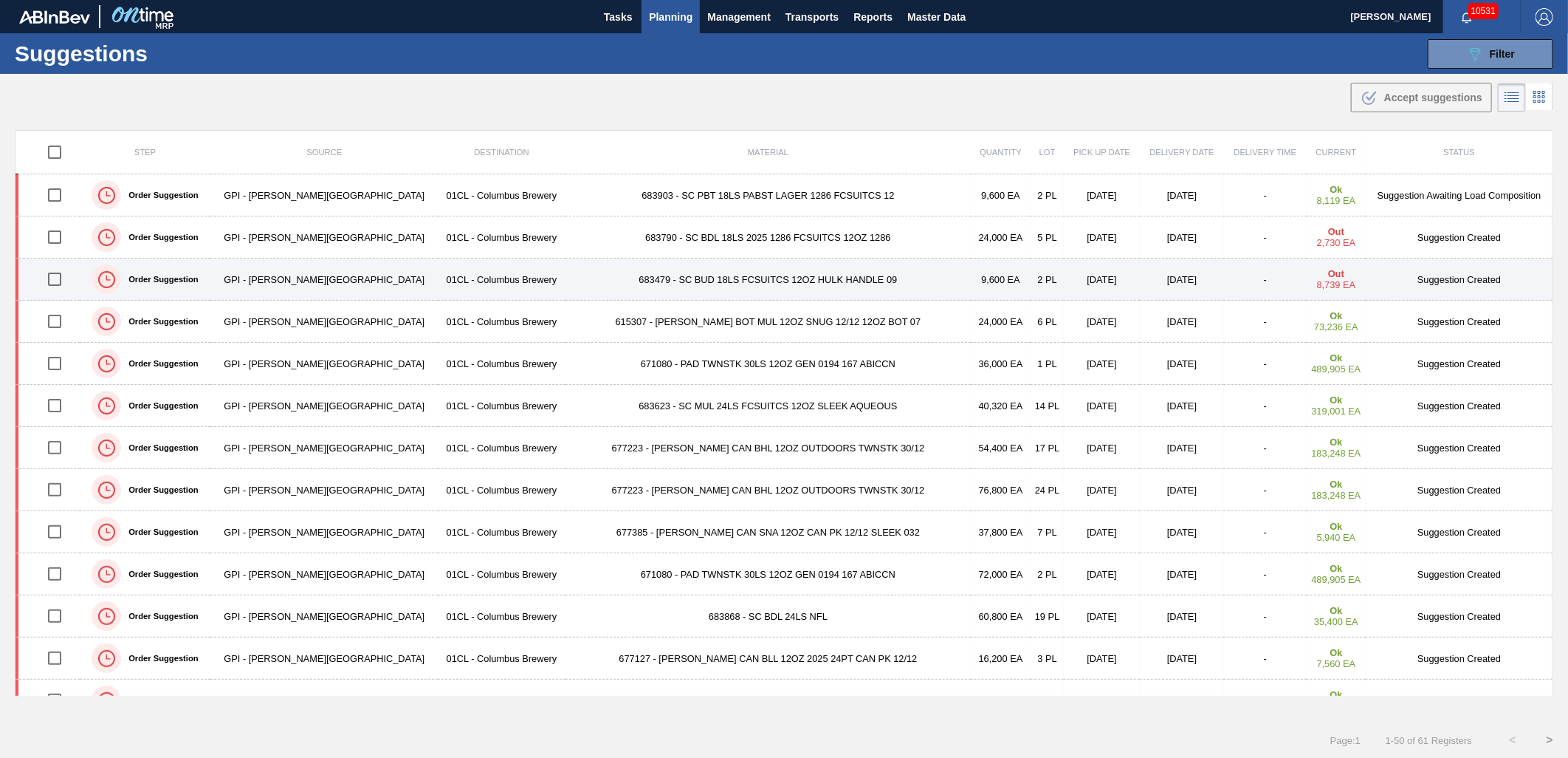
click at [452, 275] on td "01CL - Columbus Brewery" at bounding box center [501, 279] width 127 height 42
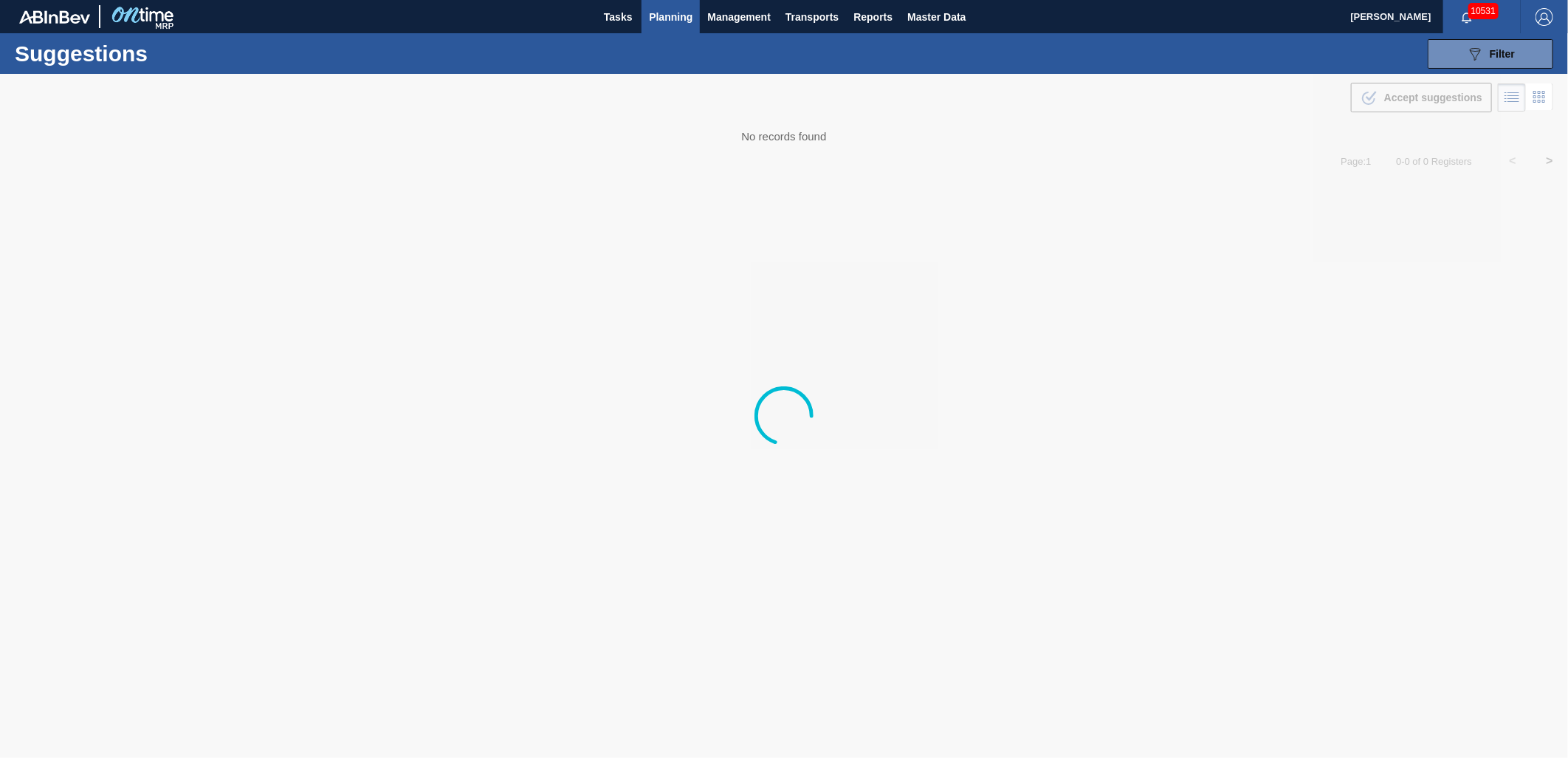
type from "[DATE]"
type to "[DATE]"
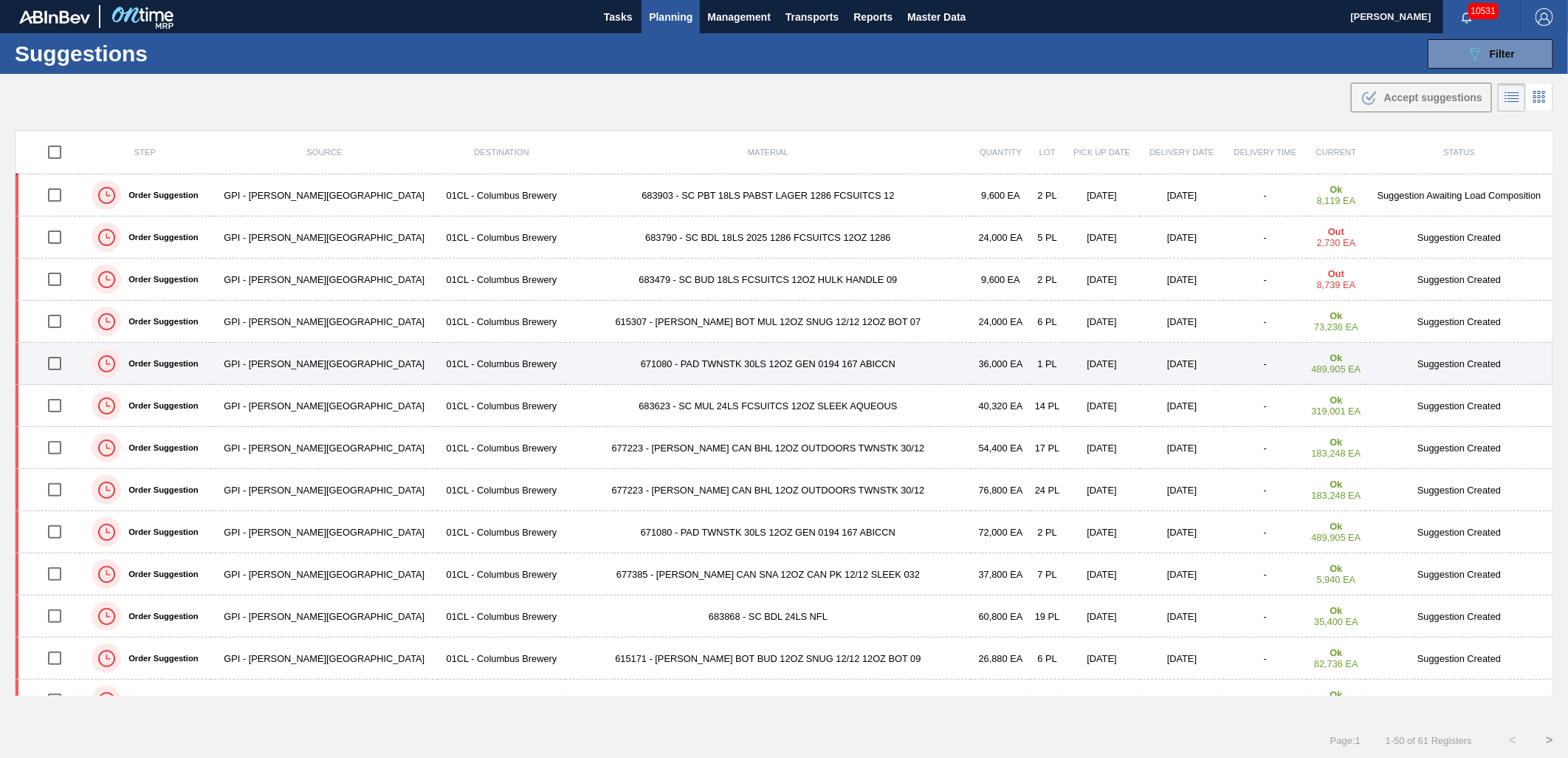
click at [58, 365] on input "checkbox" at bounding box center [54, 364] width 31 height 31
checkbox input "true"
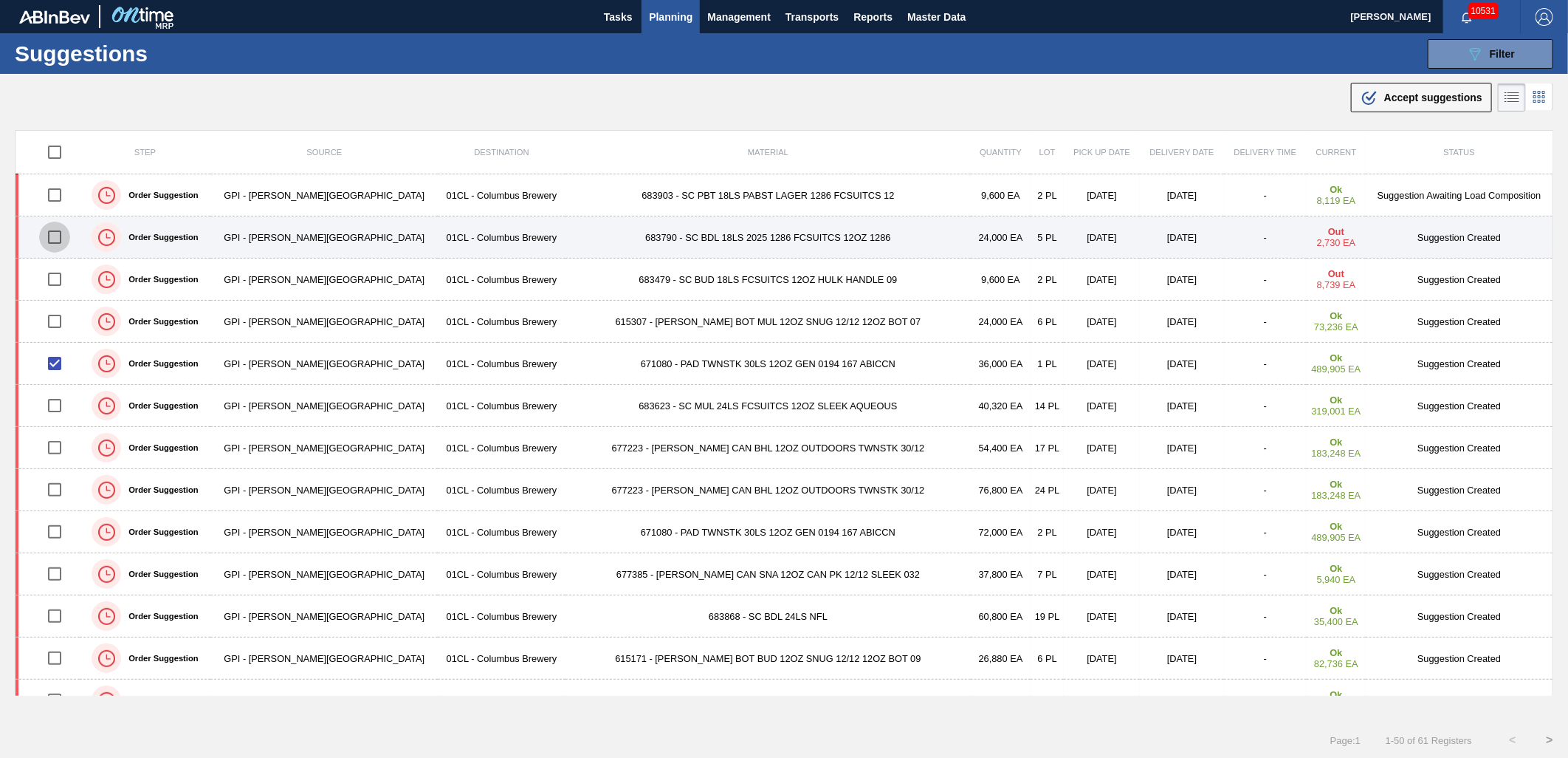
click at [50, 239] on input "checkbox" at bounding box center [54, 238] width 31 height 31
checkbox input "true"
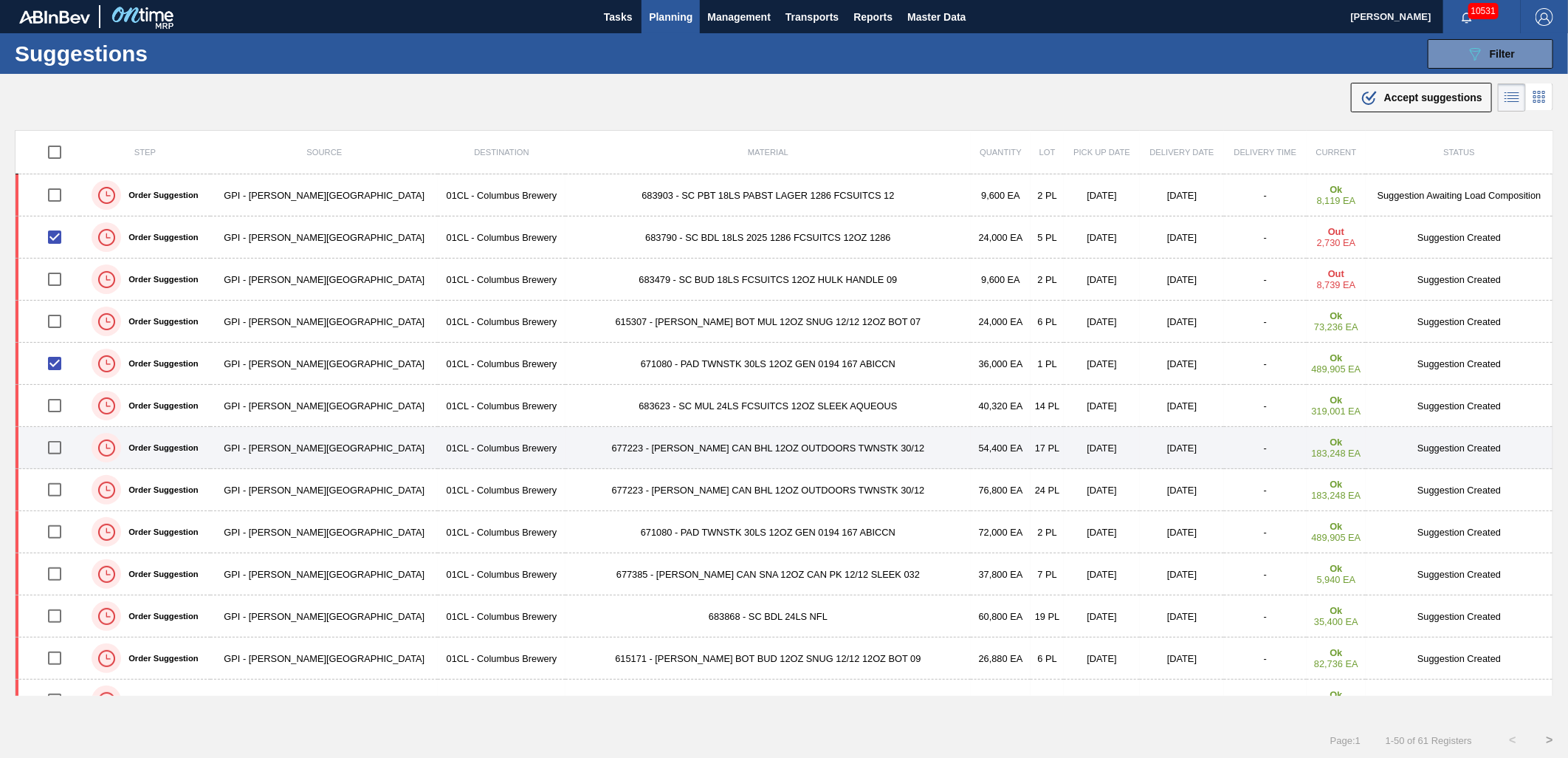
click at [63, 446] on input "checkbox" at bounding box center [54, 448] width 31 height 31
checkbox input "true"
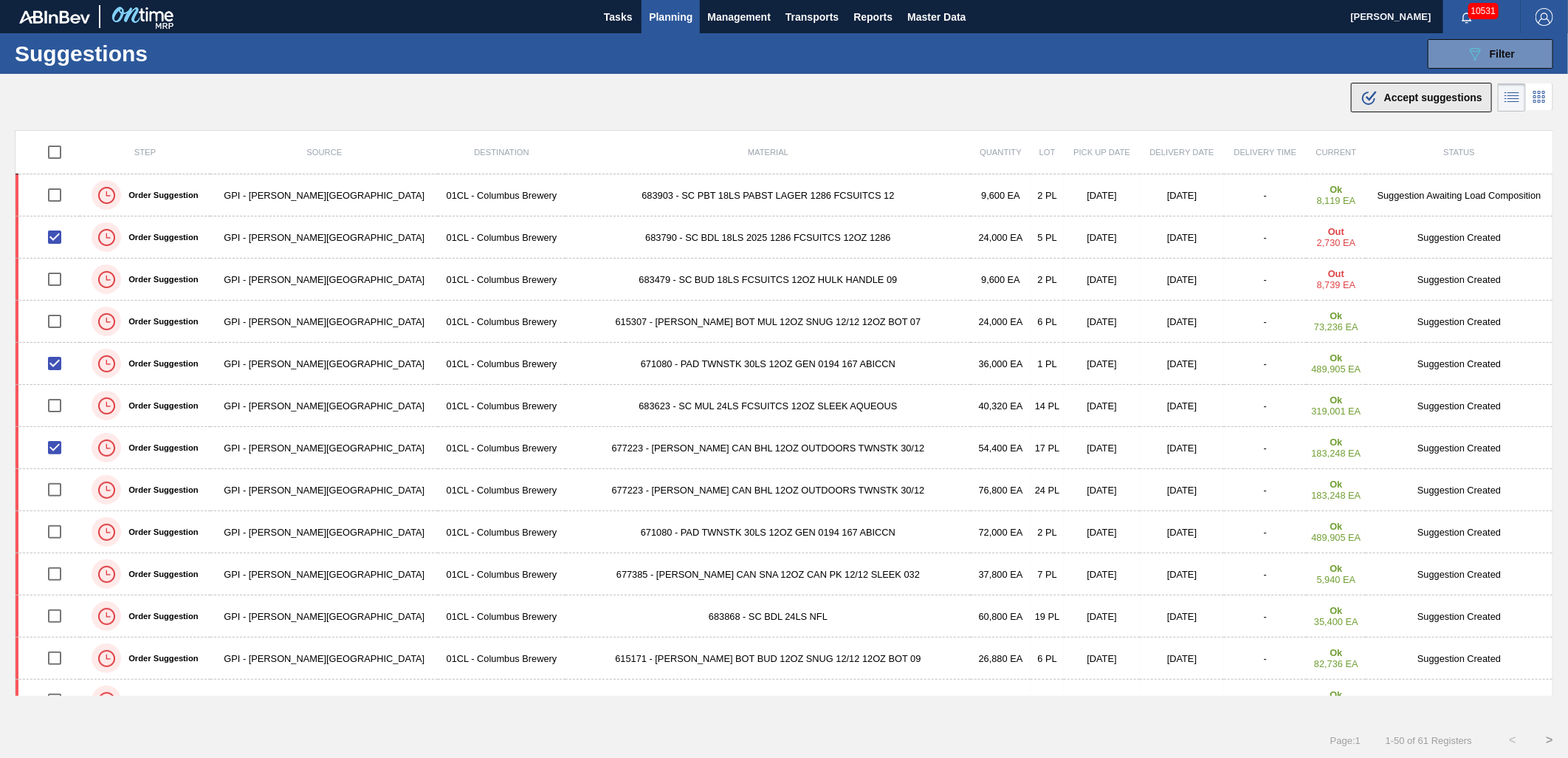
click at [1450, 97] on span "Accept suggestions" at bounding box center [1433, 97] width 98 height 12
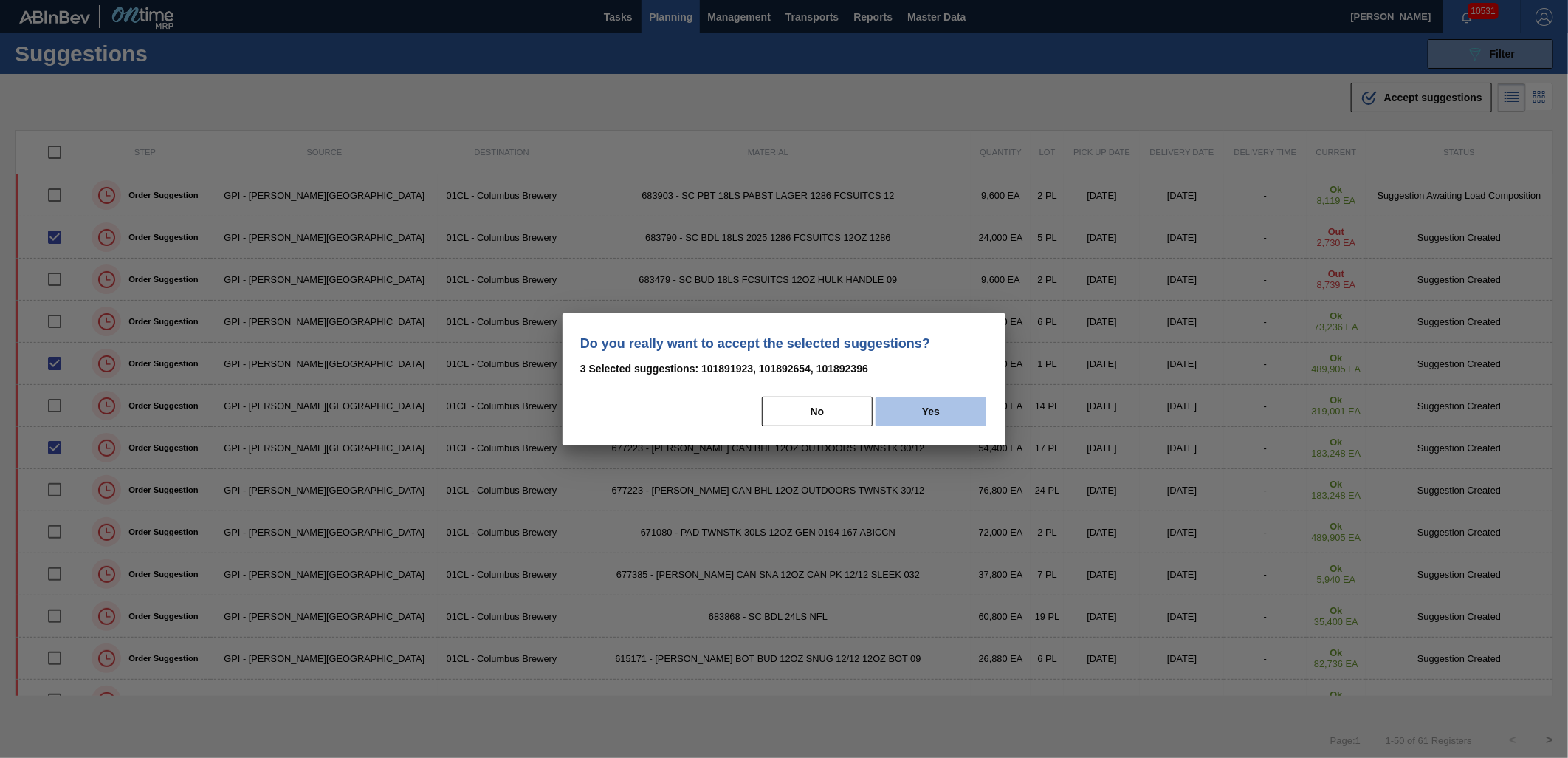
click at [957, 410] on button "Yes" at bounding box center [931, 412] width 110 height 30
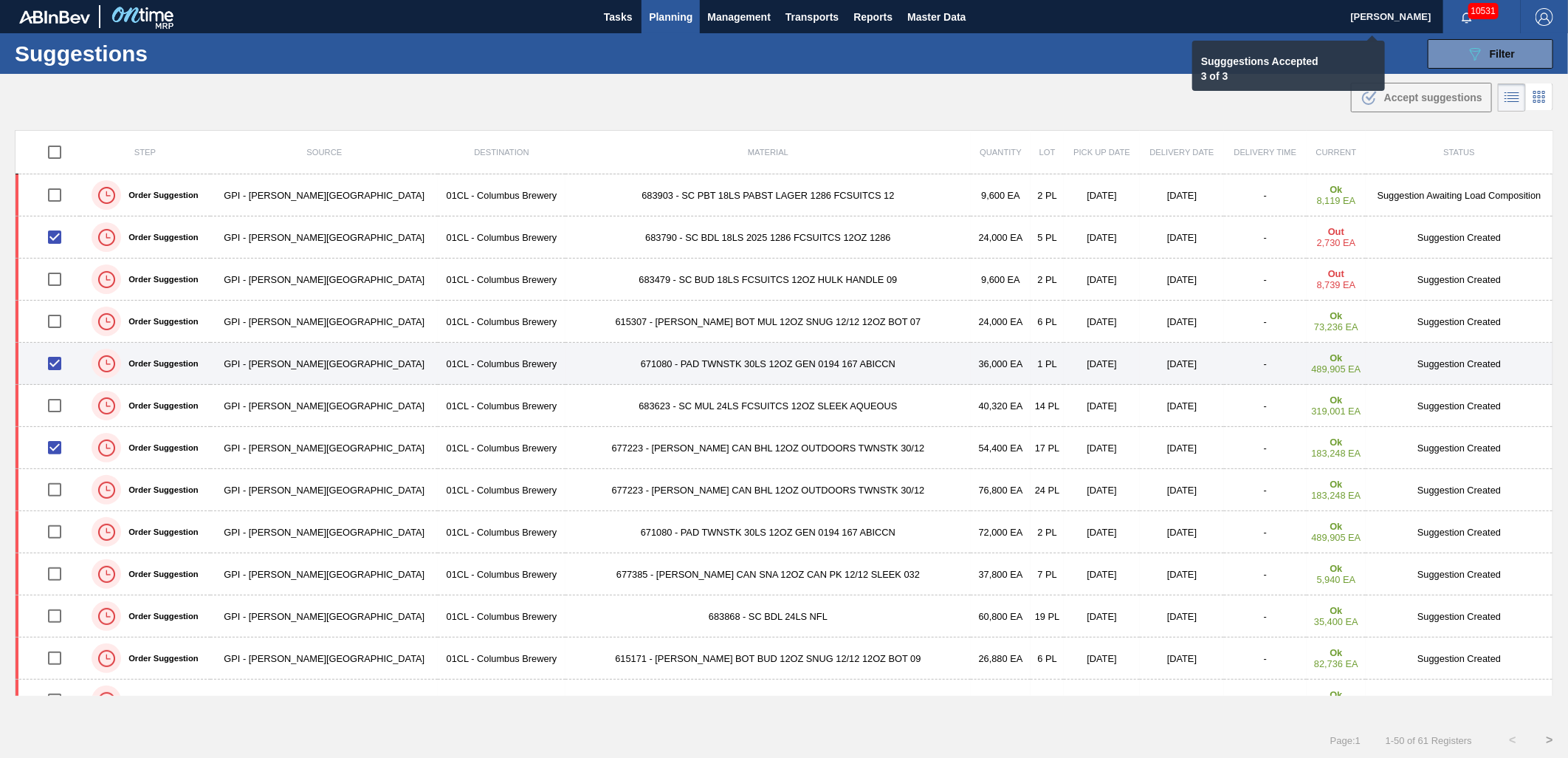
checkbox input "false"
